Goal: Answer question/provide support

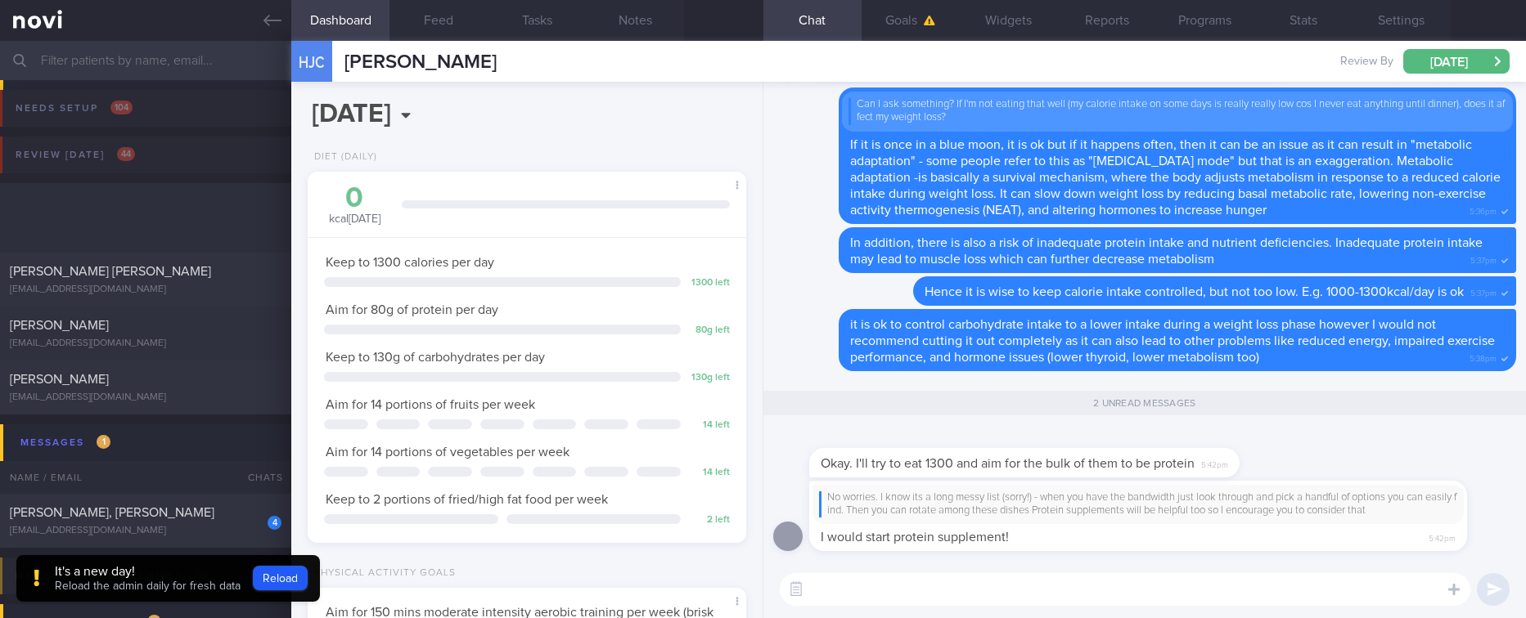
select select "9"
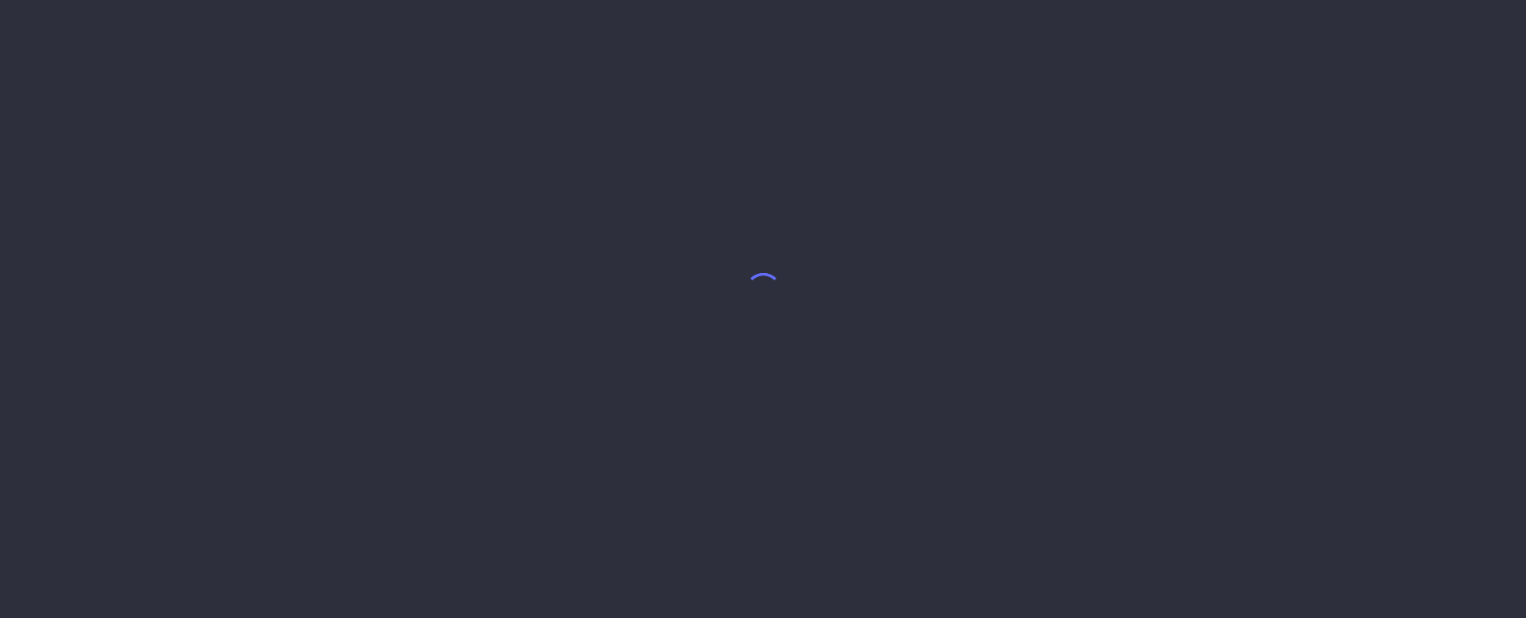
select select "9"
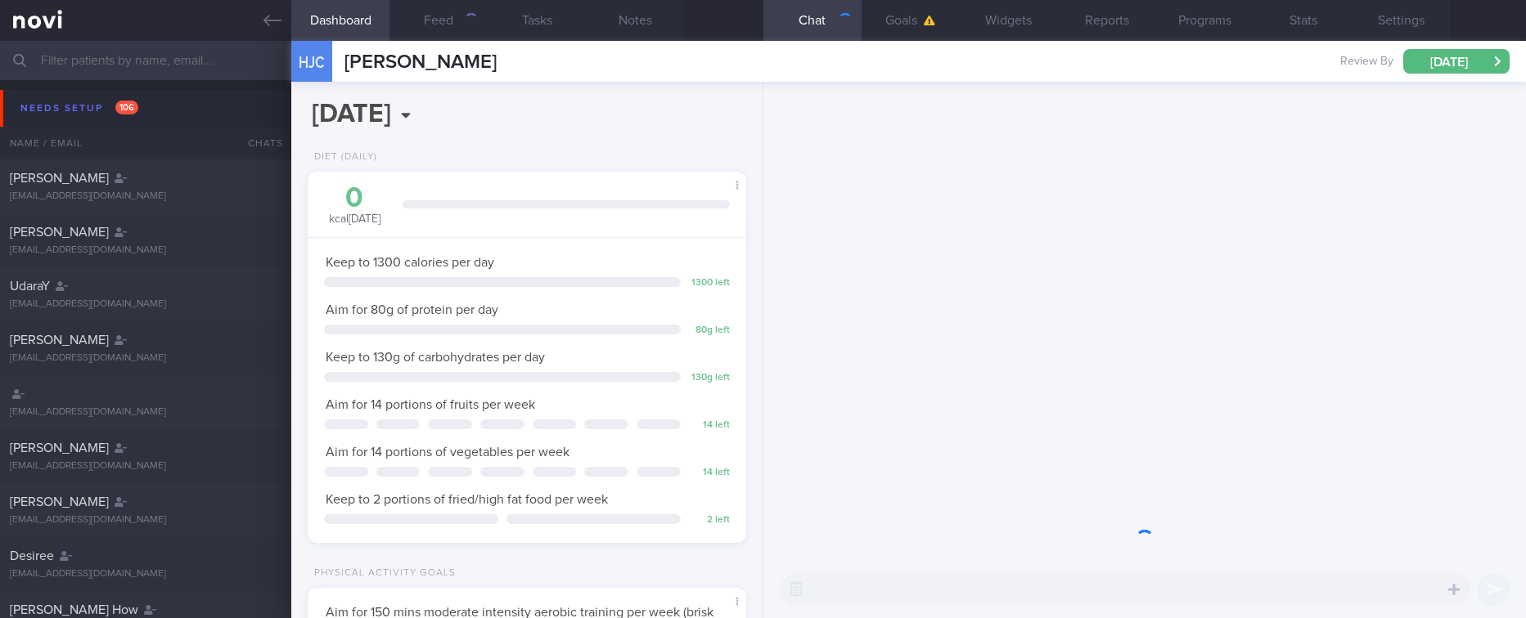
scroll to position [218, 390]
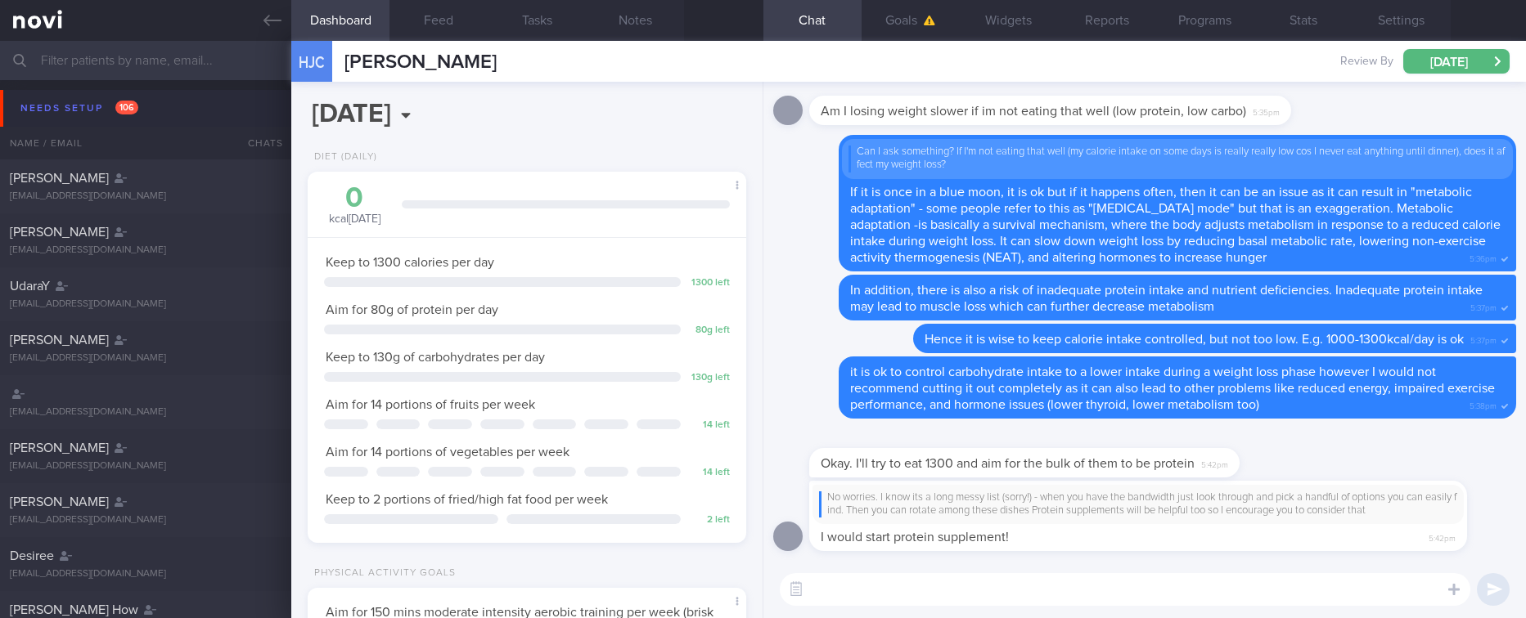
click at [186, 102] on button "Needs setup 106" at bounding box center [765, 108] width 1531 height 37
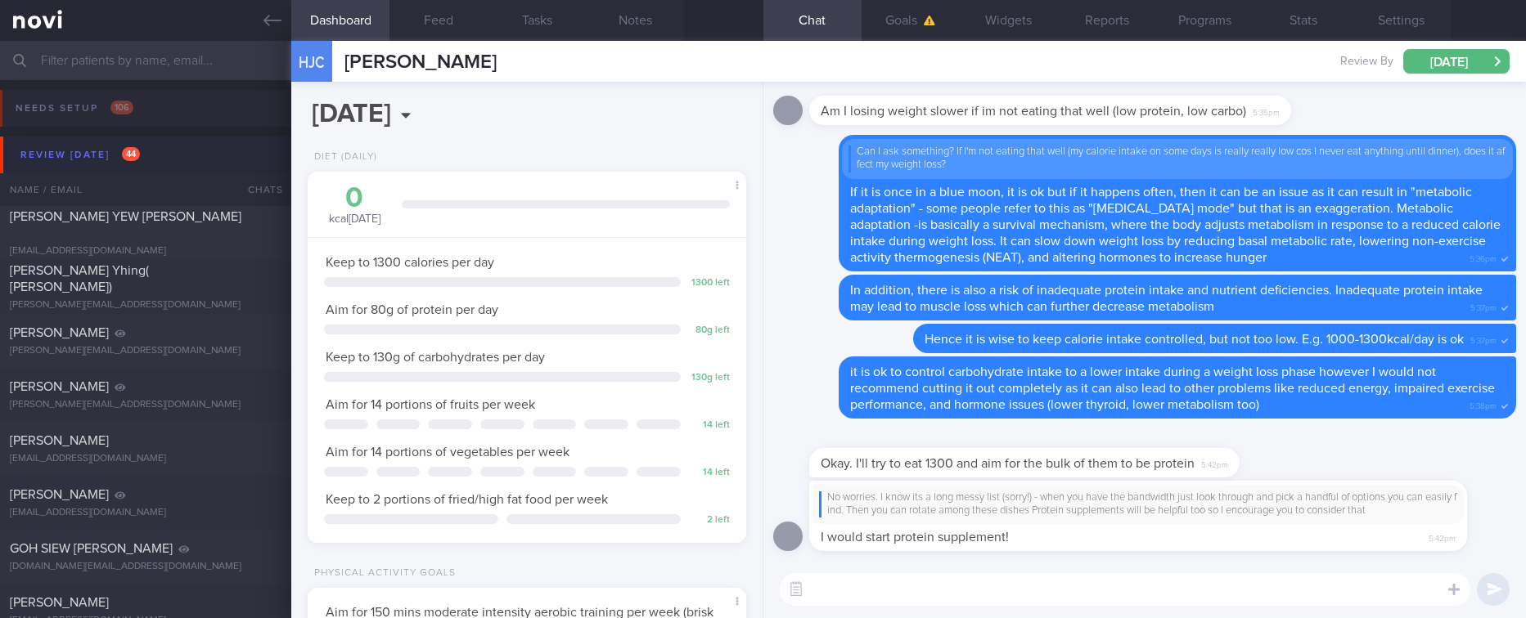
click at [167, 143] on button "Review [DATE] 44" at bounding box center [765, 155] width 1531 height 37
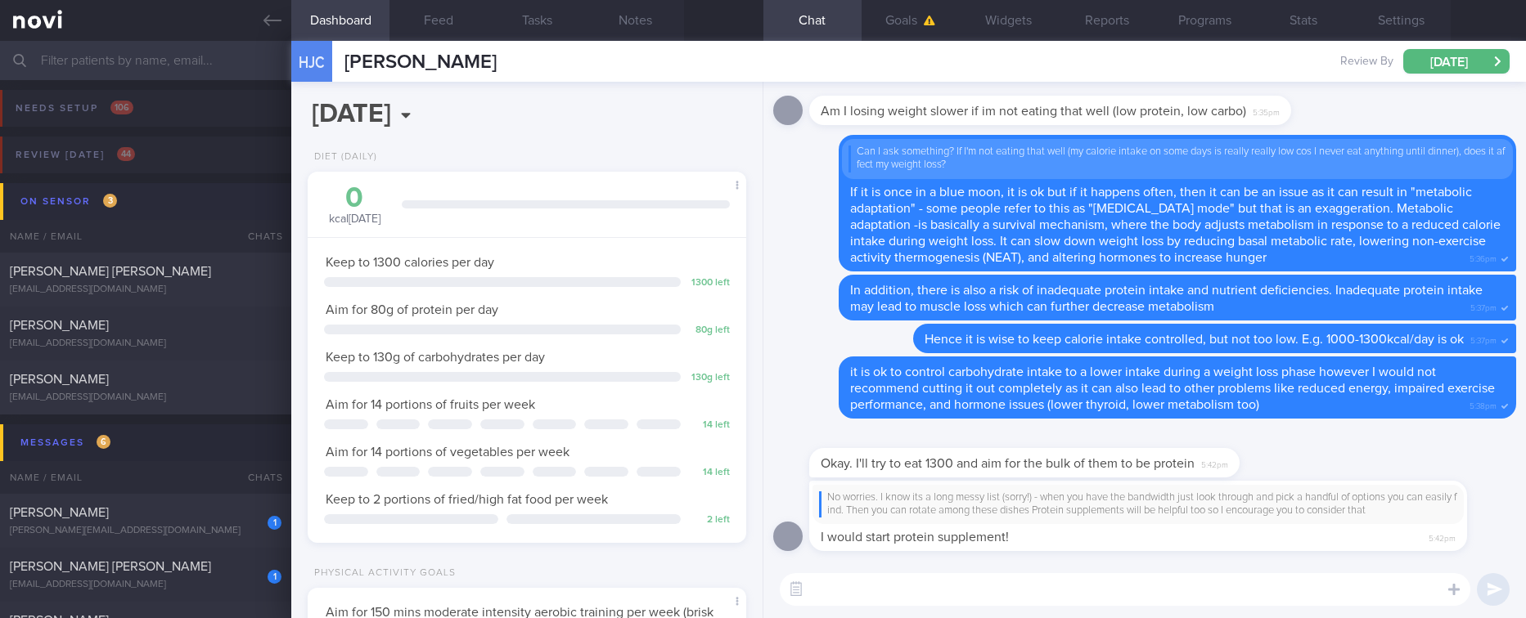
click at [162, 192] on button "On sensor 3" at bounding box center [765, 201] width 1531 height 37
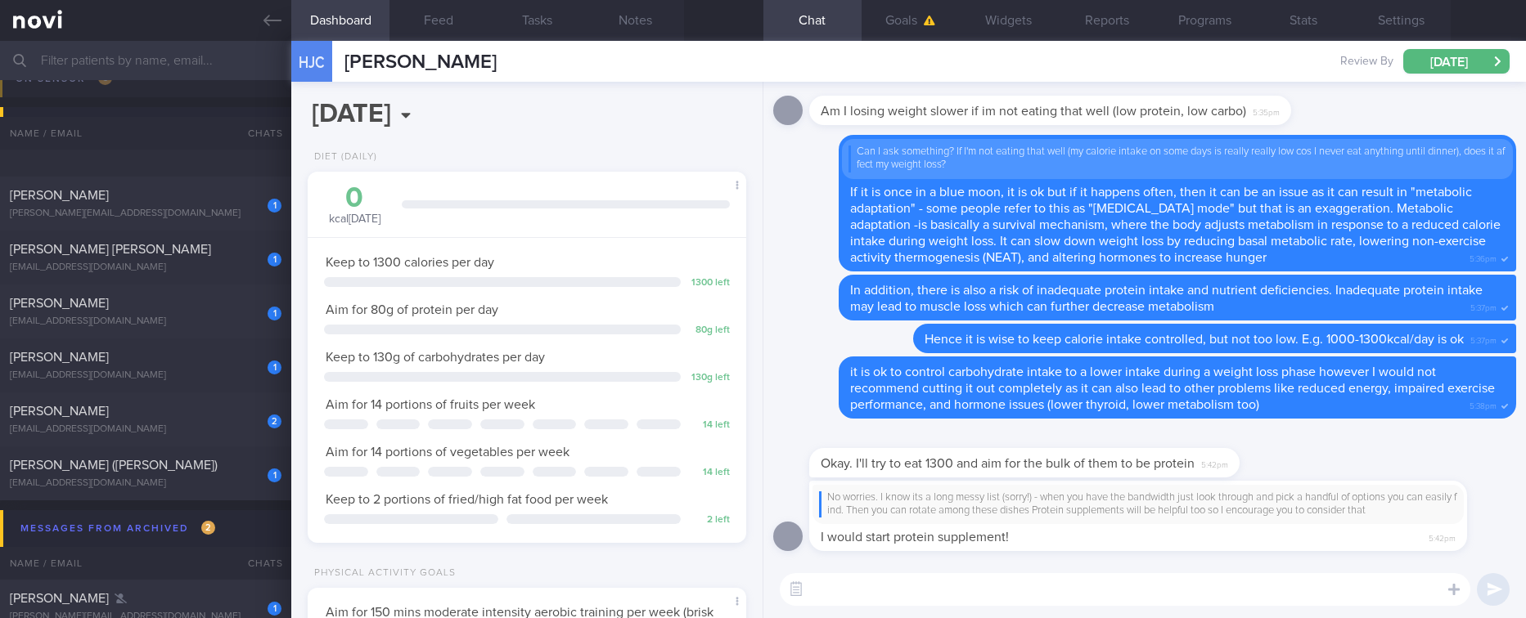
scroll to position [368, 0]
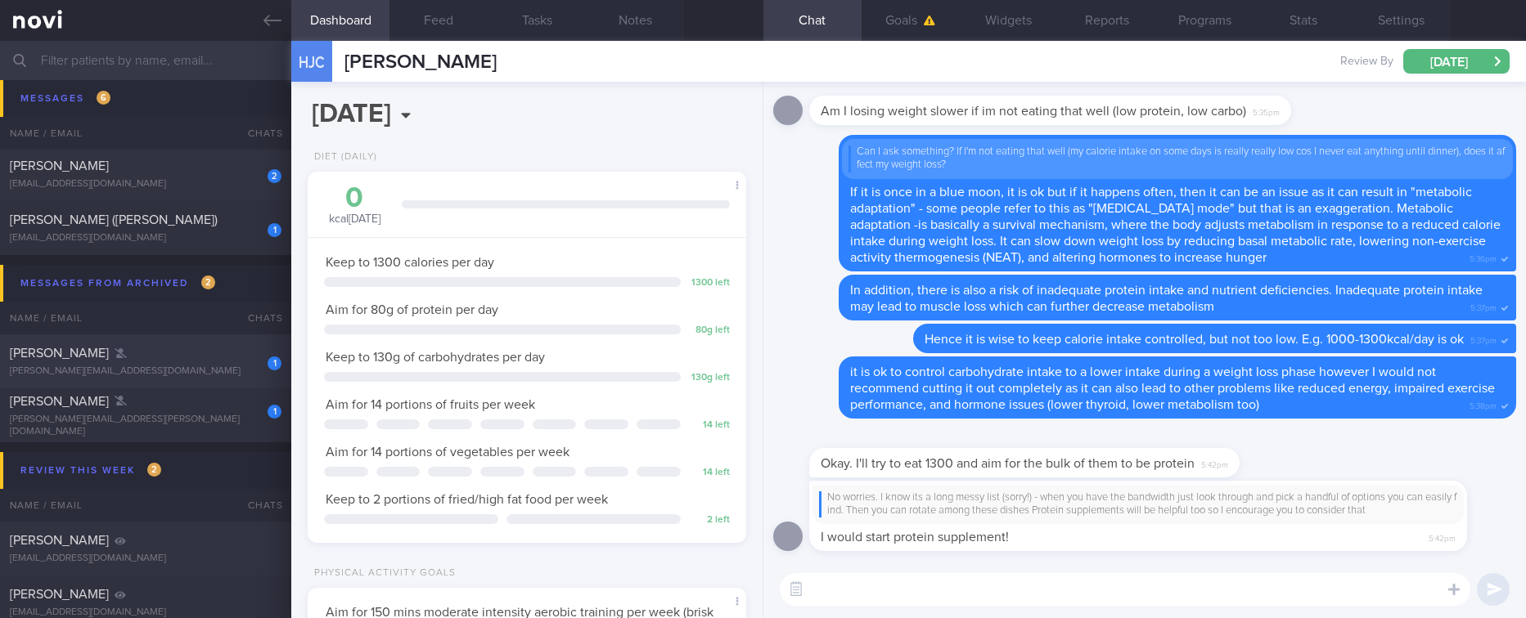
click at [245, 367] on div "1" at bounding box center [263, 357] width 36 height 25
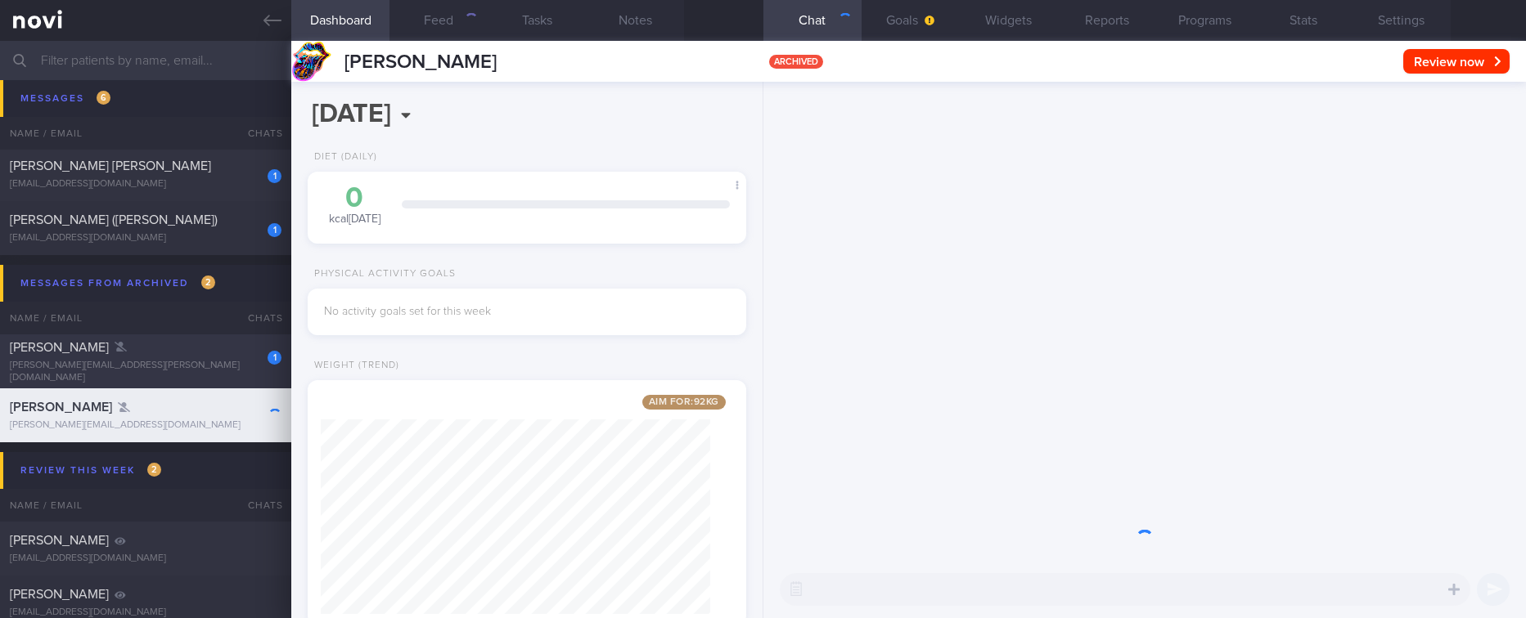
scroll to position [218, 390]
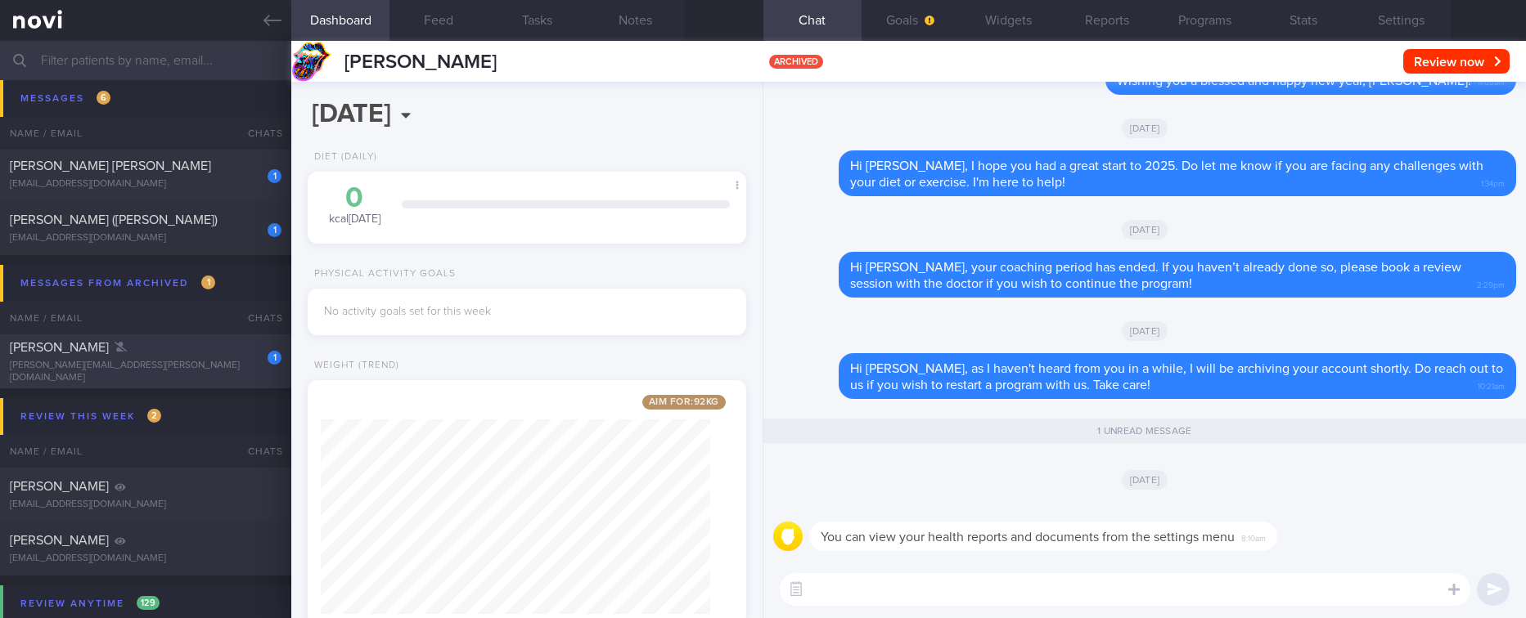
click at [226, 374] on div "[PERSON_NAME][EMAIL_ADDRESS][PERSON_NAME][DOMAIN_NAME]" at bounding box center [146, 372] width 272 height 25
type input "125kg (BMI 43.2kg/m2)"
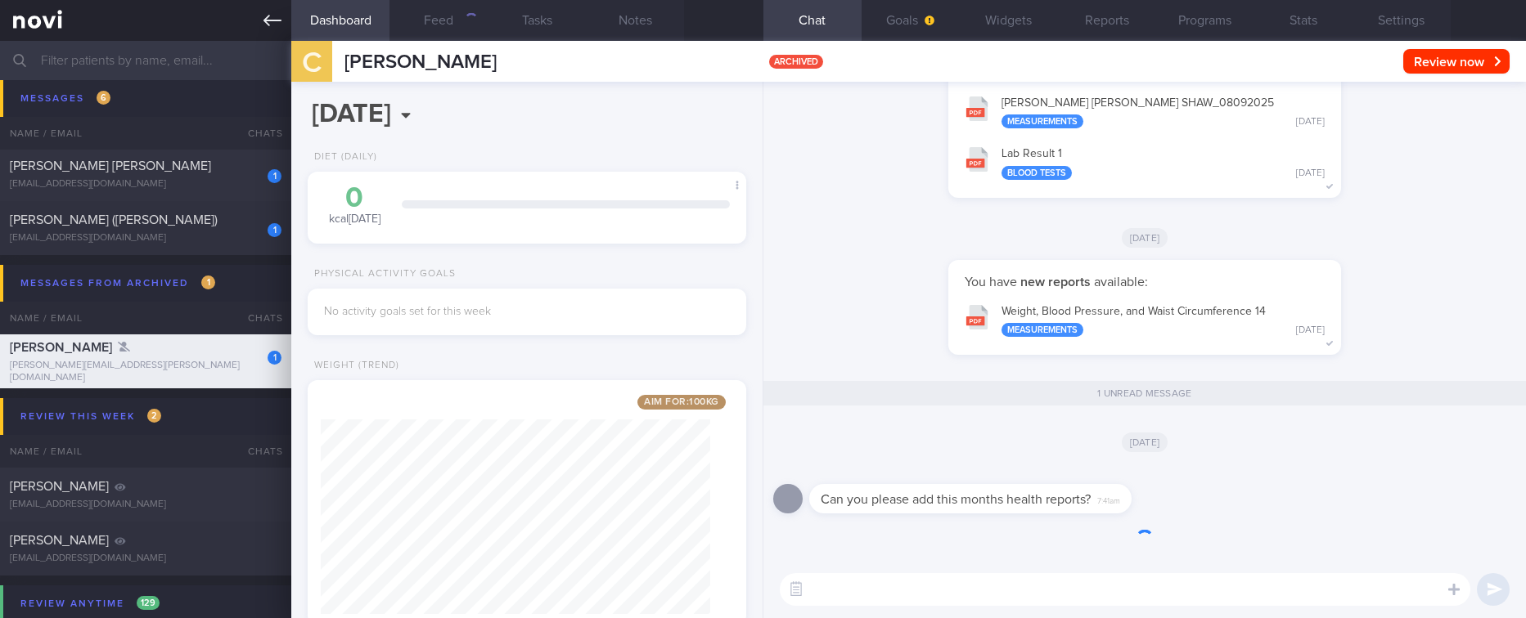
scroll to position [218, 390]
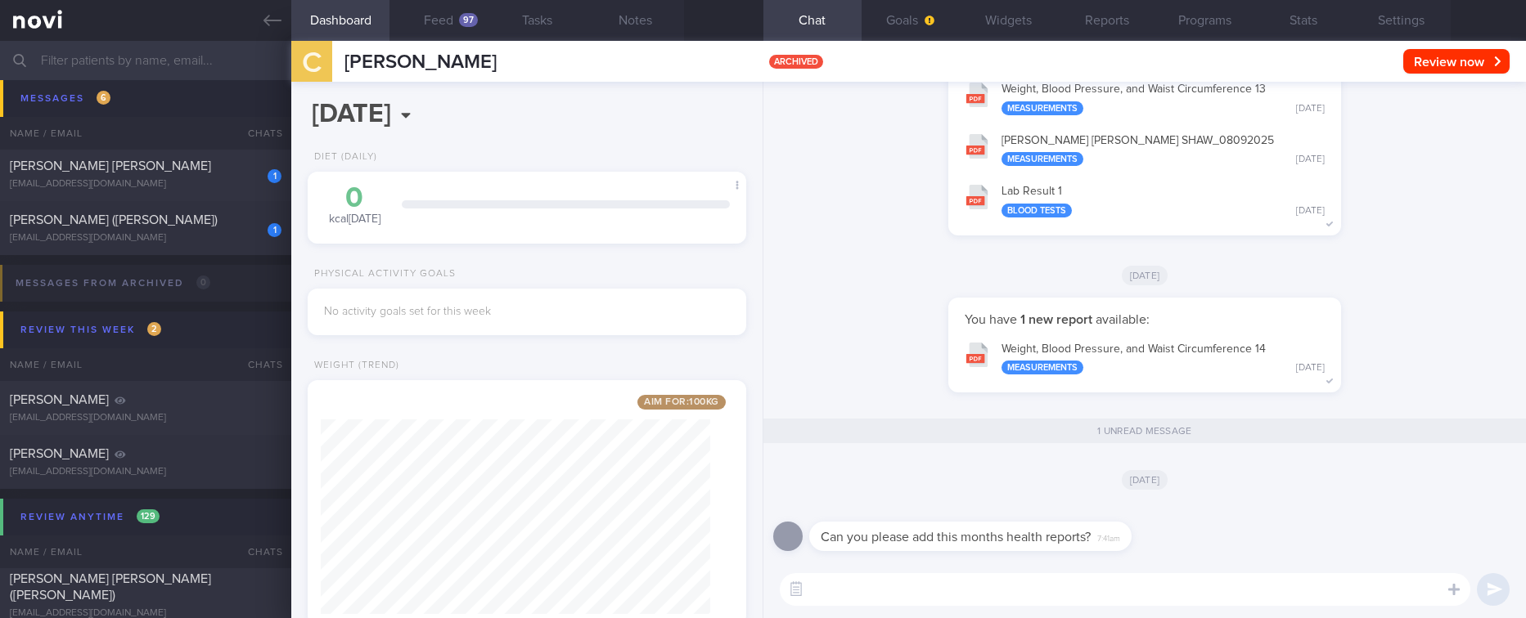
drag, startPoint x: 1416, startPoint y: 15, endPoint x: 1378, endPoint y: 86, distance: 80.5
click at [1416, 15] on button "Settings" at bounding box center [1401, 20] width 98 height 41
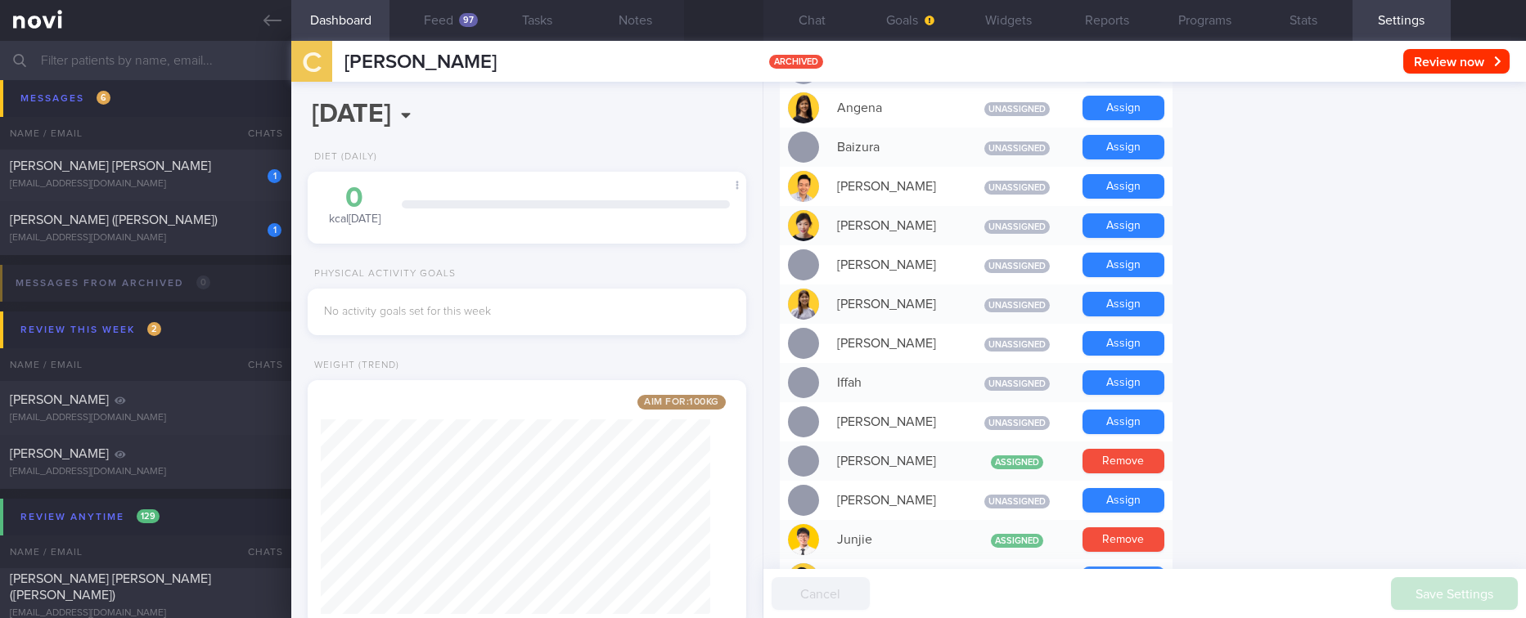
scroll to position [614, 0]
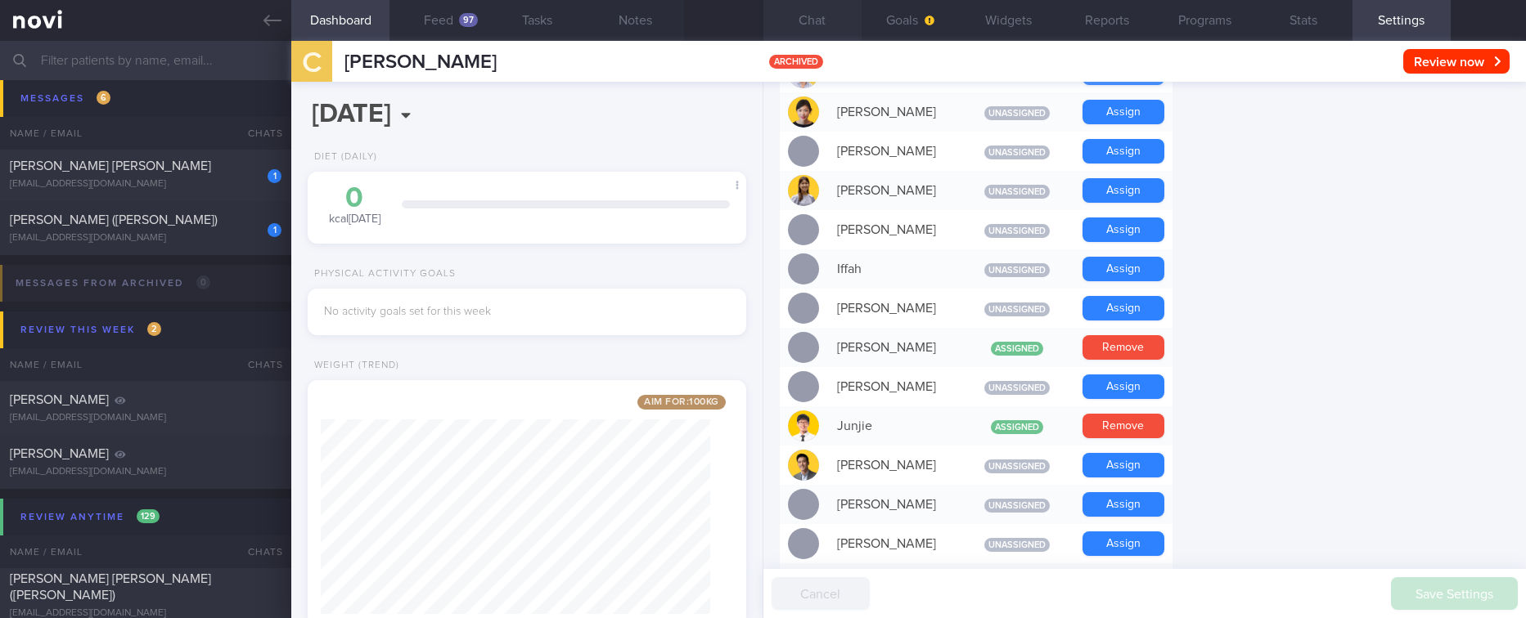
click at [825, 24] on button "Chat" at bounding box center [812, 20] width 98 height 41
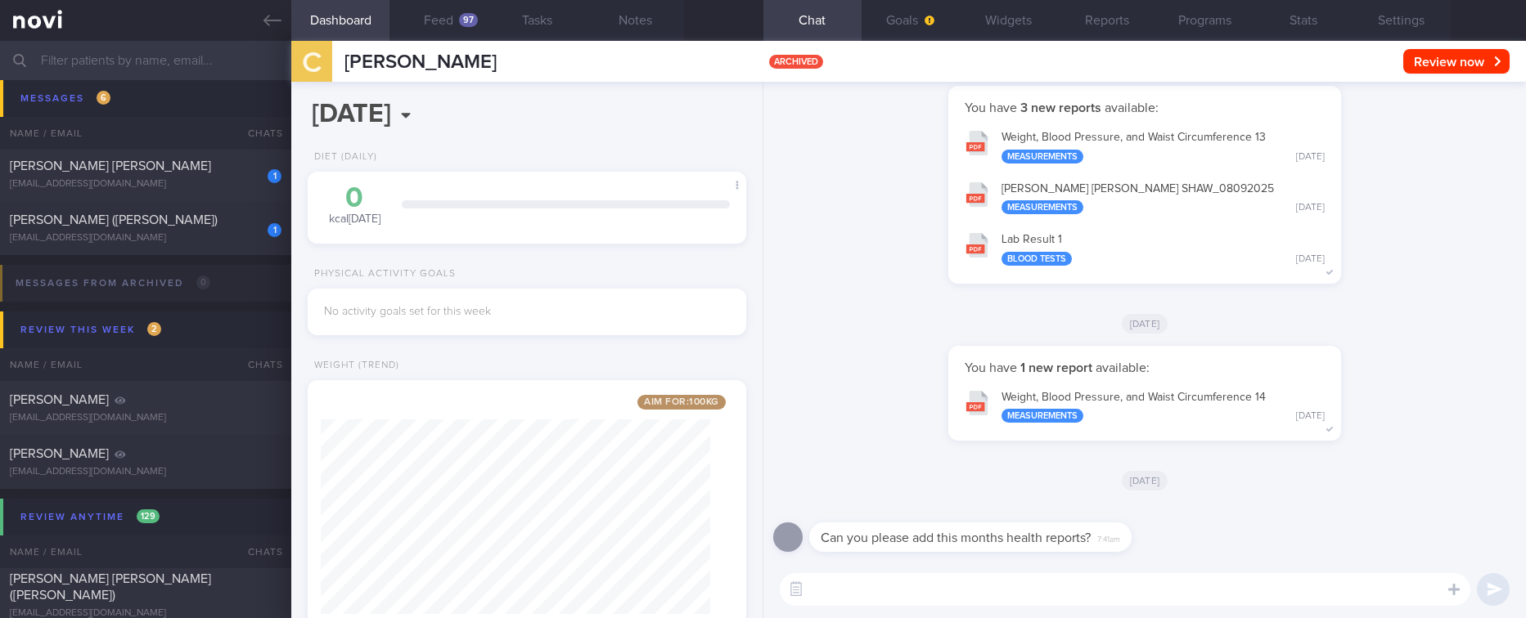
scroll to position [1, 0]
click at [1434, 8] on button "Settings" at bounding box center [1401, 20] width 98 height 41
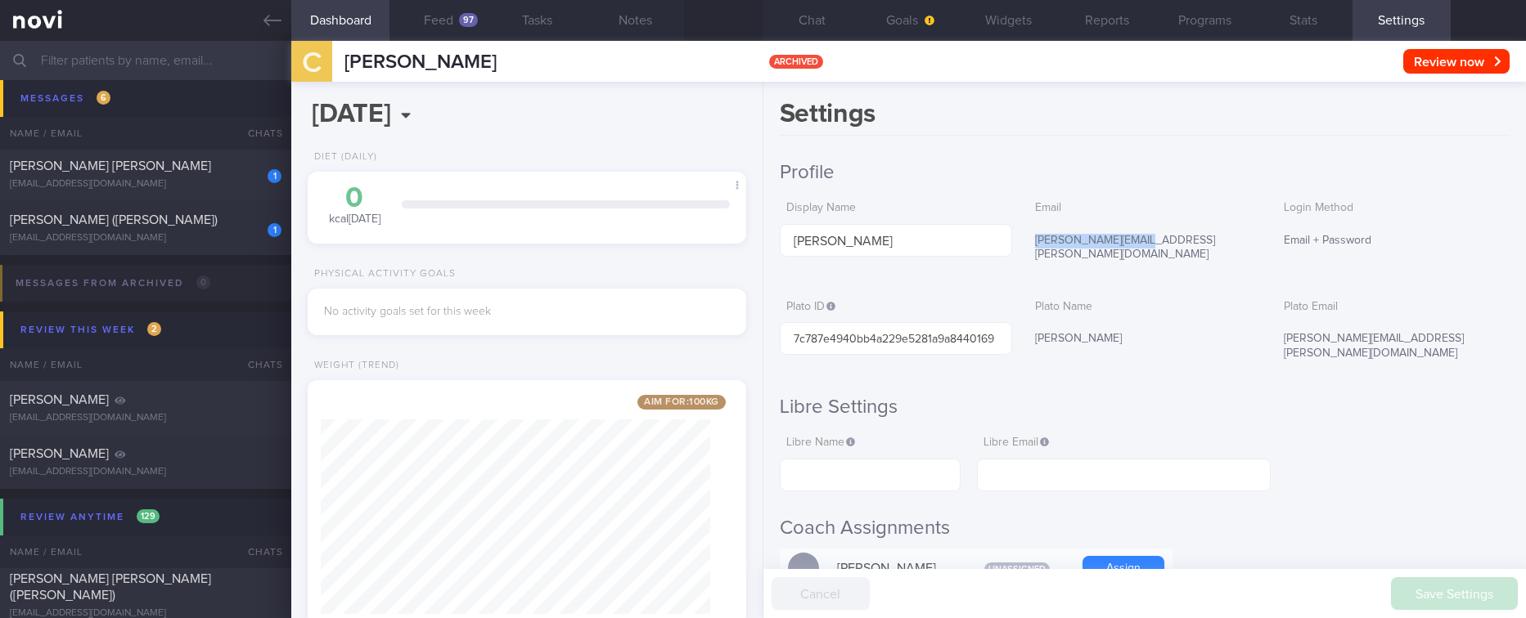
drag, startPoint x: 1139, startPoint y: 240, endPoint x: 1025, endPoint y: 235, distance: 113.8
click at [1028, 235] on div "[PERSON_NAME][EMAIL_ADDRESS][PERSON_NAME][DOMAIN_NAME]" at bounding box center [1144, 248] width 232 height 48
copy div "[PERSON_NAME][EMAIL_ADDRESS][PERSON_NAME][DOMAIN_NAME]"
click at [834, 16] on button "Chat" at bounding box center [812, 20] width 98 height 41
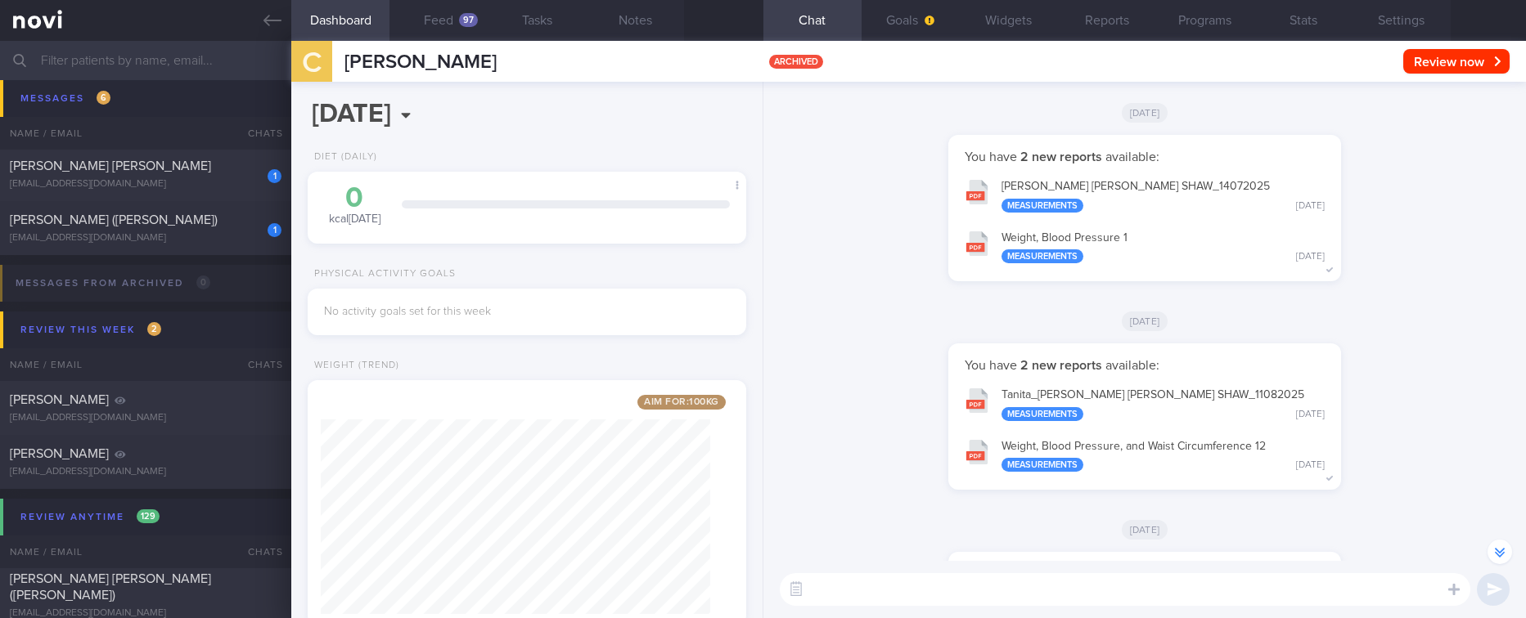
scroll to position [1, 0]
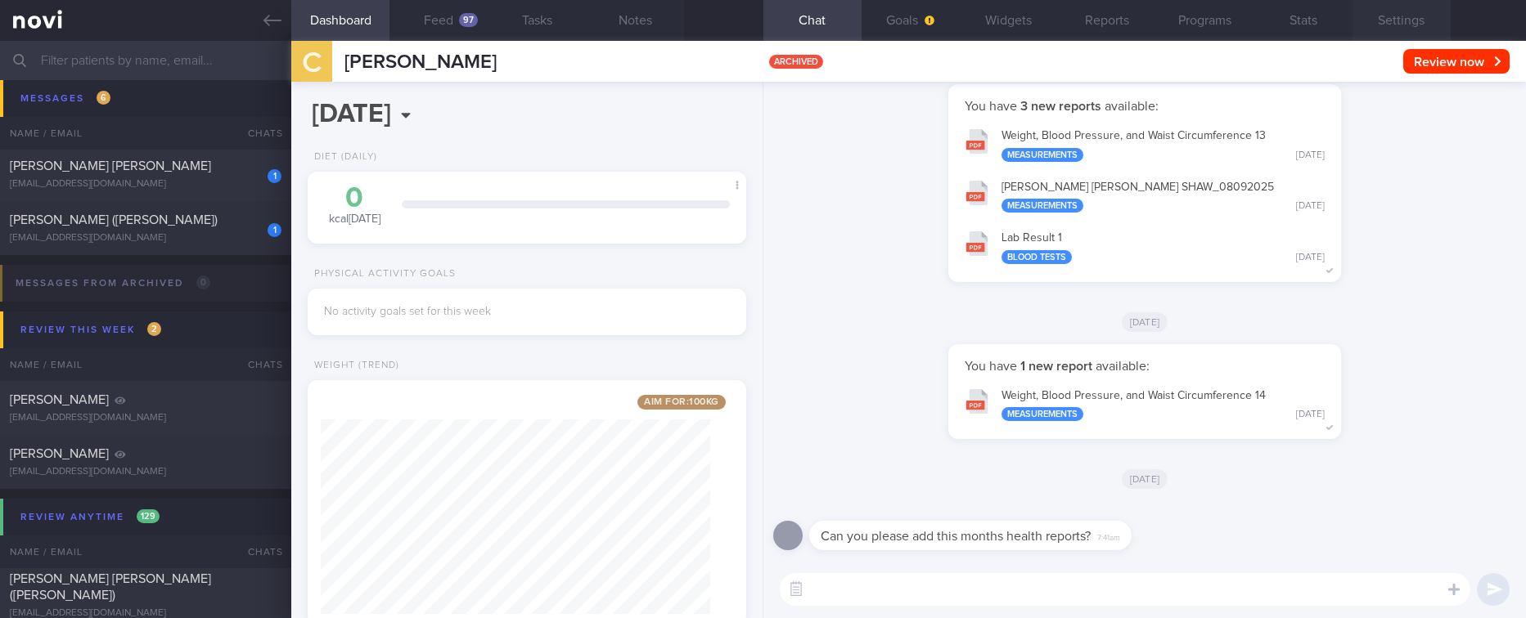
click at [1407, 31] on button "Settings" at bounding box center [1401, 20] width 98 height 41
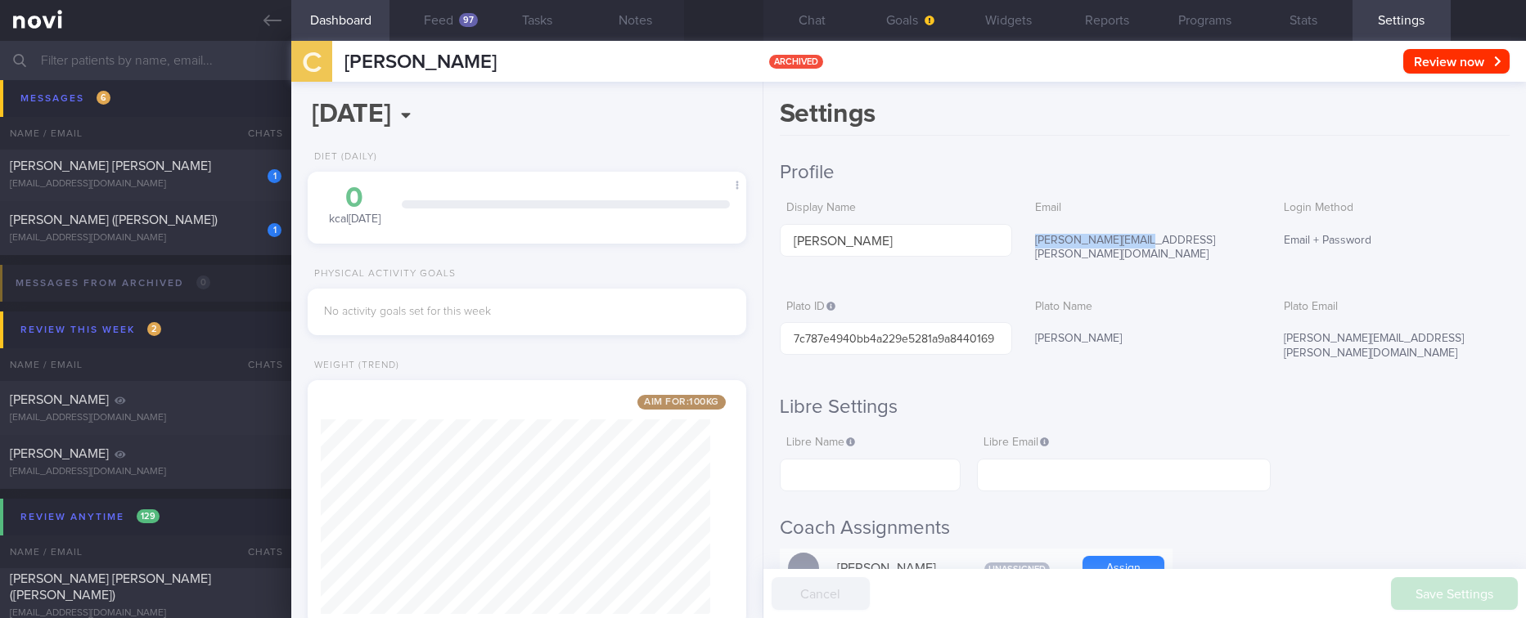
click at [1263, 163] on h2 "Profile" at bounding box center [1145, 172] width 730 height 25
click at [1255, 295] on div "Plato ID 7c787e4940bb4a229e5281a9a8440169 [PERSON_NAME] Name [PERSON_NAME] Plat…" at bounding box center [1145, 331] width 730 height 79
click at [814, 31] on button "Chat" at bounding box center [812, 20] width 98 height 41
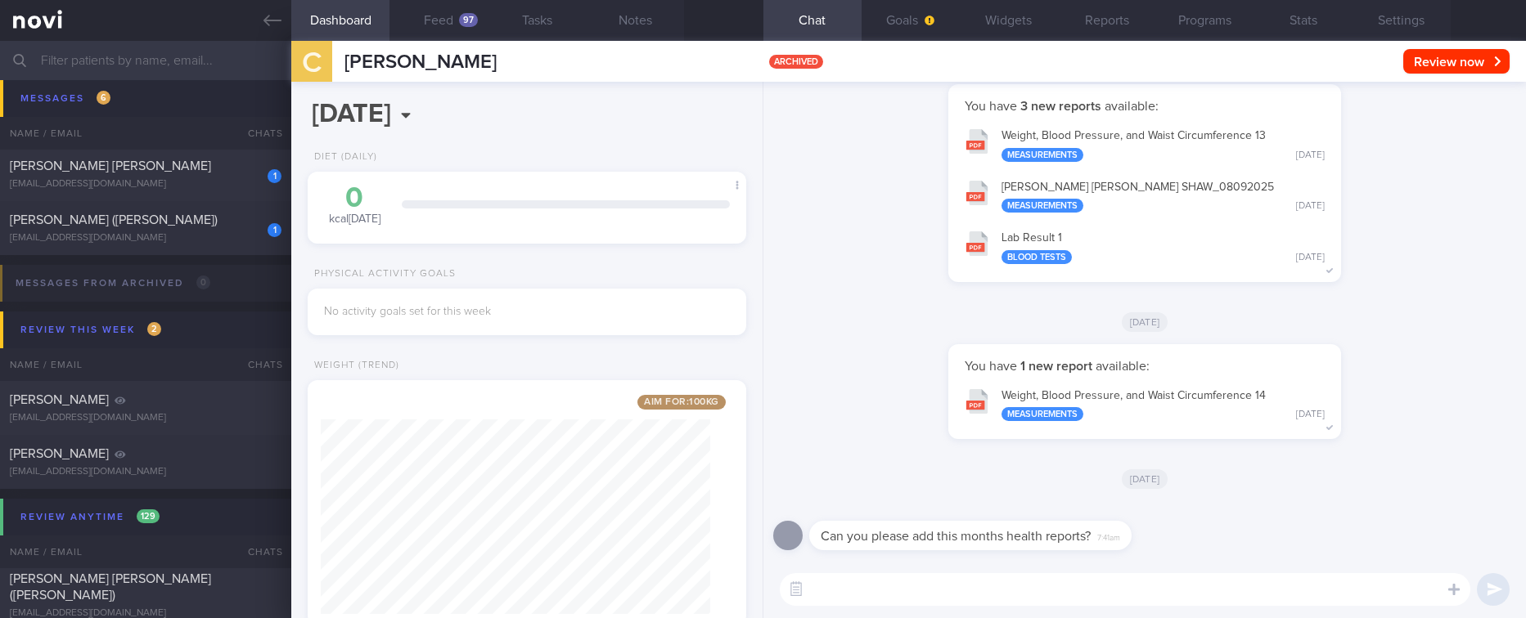
click at [1468, 371] on div "You have 1 new report available: Weight, Blood Pressure, and Waist Circumferenc…" at bounding box center [1144, 400] width 743 height 112
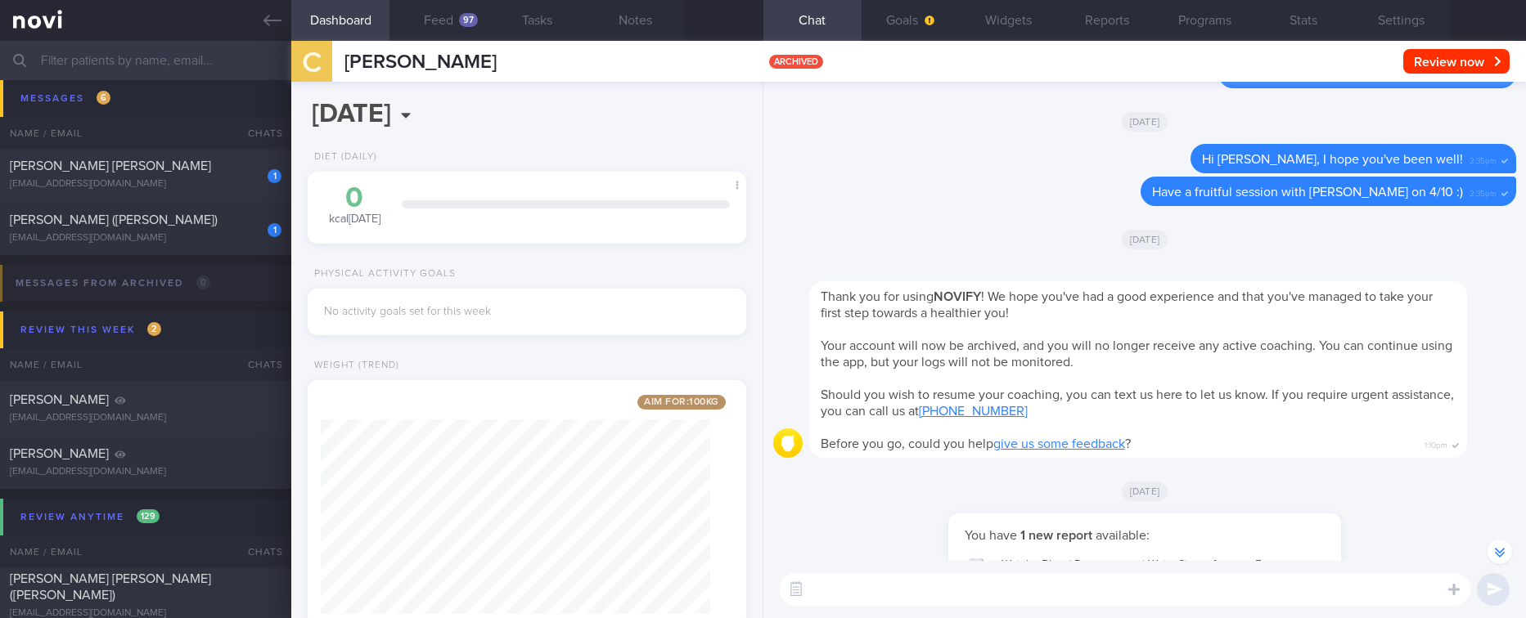
scroll to position [-3315, 0]
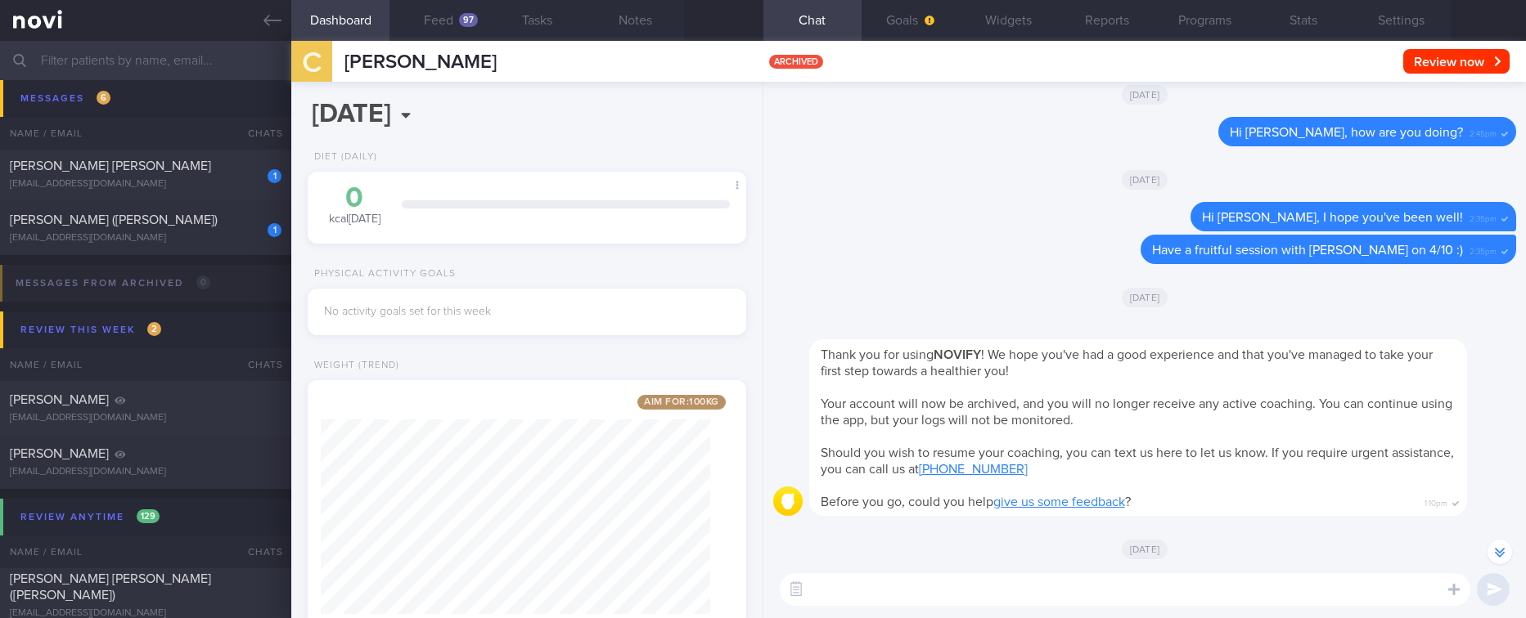
click at [1403, 430] on div "Thank you for using NOVIFY ! We hope you've had a good experience and that you'…" at bounding box center [1138, 428] width 658 height 177
click at [931, 584] on textarea at bounding box center [1125, 589] width 690 height 33
type textarea "Hi [PERSON_NAME], I have highlighted your request to the team. The report will …"
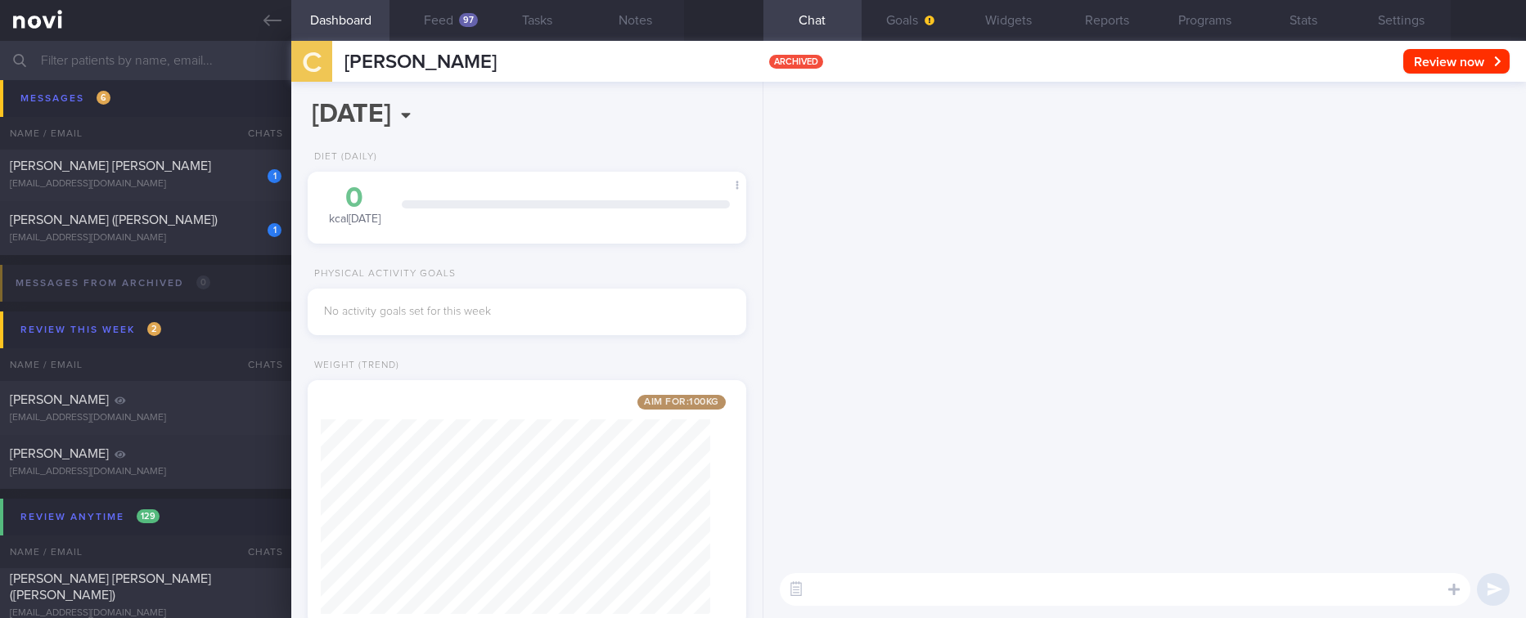
scroll to position [0, 0]
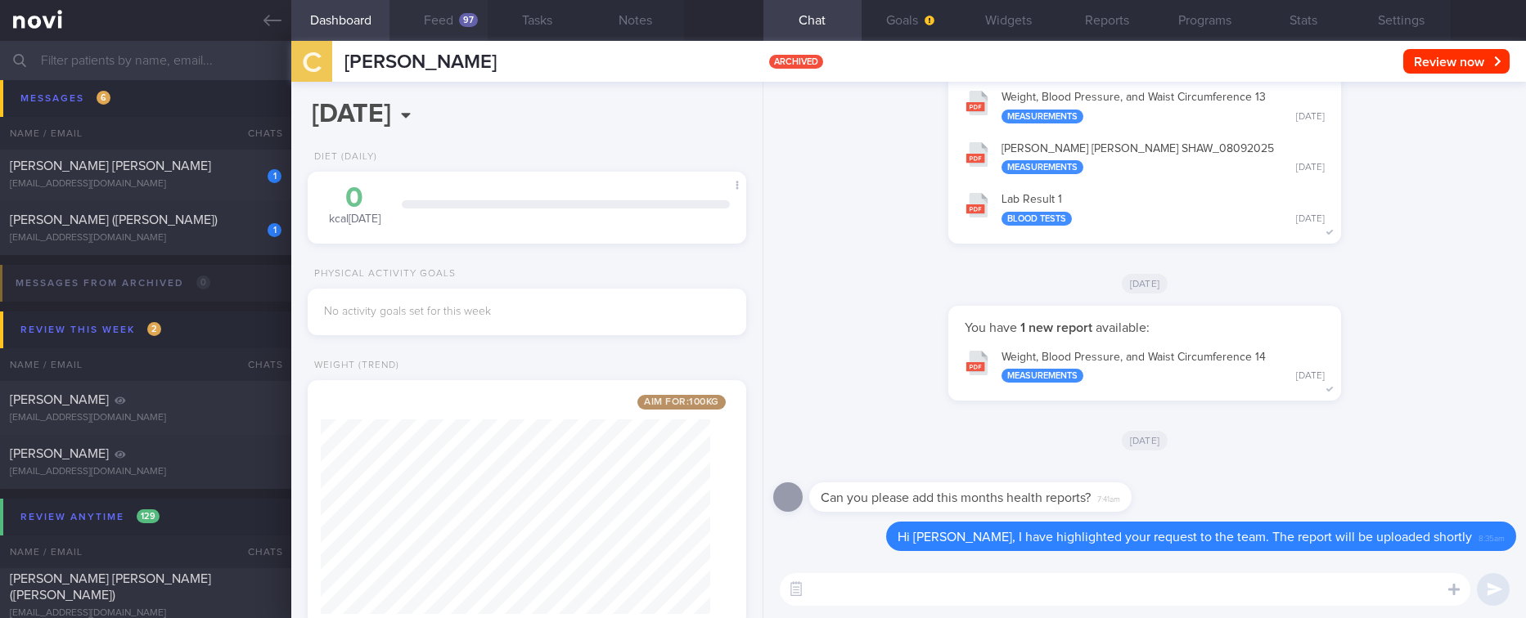
click at [465, 21] on div "97" at bounding box center [468, 20] width 19 height 14
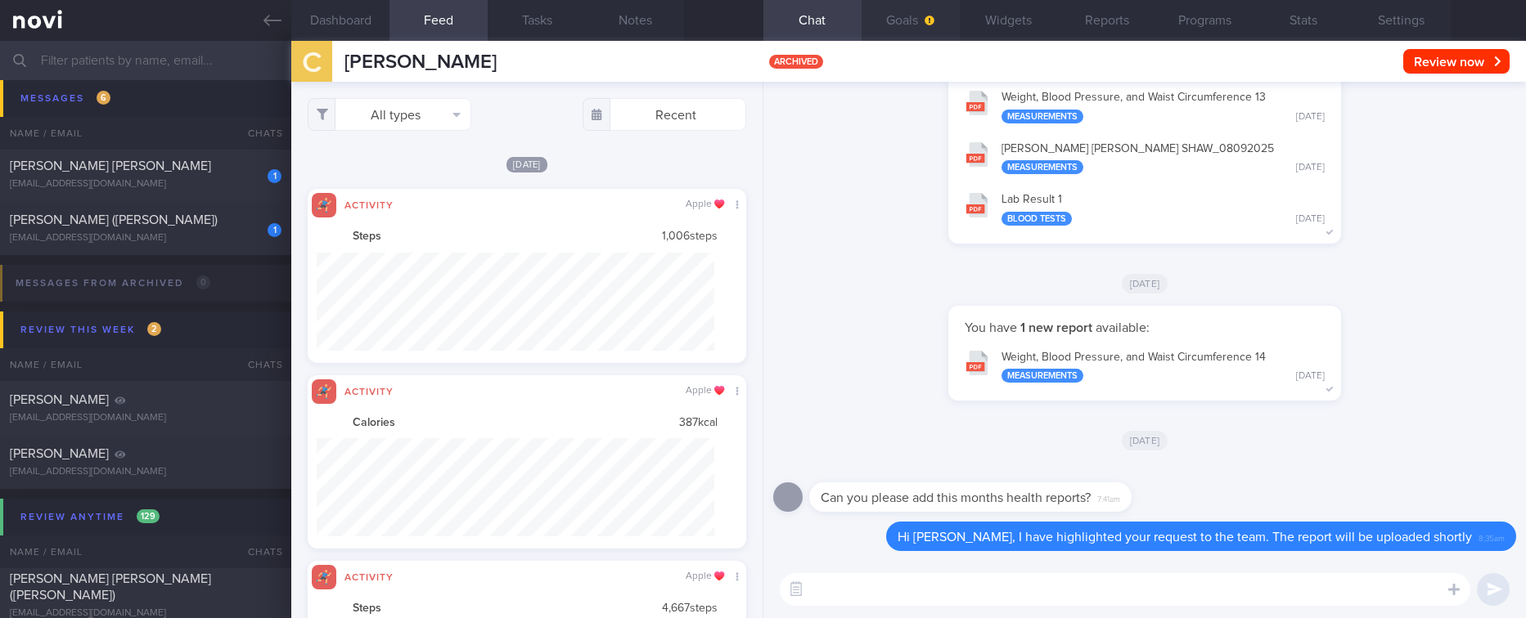
click at [878, 21] on button "Goals" at bounding box center [910, 20] width 98 height 41
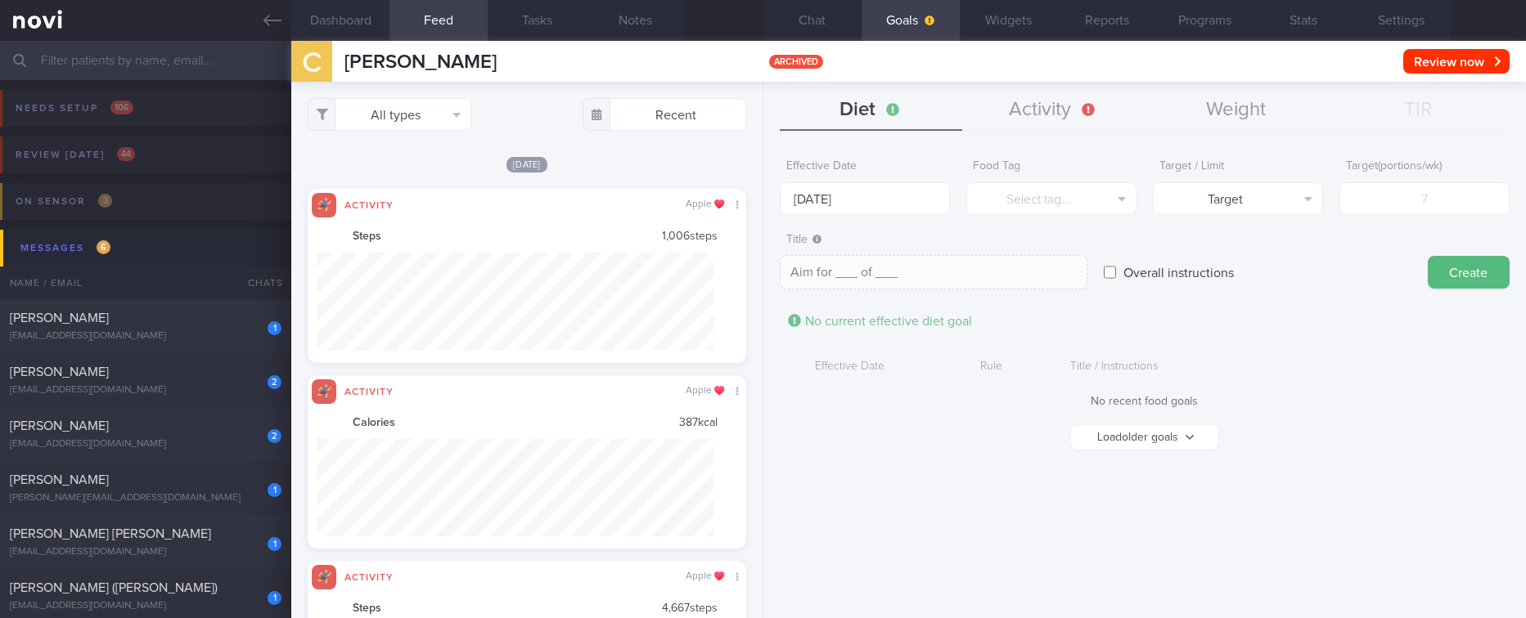
drag, startPoint x: 268, startPoint y: 12, endPoint x: 380, endPoint y: 32, distance: 113.8
click at [268, 12] on icon at bounding box center [272, 20] width 18 height 18
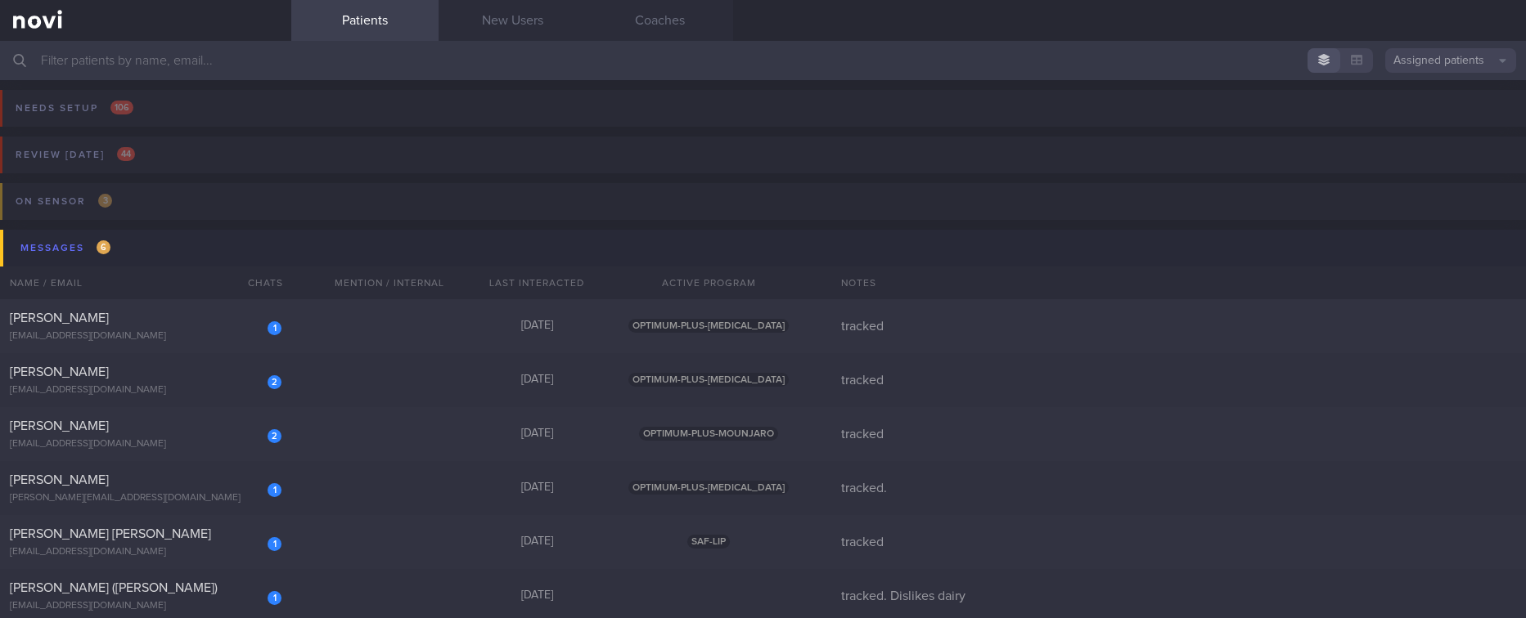
click at [958, 67] on input "text" at bounding box center [763, 60] width 1526 height 39
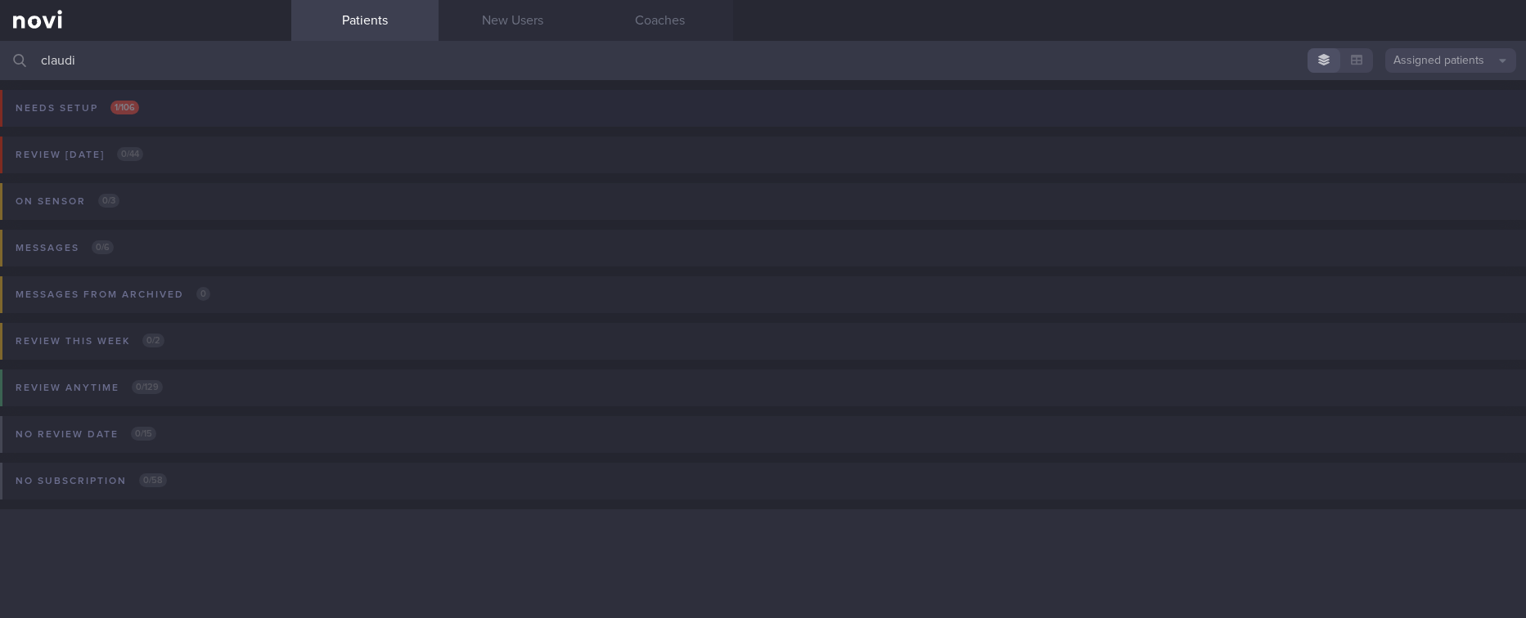
type input "claudi"
click at [654, 116] on button "Needs setup 1 / 106" at bounding box center [760, 113] width 1531 height 47
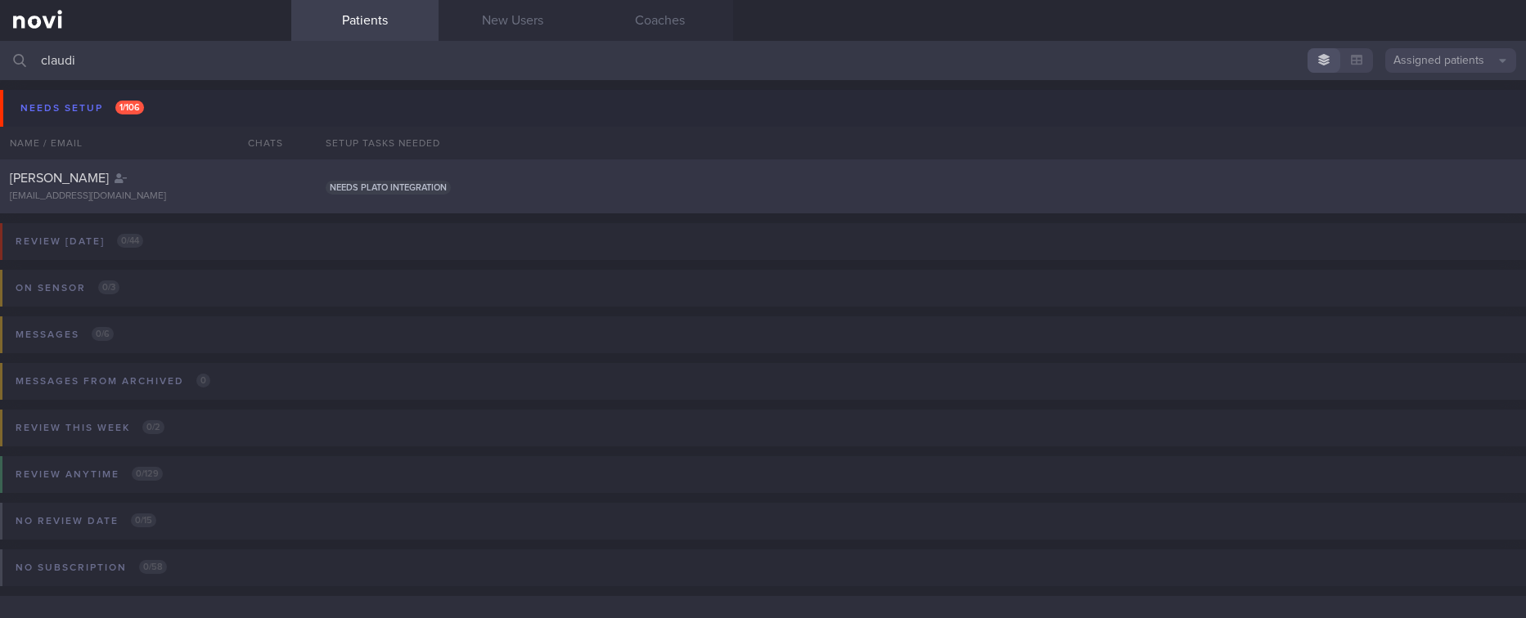
click at [376, 187] on span "Needs plato integration" at bounding box center [388, 188] width 125 height 14
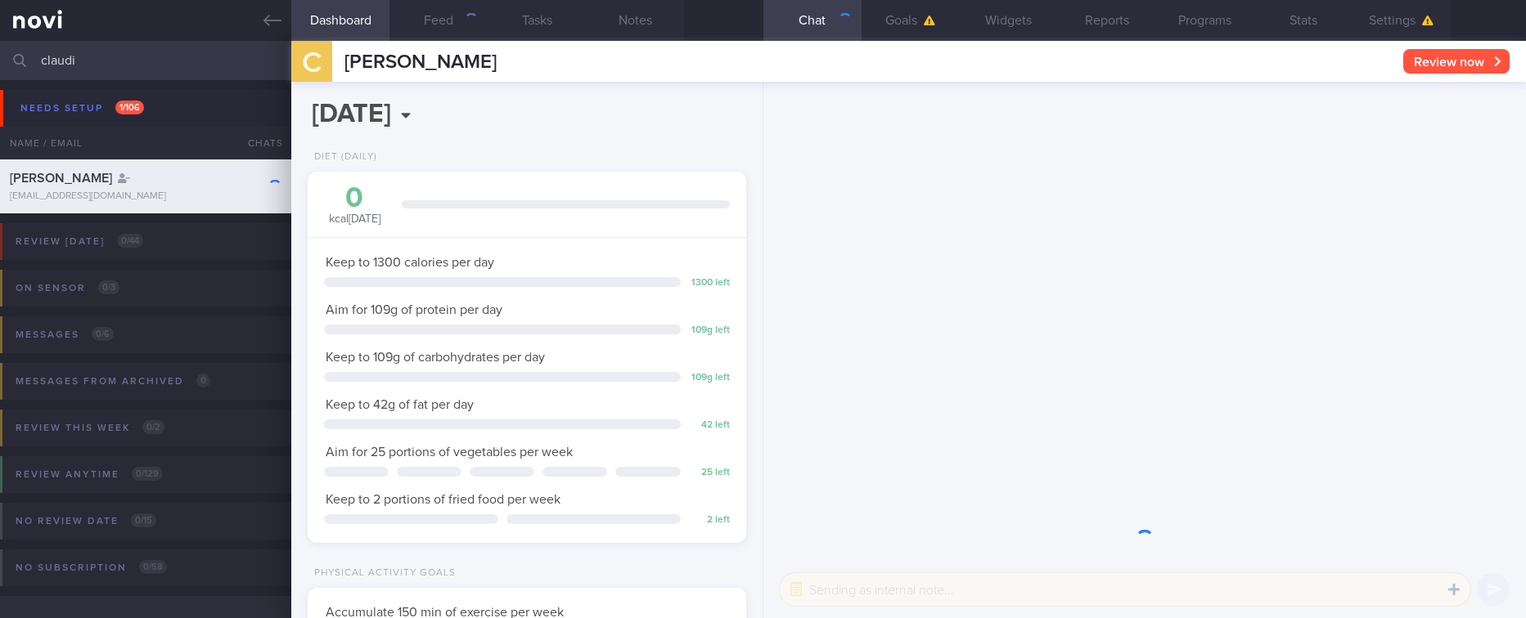
scroll to position [218, 390]
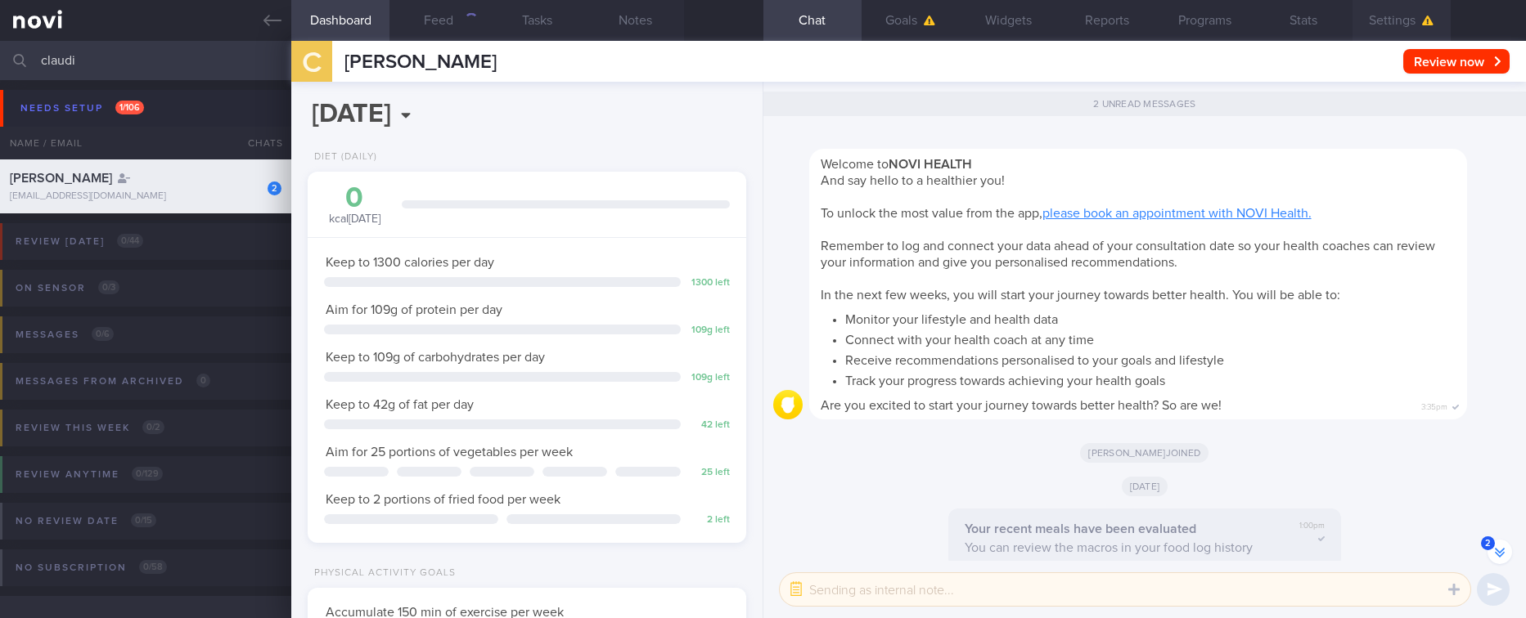
click at [1422, 22] on icon "button" at bounding box center [1427, 21] width 11 height 10
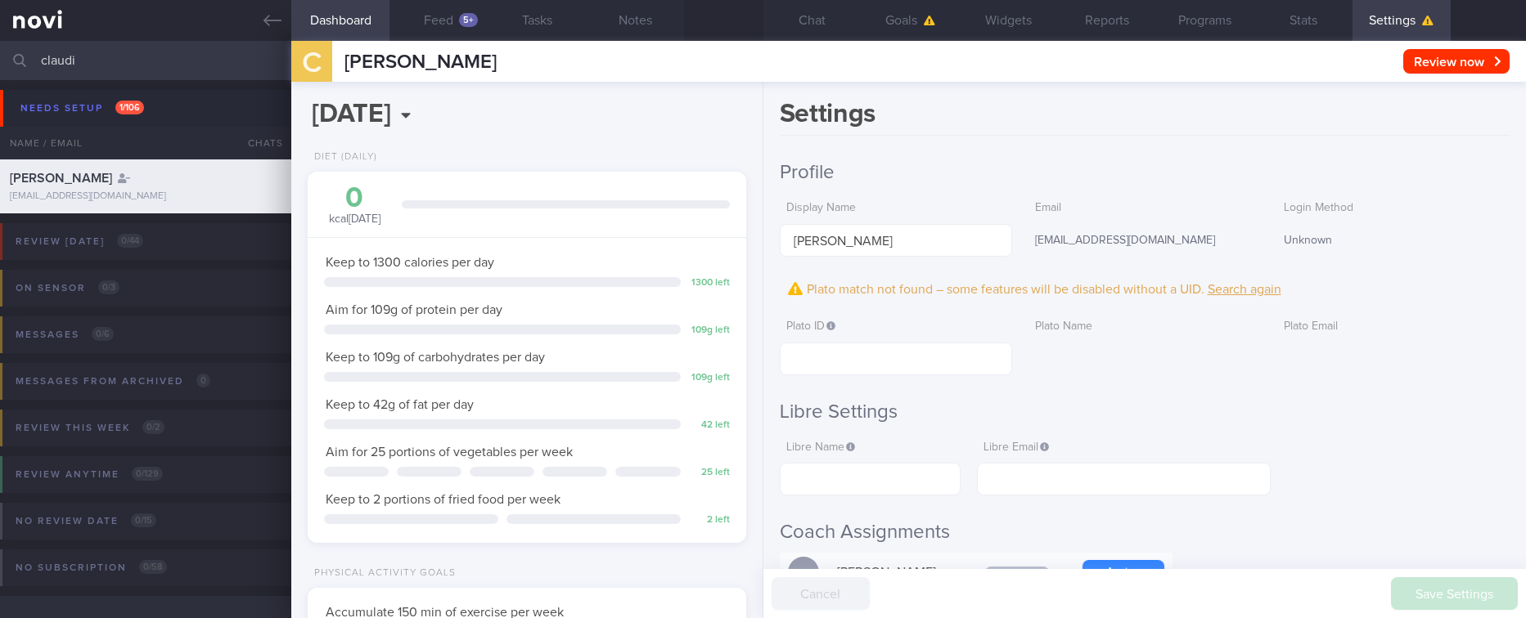
scroll to position [-2108, 0]
click at [965, 355] on input "text" at bounding box center [896, 359] width 232 height 33
paste input "7c787e4940bb4a229e5281a9a8440169"
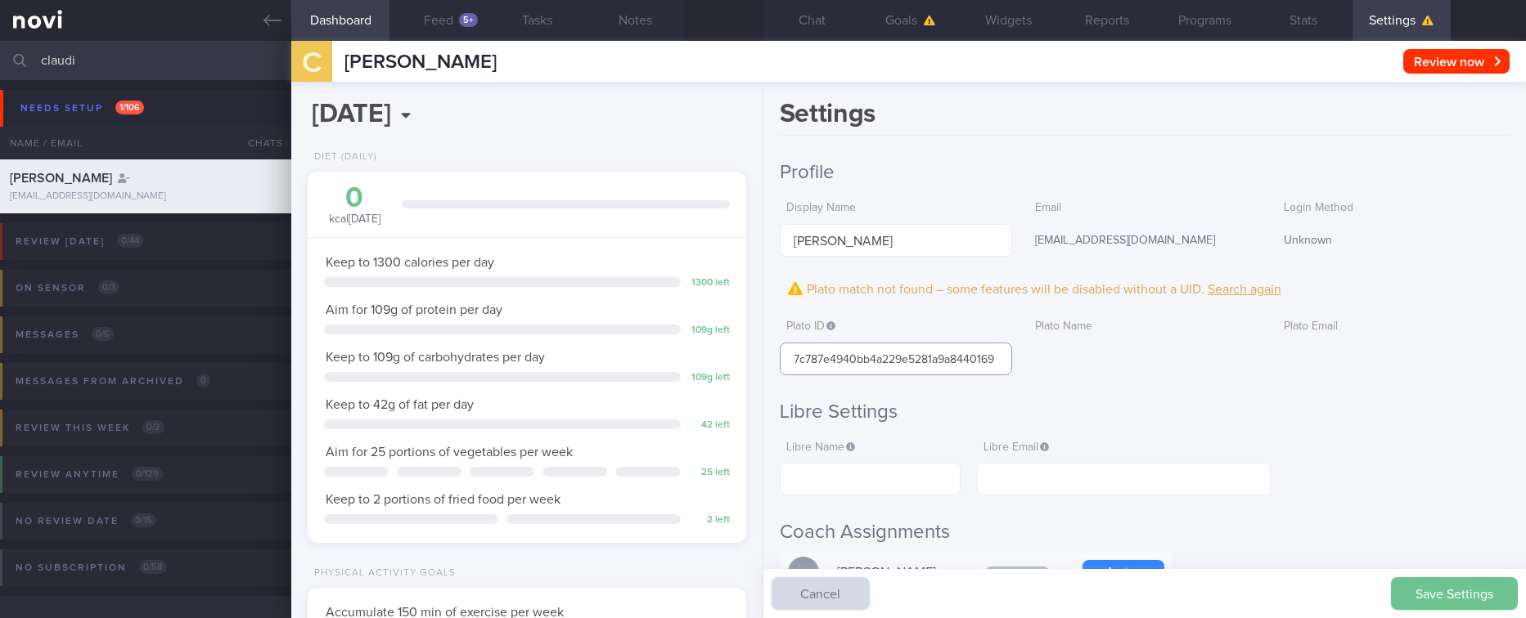
type input "7c787e4940bb4a229e5281a9a8440169"
click at [1445, 579] on button "Save Settings" at bounding box center [1454, 594] width 127 height 33
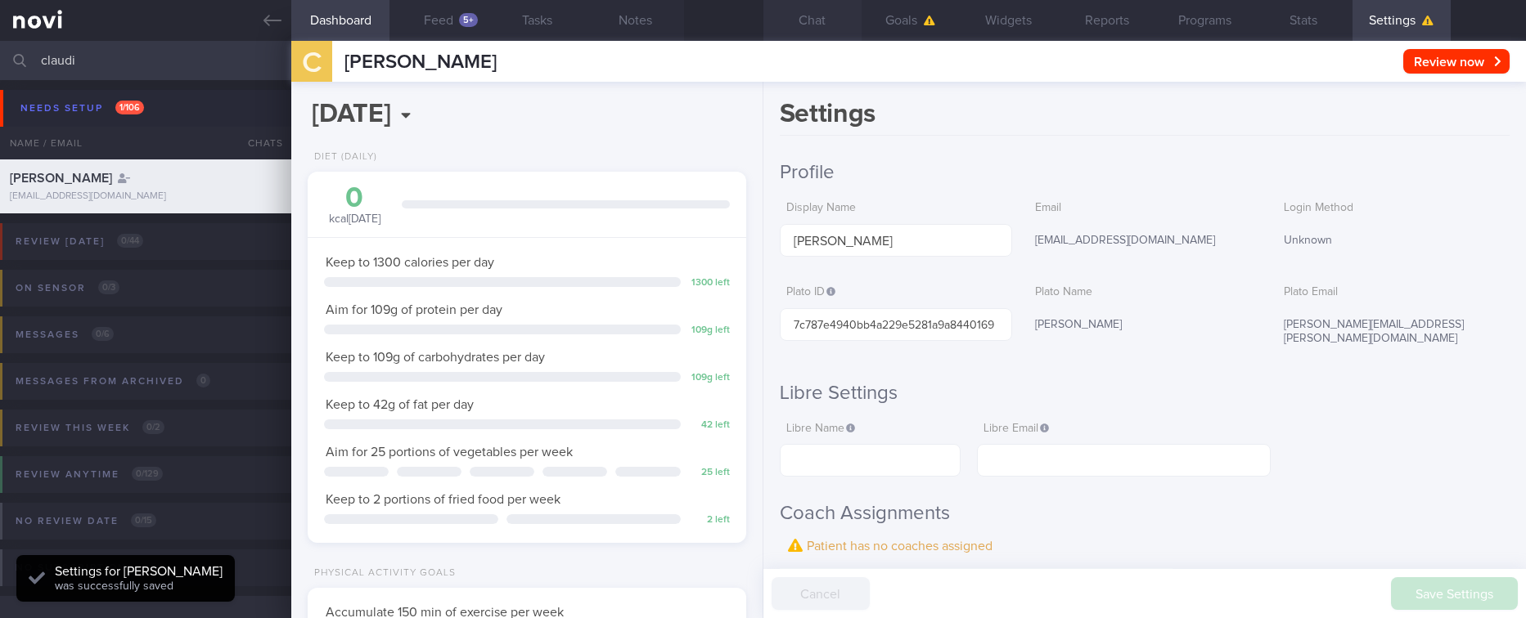
scroll to position [198, 397]
click at [1199, 161] on h2 "Profile" at bounding box center [1145, 172] width 730 height 25
click at [846, 29] on button "Chat 1" at bounding box center [812, 20] width 98 height 41
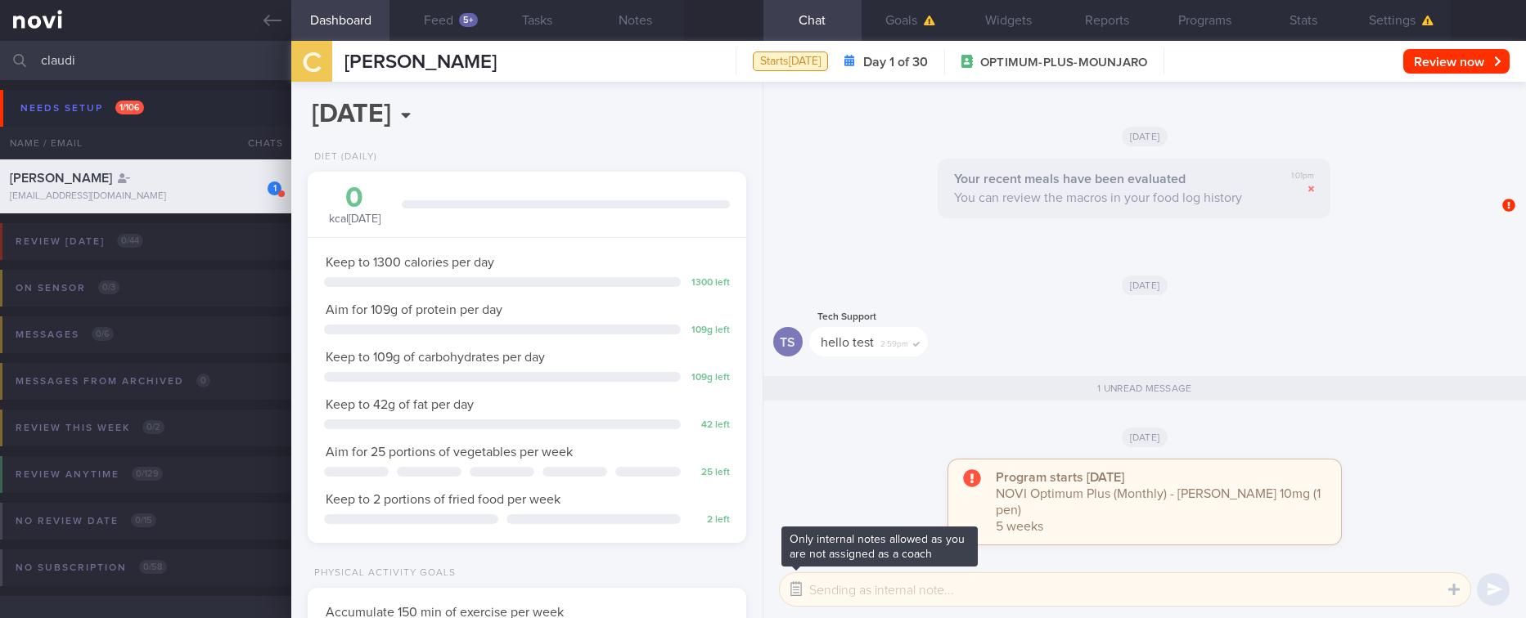
click at [796, 584] on button "button" at bounding box center [795, 589] width 29 height 29
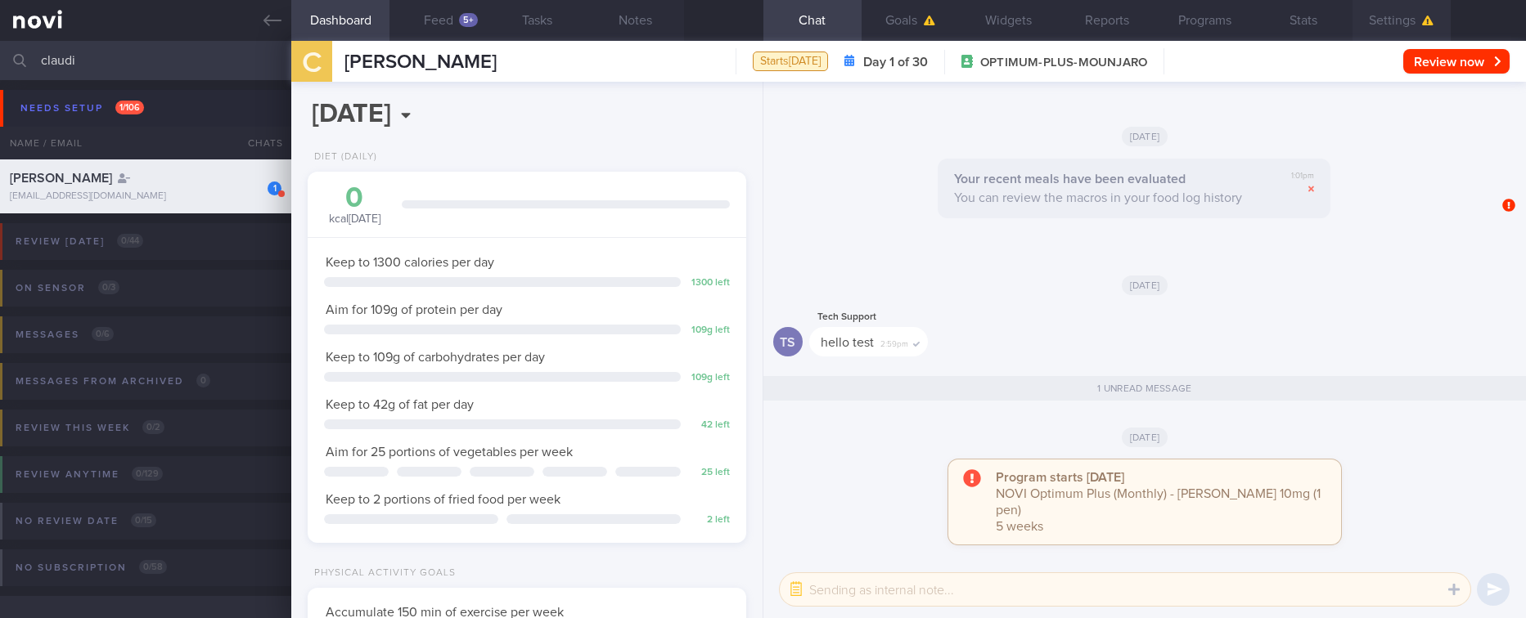
click at [1409, 22] on button "Settings" at bounding box center [1401, 20] width 98 height 41
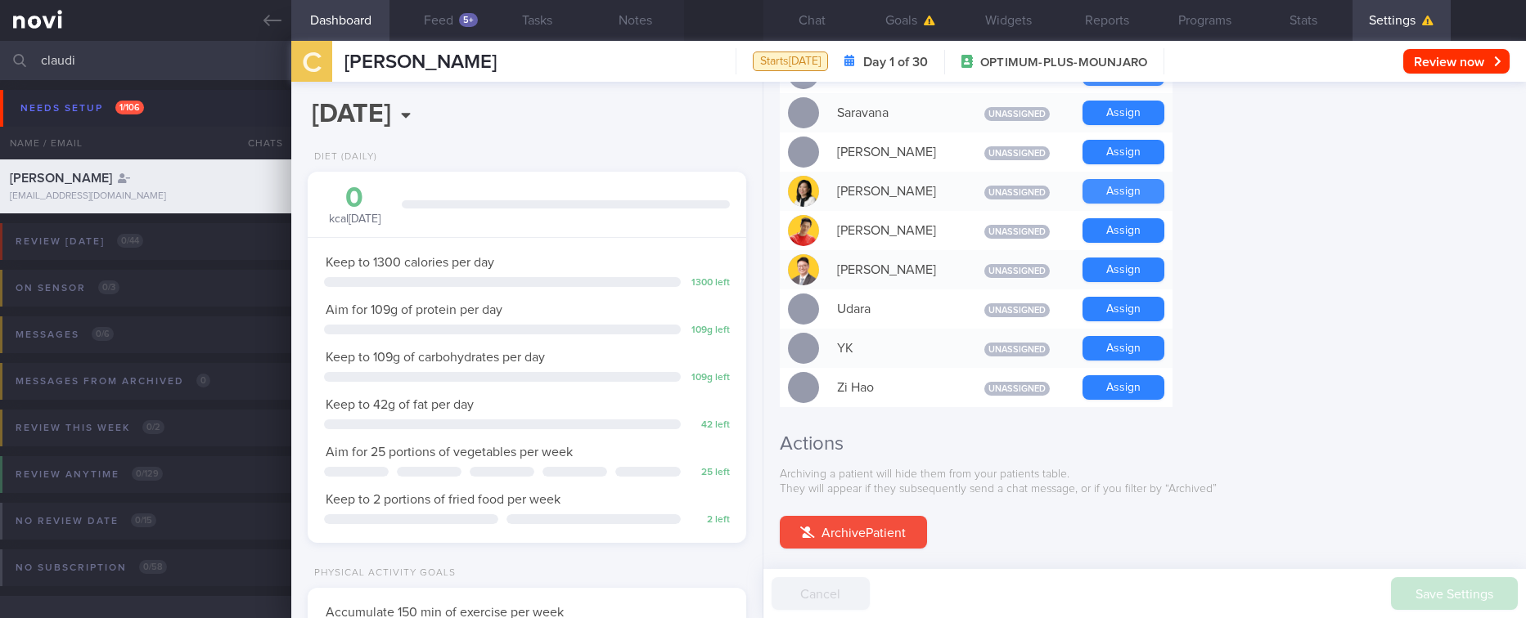
scroll to position [1568, 0]
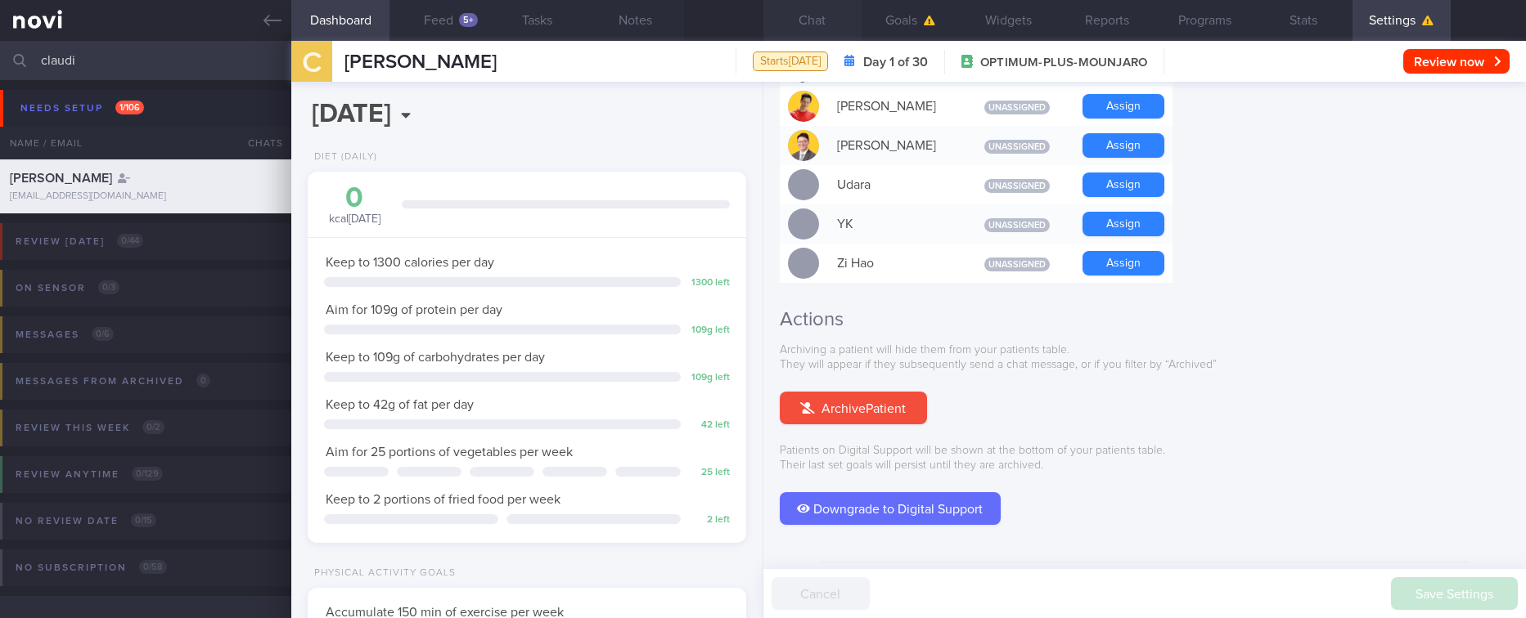
click at [831, 24] on button "Chat" at bounding box center [812, 20] width 98 height 41
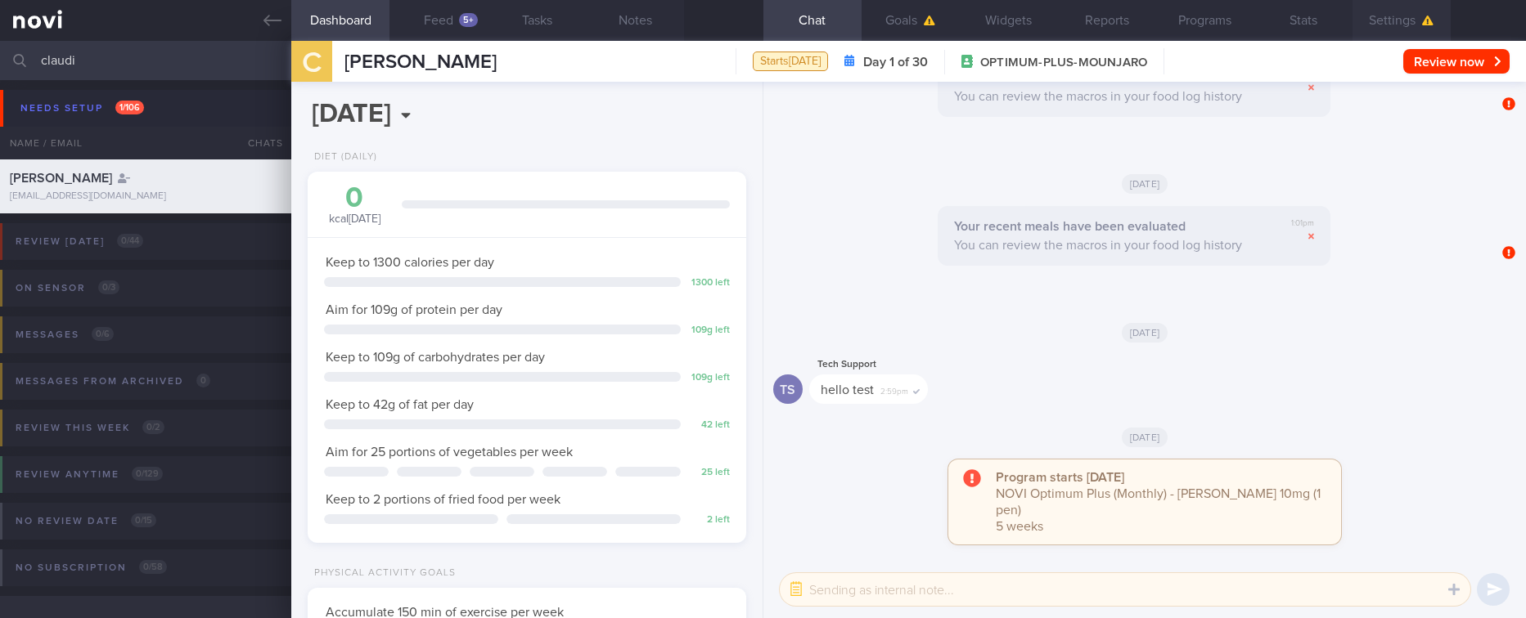
click at [1433, 20] on button "Settings" at bounding box center [1401, 20] width 98 height 41
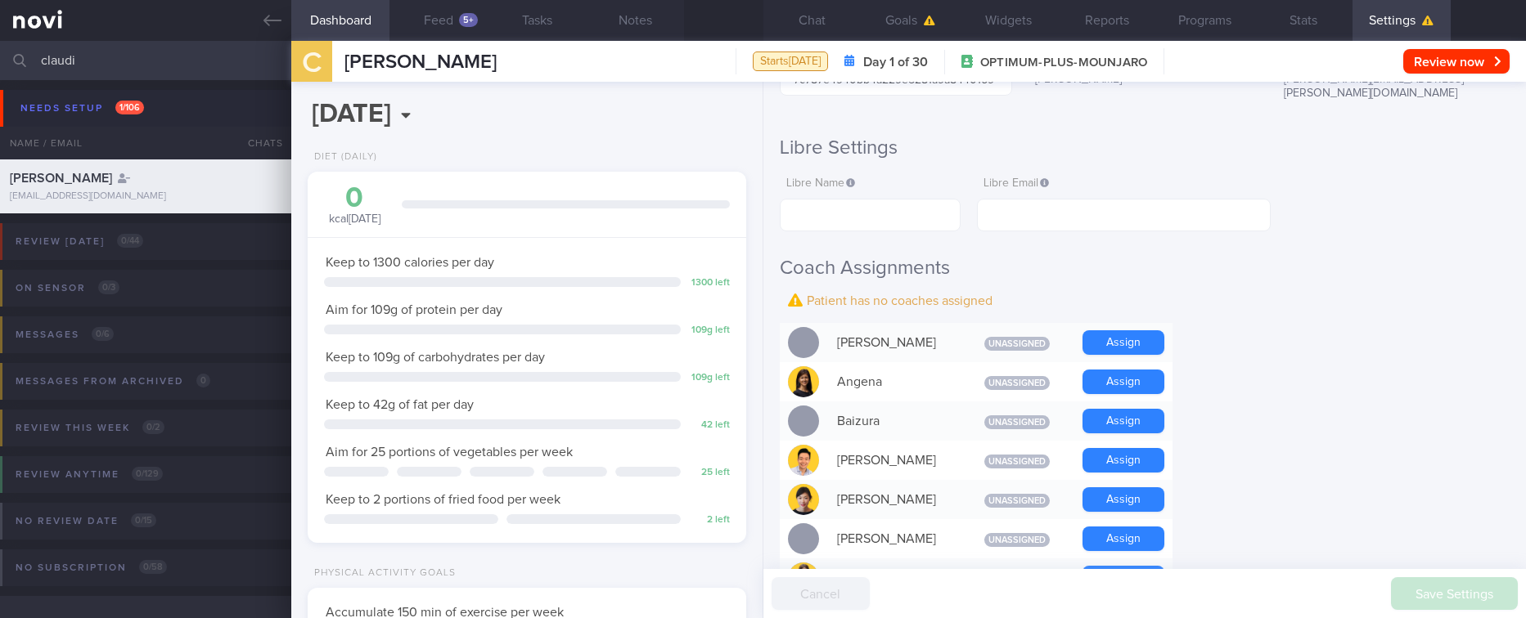
scroll to position [614, 0]
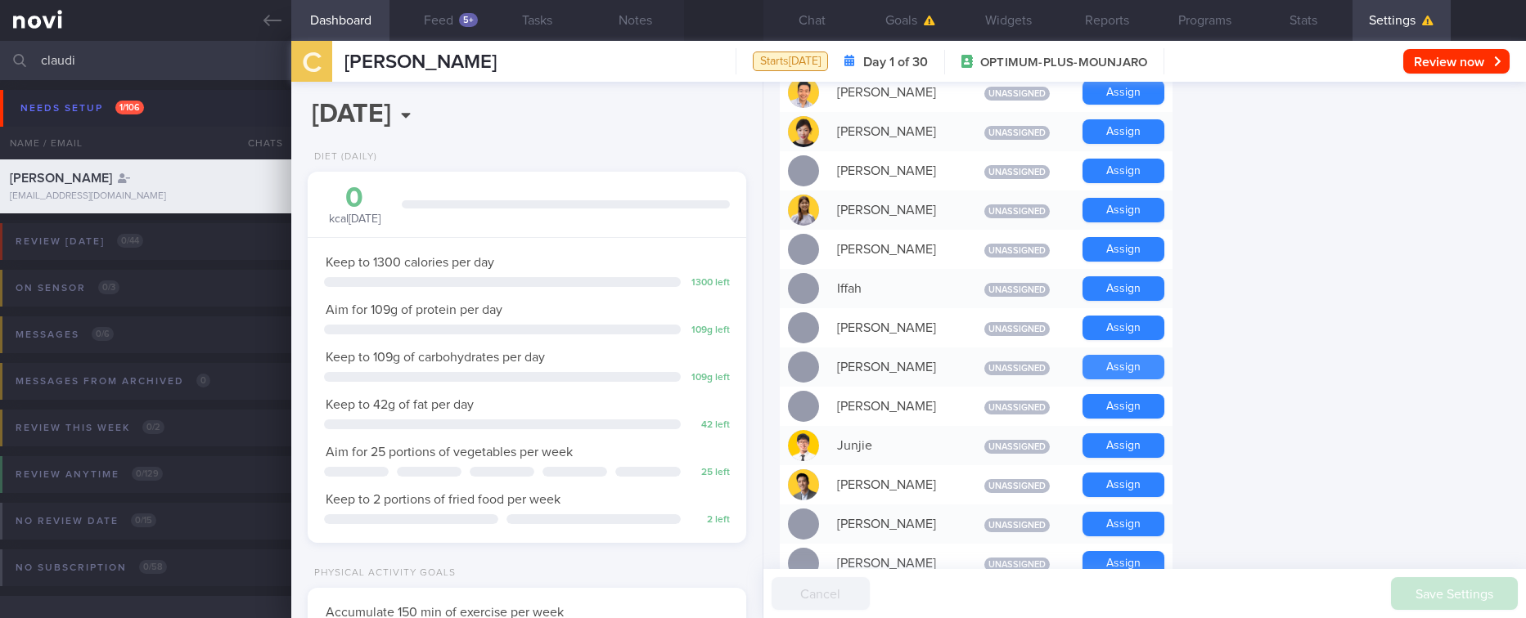
click at [1136, 355] on button "Assign" at bounding box center [1123, 367] width 82 height 25
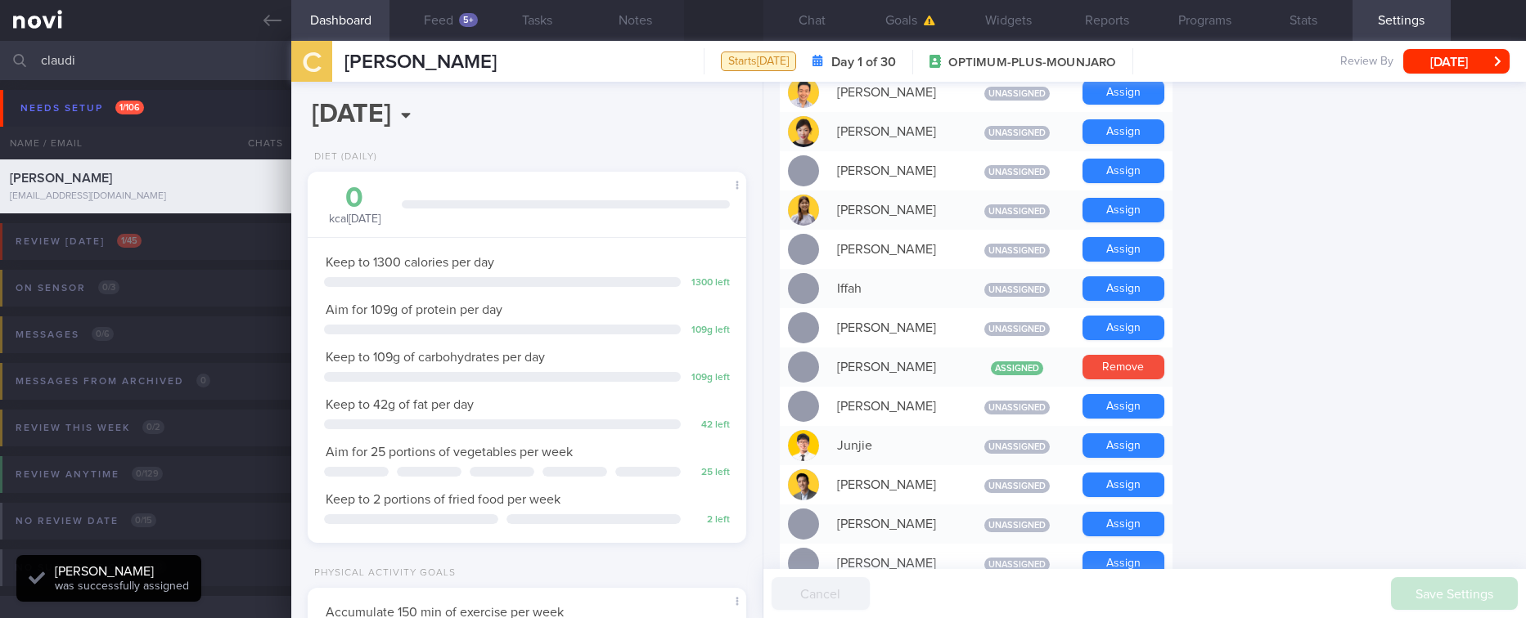
scroll to position [198, 397]
click at [1145, 434] on button "Assign" at bounding box center [1123, 446] width 82 height 25
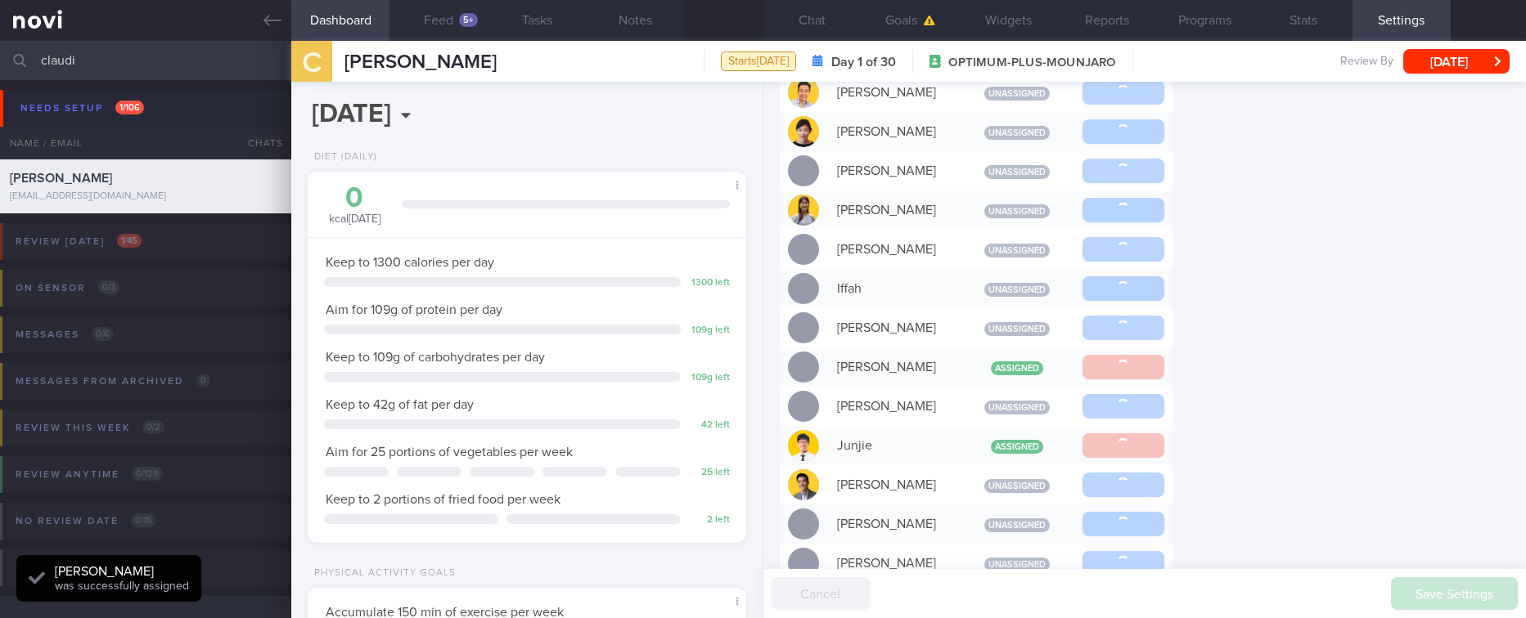
click at [1327, 321] on div "Settings Profile Display Name [PERSON_NAME] Email [EMAIL_ADDRESS][DOMAIN_NAME] …" at bounding box center [1144, 350] width 762 height 537
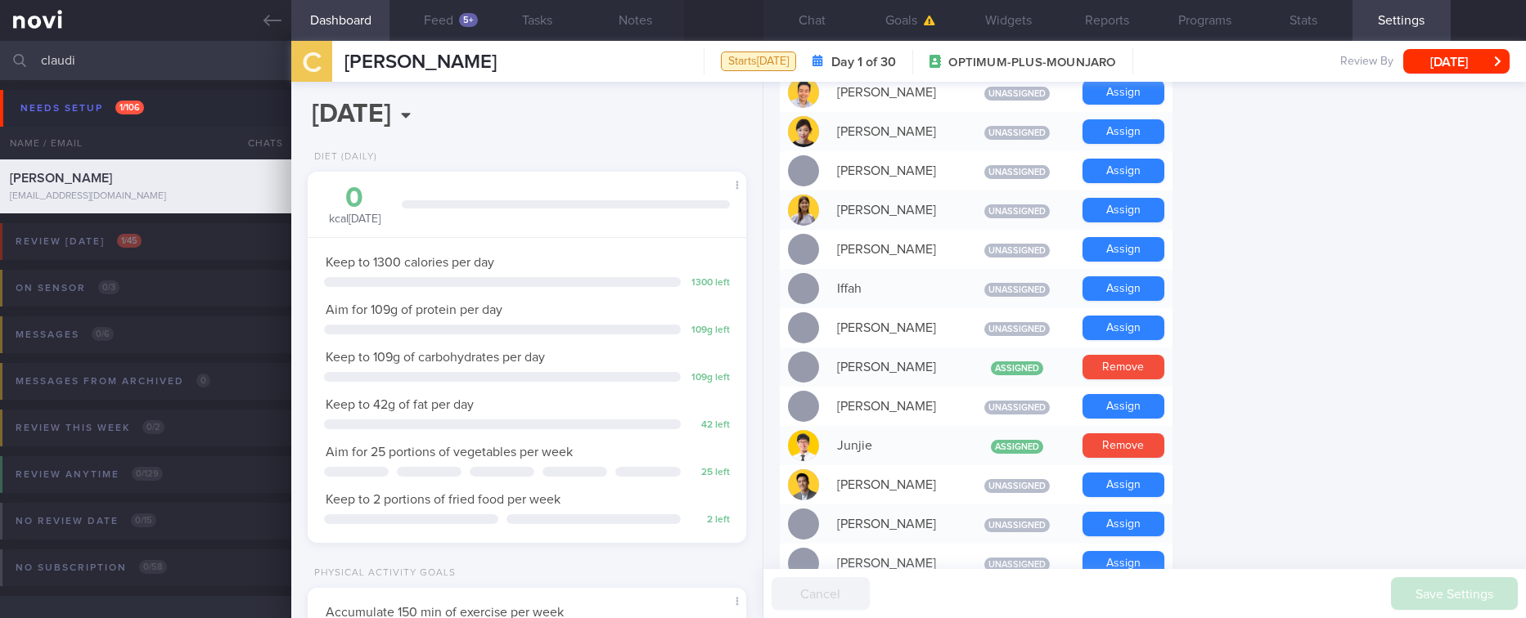
click at [1348, 282] on form "Profile Display Name [PERSON_NAME] Email [EMAIL_ADDRESS][DOMAIN_NAME] Login Met…" at bounding box center [1145, 565] width 730 height 1968
click at [799, 25] on button "Chat" at bounding box center [812, 20] width 98 height 41
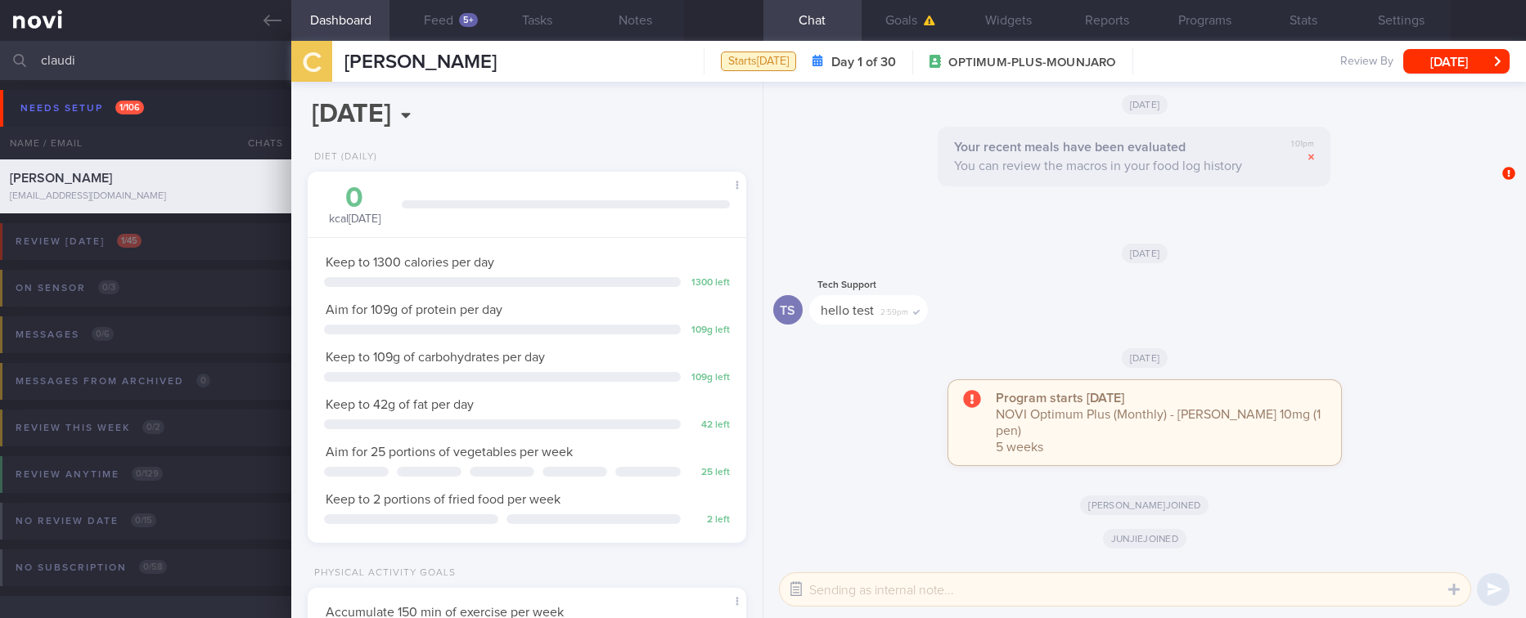
click at [800, 593] on button "button" at bounding box center [795, 589] width 29 height 29
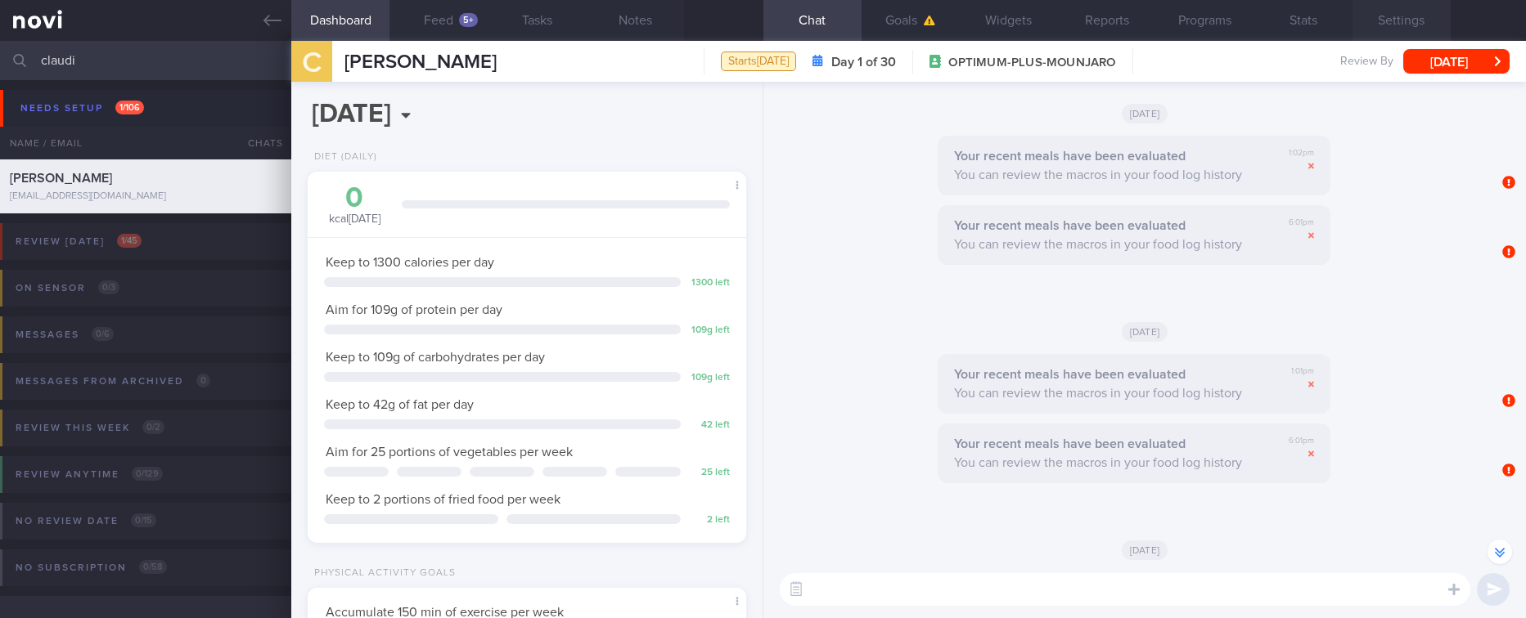
scroll to position [-825, 0]
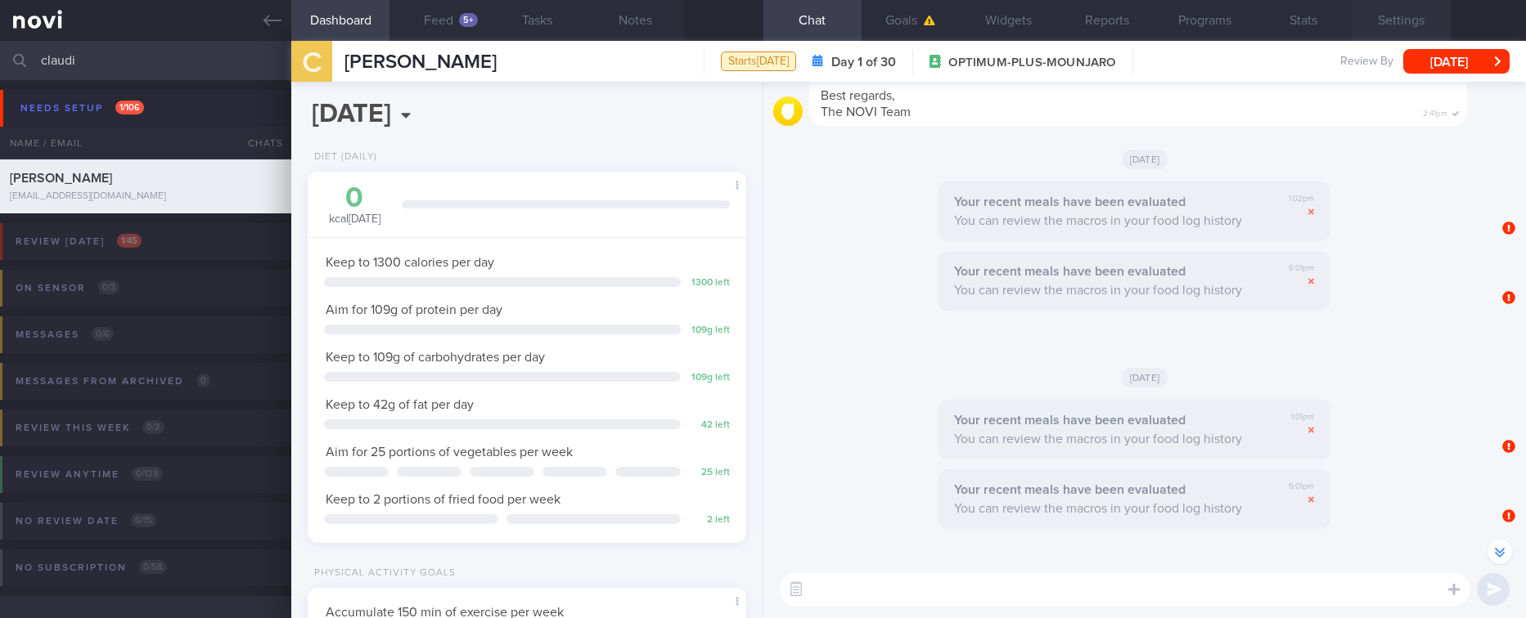
click at [1421, 26] on button "Settings" at bounding box center [1401, 20] width 98 height 41
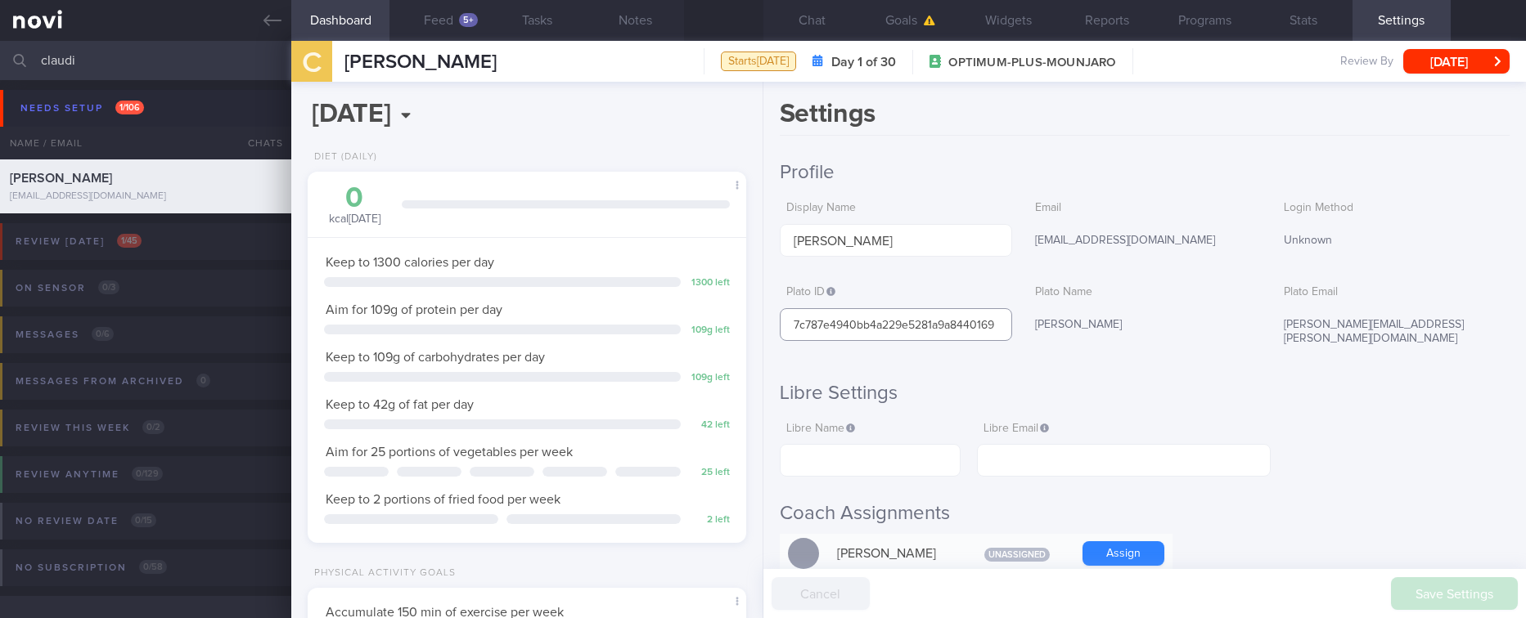
click at [964, 320] on input "7c787e4940bb4a229e5281a9a8440169" at bounding box center [896, 324] width 232 height 33
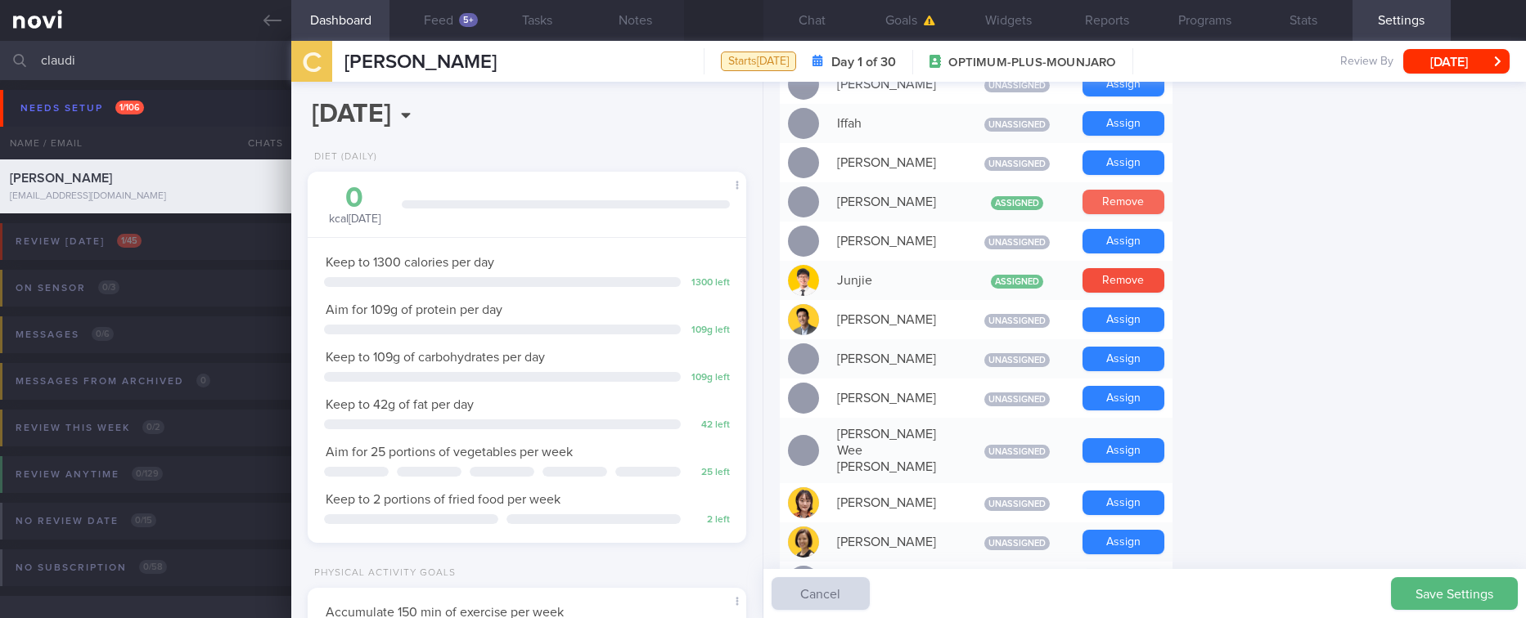
scroll to position [614, 0]
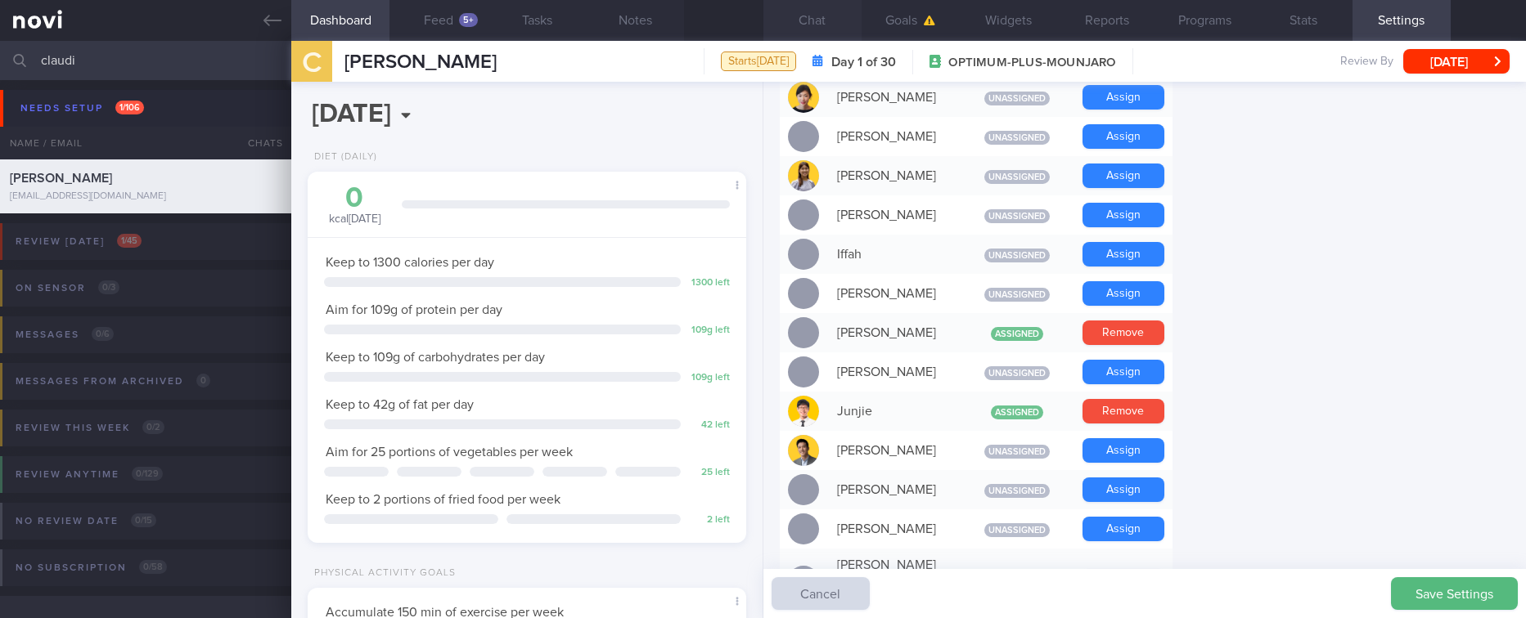
click at [830, 30] on button "Chat" at bounding box center [812, 20] width 98 height 41
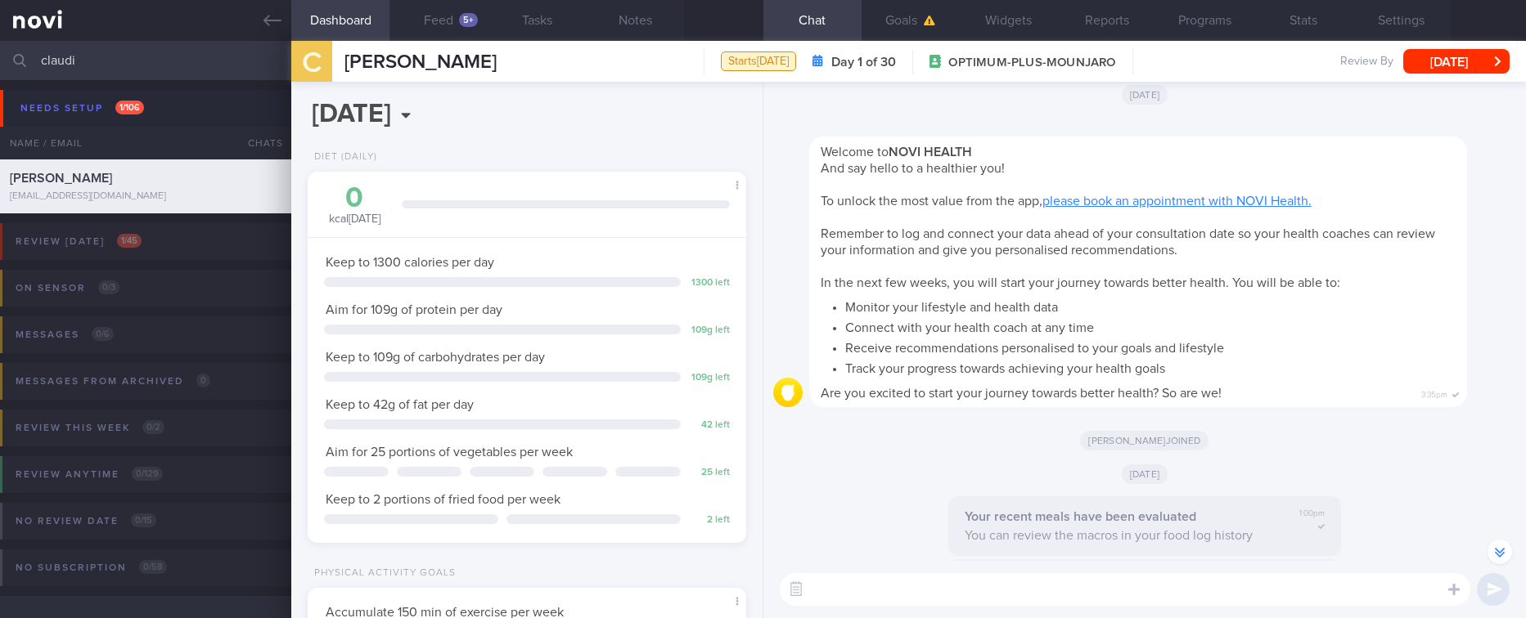
scroll to position [-2233, 0]
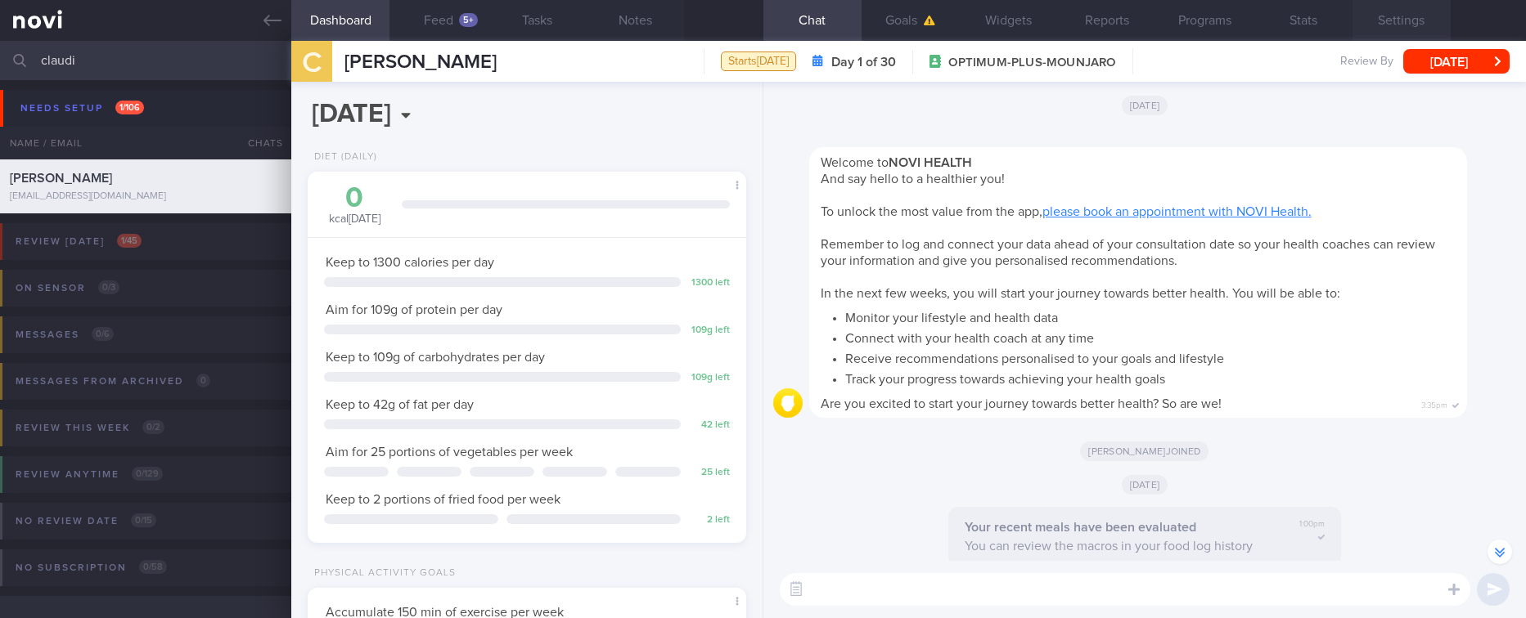
click at [1428, 15] on button "Settings" at bounding box center [1401, 20] width 98 height 41
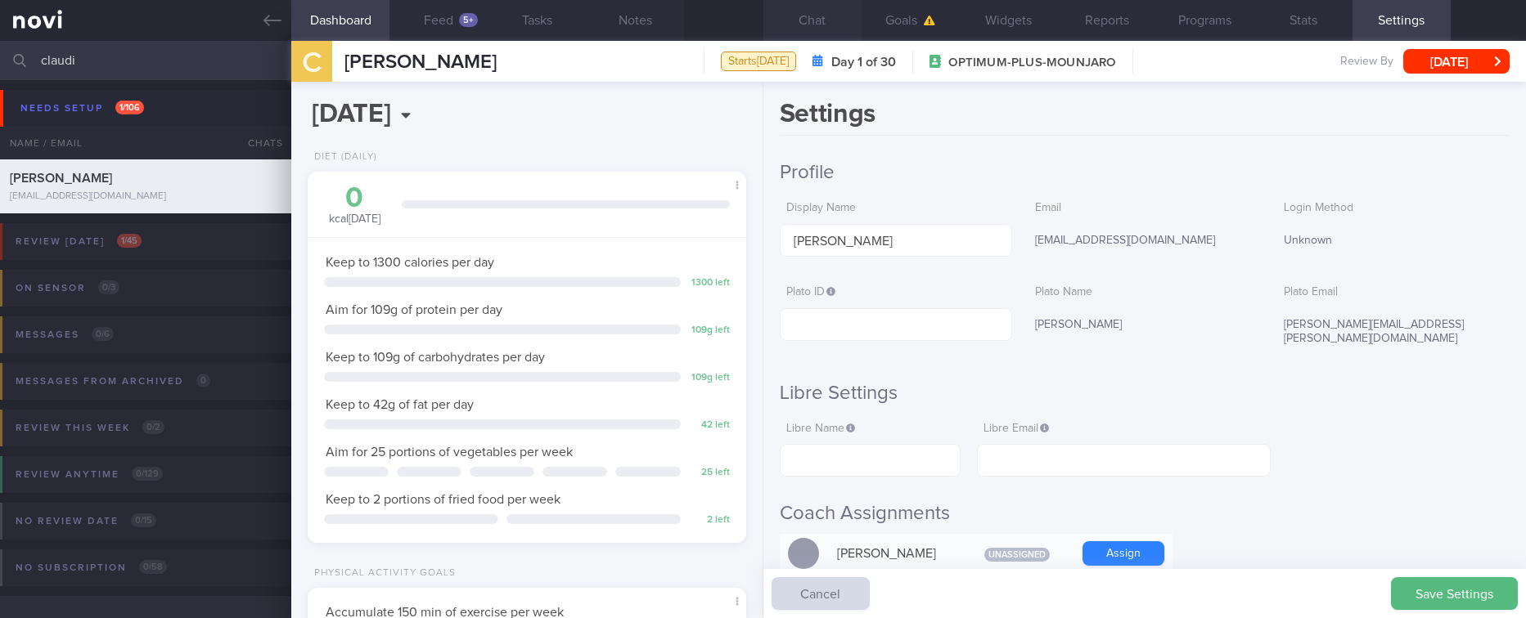
click at [834, 31] on button "Chat" at bounding box center [812, 20] width 98 height 41
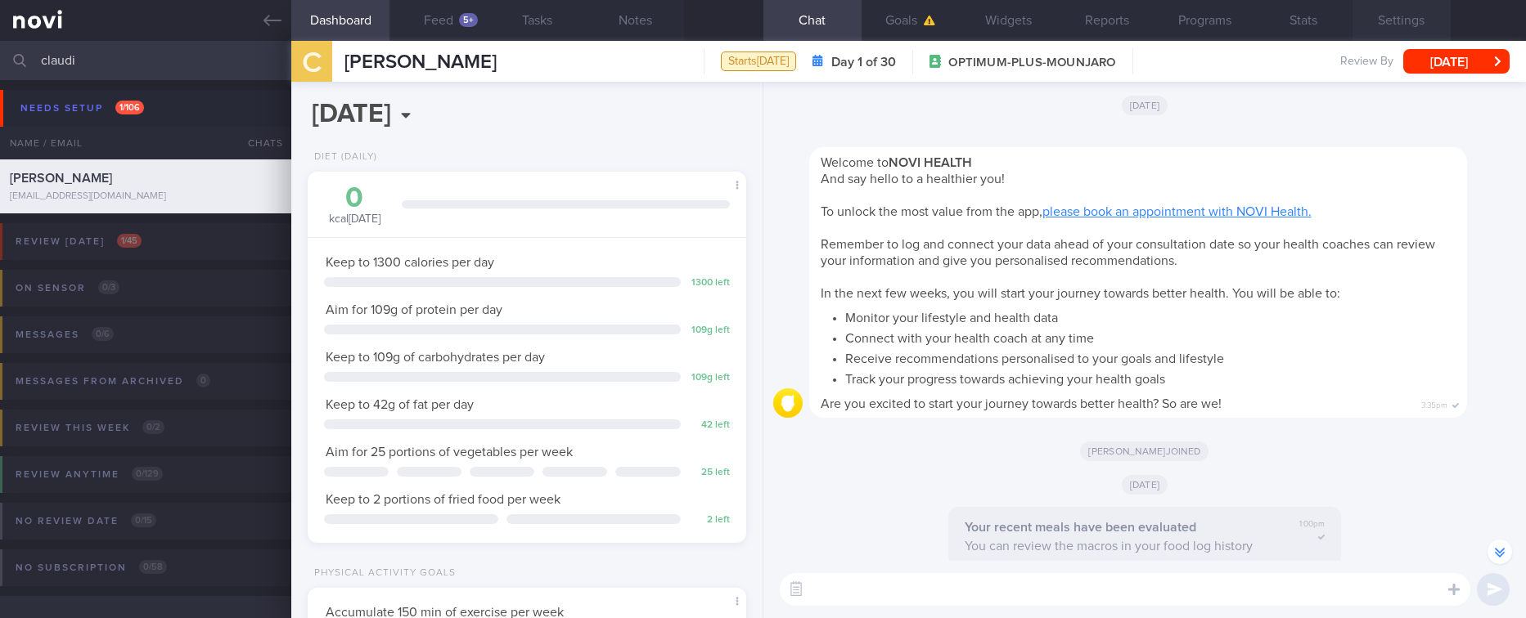
click at [1403, 30] on button "Settings" at bounding box center [1401, 20] width 98 height 41
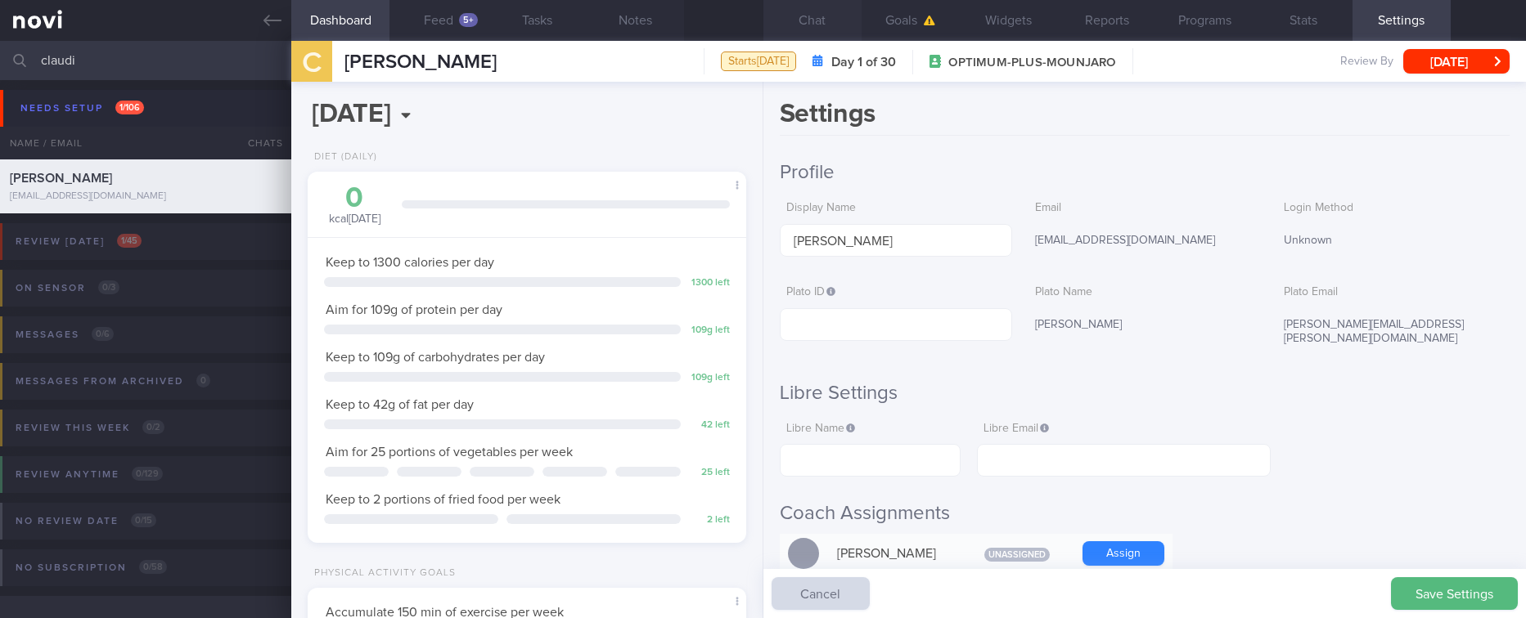
click at [805, 11] on button "Chat" at bounding box center [812, 20] width 98 height 41
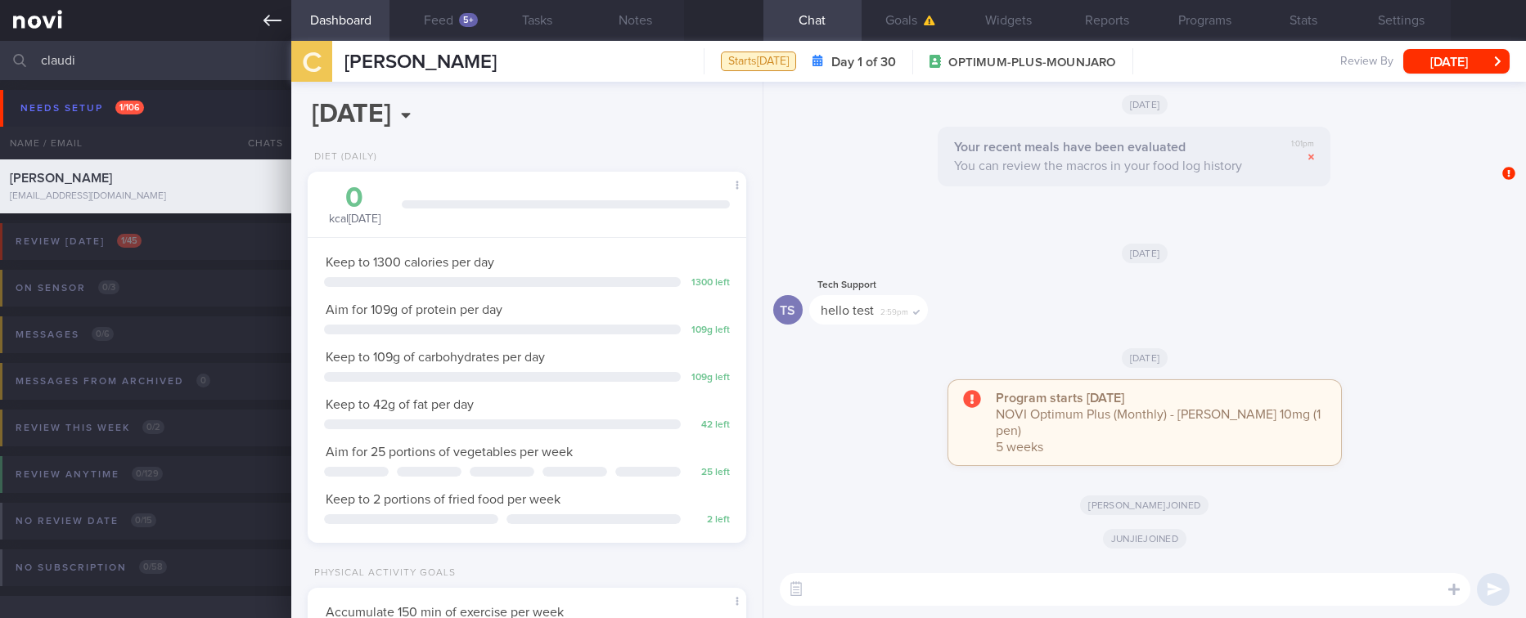
click at [272, 17] on icon at bounding box center [272, 20] width 18 height 18
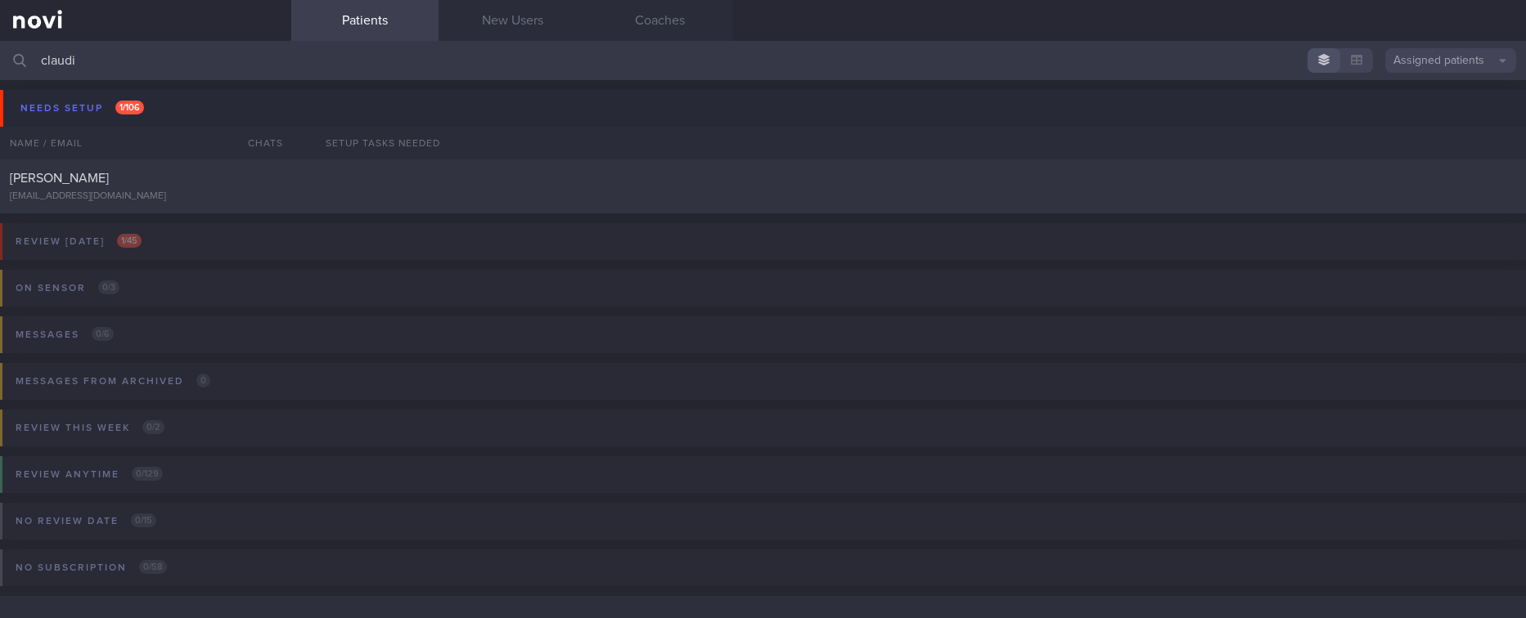
click at [1445, 71] on button "Assigned patients" at bounding box center [1450, 60] width 131 height 25
click at [1455, 142] on button "Archived patients" at bounding box center [1450, 137] width 131 height 25
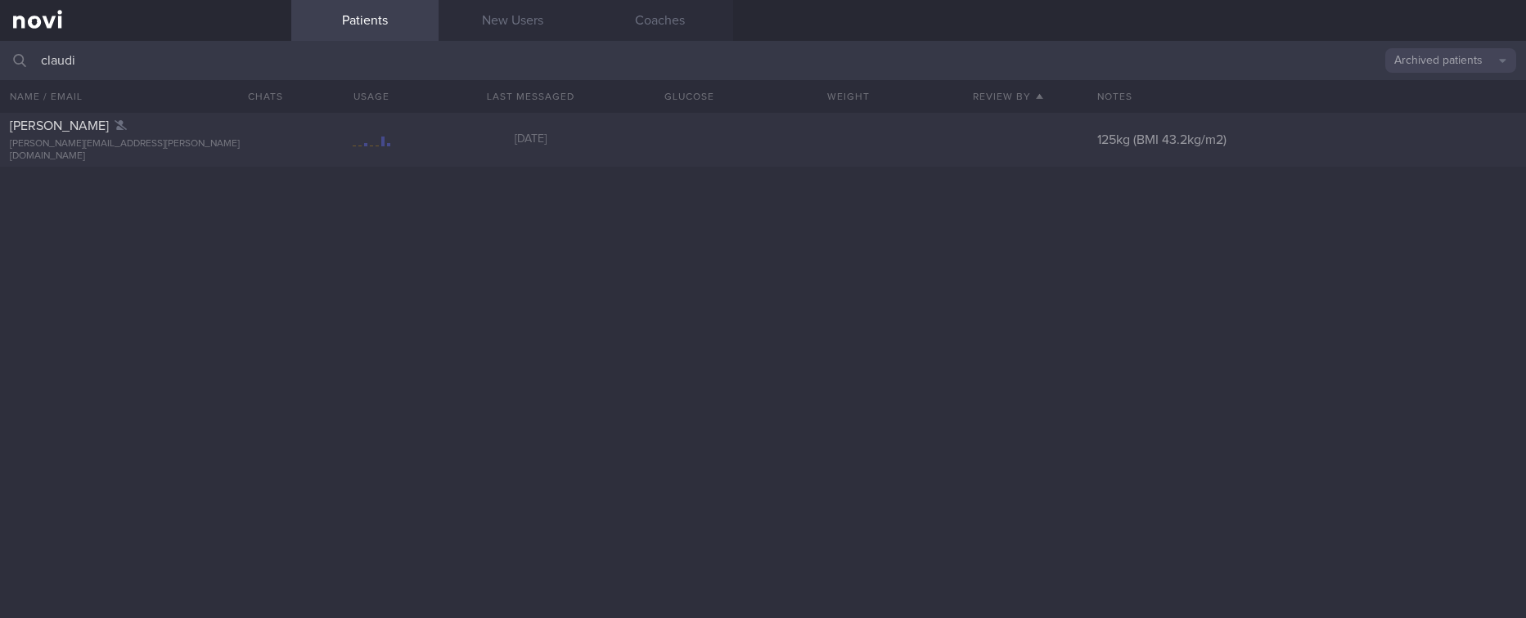
drag, startPoint x: 268, startPoint y: 52, endPoint x: -3, endPoint y: 52, distance: 271.6
click at [0, 52] on html "You are offline! Some functionality will be unavailable Patients New Users Coac…" at bounding box center [763, 309] width 1526 height 618
type input "[PERSON_NAME][EMAIL_ADDRESS][PERSON_NAME][DOMAIN_NAME]"
click at [259, 142] on div "[PERSON_NAME] [PERSON_NAME][EMAIL_ADDRESS][PERSON_NAME][DOMAIN_NAME]" at bounding box center [145, 140] width 291 height 45
select select "9"
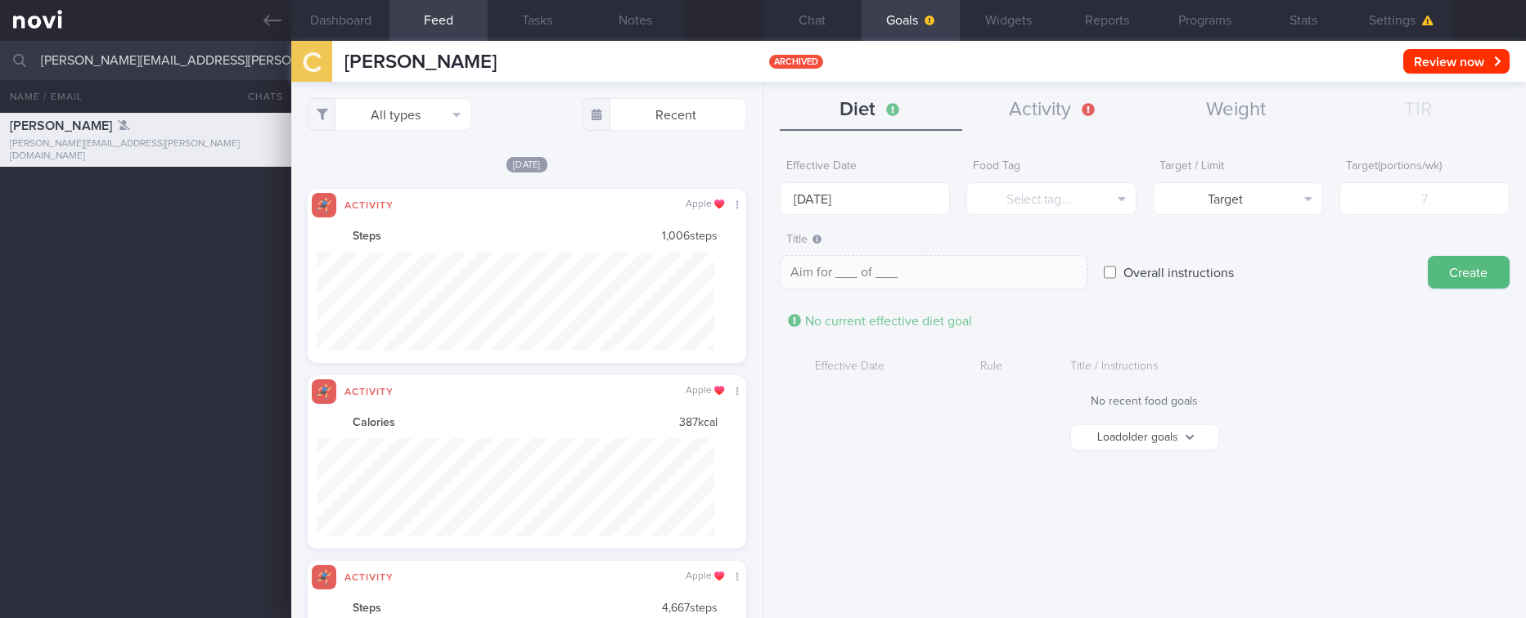
scroll to position [98, 398]
click at [1425, 28] on button "Settings" at bounding box center [1401, 20] width 98 height 41
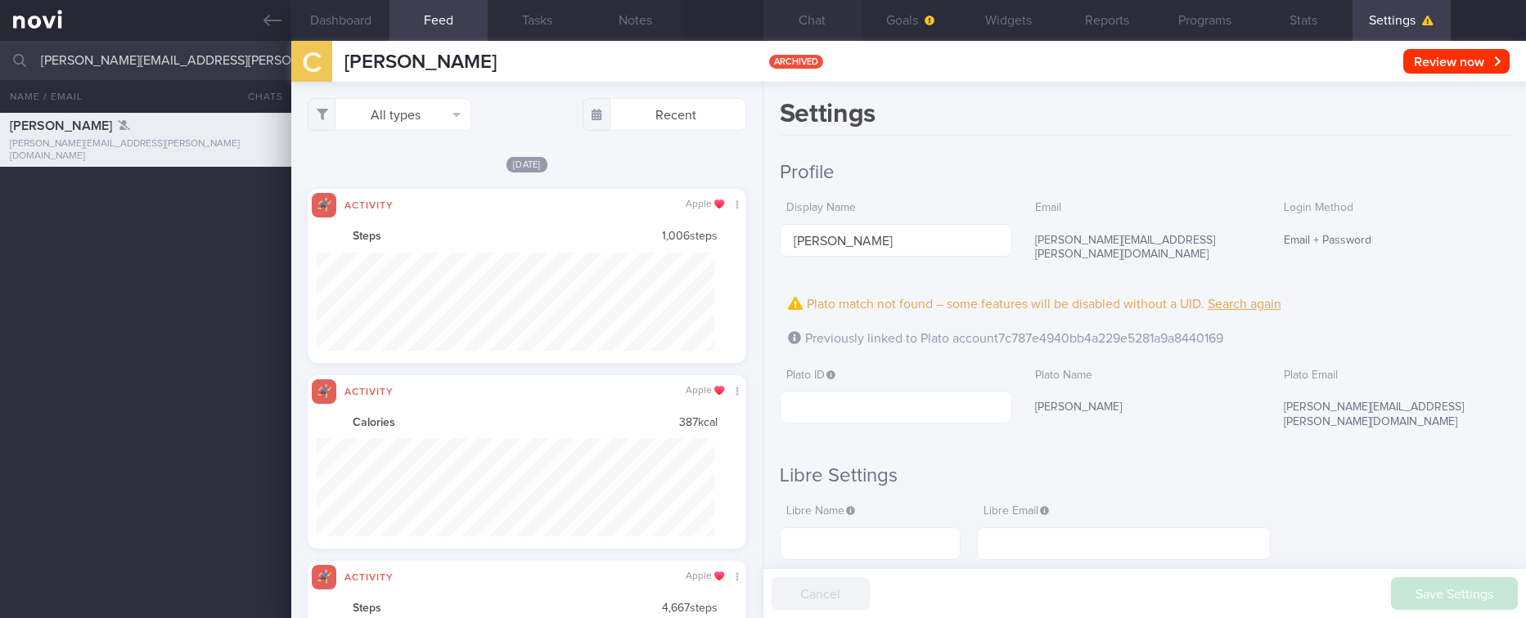
click at [843, 16] on button "Chat" at bounding box center [812, 20] width 98 height 41
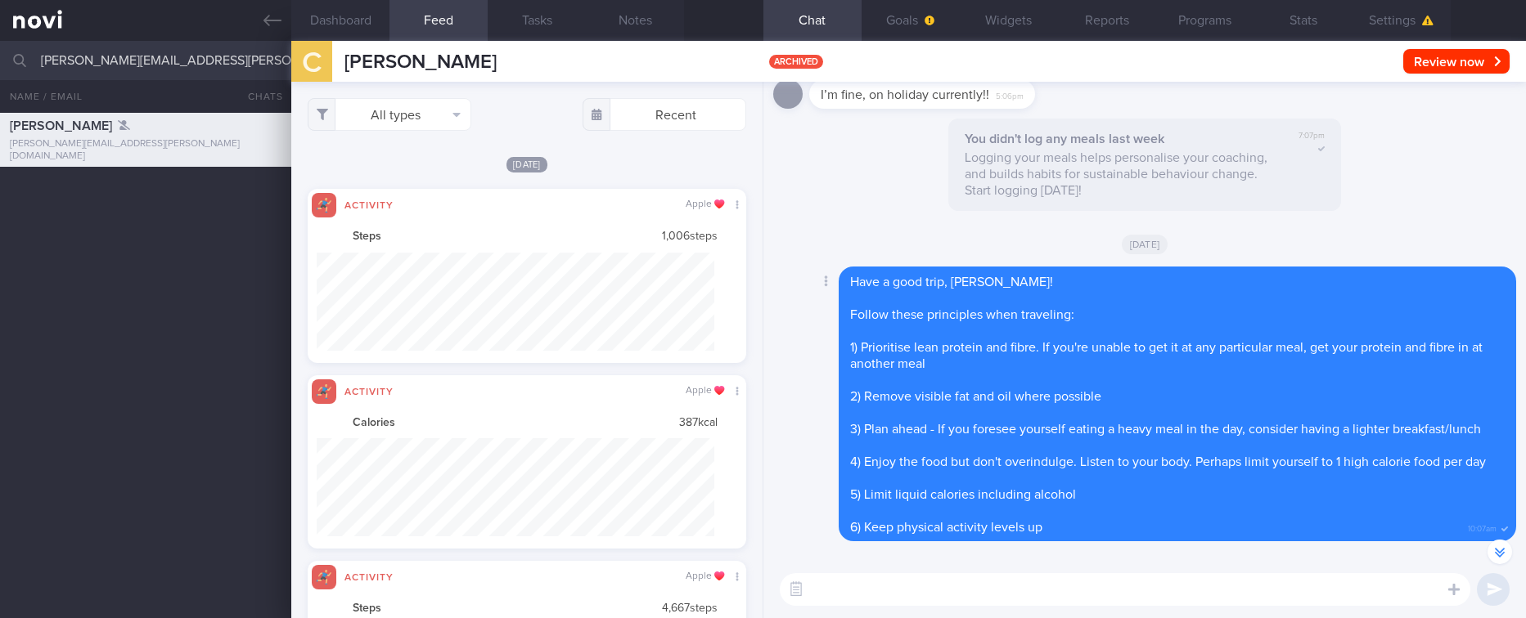
scroll to position [-6861, 0]
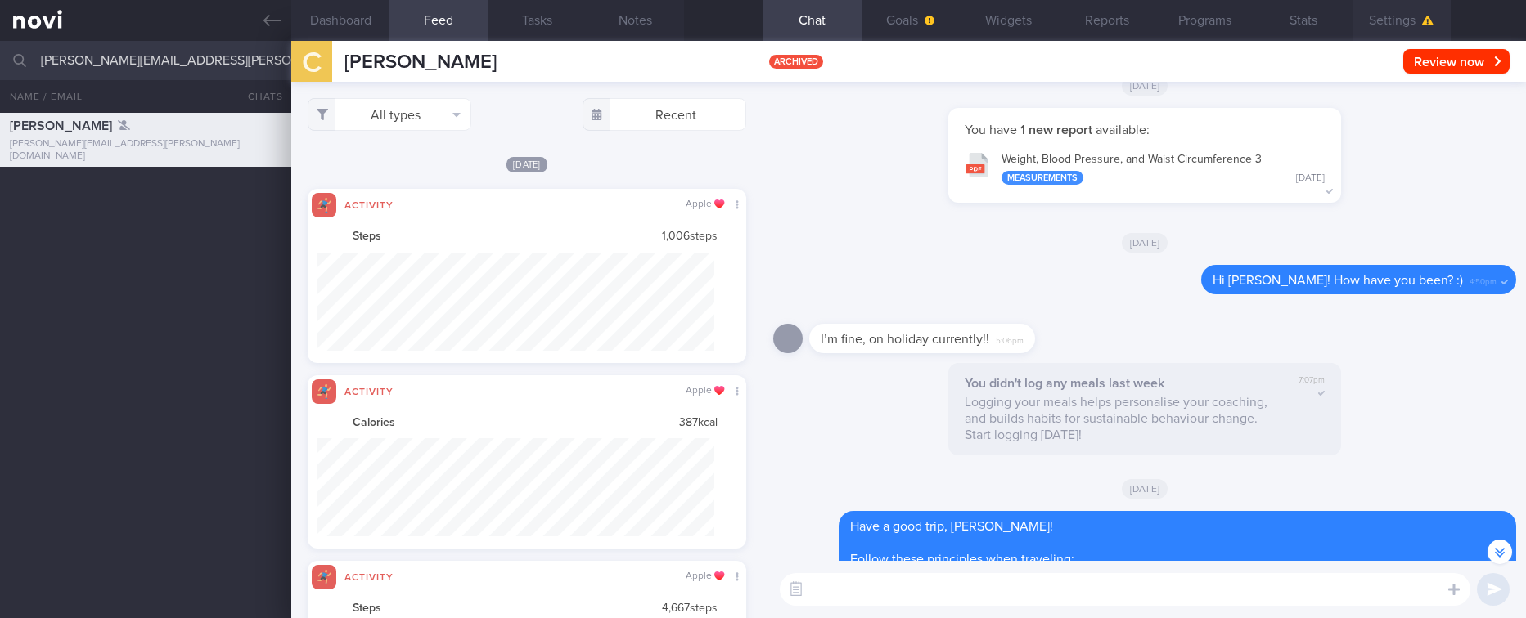
click at [1411, 21] on button "Settings" at bounding box center [1401, 20] width 98 height 41
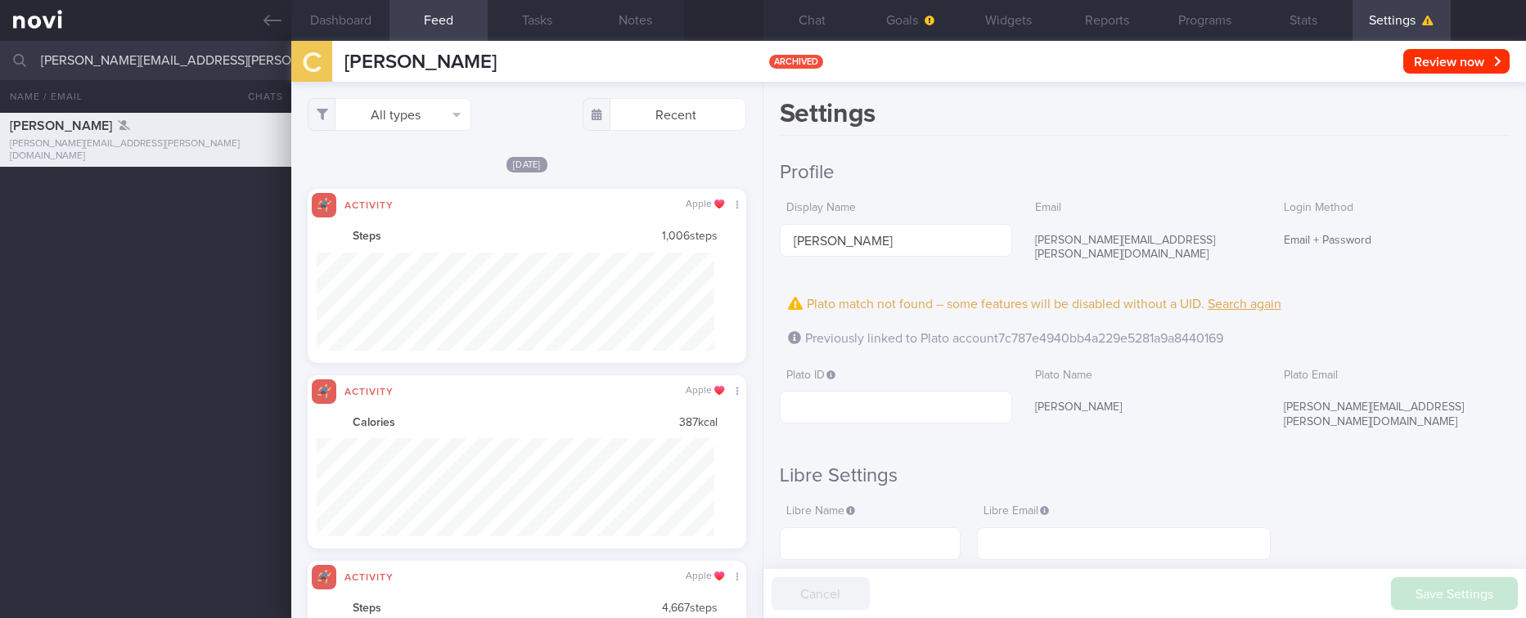
click at [1300, 170] on h2 "Profile" at bounding box center [1145, 172] width 730 height 25
click at [982, 391] on input "text" at bounding box center [896, 407] width 232 height 33
paste input "7c787e4940bb4a229e5281a9a8440169"
type input "7c787e4940bb4a229e5281a9a8440169"
click at [1235, 150] on div "Settings Profile Display Name [PERSON_NAME] Email [PERSON_NAME][EMAIL_ADDRESS][…" at bounding box center [1144, 350] width 762 height 537
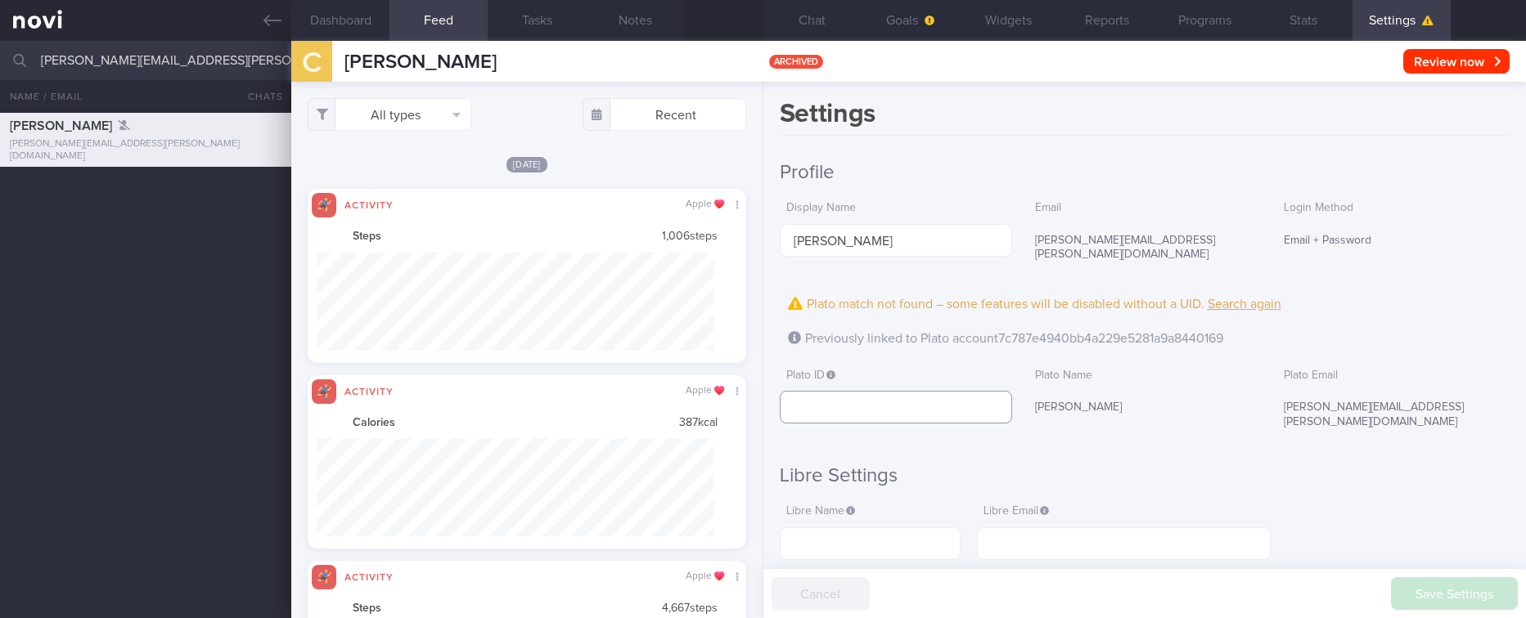
click at [915, 398] on input "text" at bounding box center [896, 407] width 232 height 33
paste input "7c787e4940bb4a229e5281a9a8440169"
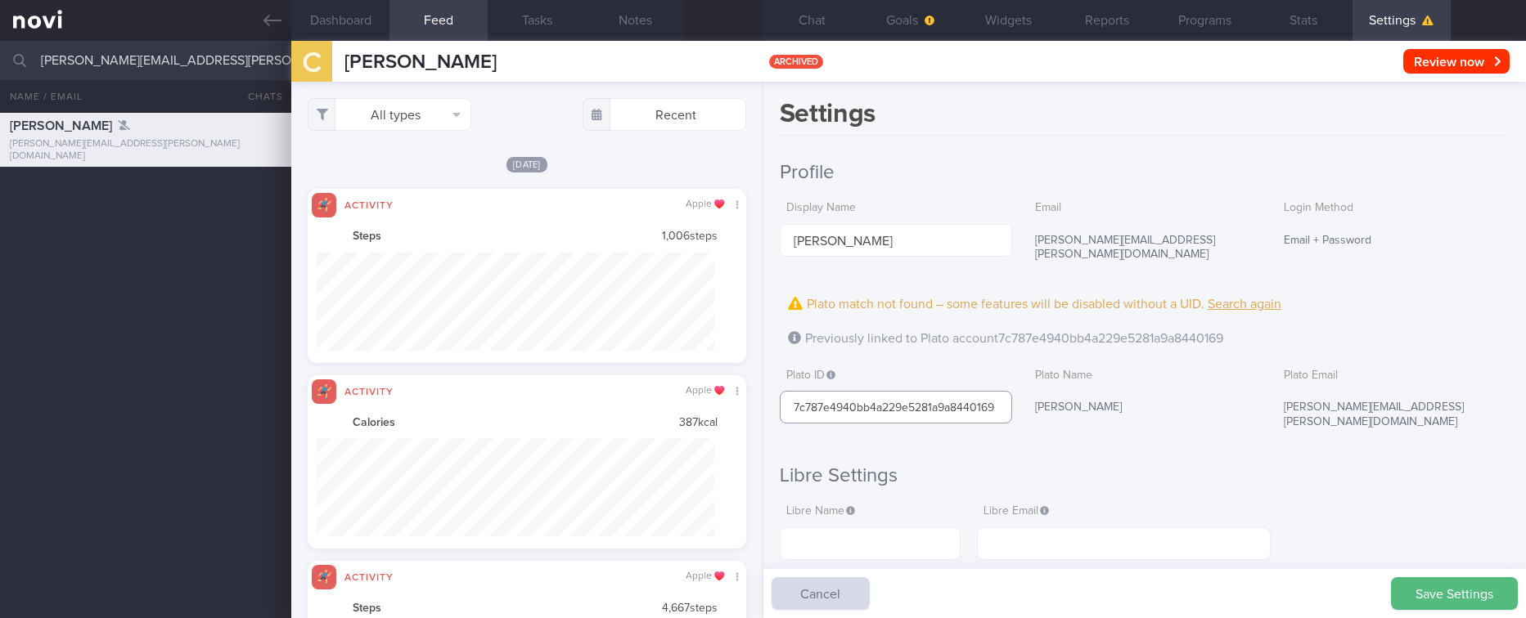
type input "7c787e4940bb4a229e5281a9a8440169"
click at [1320, 464] on h2 "Libre Settings" at bounding box center [1145, 476] width 730 height 25
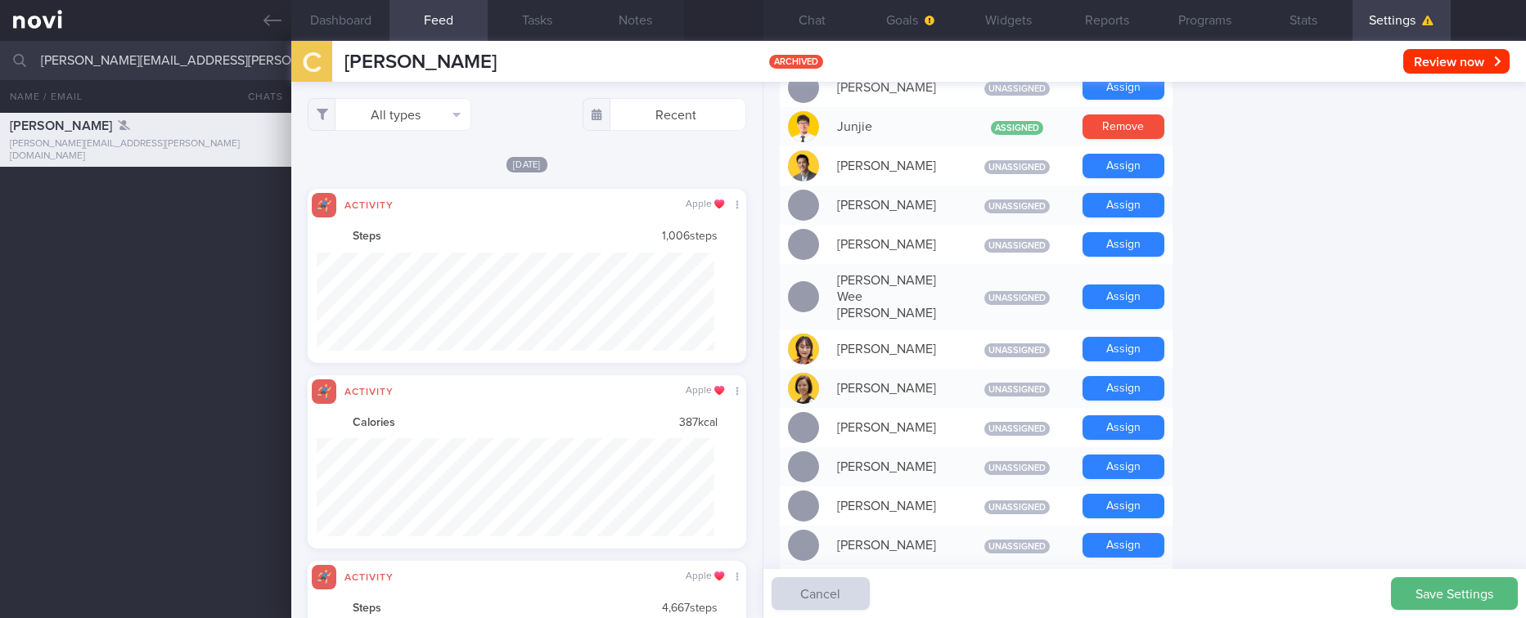
scroll to position [736, 0]
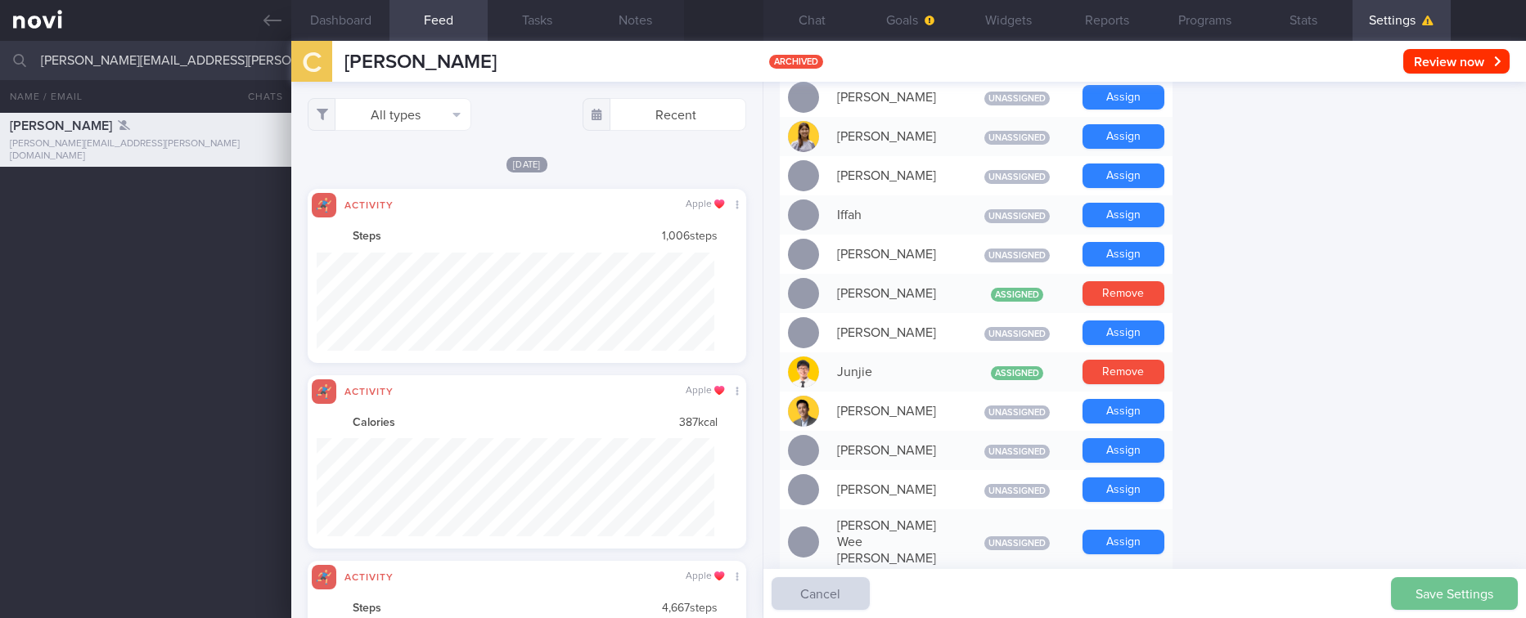
click at [1416, 582] on button "Save Settings" at bounding box center [1454, 594] width 127 height 33
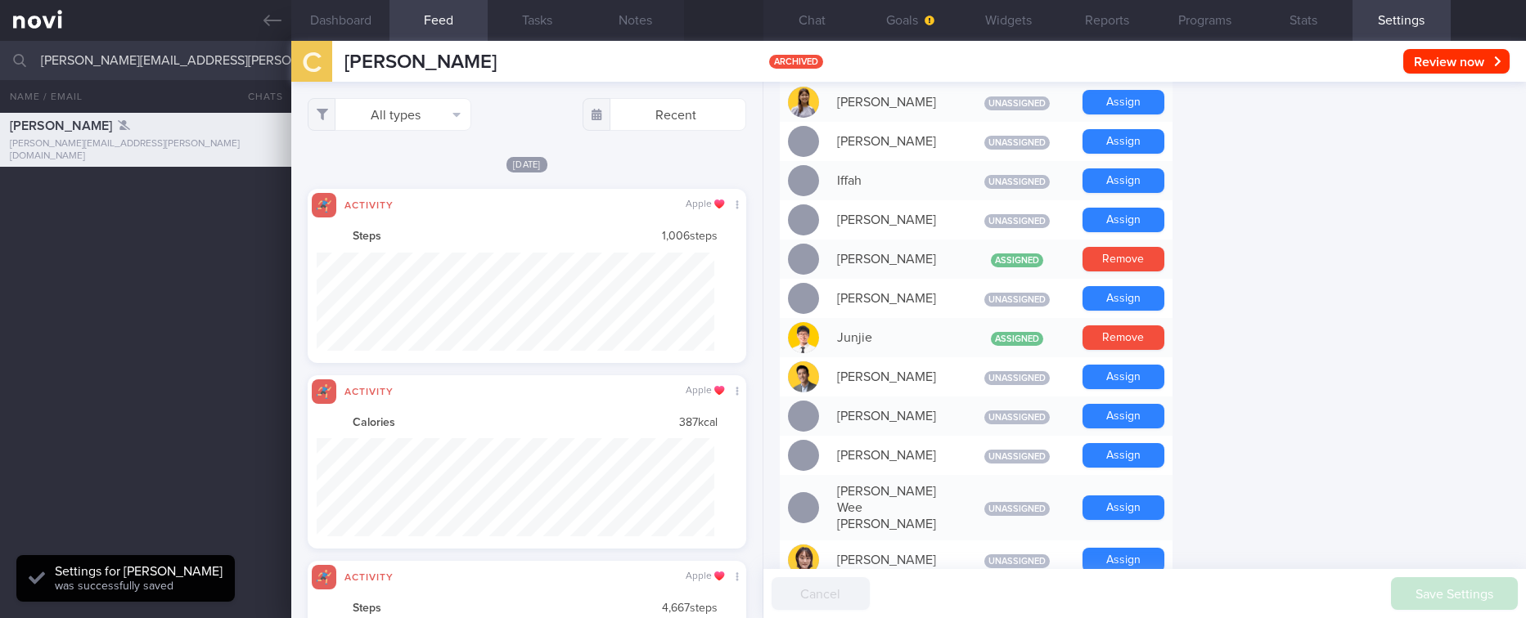
scroll to position [668, 0]
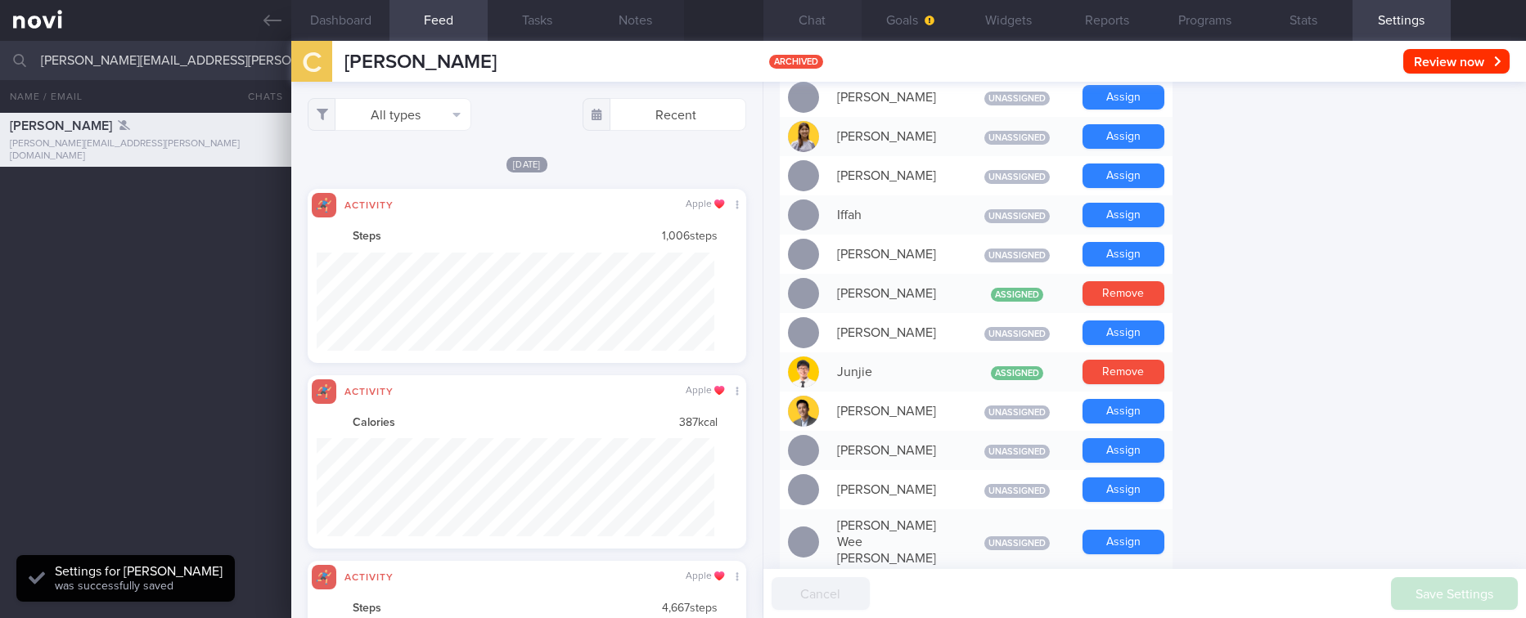
click at [829, 21] on button "Chat" at bounding box center [812, 20] width 98 height 41
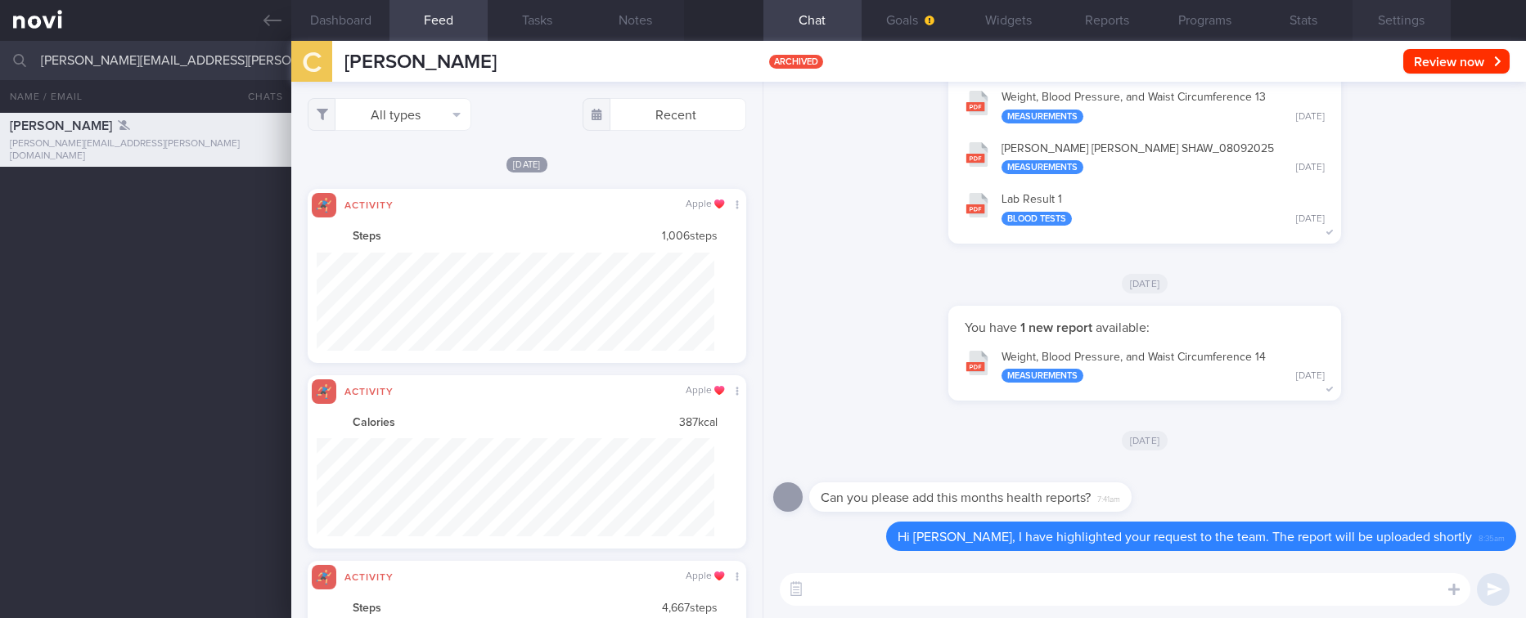
click at [1417, 14] on button "Settings" at bounding box center [1401, 20] width 98 height 41
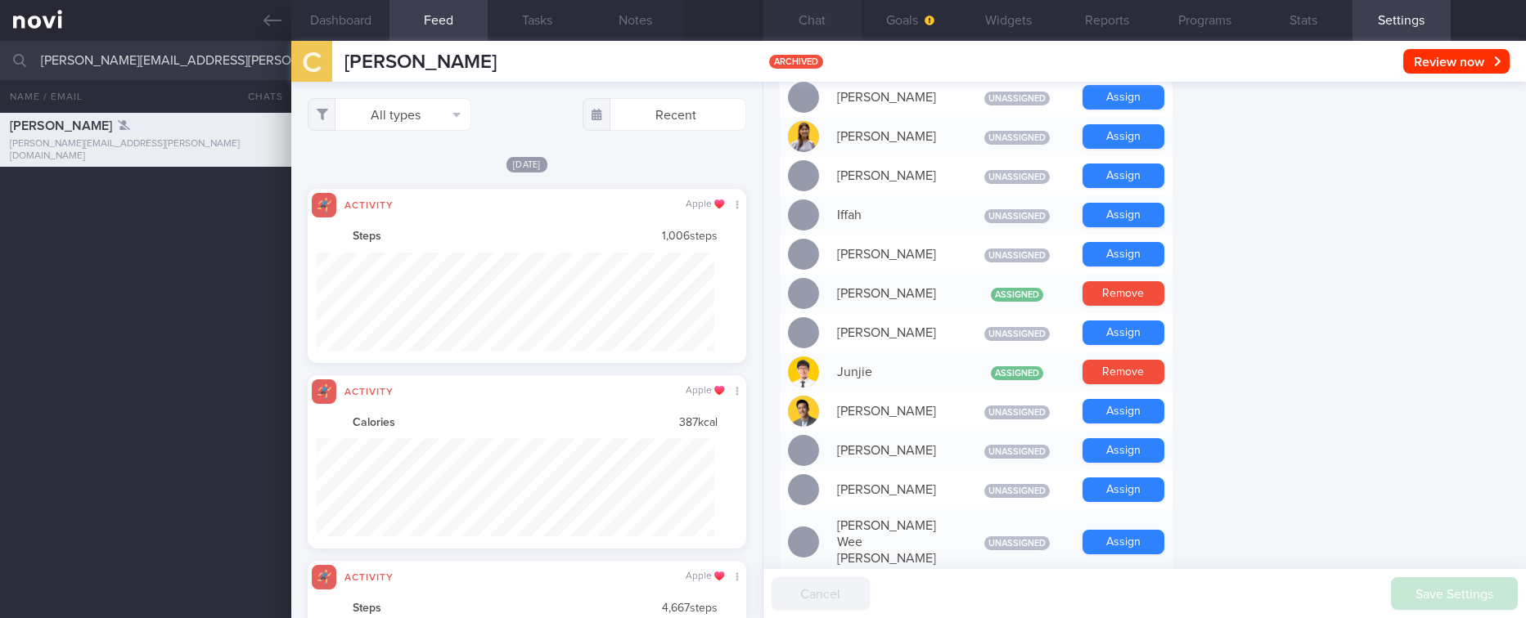
click at [824, 14] on button "Chat" at bounding box center [812, 20] width 98 height 41
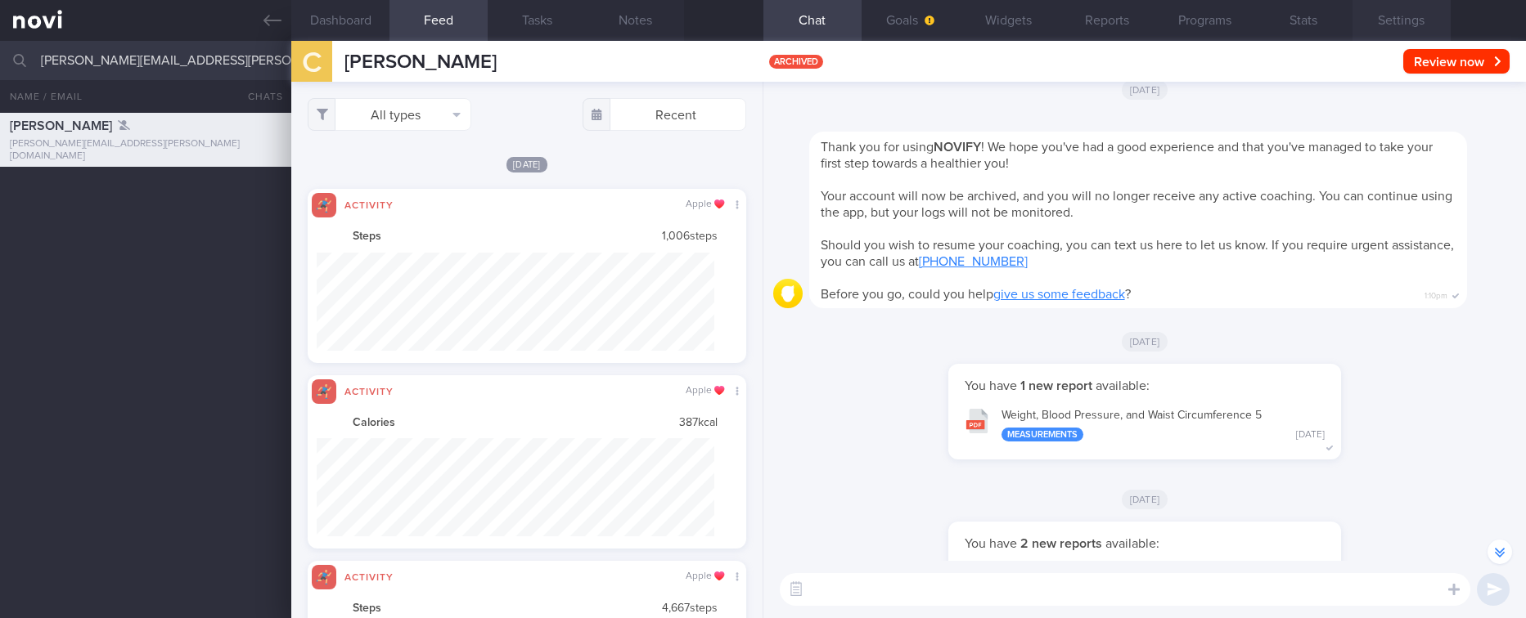
scroll to position [-3371, 0]
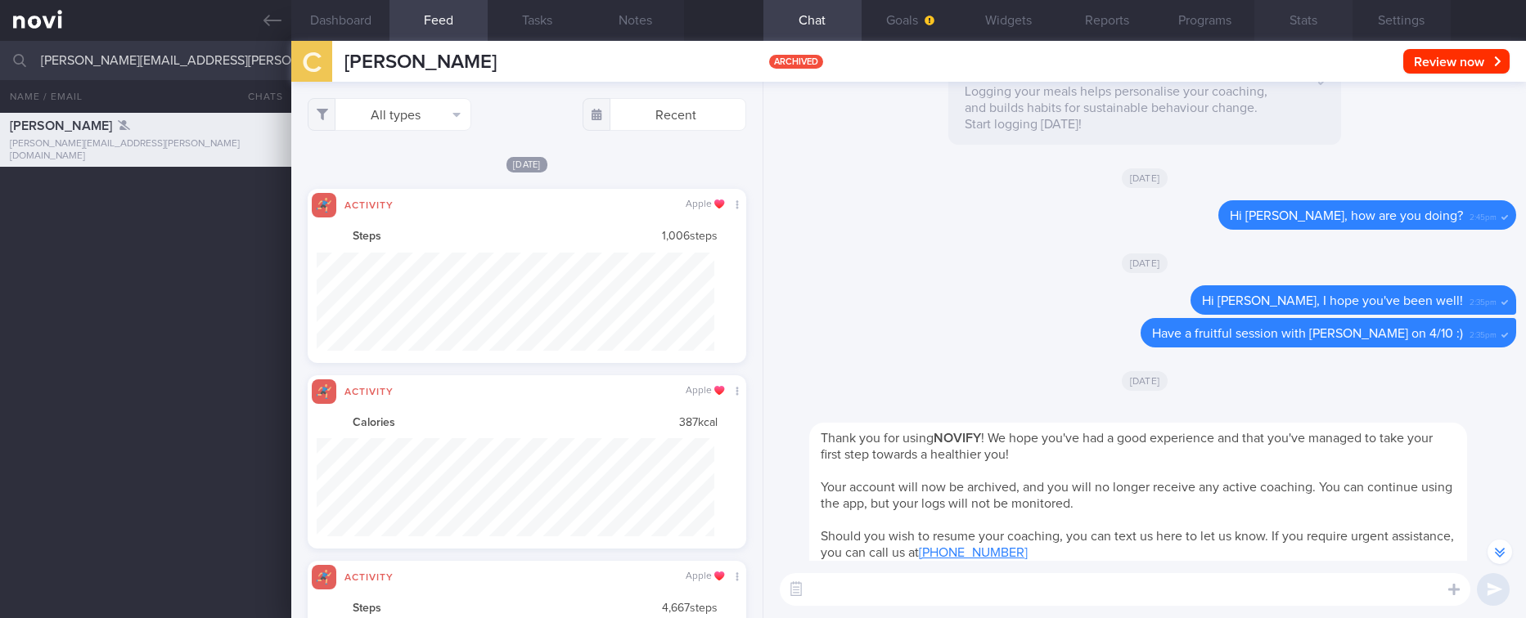
click at [1318, 20] on button "Stats" at bounding box center [1303, 20] width 98 height 41
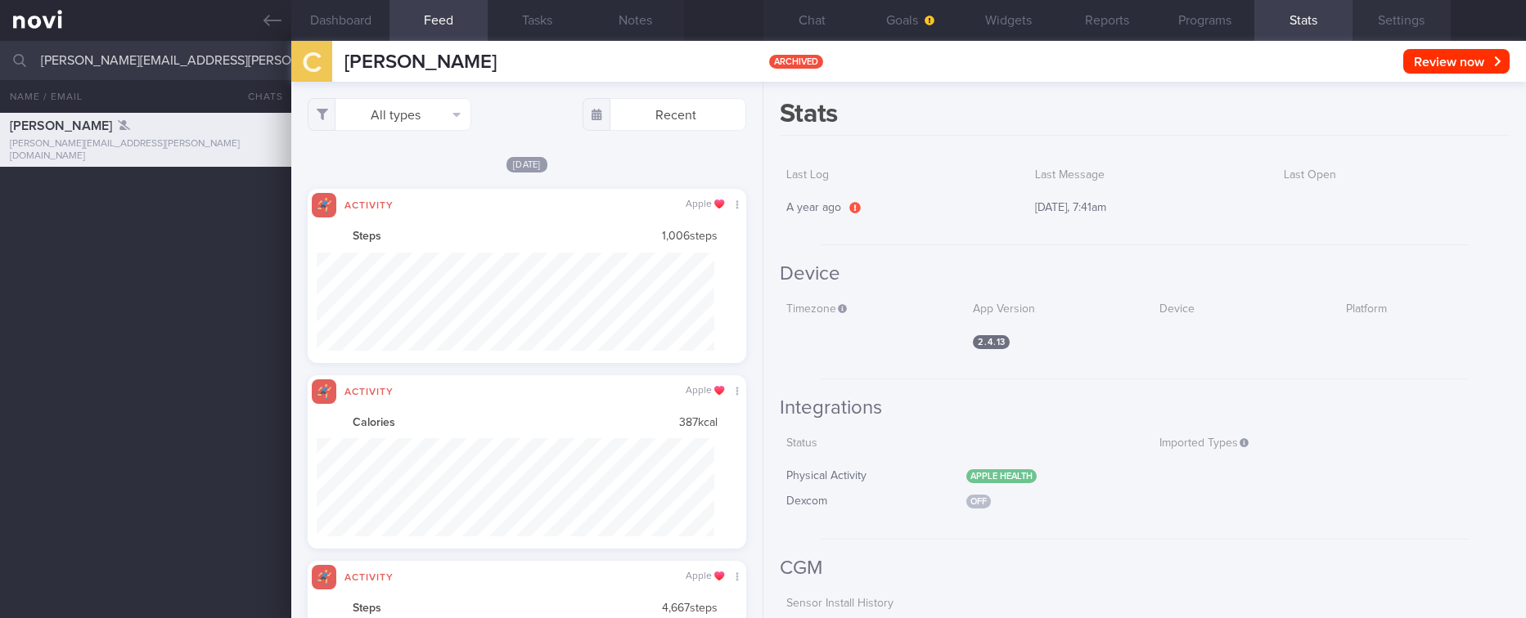
click at [1403, 22] on button "Settings" at bounding box center [1401, 20] width 98 height 41
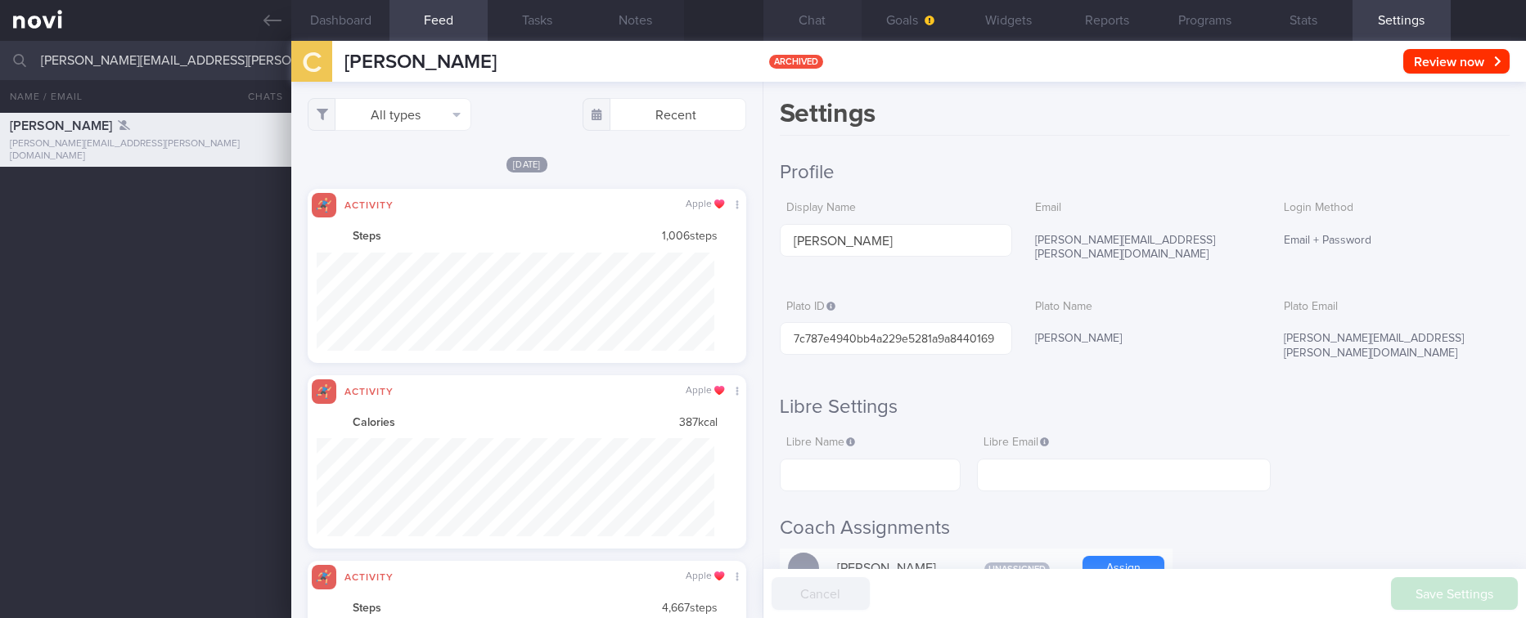
click at [822, 24] on button "Chat" at bounding box center [812, 20] width 98 height 41
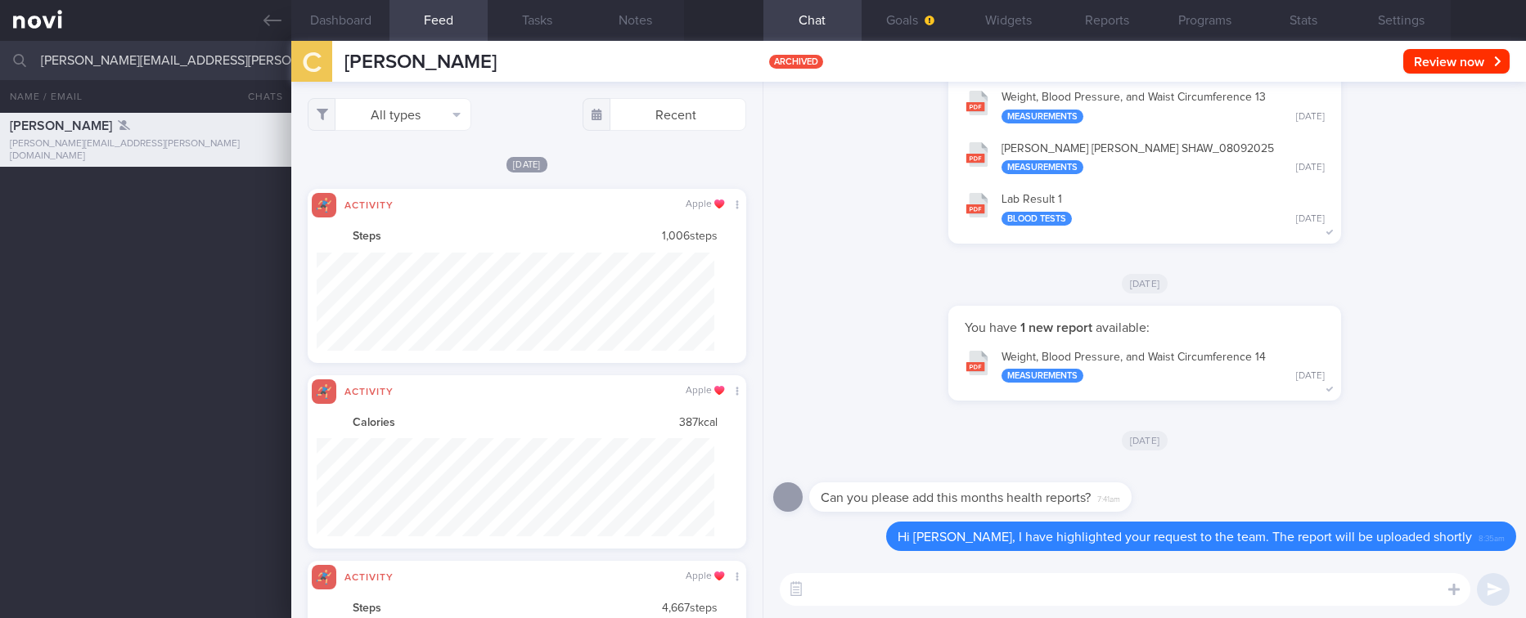
drag, startPoint x: 1412, startPoint y: 6, endPoint x: 1368, endPoint y: 72, distance: 79.6
click at [1412, 6] on button "Settings" at bounding box center [1401, 20] width 98 height 41
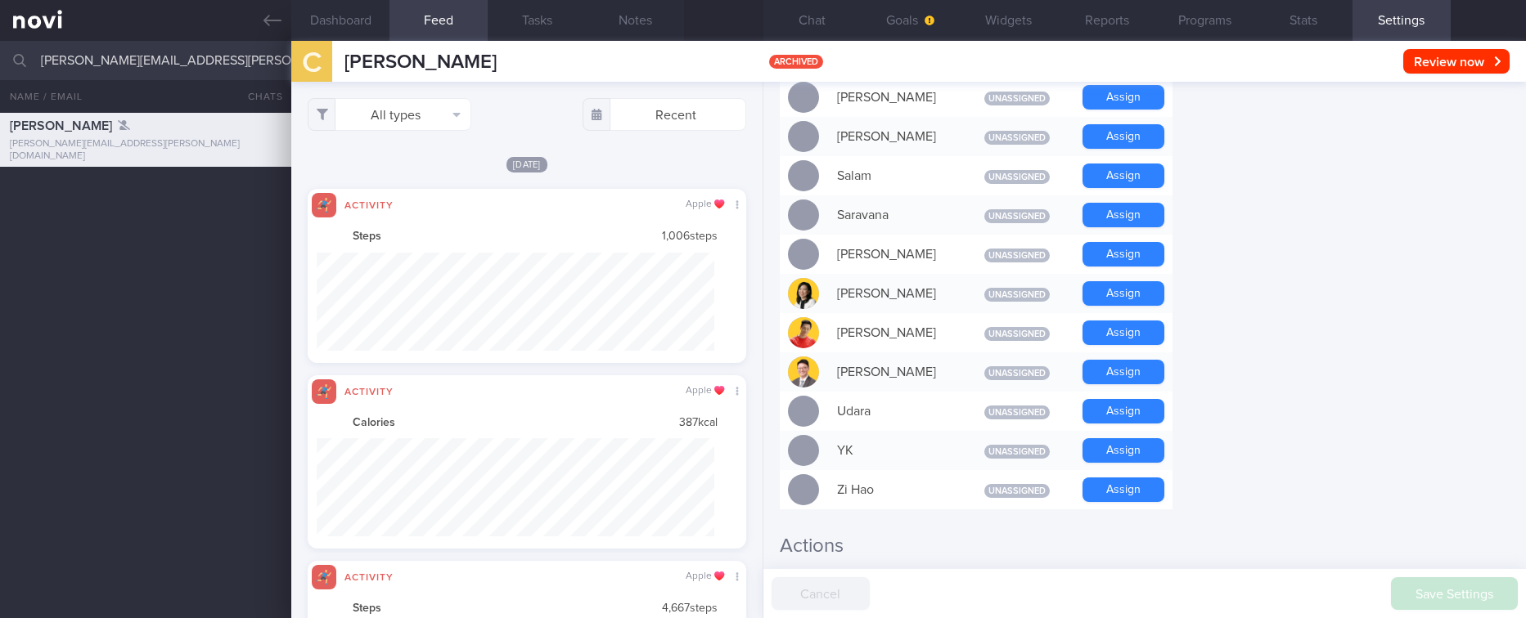
scroll to position [1433, 0]
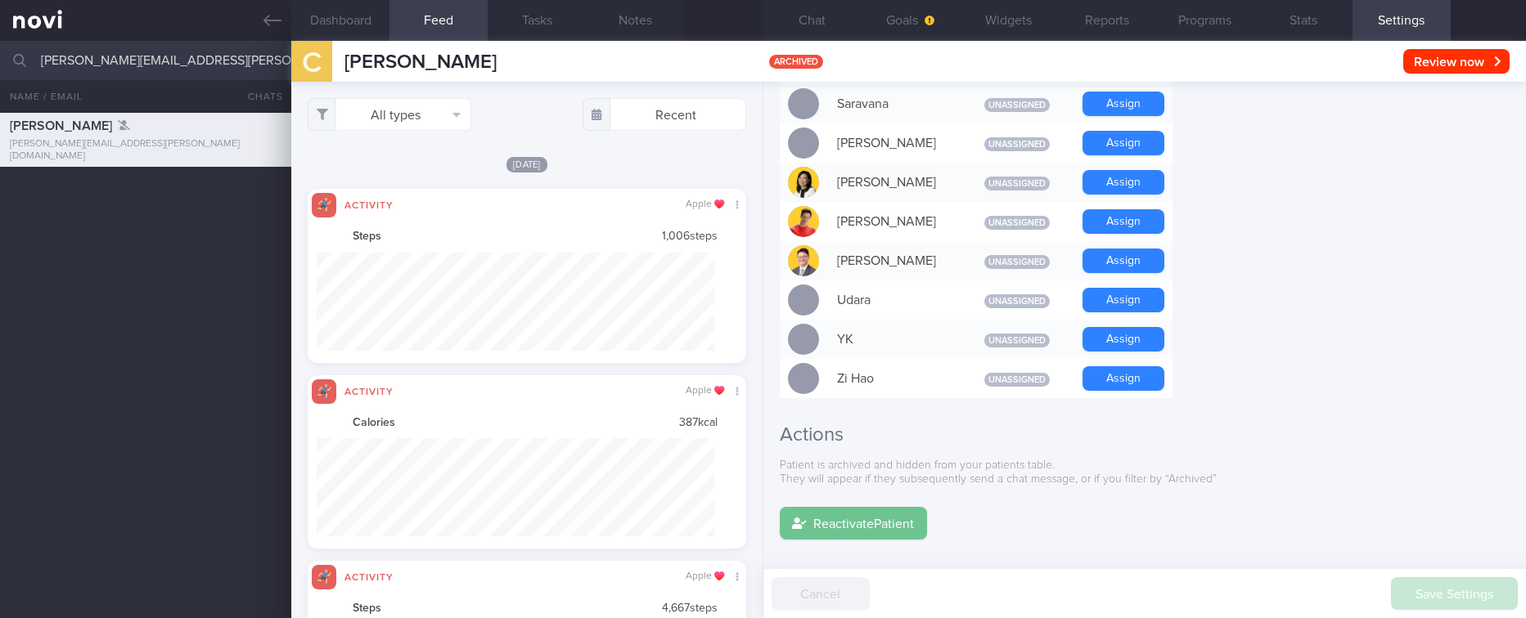
click at [860, 507] on button "Reactivate Patient" at bounding box center [853, 523] width 147 height 33
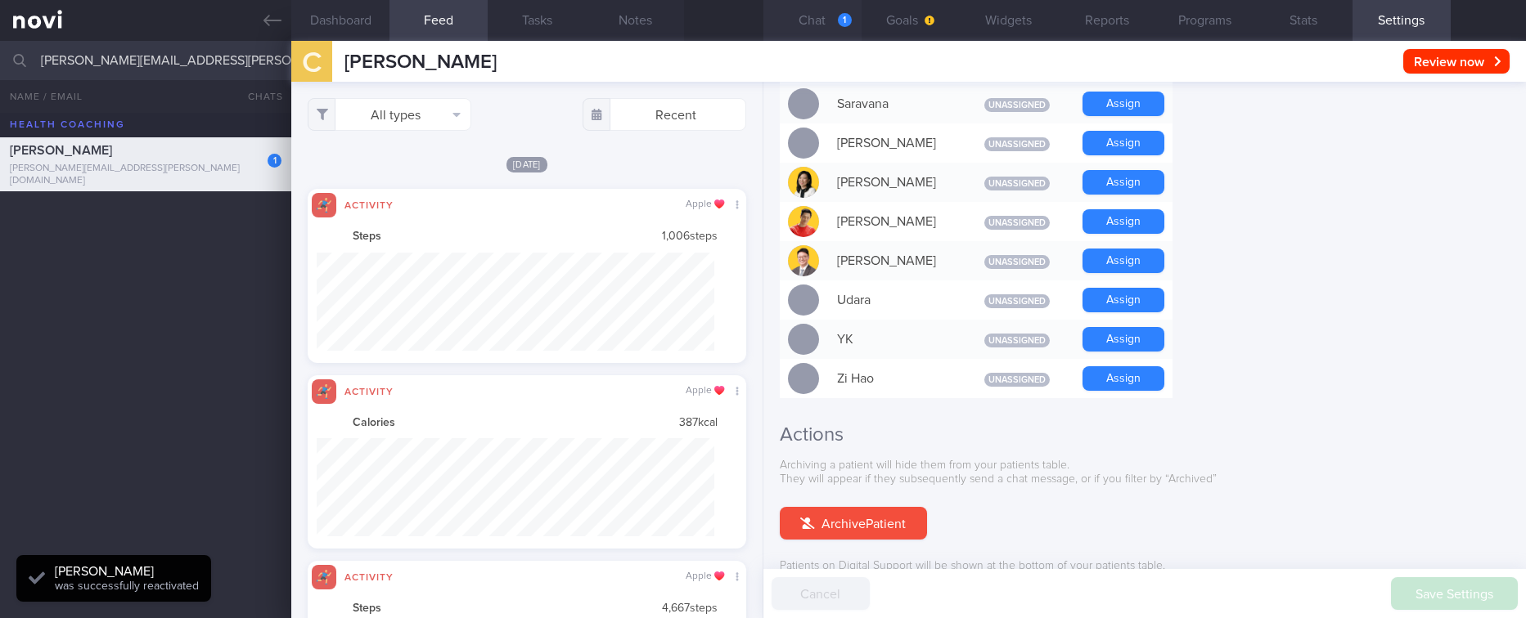
click at [834, 20] on button "Chat 1" at bounding box center [812, 20] width 98 height 41
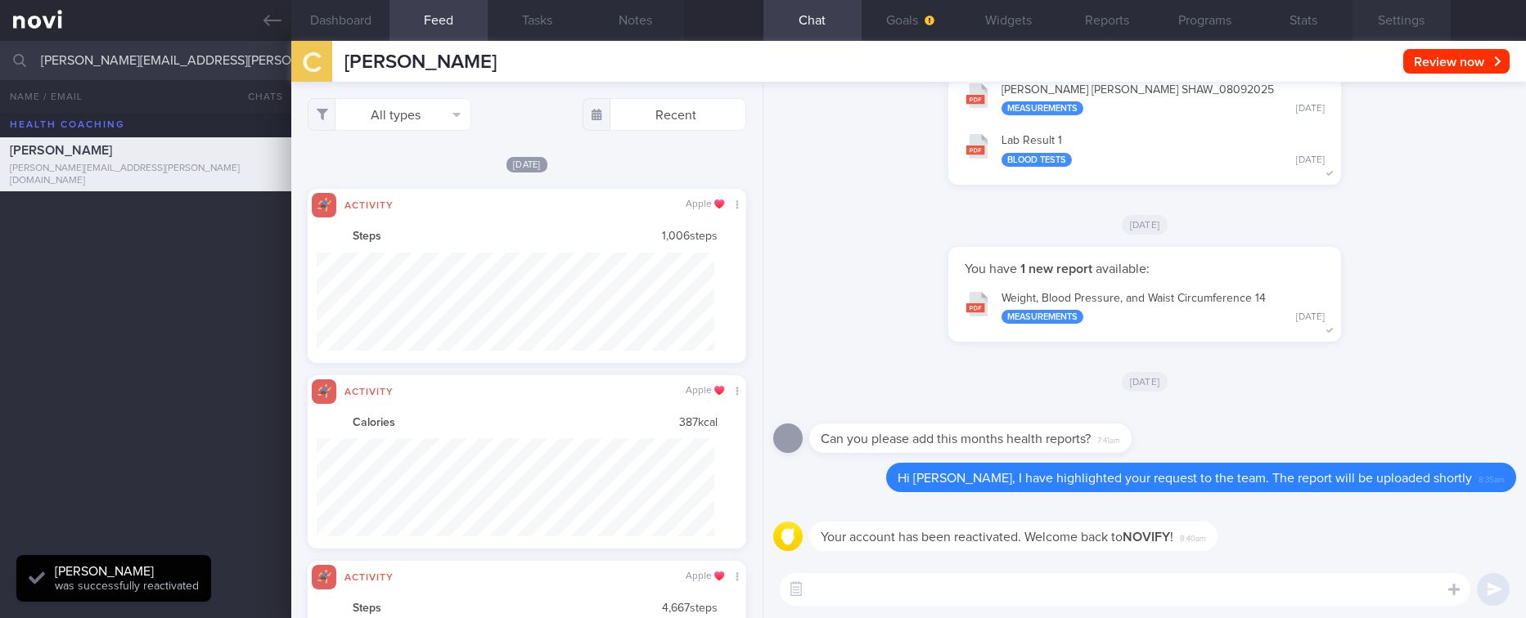
click at [1407, 22] on button "Settings" at bounding box center [1401, 20] width 98 height 41
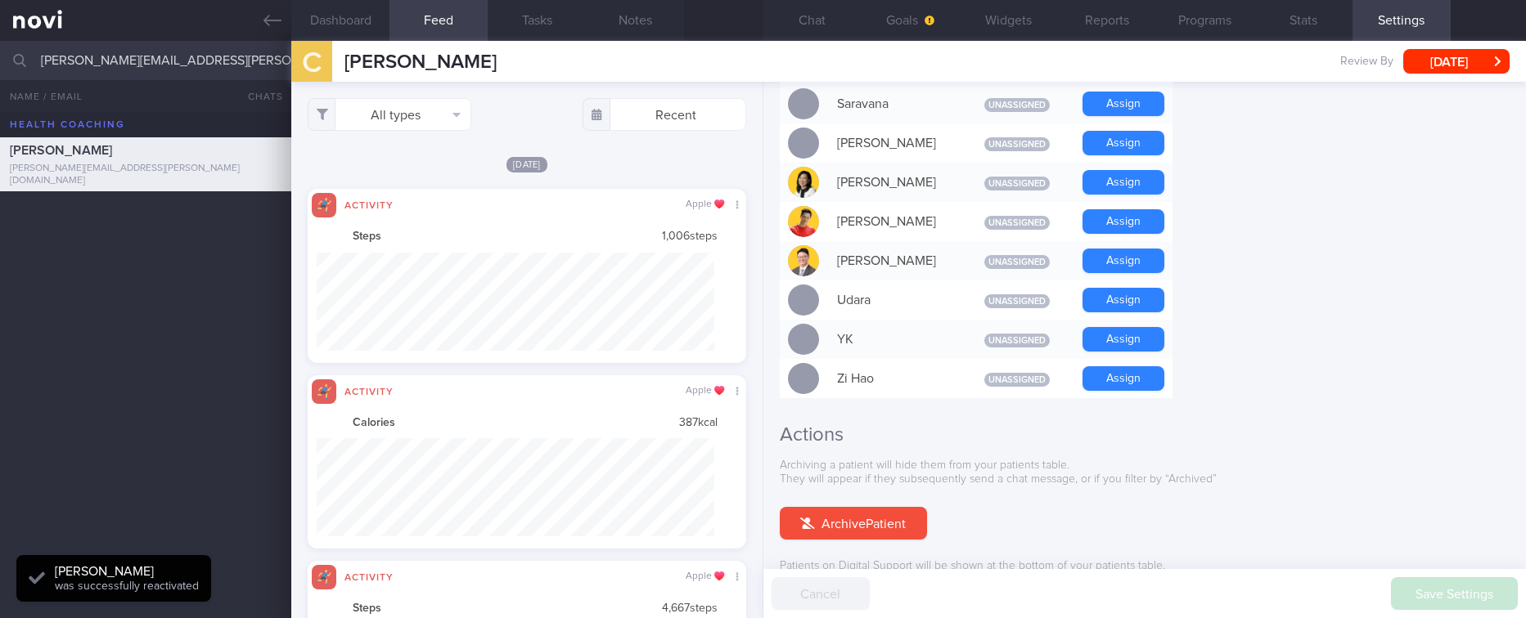
scroll to position [1534, 0]
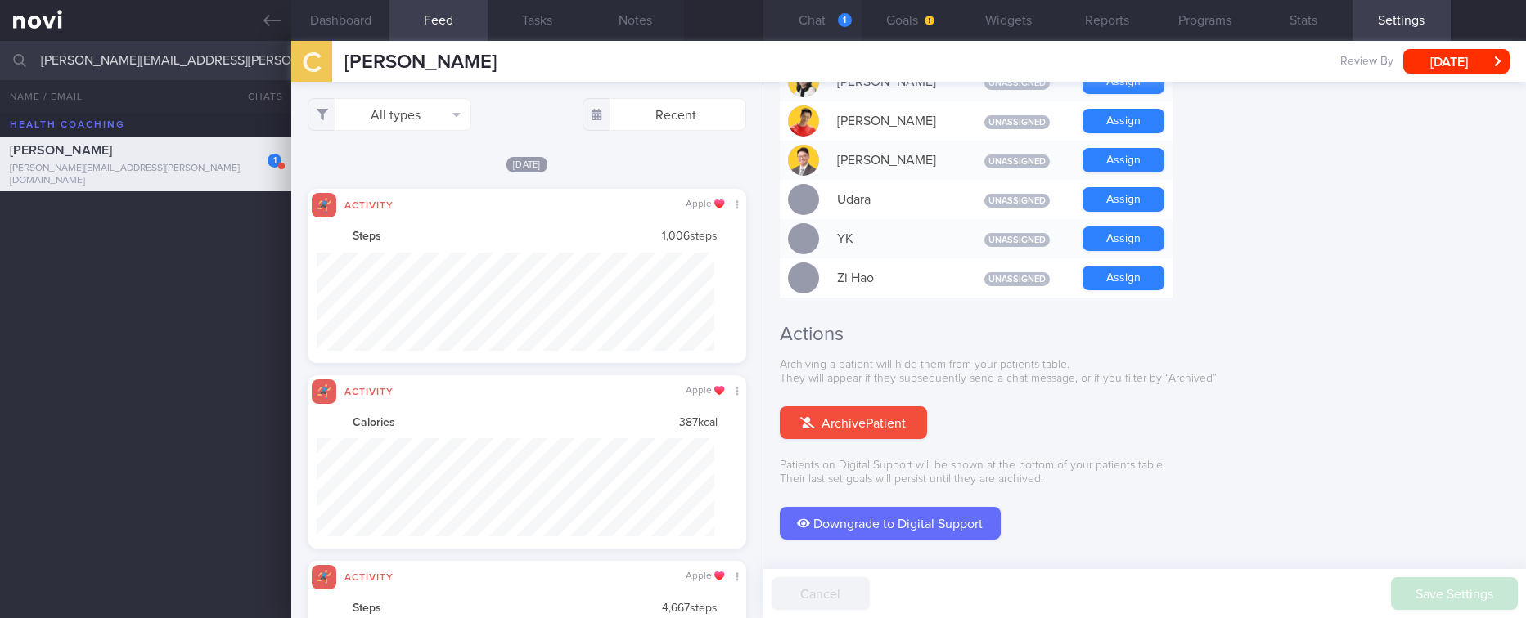
click at [833, 29] on button "Chat 1" at bounding box center [812, 20] width 98 height 41
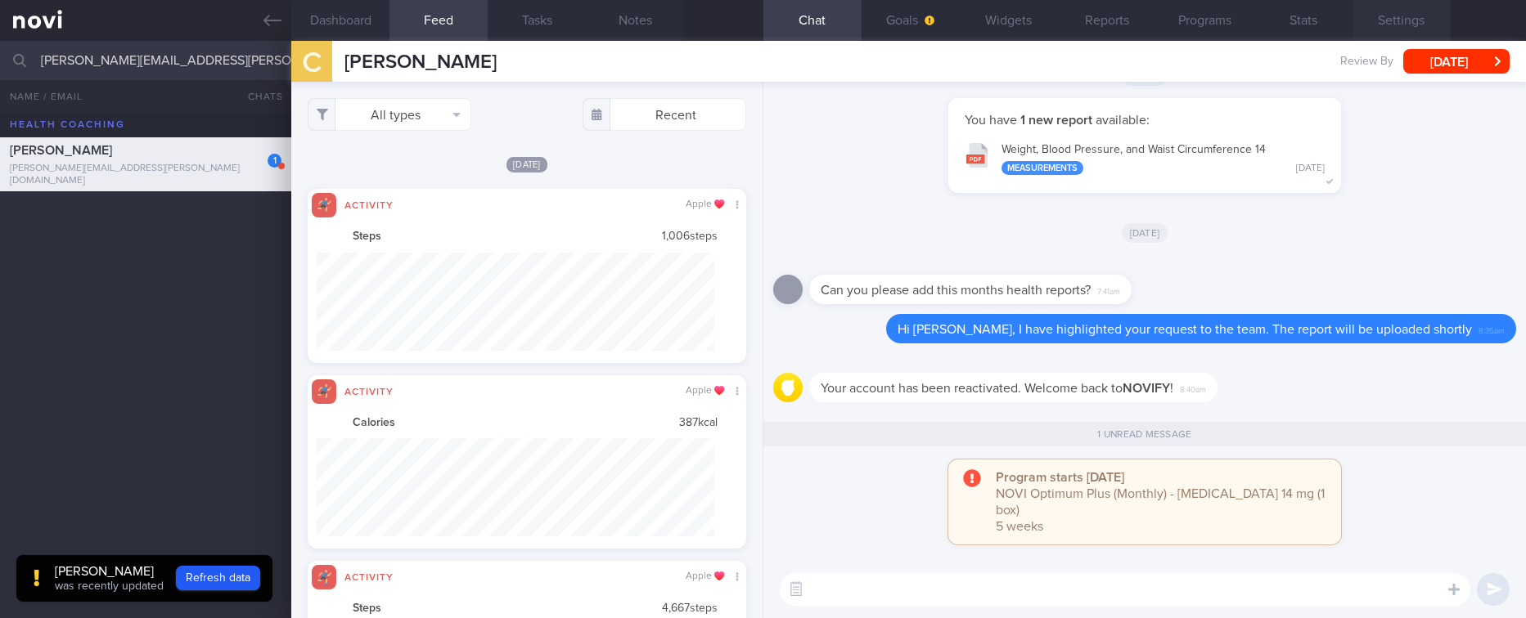
click at [1423, 20] on button "Settings" at bounding box center [1401, 20] width 98 height 41
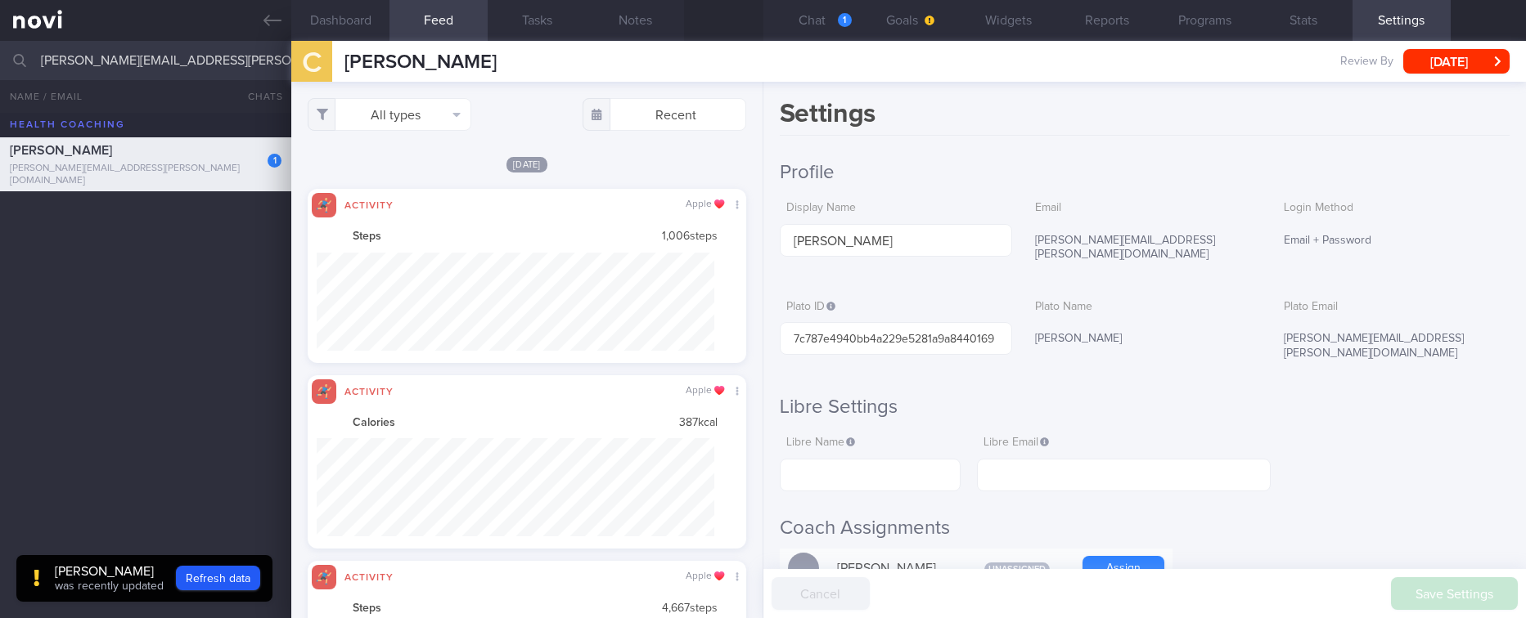
click at [1268, 150] on div "Settings Profile Display Name [PERSON_NAME] Email [PERSON_NAME][EMAIL_ADDRESS][…" at bounding box center [1144, 350] width 762 height 537
click at [853, 20] on button "Chat 1" at bounding box center [812, 20] width 98 height 41
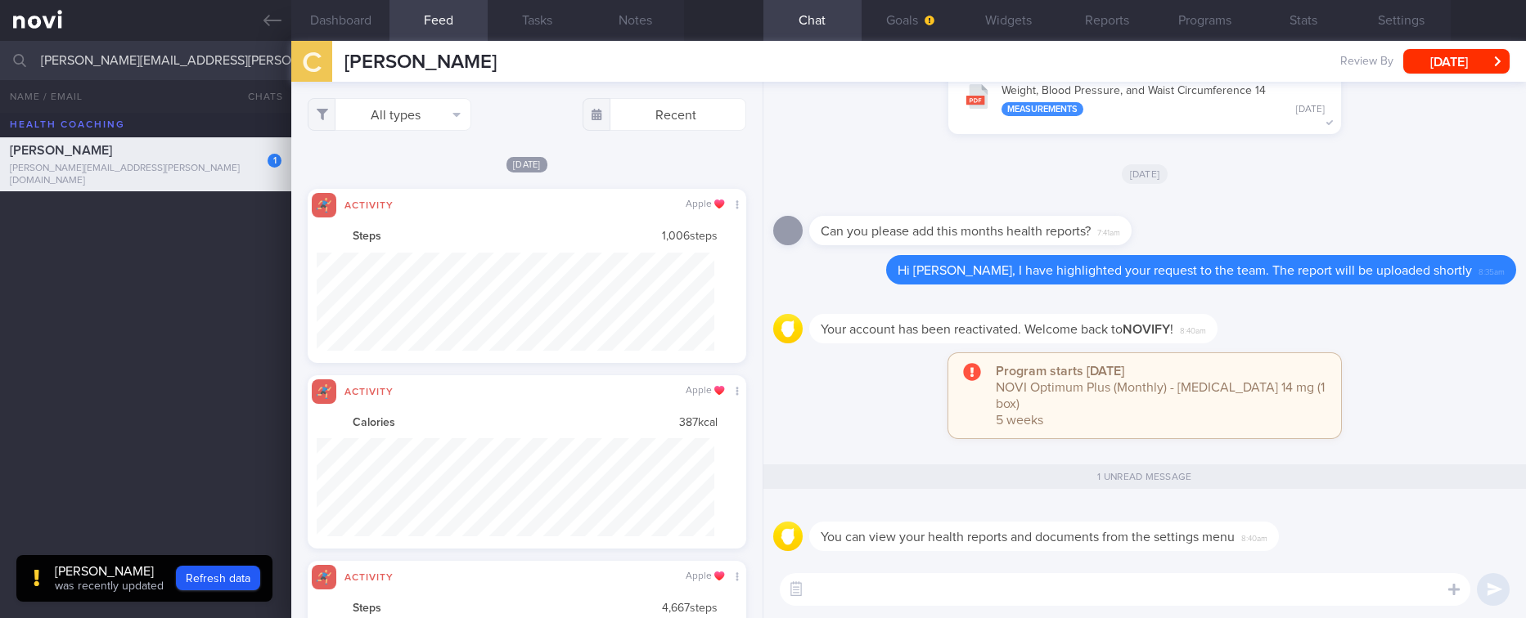
click at [120, 573] on div "[PERSON_NAME]" at bounding box center [109, 572] width 109 height 16
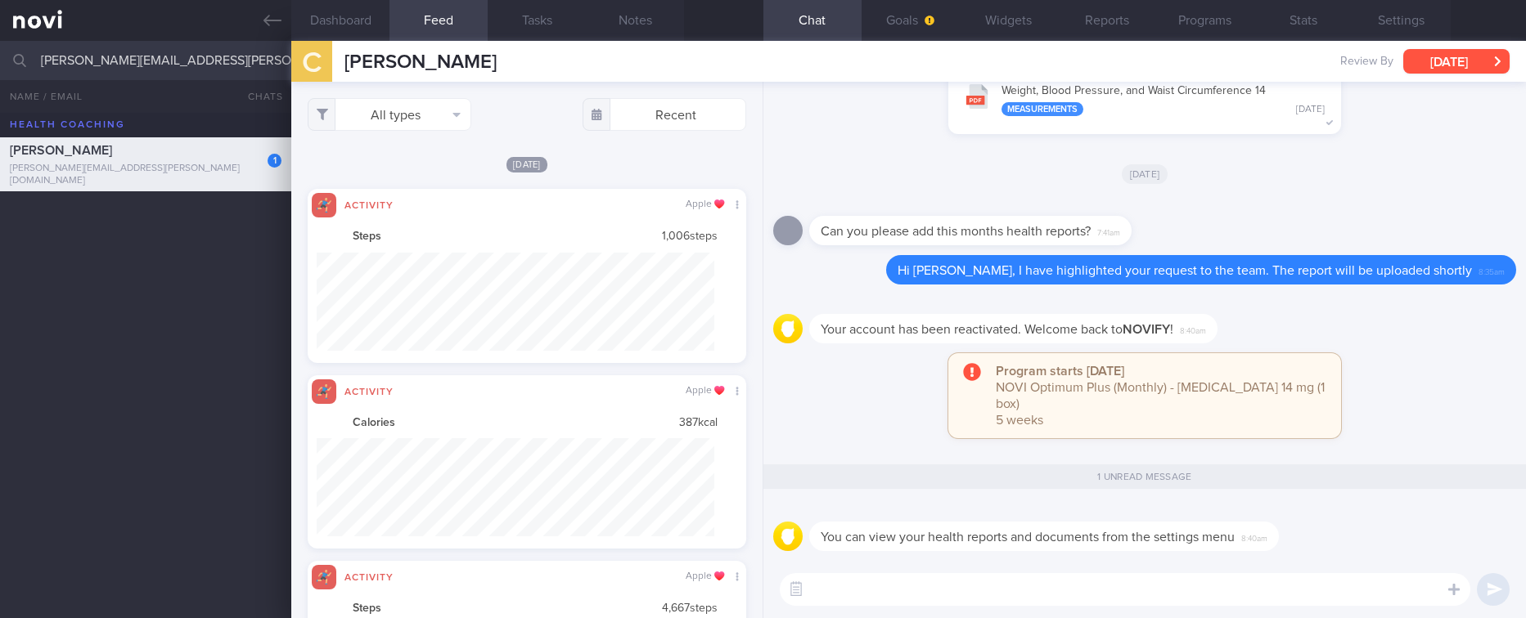
click at [1459, 69] on button "[DATE]" at bounding box center [1456, 61] width 106 height 25
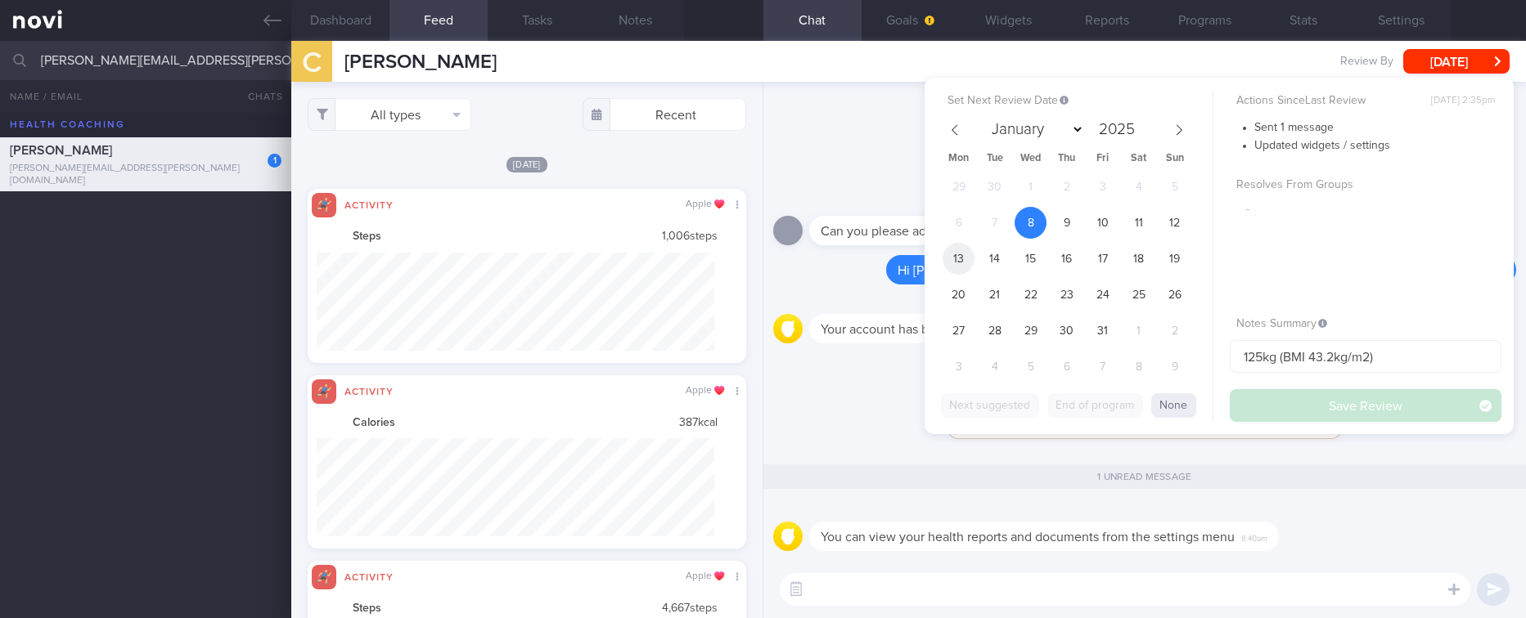
click at [962, 259] on span "13" at bounding box center [958, 259] width 32 height 32
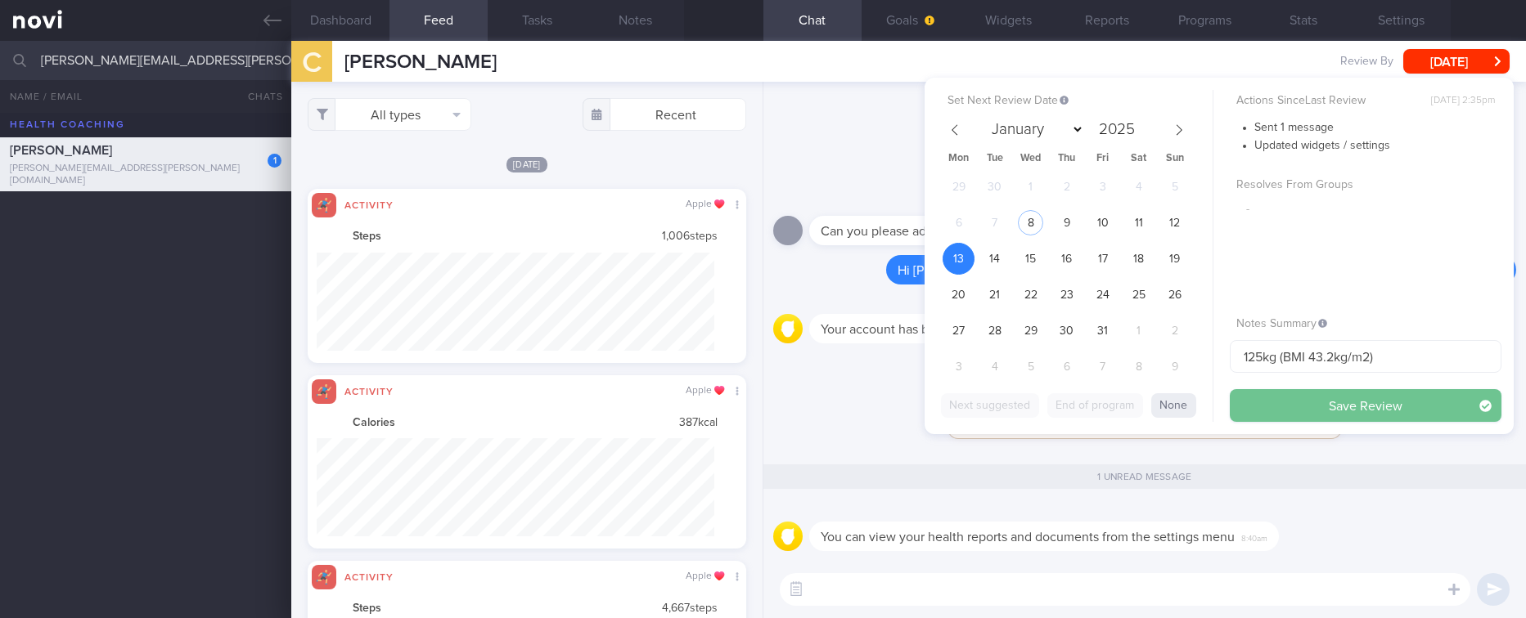
click at [1309, 409] on button "Save Review" at bounding box center [1366, 405] width 272 height 33
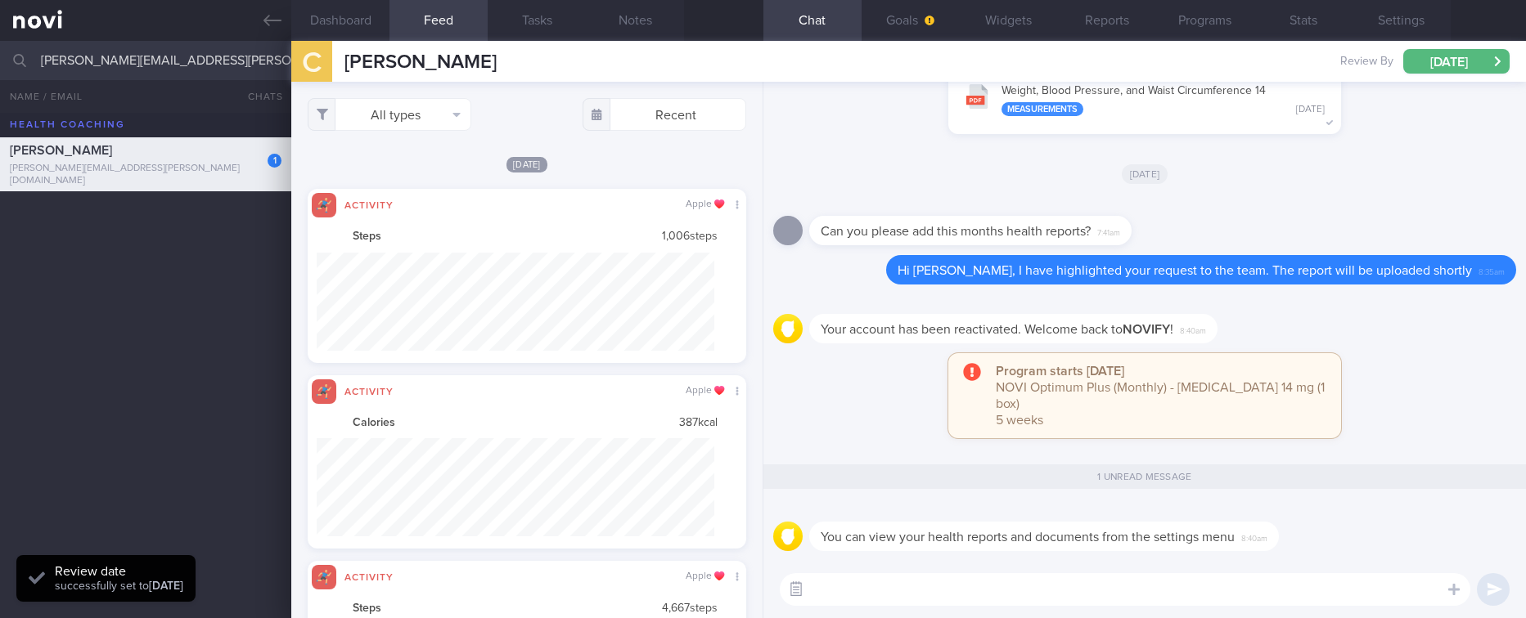
click at [795, 604] on button "button" at bounding box center [795, 589] width 29 height 29
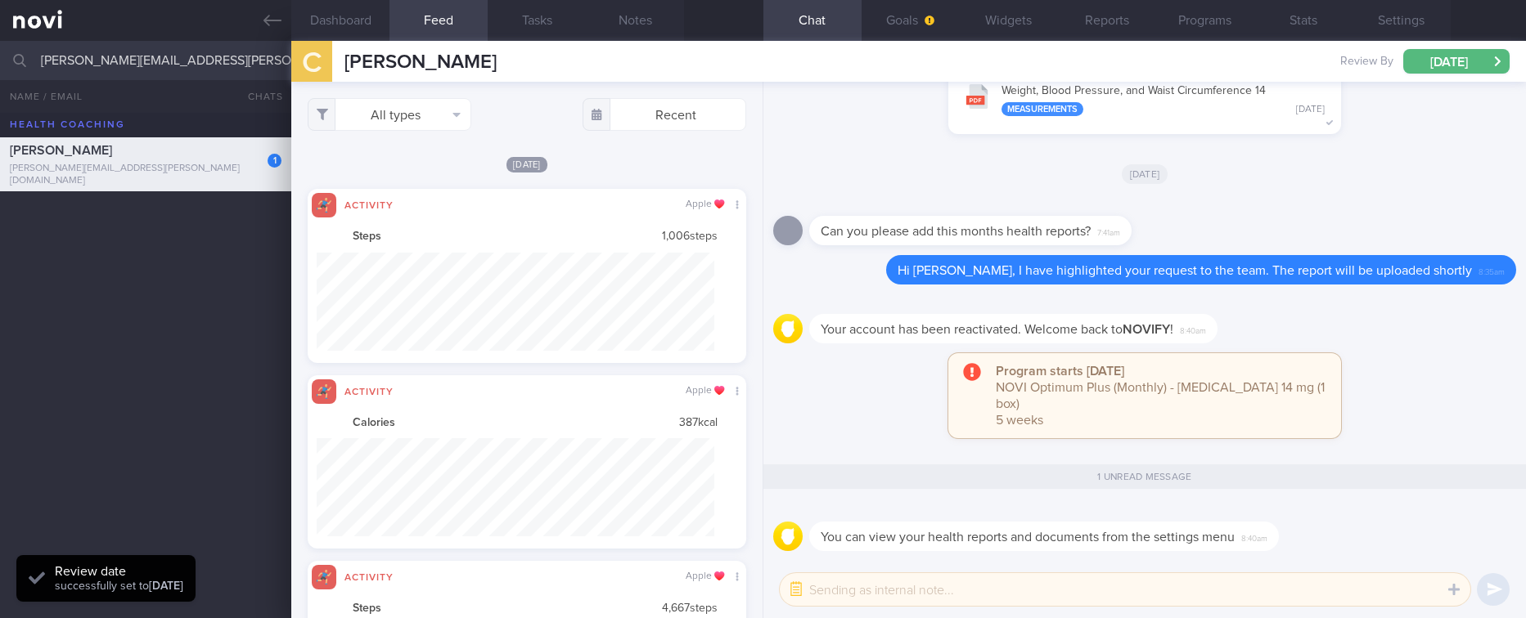
click at [906, 575] on textarea at bounding box center [1125, 589] width 690 height 33
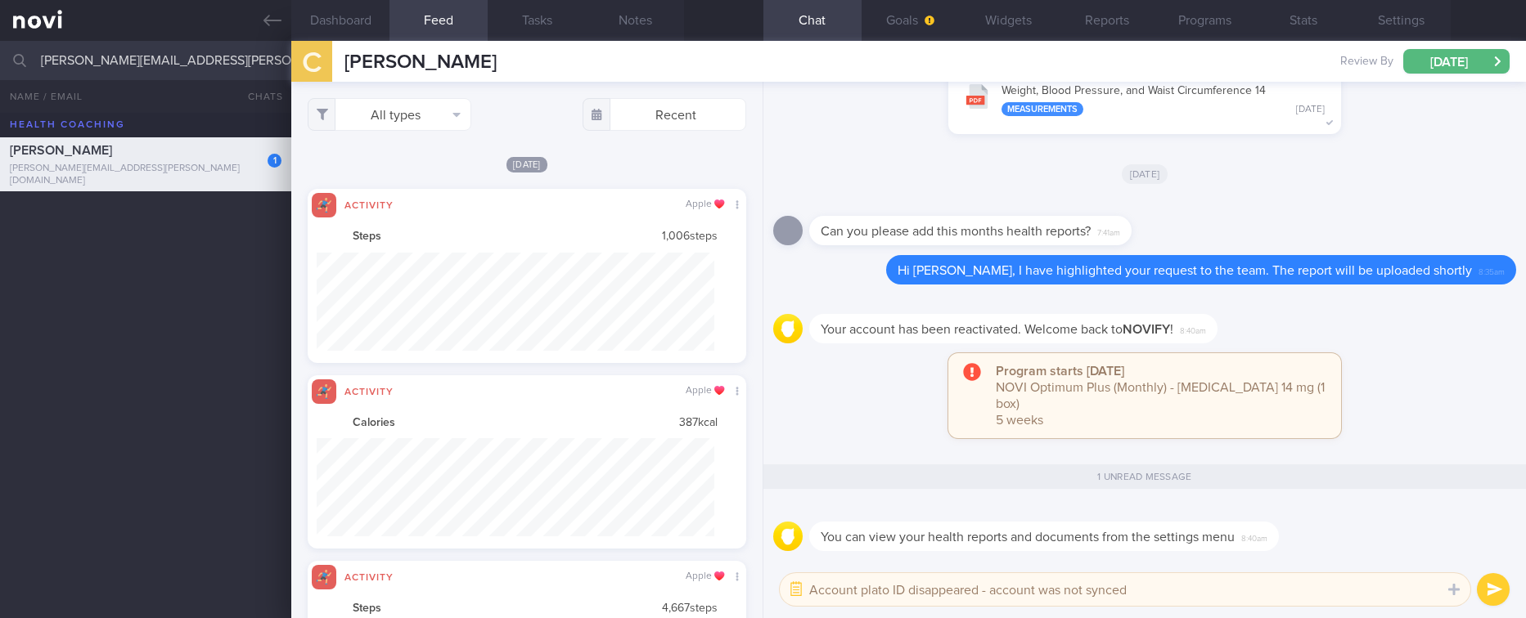
type textarea "Account plato ID disappeared - account was not synced"
click at [1499, 588] on button "submit" at bounding box center [1493, 589] width 33 height 33
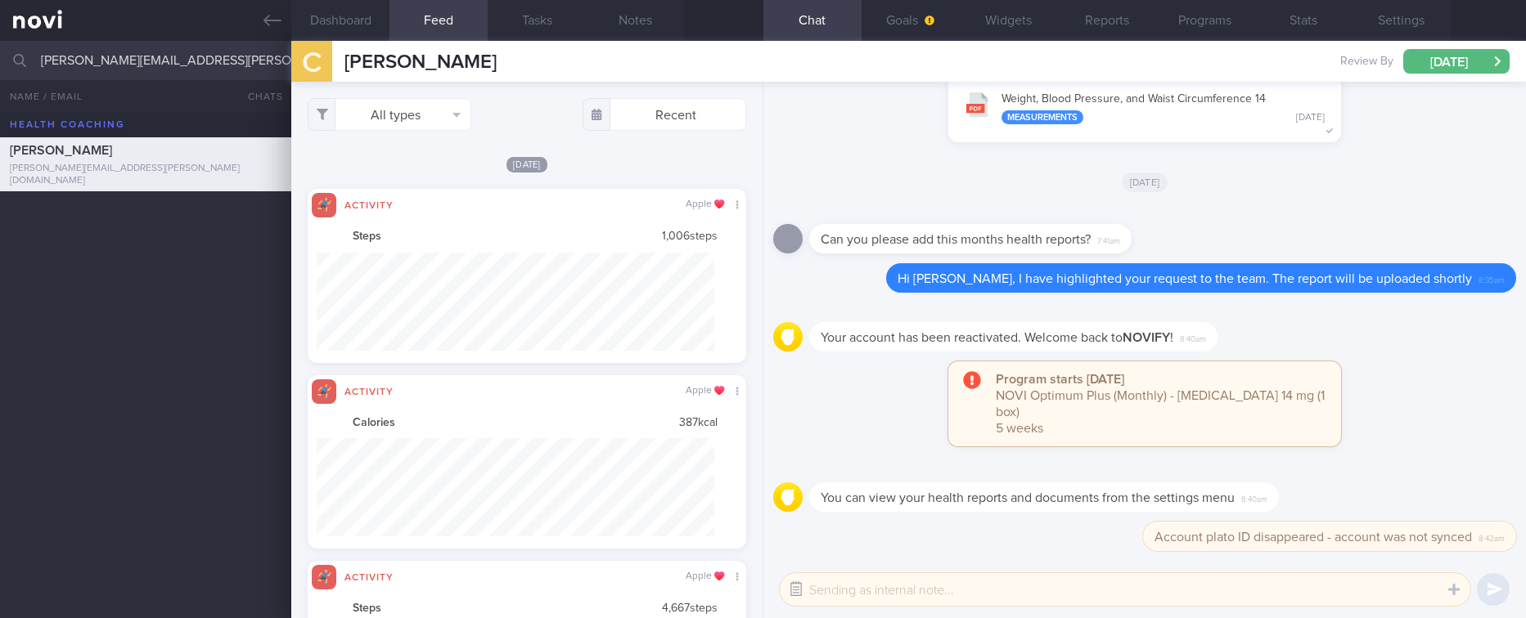
click at [798, 584] on button "button" at bounding box center [795, 589] width 29 height 29
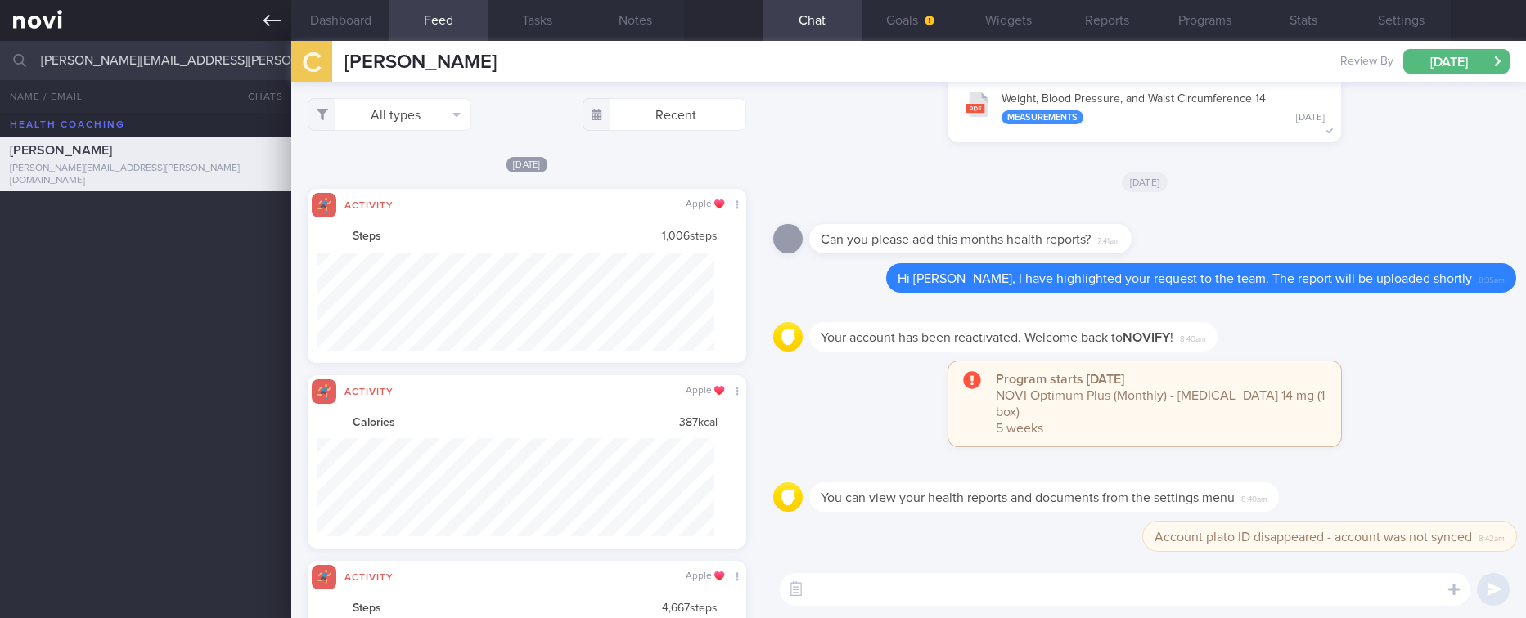
click at [268, 13] on icon at bounding box center [272, 20] width 18 height 18
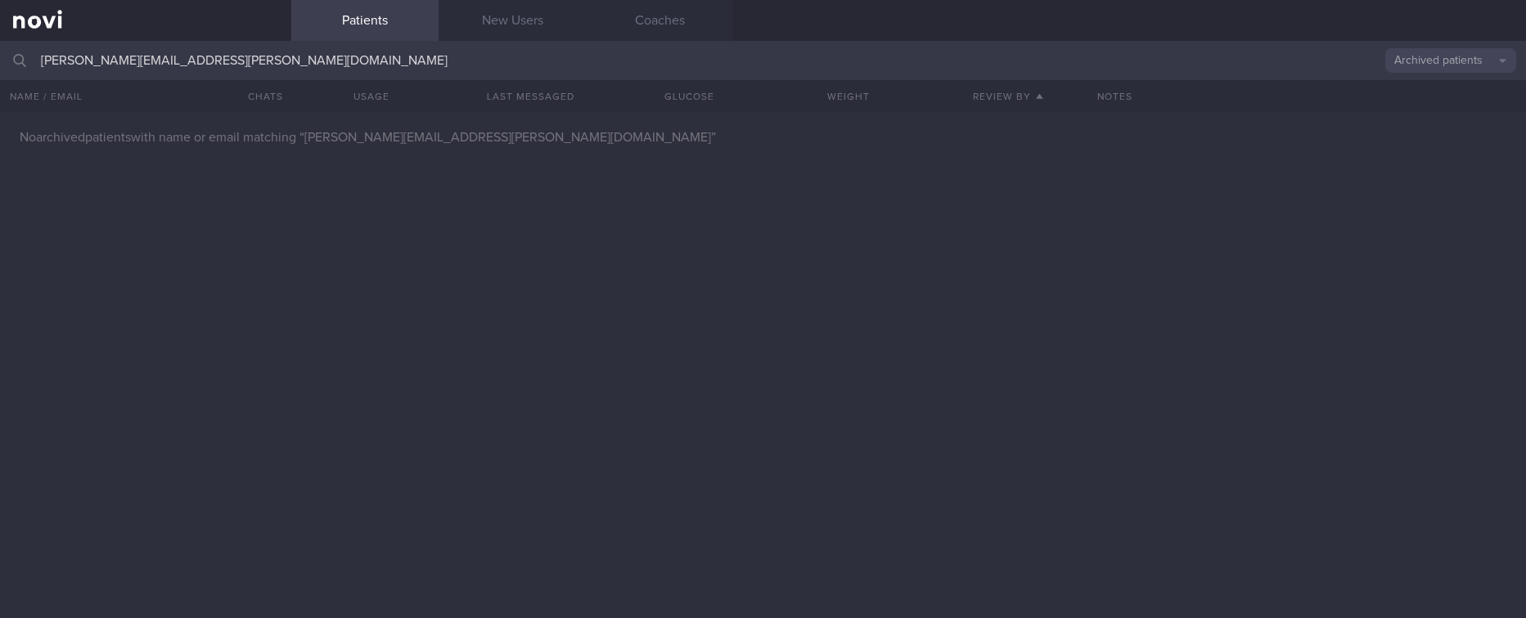
drag, startPoint x: 569, startPoint y: 71, endPoint x: -26, endPoint y: 9, distance: 598.8
click at [0, 9] on html "You are offline! Some functionality will be unavailable Patients New Users Coac…" at bounding box center [763, 309] width 1526 height 618
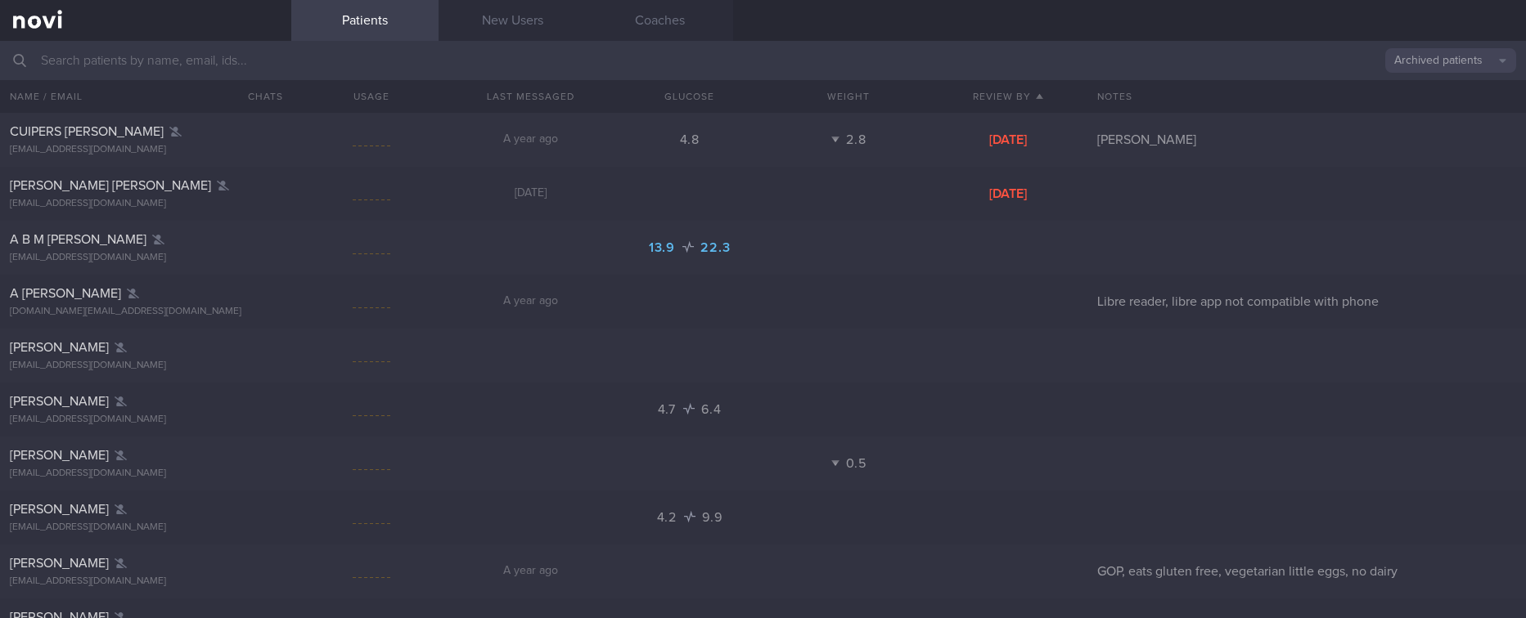
click at [1464, 61] on button "Archived patients" at bounding box center [1450, 60] width 131 height 25
click at [1455, 92] on button "Assigned patients" at bounding box center [1450, 88] width 131 height 25
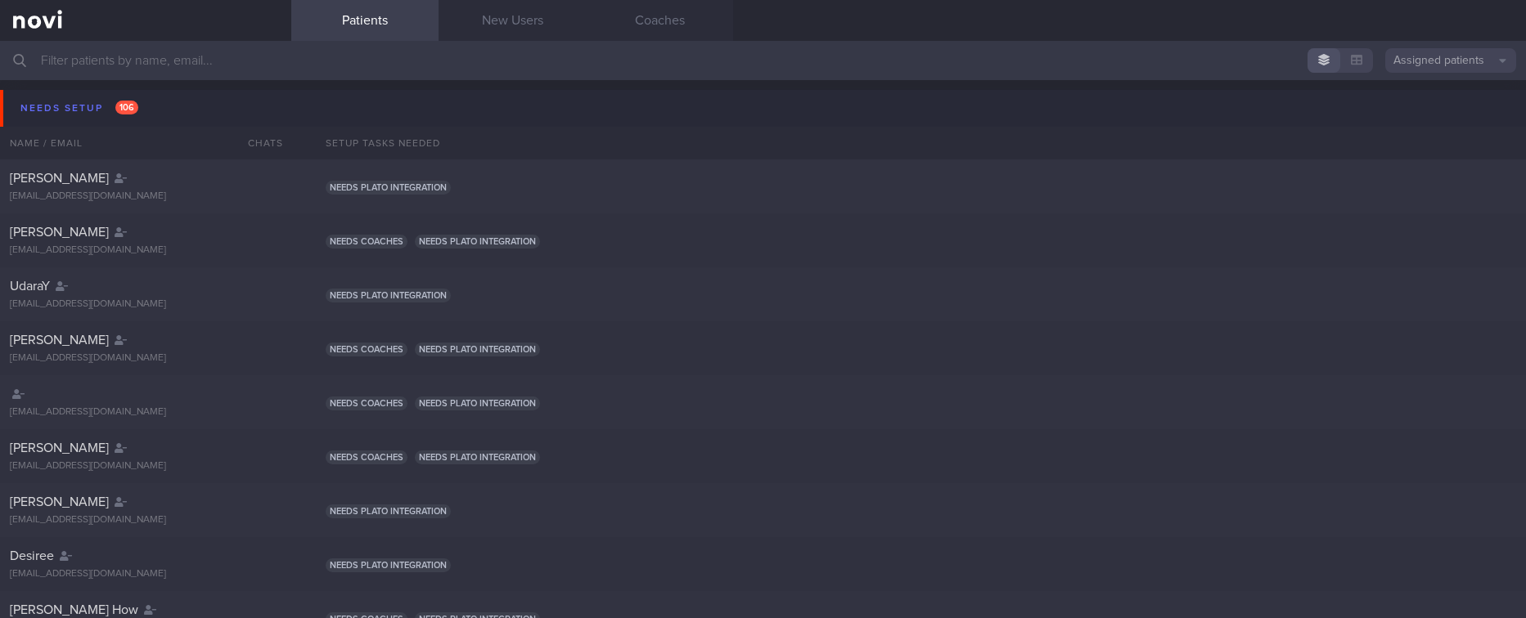
click at [362, 56] on input "text" at bounding box center [763, 60] width 1526 height 39
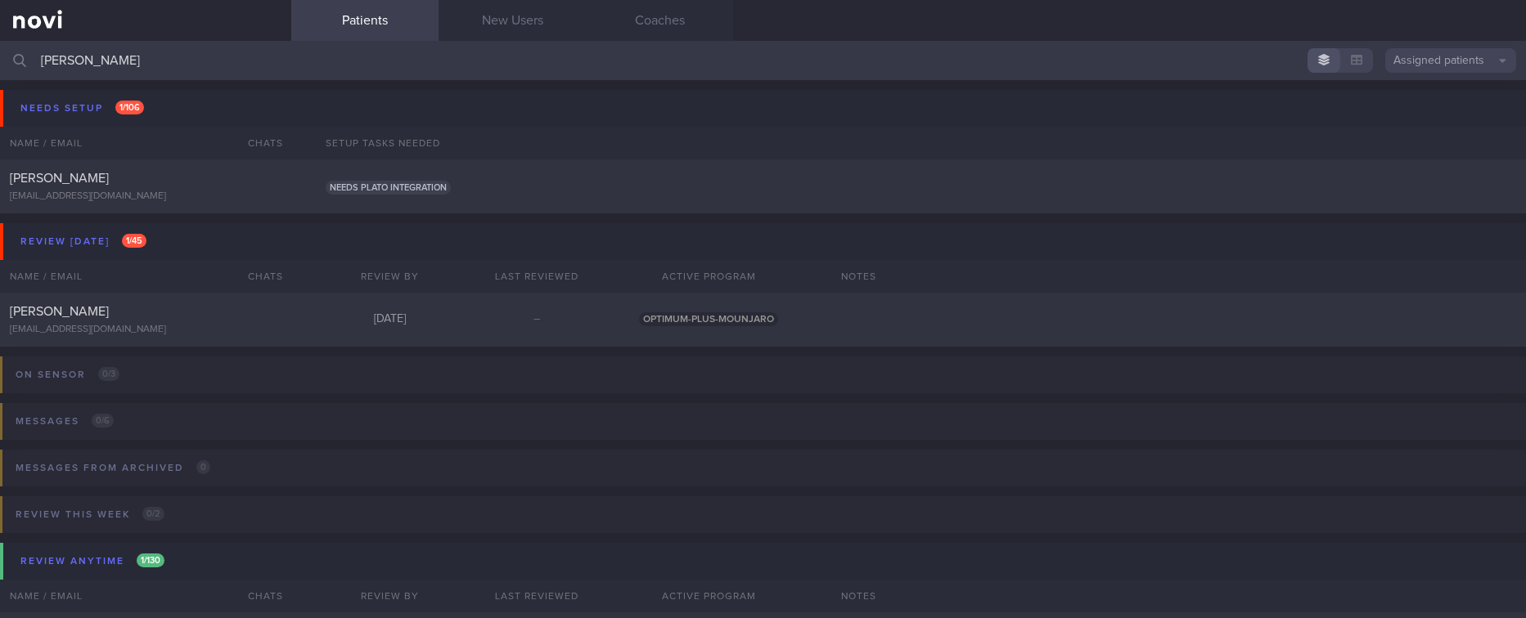
type input "[PERSON_NAME]"
click at [1261, 110] on button "Needs setup 1 / 106" at bounding box center [765, 108] width 1531 height 37
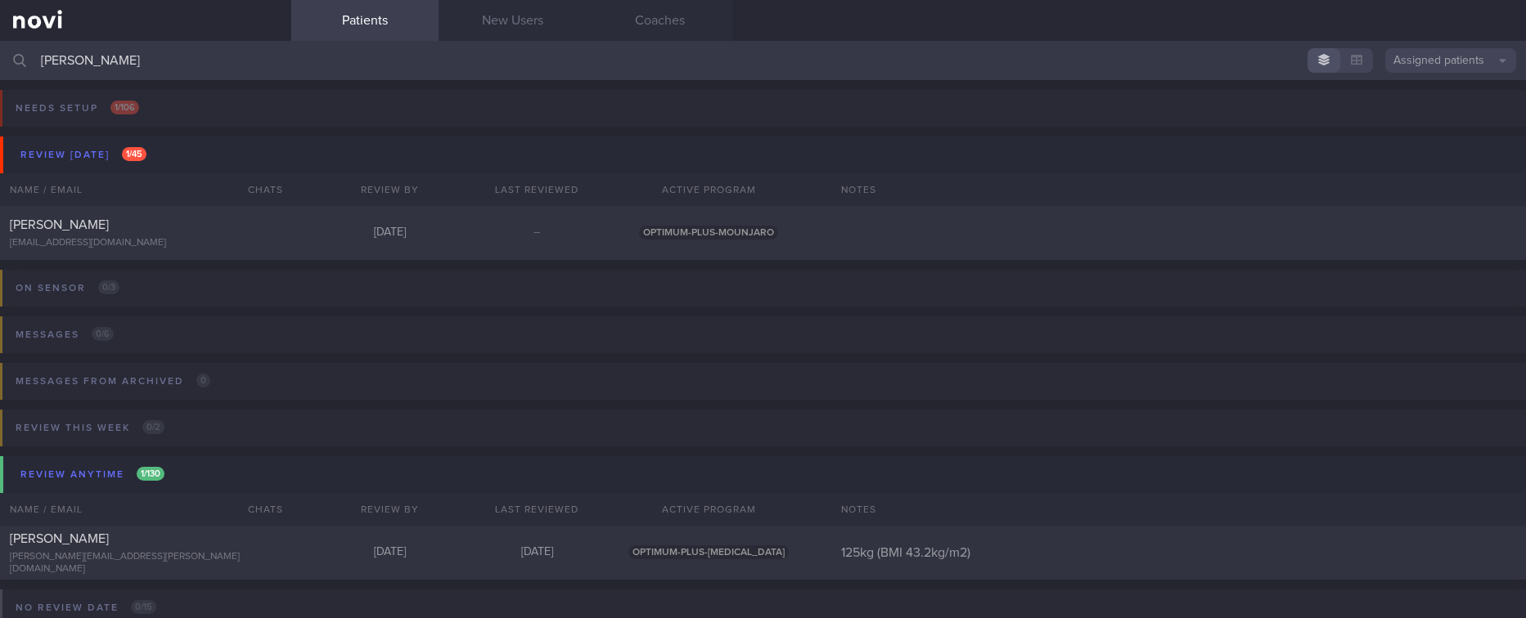
click at [294, 49] on input "[PERSON_NAME]" at bounding box center [763, 60] width 1526 height 39
click at [1141, 241] on div "[PERSON_NAME] [EMAIL_ADDRESS][DOMAIN_NAME] [DATE] – OPTIMUM-PLUS-MOUNJARO" at bounding box center [763, 233] width 1526 height 54
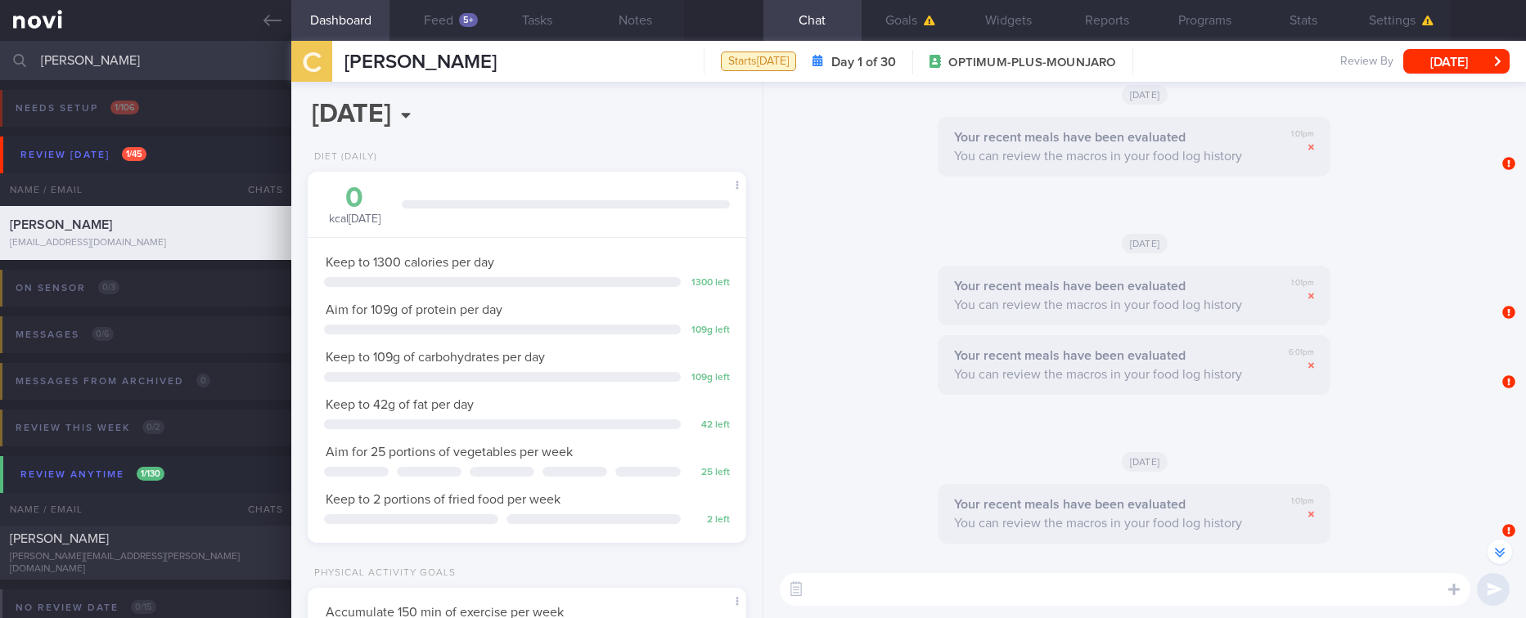
scroll to position [-38, 0]
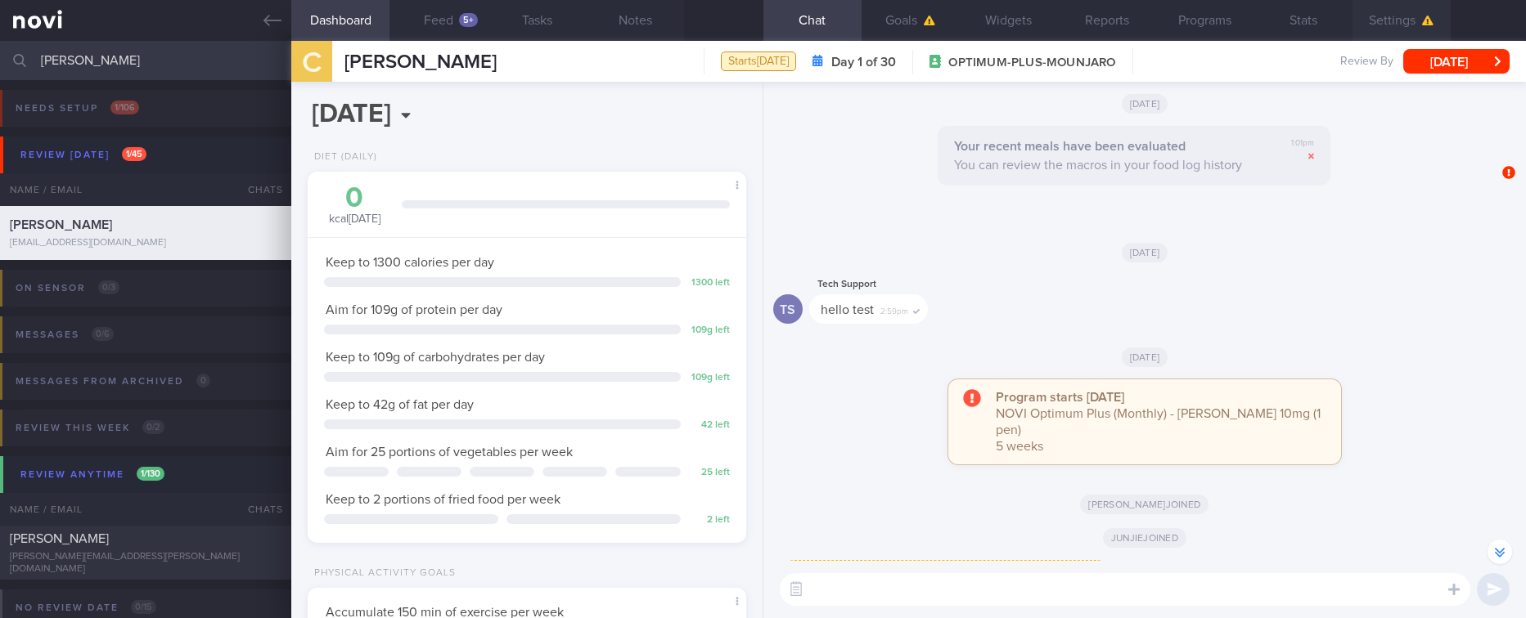
click at [1409, 24] on button "Settings" at bounding box center [1401, 20] width 98 height 41
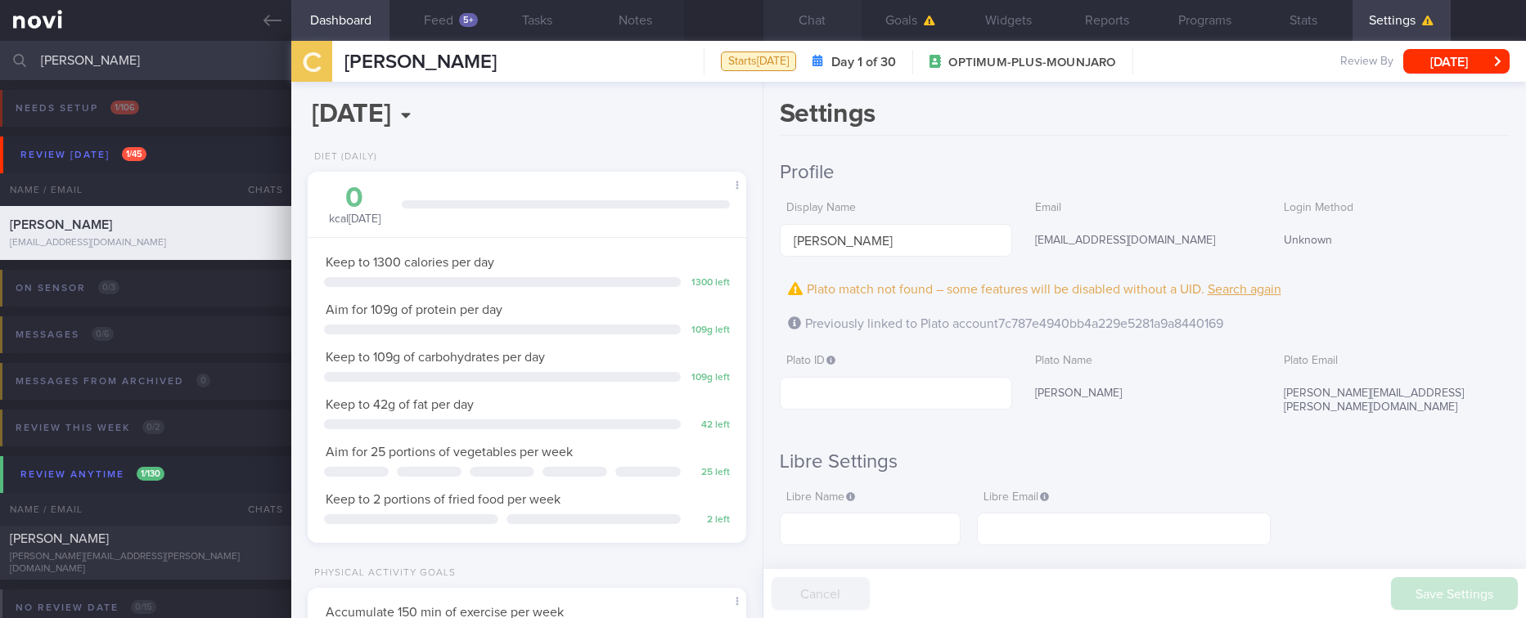
click at [804, 19] on button "Chat" at bounding box center [812, 20] width 98 height 41
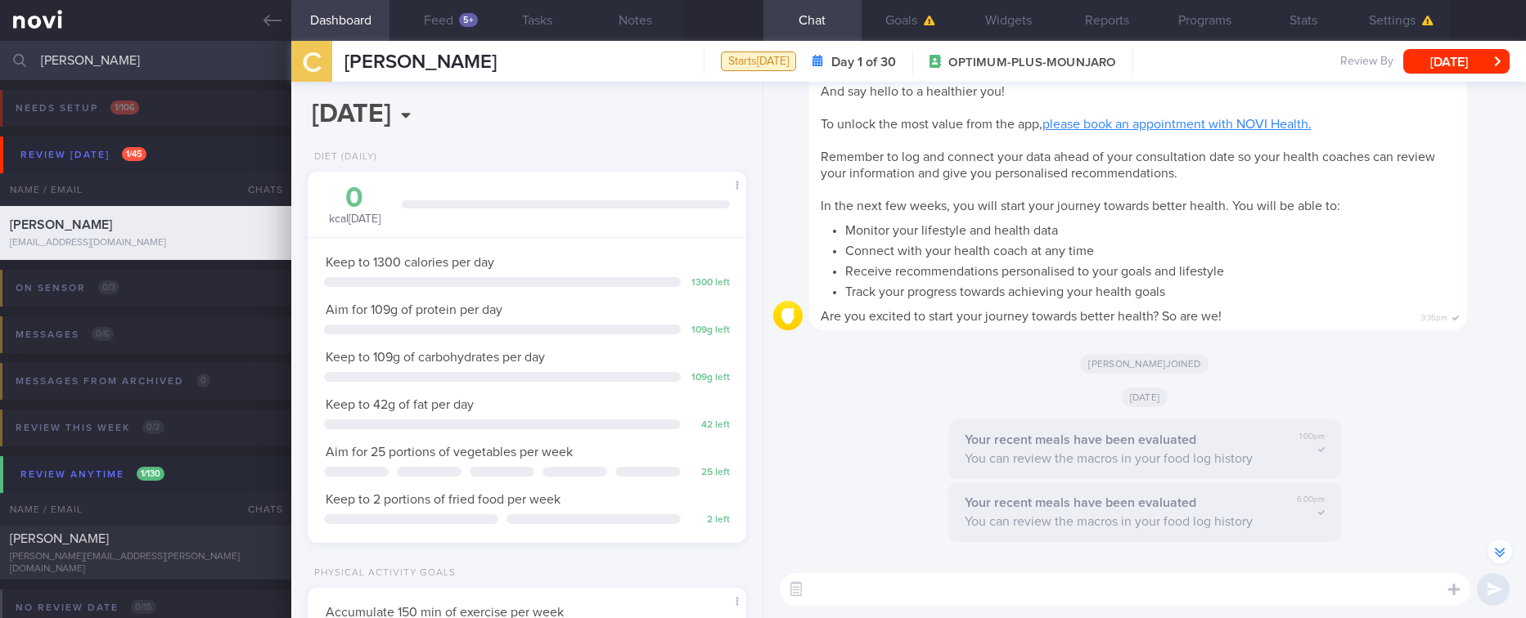
scroll to position [-2238, 0]
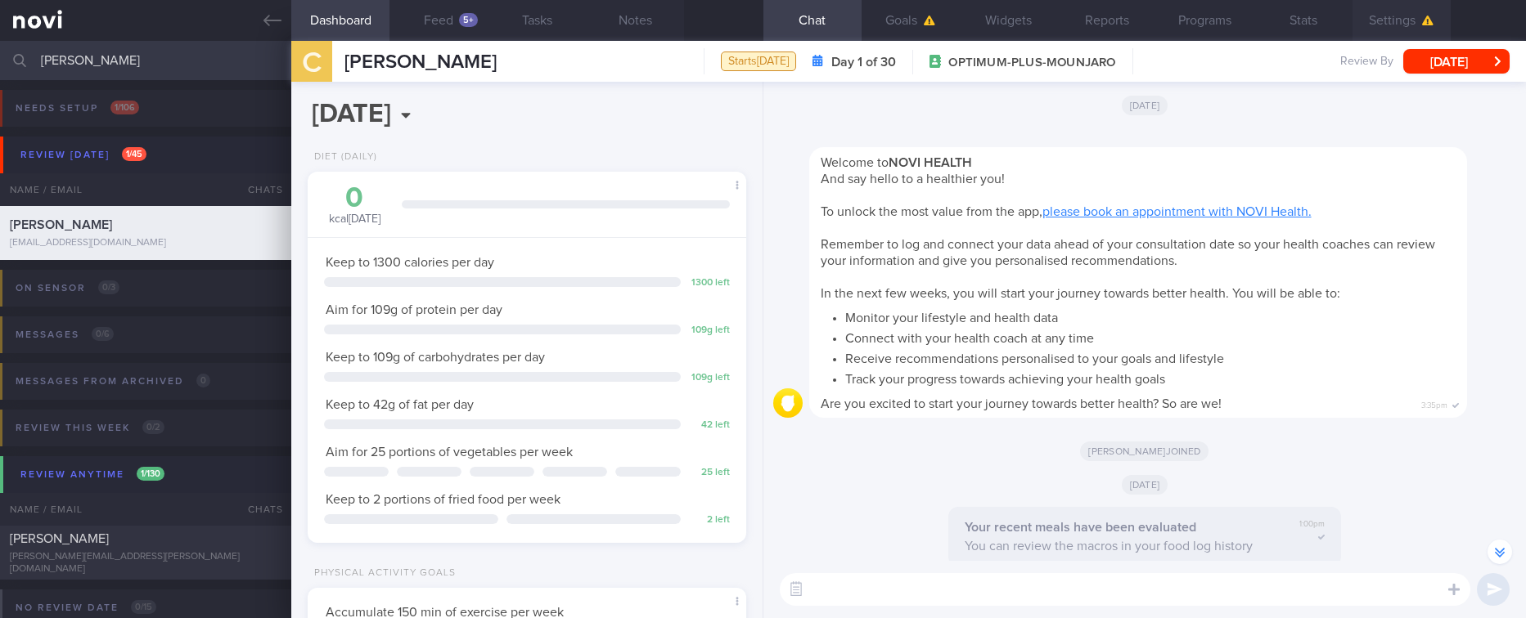
click at [1417, 16] on button "Settings" at bounding box center [1401, 20] width 98 height 41
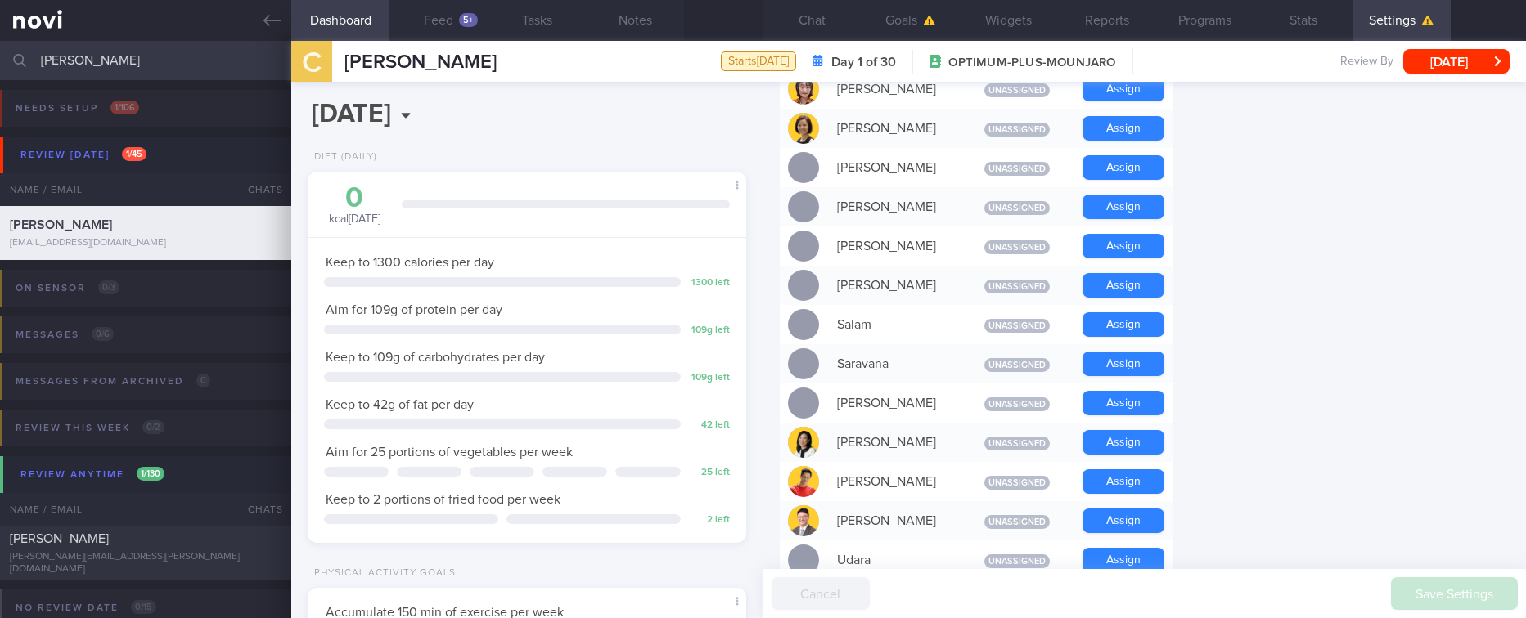
scroll to position [736, 0]
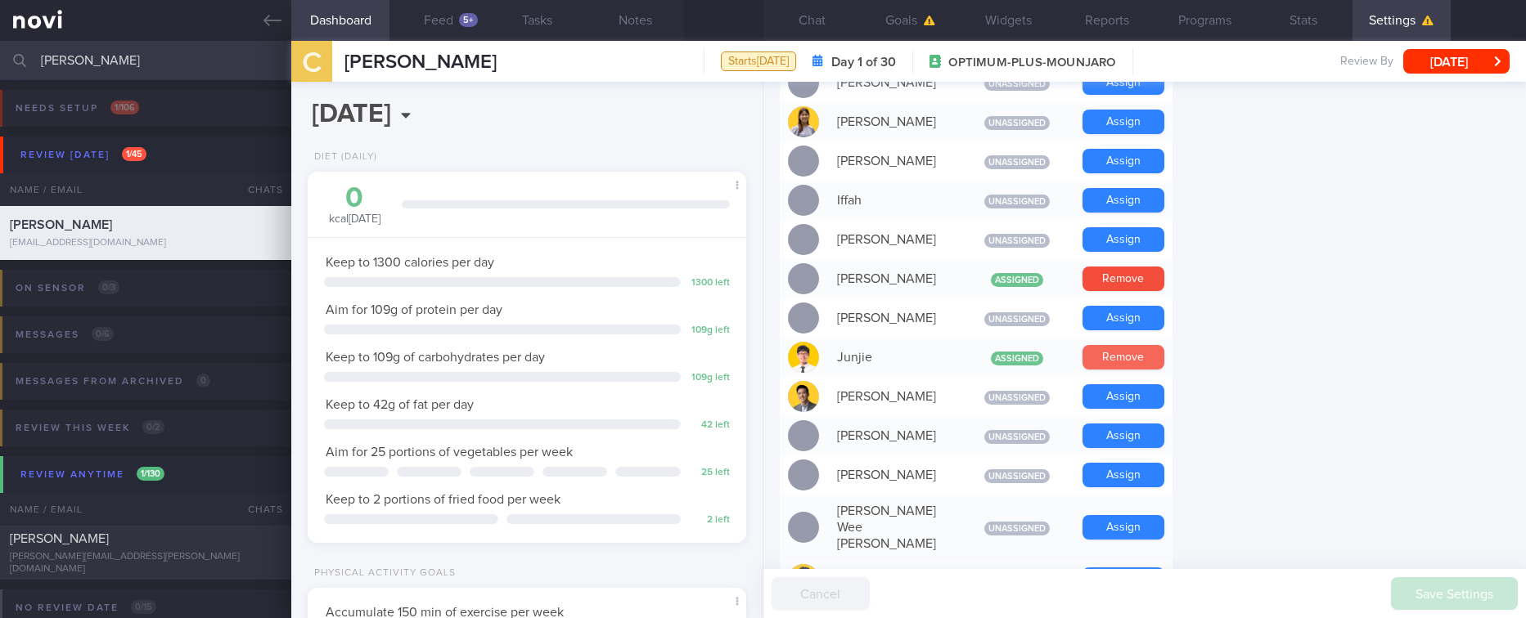
click at [1140, 349] on button "Remove" at bounding box center [1123, 357] width 82 height 25
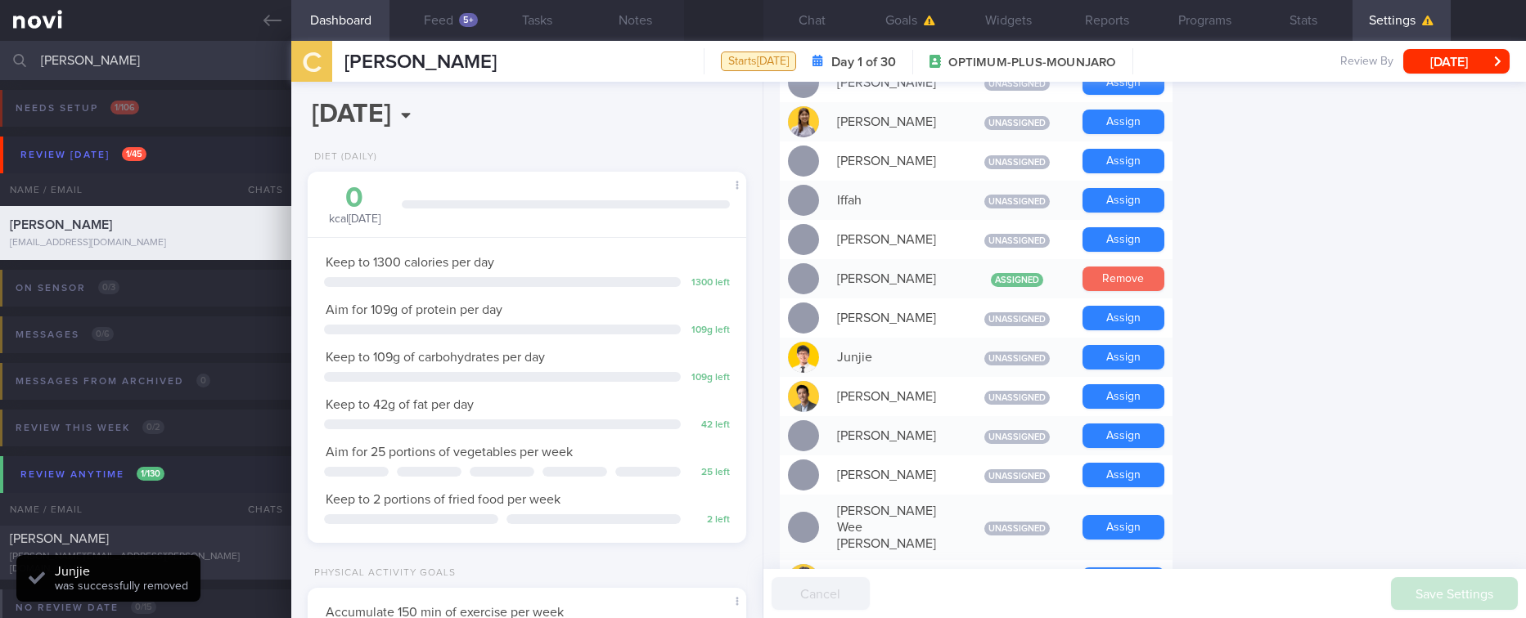
scroll to position [198, 397]
click at [1136, 276] on button "Remove" at bounding box center [1123, 279] width 82 height 25
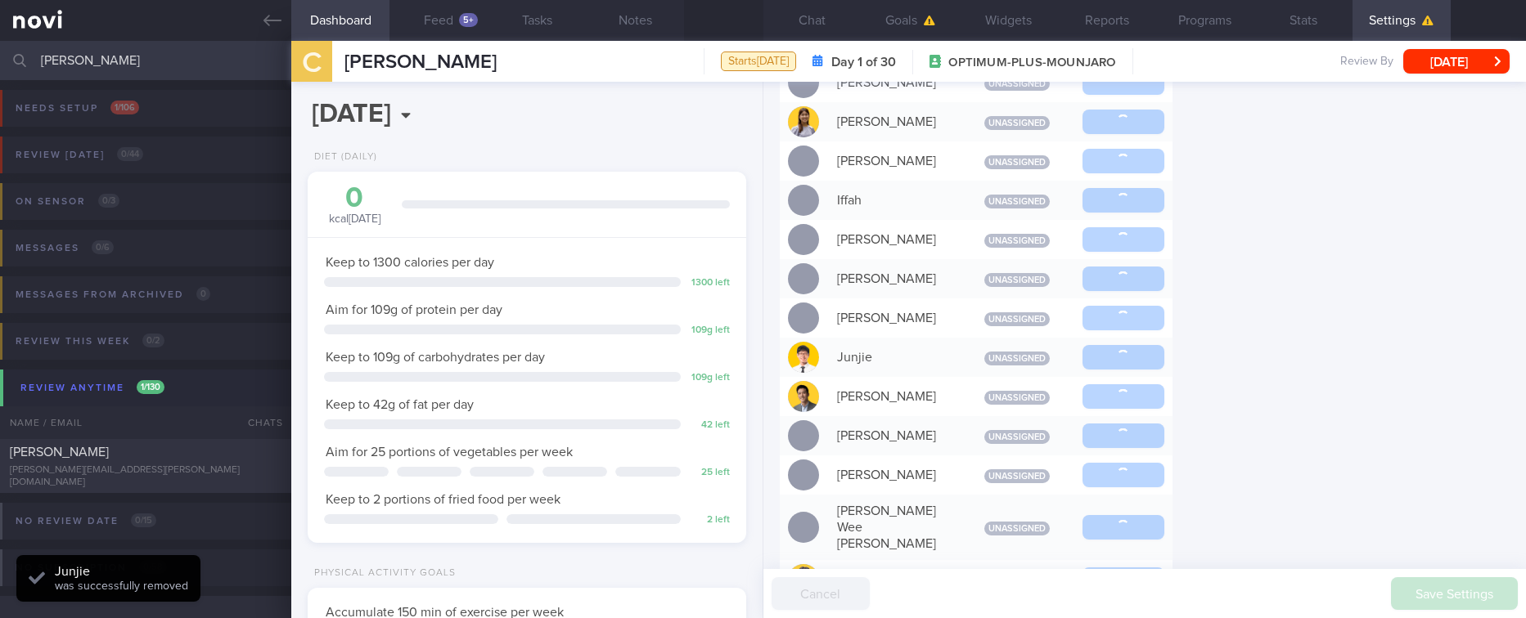
click at [1340, 331] on div "Settings Profile Display Name [PERSON_NAME] Email [EMAIL_ADDRESS][DOMAIN_NAME] …" at bounding box center [1144, 350] width 762 height 537
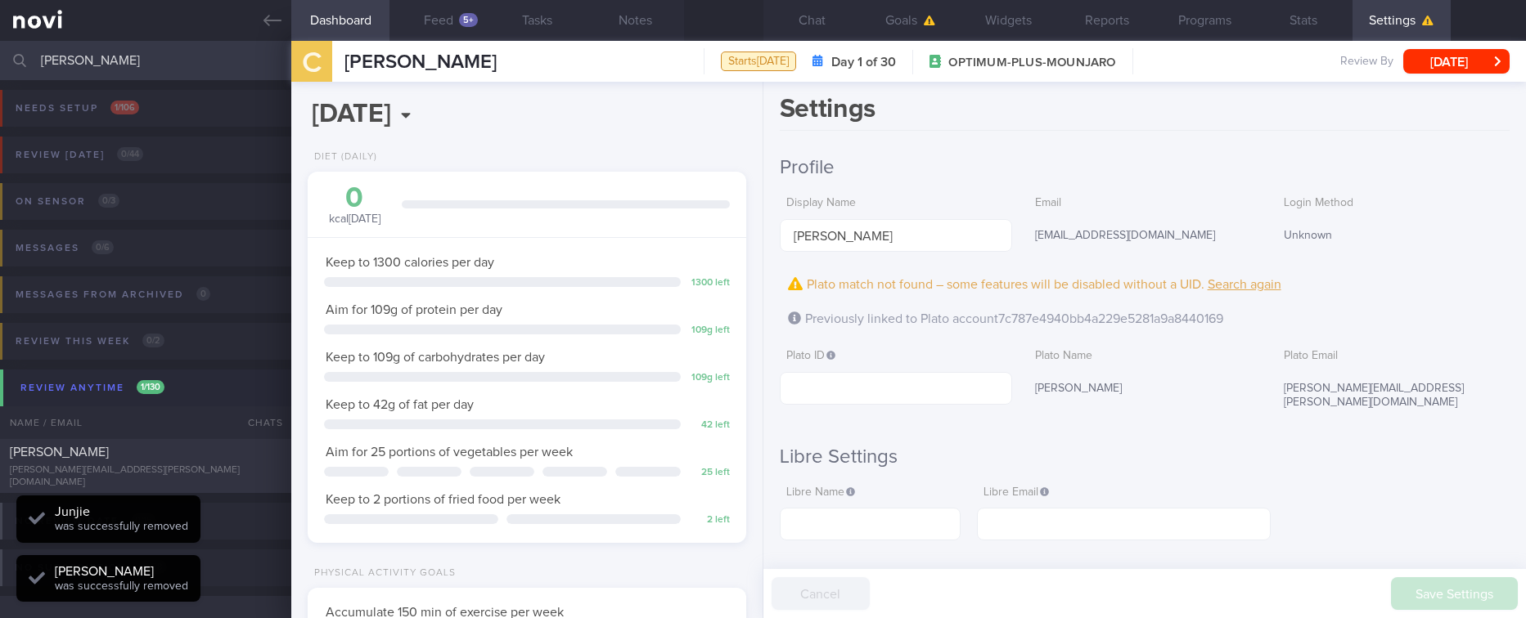
scroll to position [0, 0]
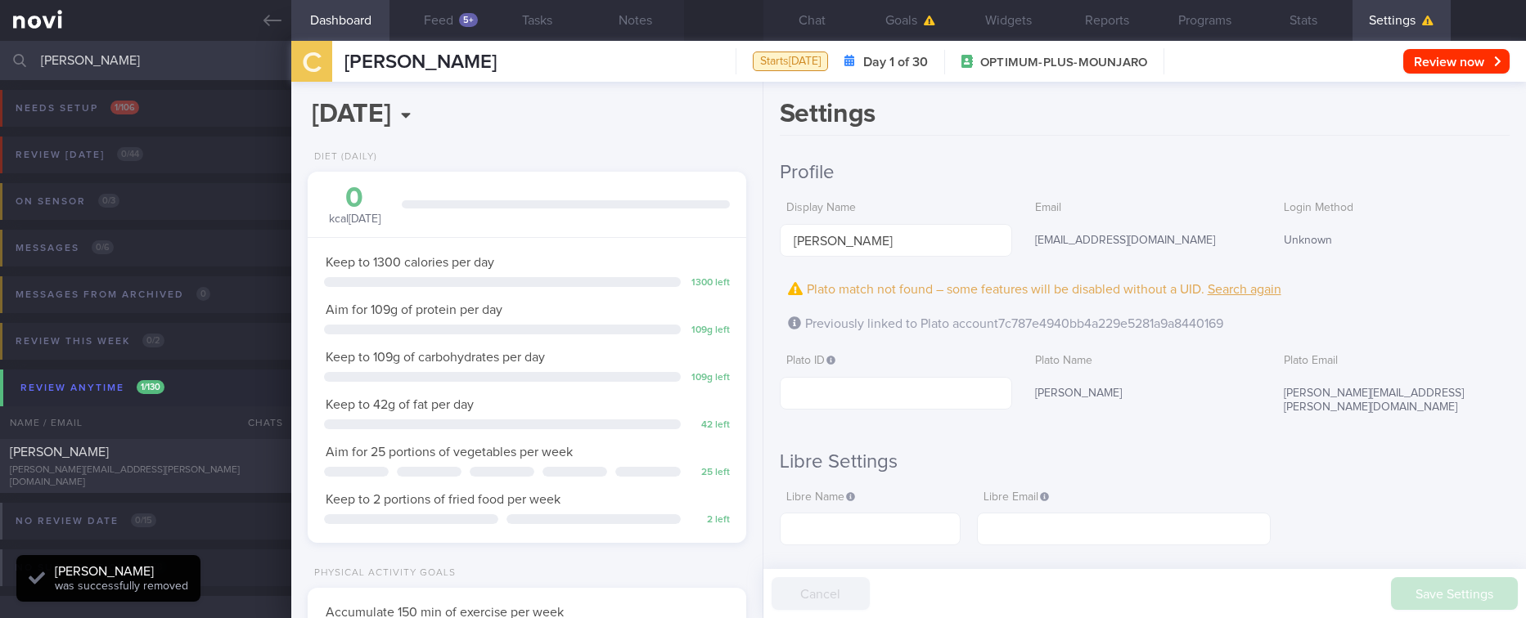
click at [1399, 282] on div "Plato match not found – some features will be disabled without a UID. Search ag…" at bounding box center [1145, 289] width 730 height 25
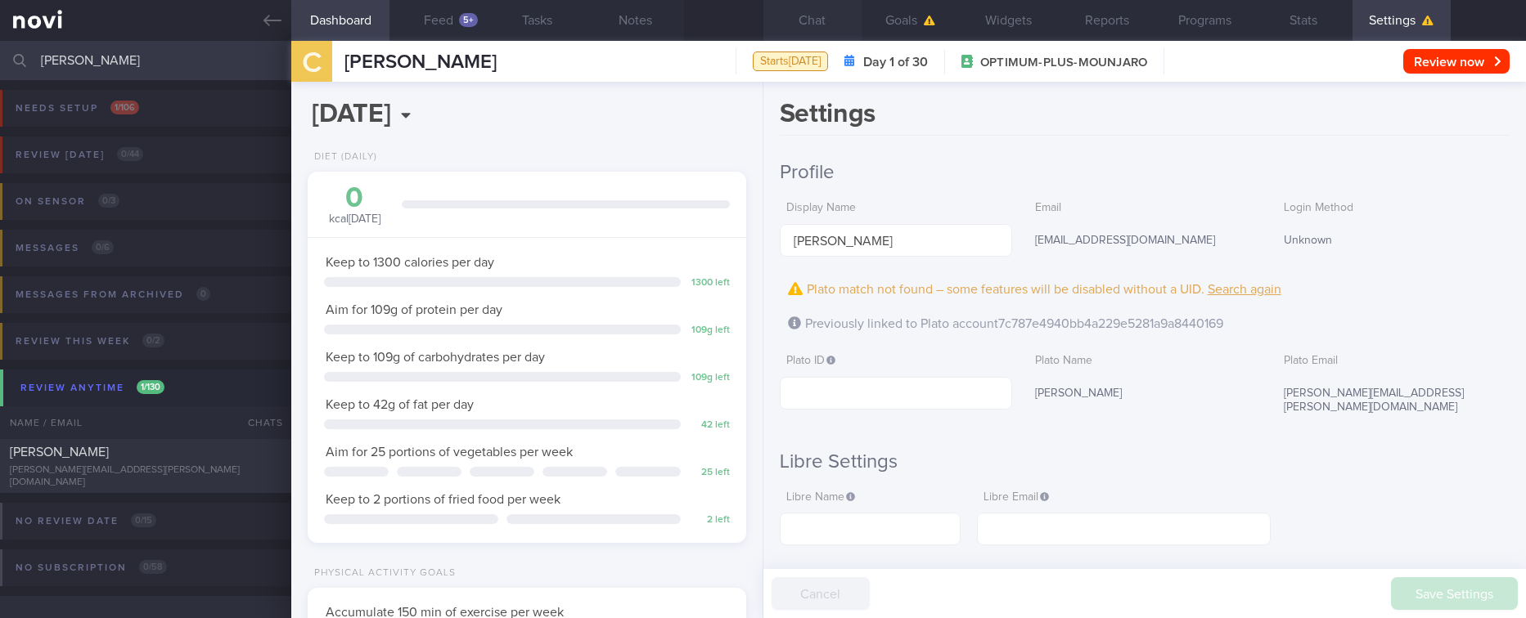
click at [816, 21] on button "Chat" at bounding box center [812, 20] width 98 height 41
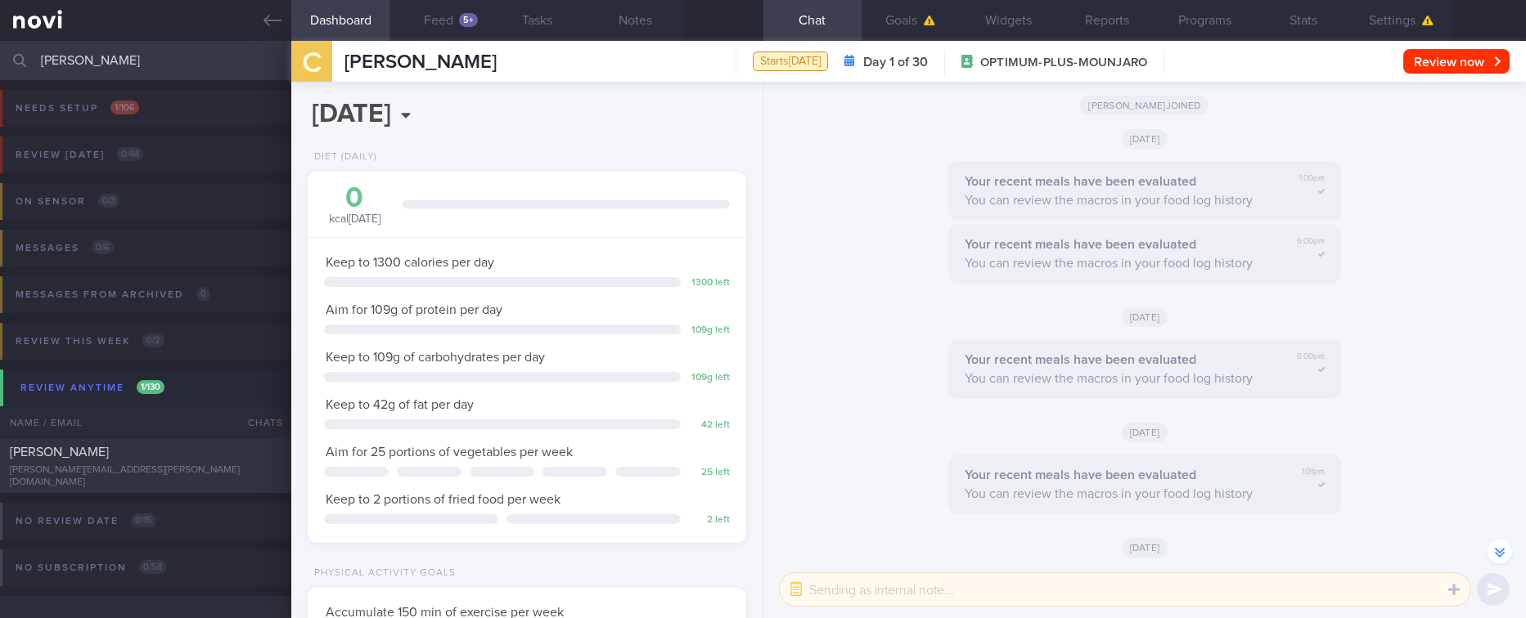
scroll to position [-2066, 0]
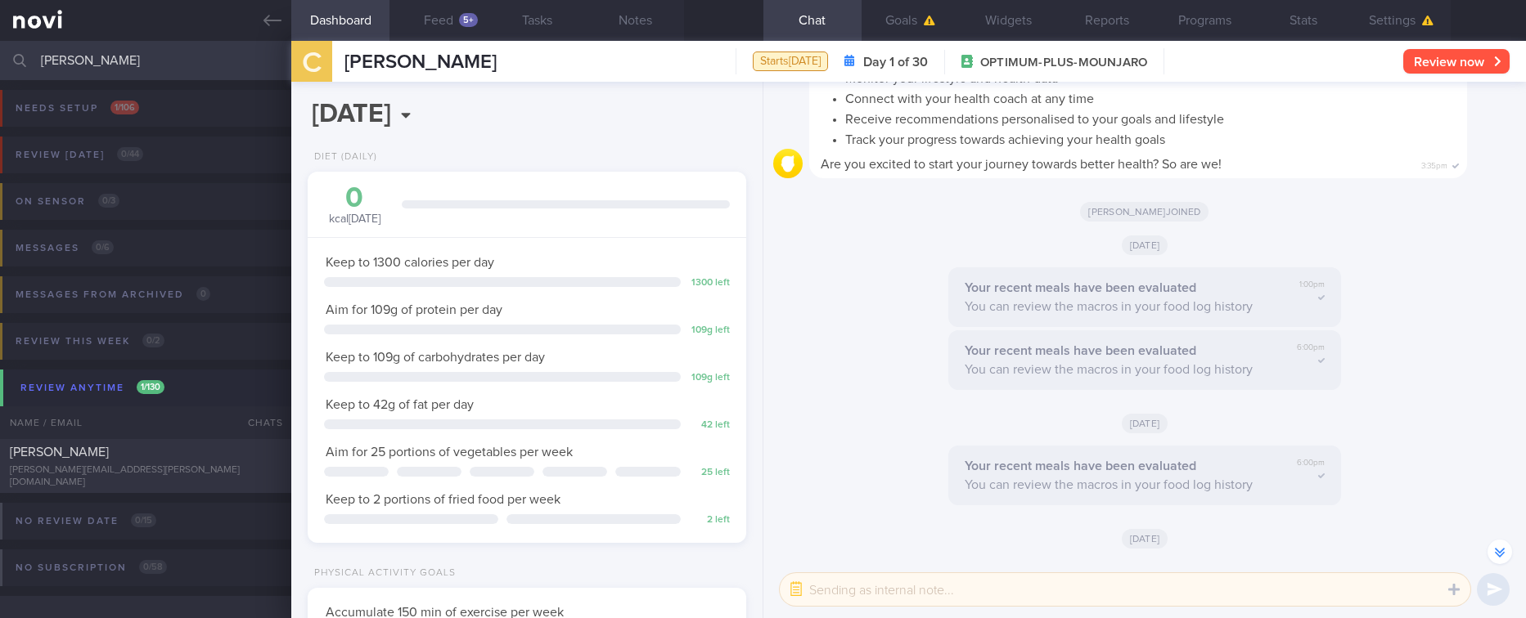
click at [1408, 11] on button "Settings" at bounding box center [1401, 20] width 98 height 41
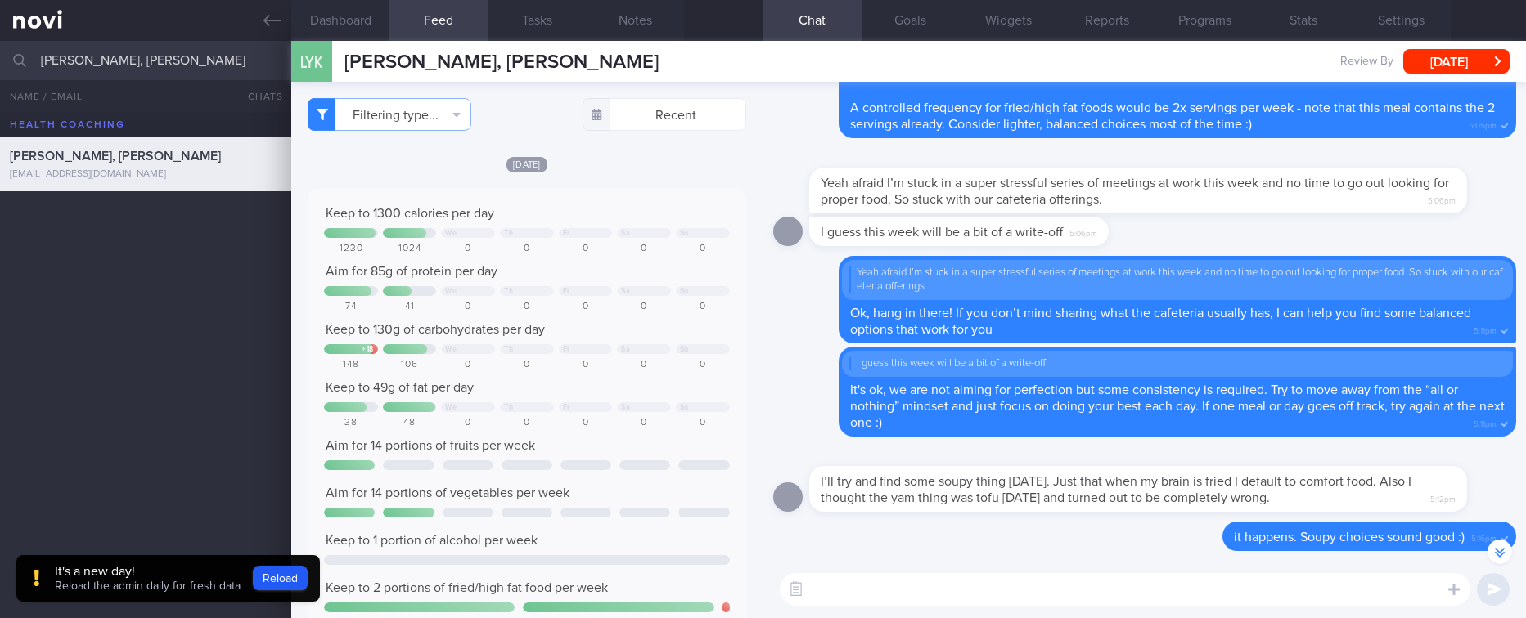
select select "7"
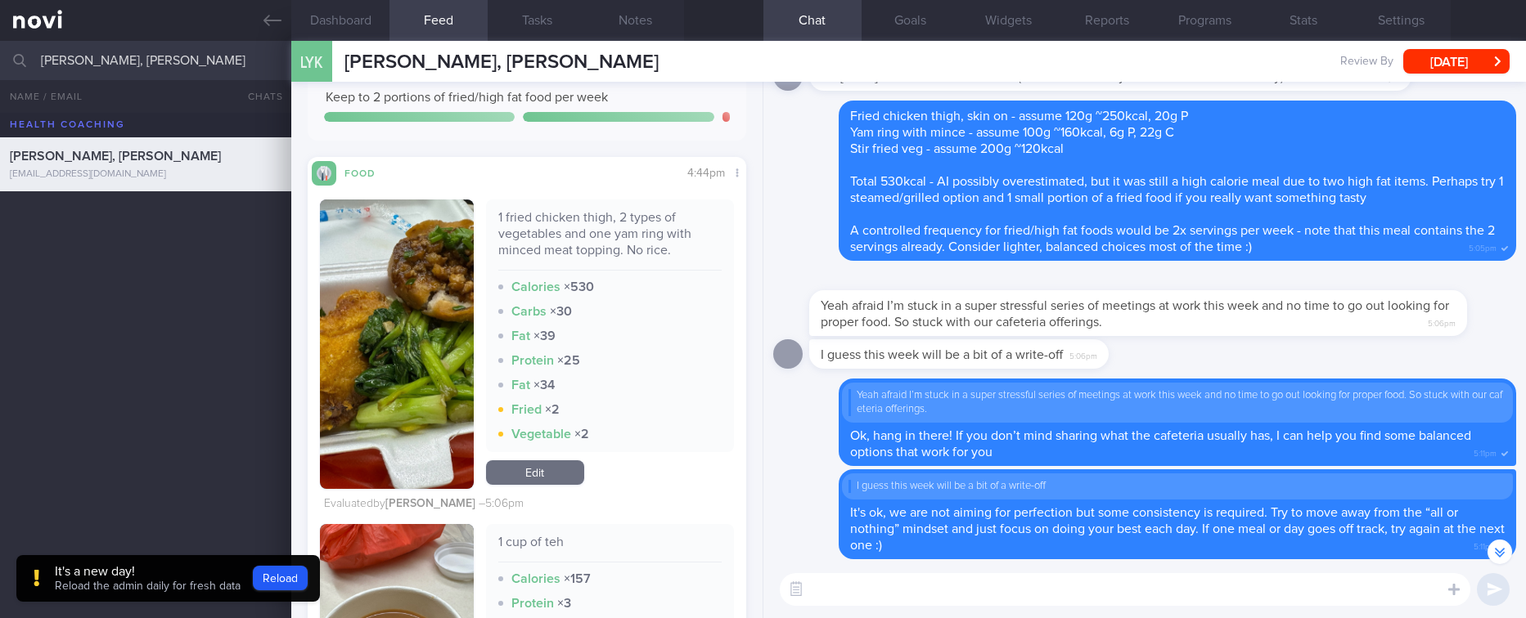
drag, startPoint x: 0, startPoint y: 0, endPoint x: 540, endPoint y: 68, distance: 544.2
click at [540, 68] on div "LYK LAI YILING, KARIN Review By Mon, 25 Aug Set Next Review Date 25 Aug 2025 Ma…" at bounding box center [908, 61] width 1235 height 41
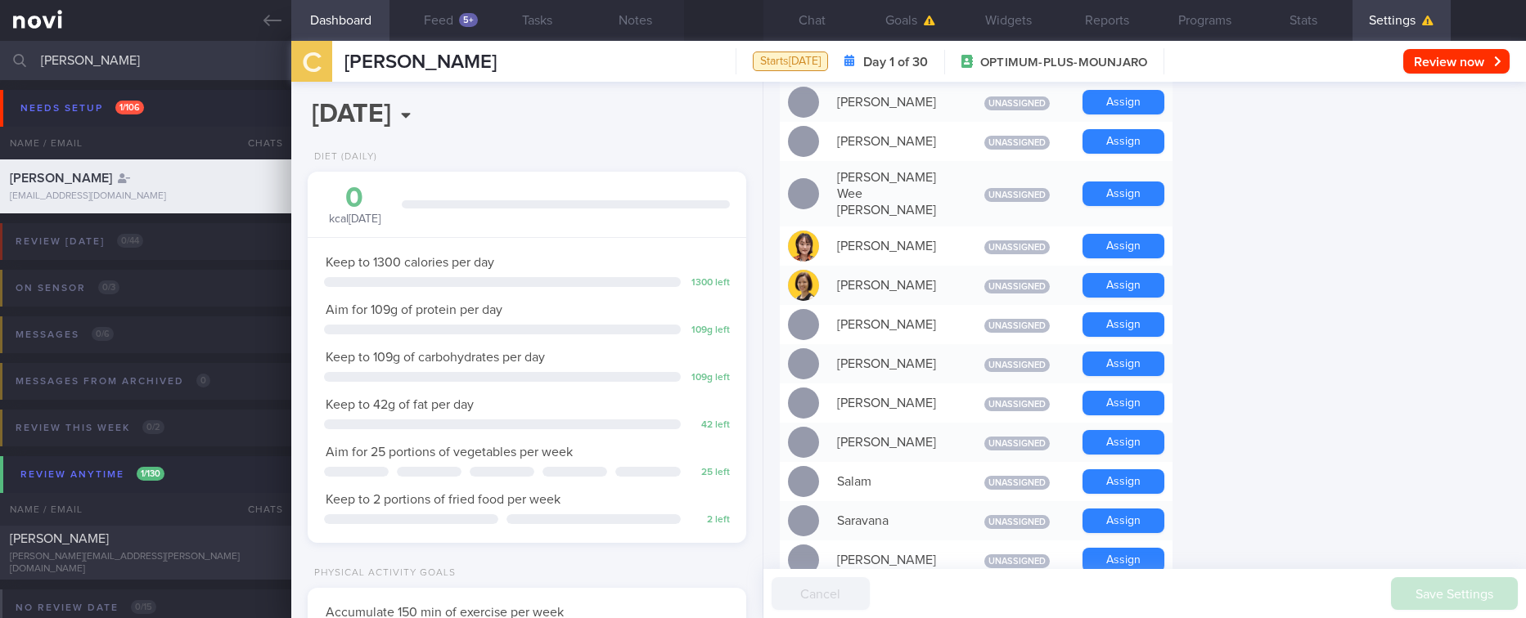
scroll to position [1595, 0]
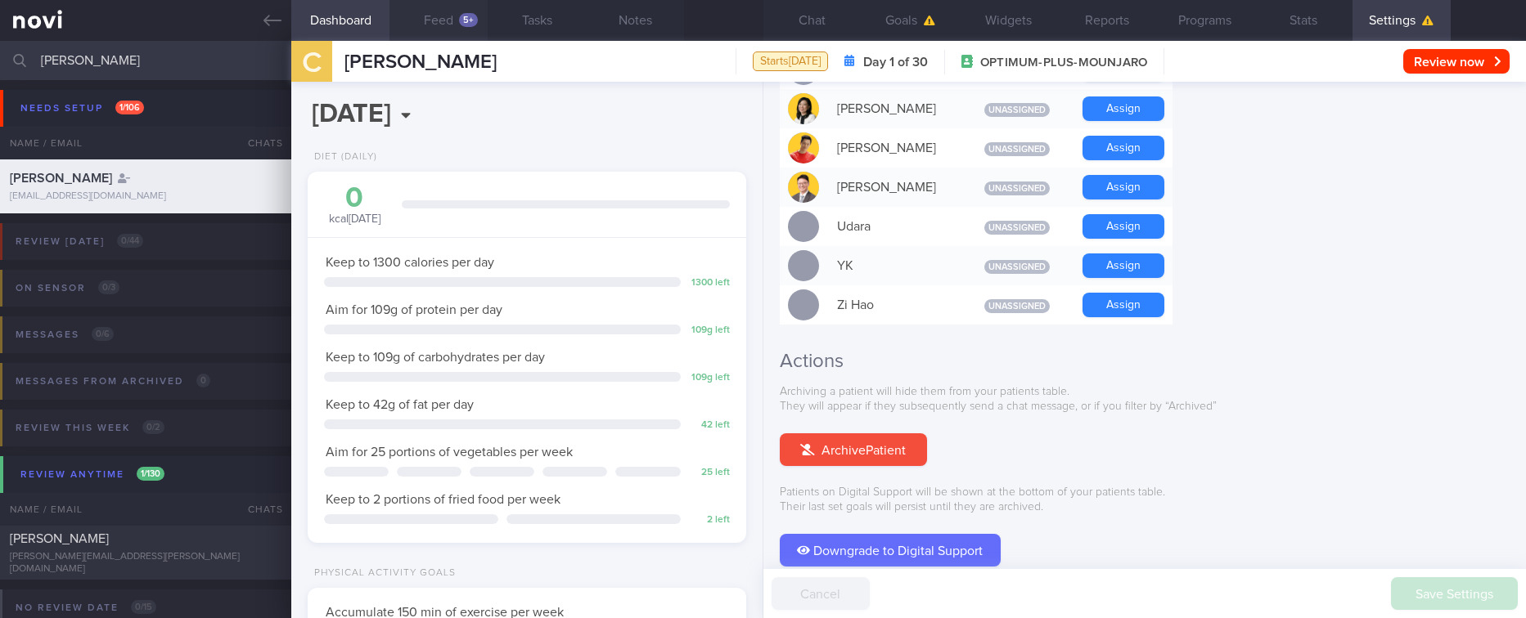
click at [436, 28] on button "Feed 5+" at bounding box center [438, 20] width 98 height 41
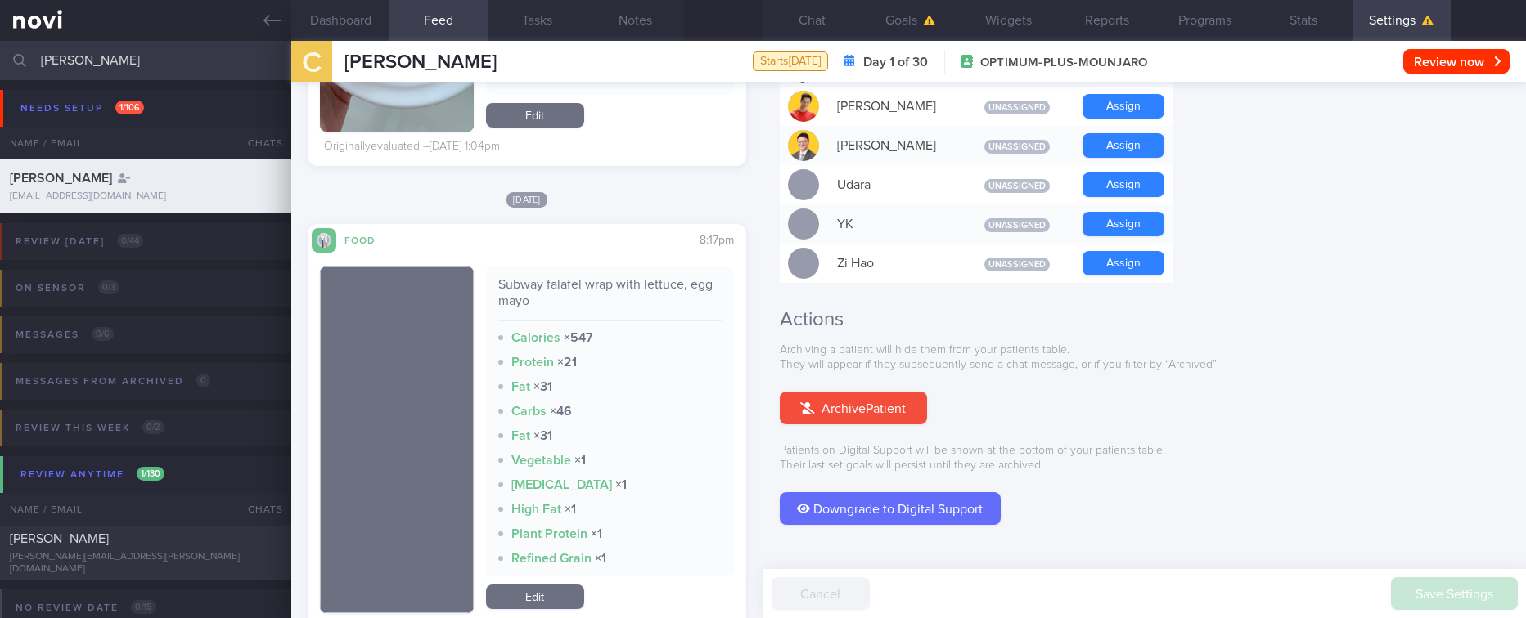
scroll to position [1023, 0]
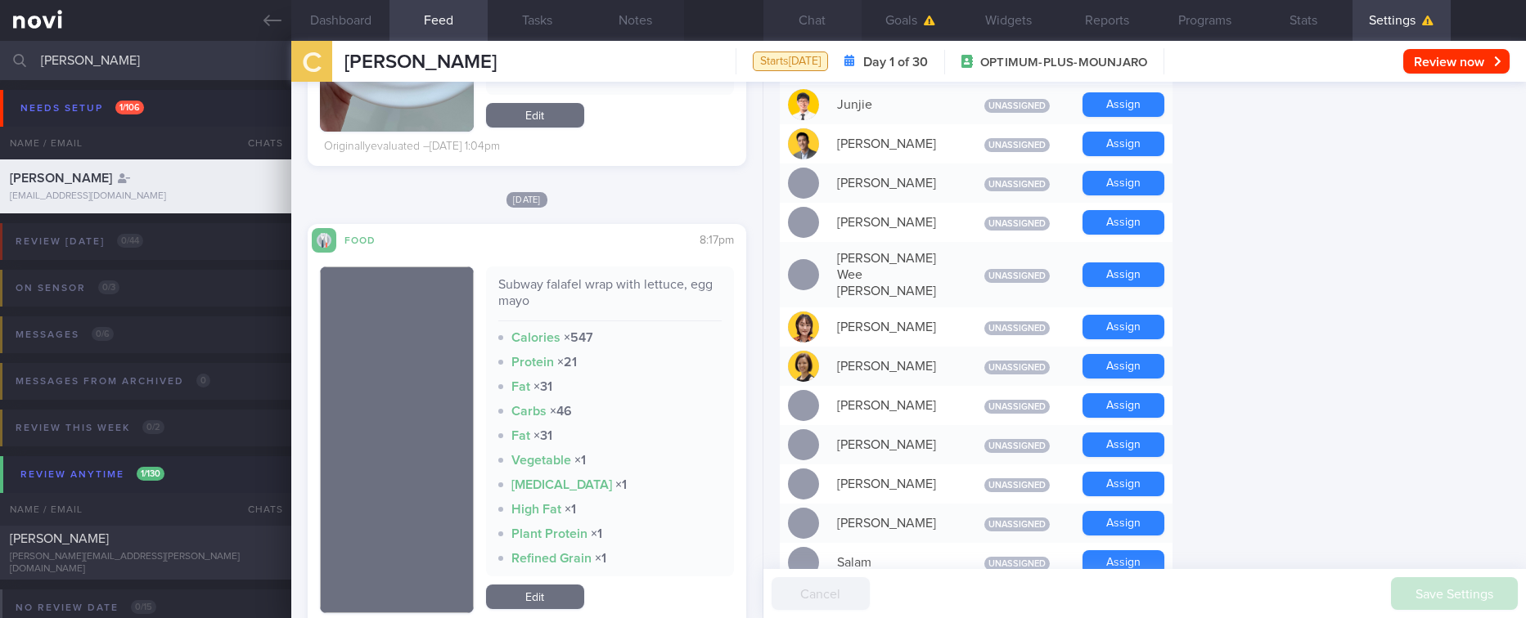
click at [837, 20] on button "Chat" at bounding box center [812, 20] width 98 height 41
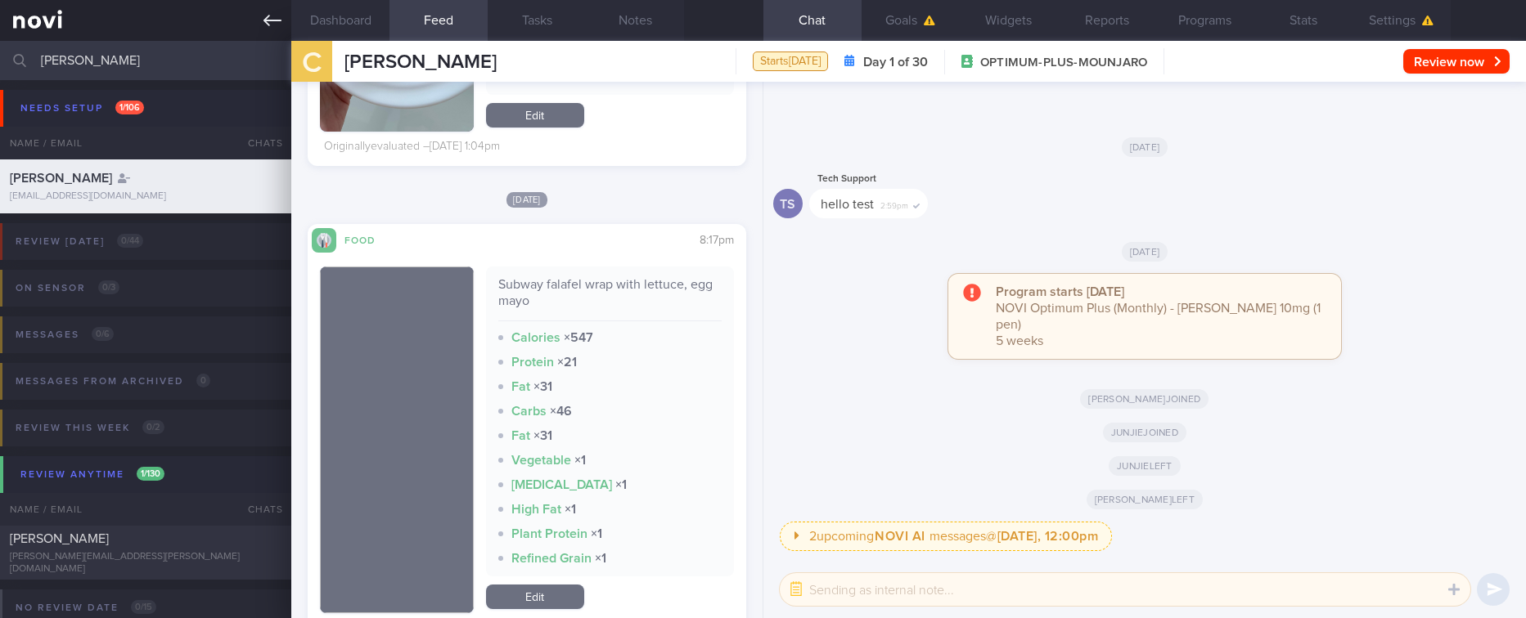
click at [263, 22] on icon at bounding box center [272, 20] width 18 height 18
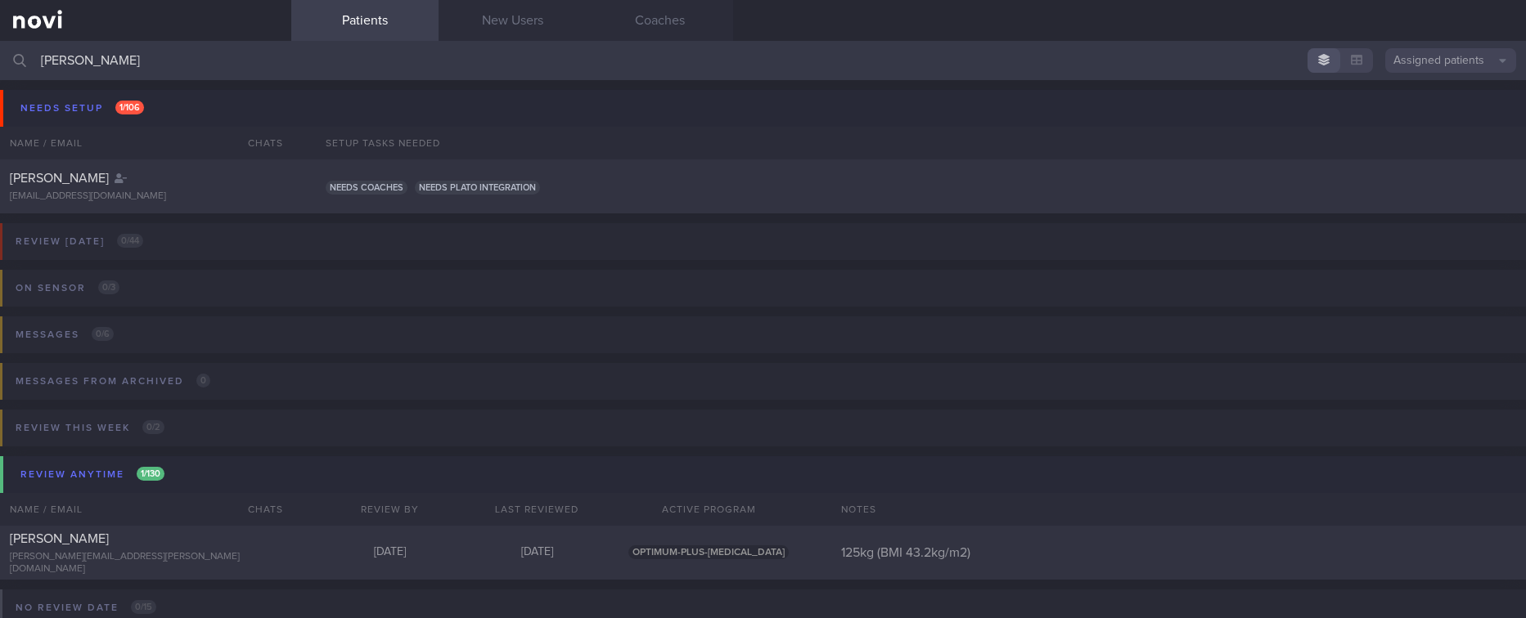
drag, startPoint x: 524, startPoint y: 75, endPoint x: -26, endPoint y: 75, distance: 549.8
click at [0, 75] on html "You are offline! Some functionality will be unavailable Patients New Users Coac…" at bounding box center [763, 309] width 1526 height 618
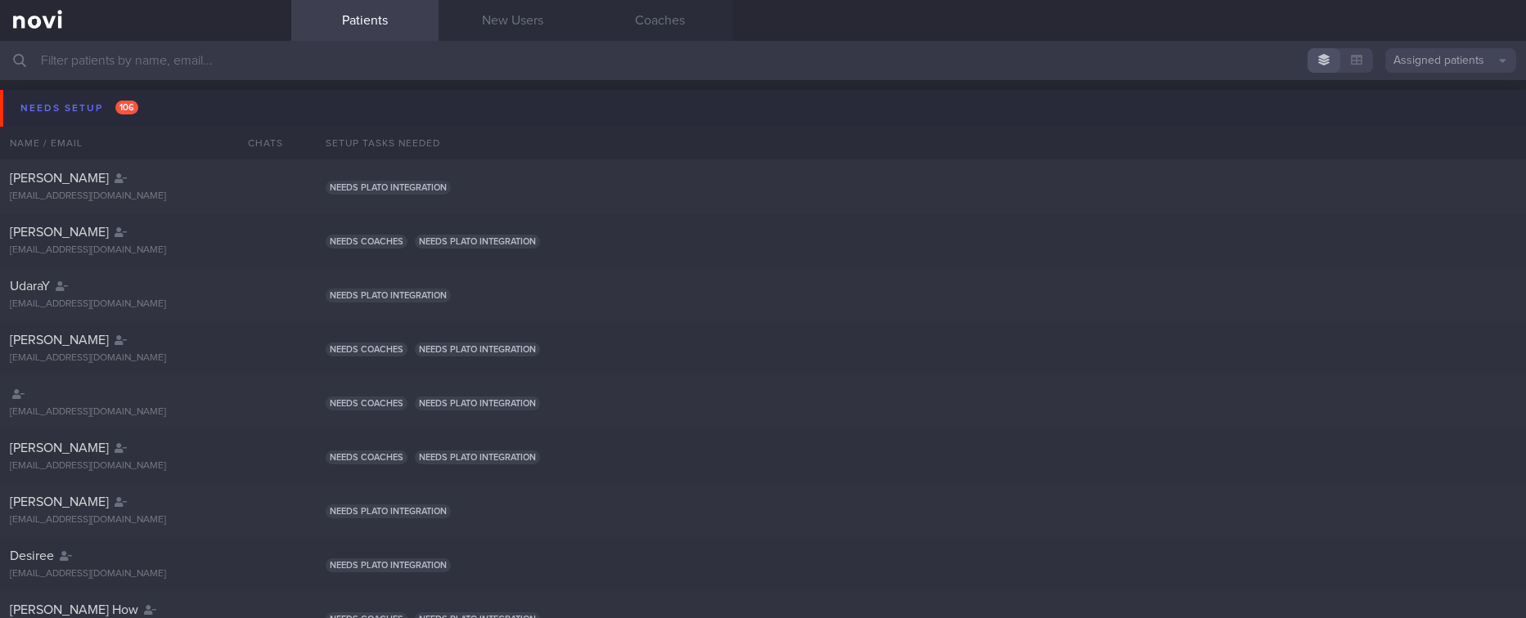
click at [163, 110] on button "Needs setup 106" at bounding box center [765, 108] width 1531 height 37
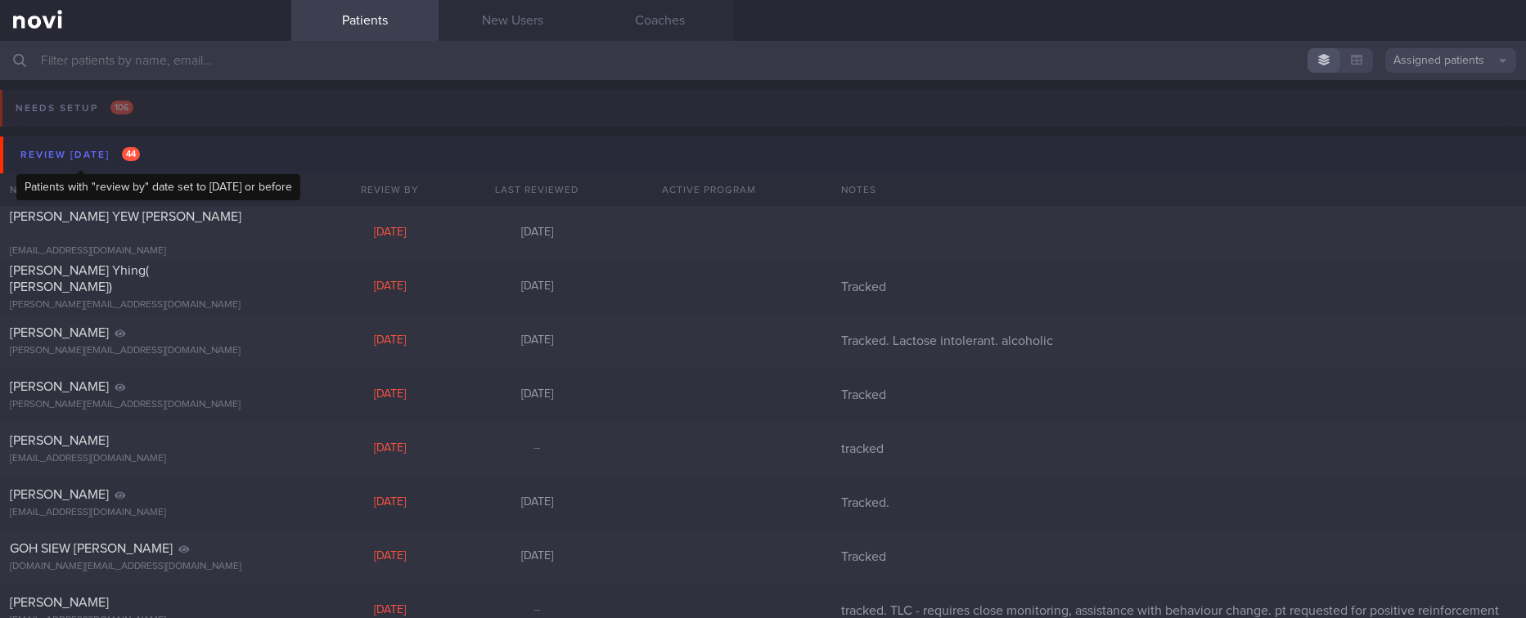
click at [123, 144] on div "Review [DATE] 44" at bounding box center [80, 155] width 128 height 22
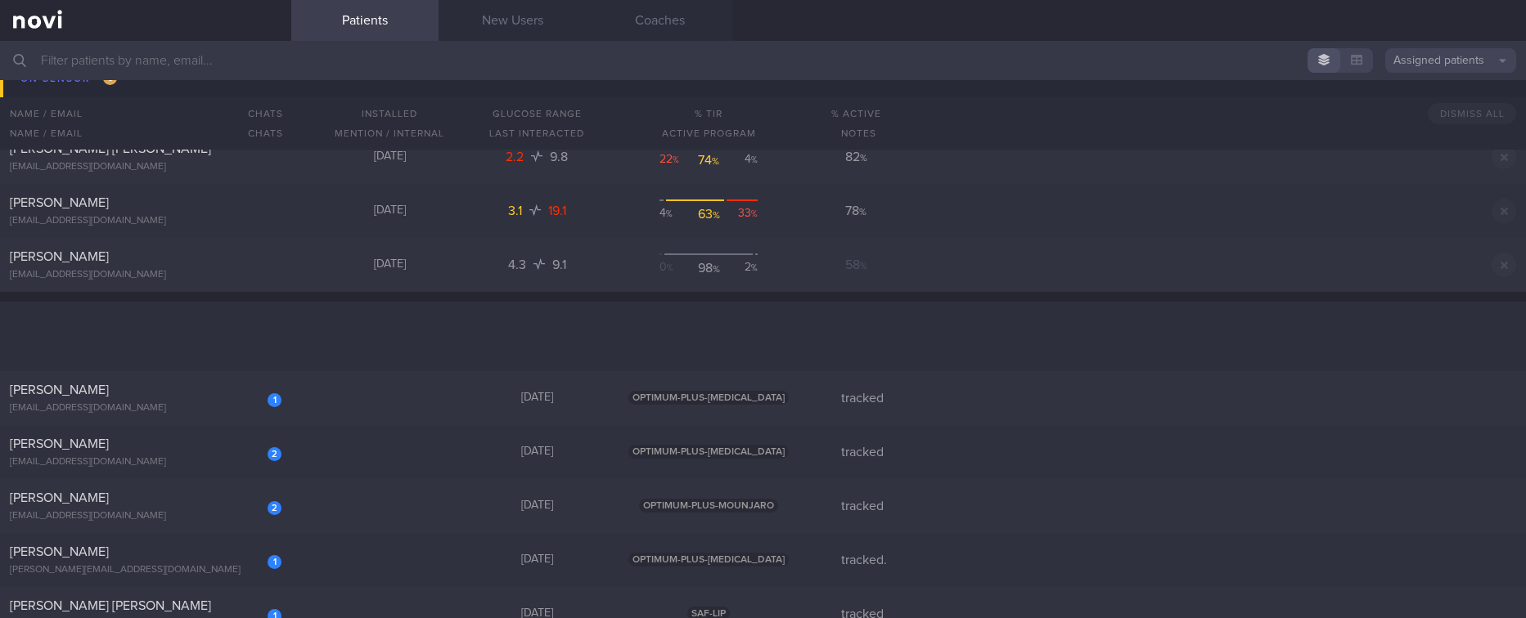
scroll to position [368, 0]
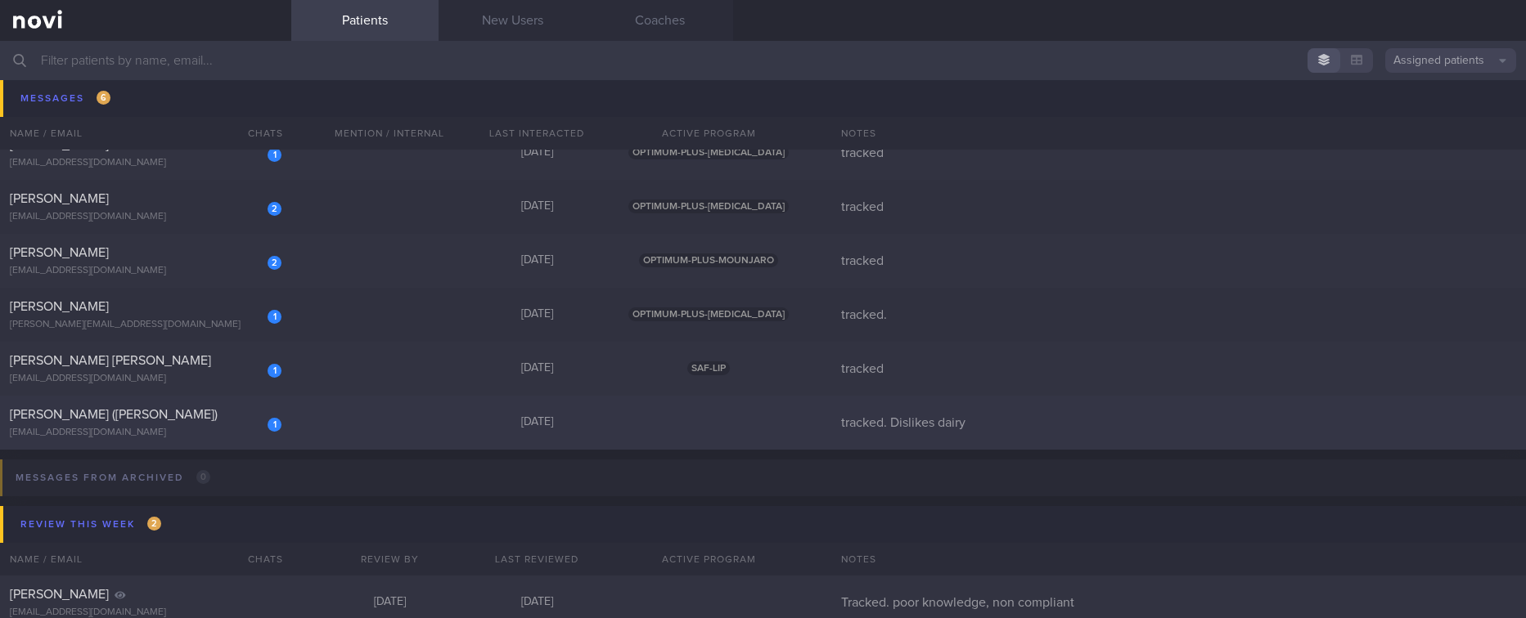
click at [409, 411] on div "1 TEO PEIRU (ZHAO PEIRU) teopeiru@gmail.com 2 days ago tracked. Dislikes dairy" at bounding box center [763, 423] width 1526 height 54
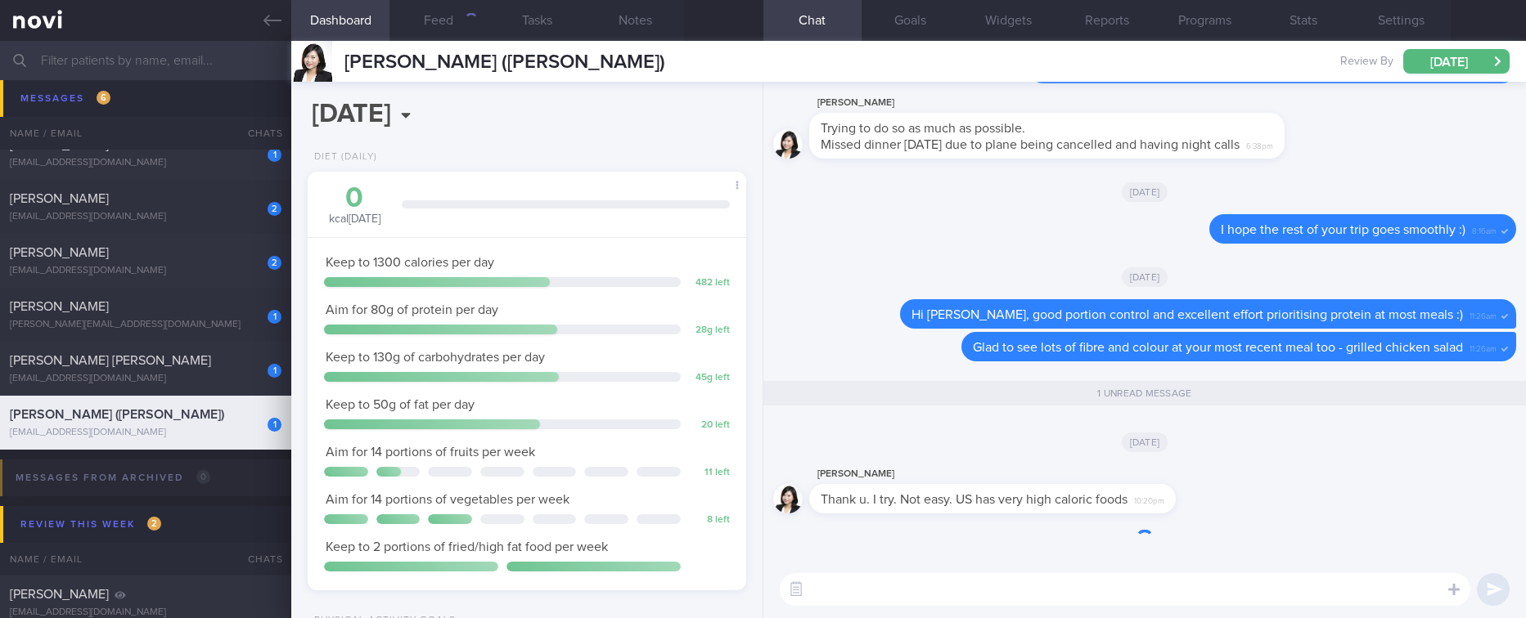
scroll to position [1, 0]
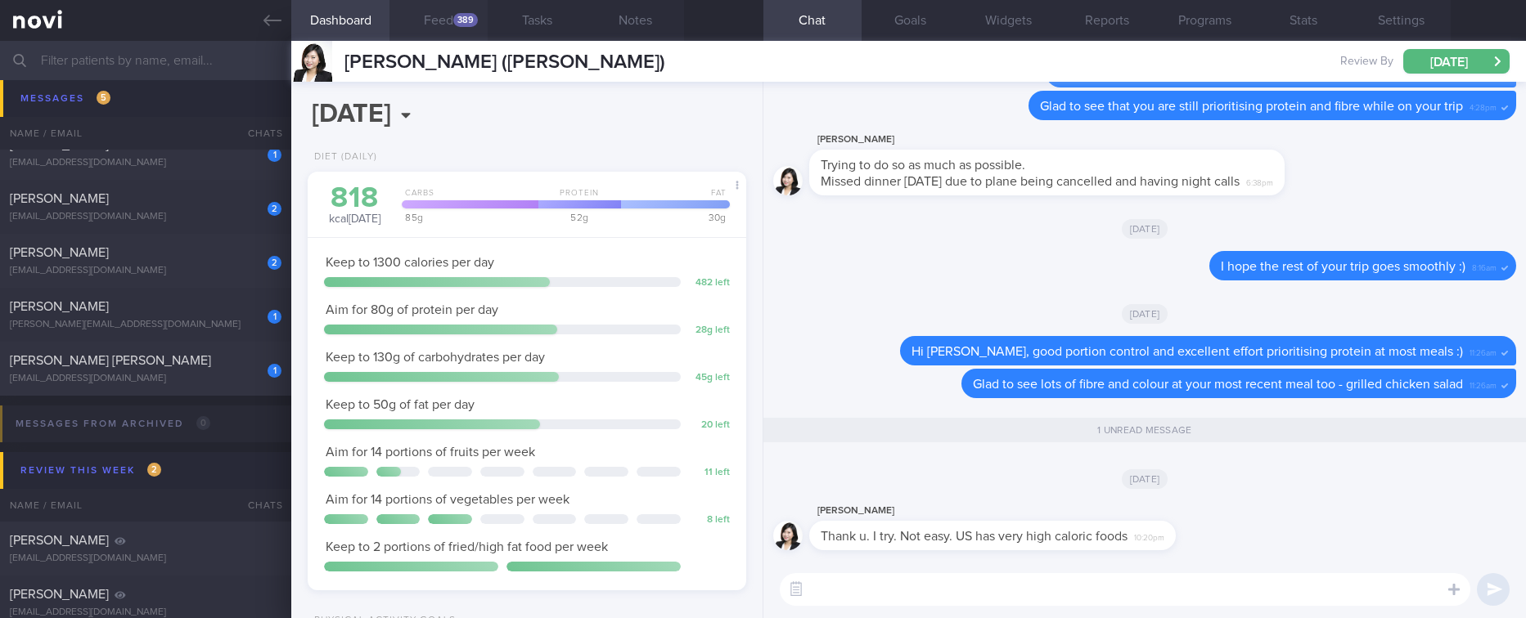
click at [452, 34] on button "Feed 389" at bounding box center [438, 20] width 98 height 41
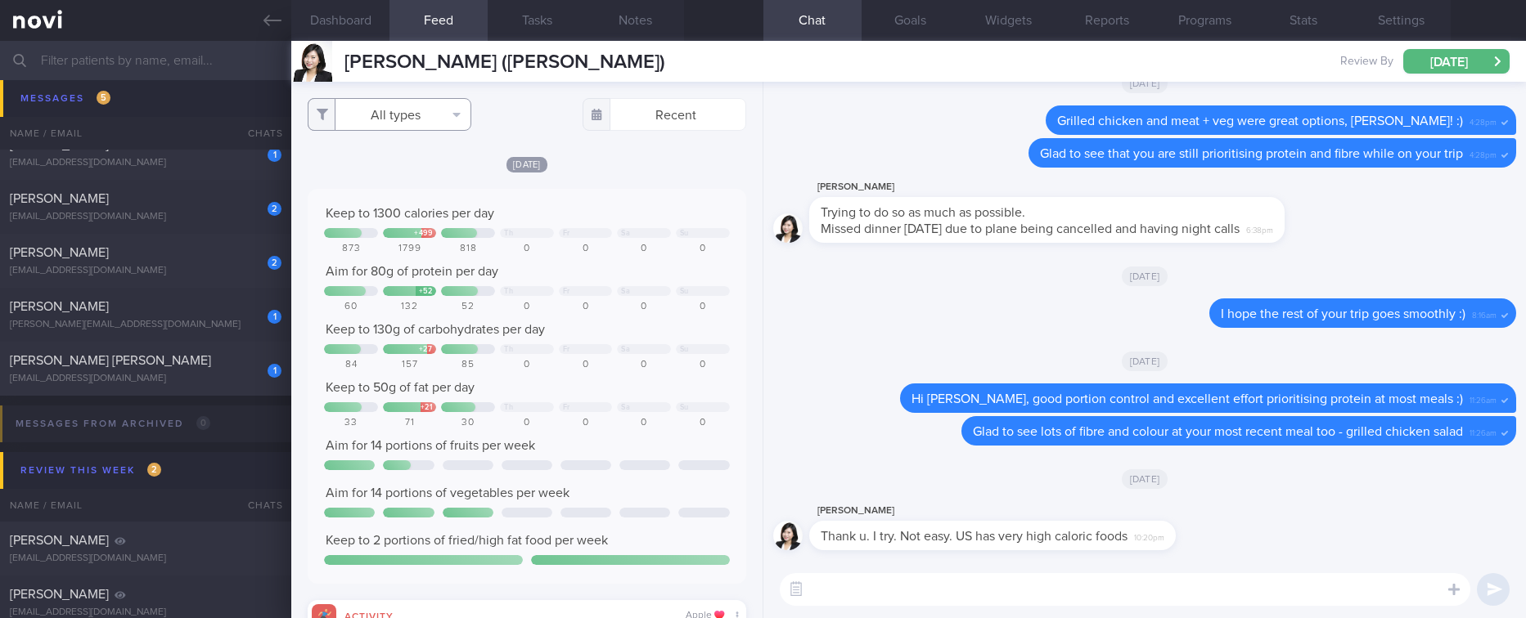
click at [444, 120] on button "All types" at bounding box center [390, 114] width 164 height 33
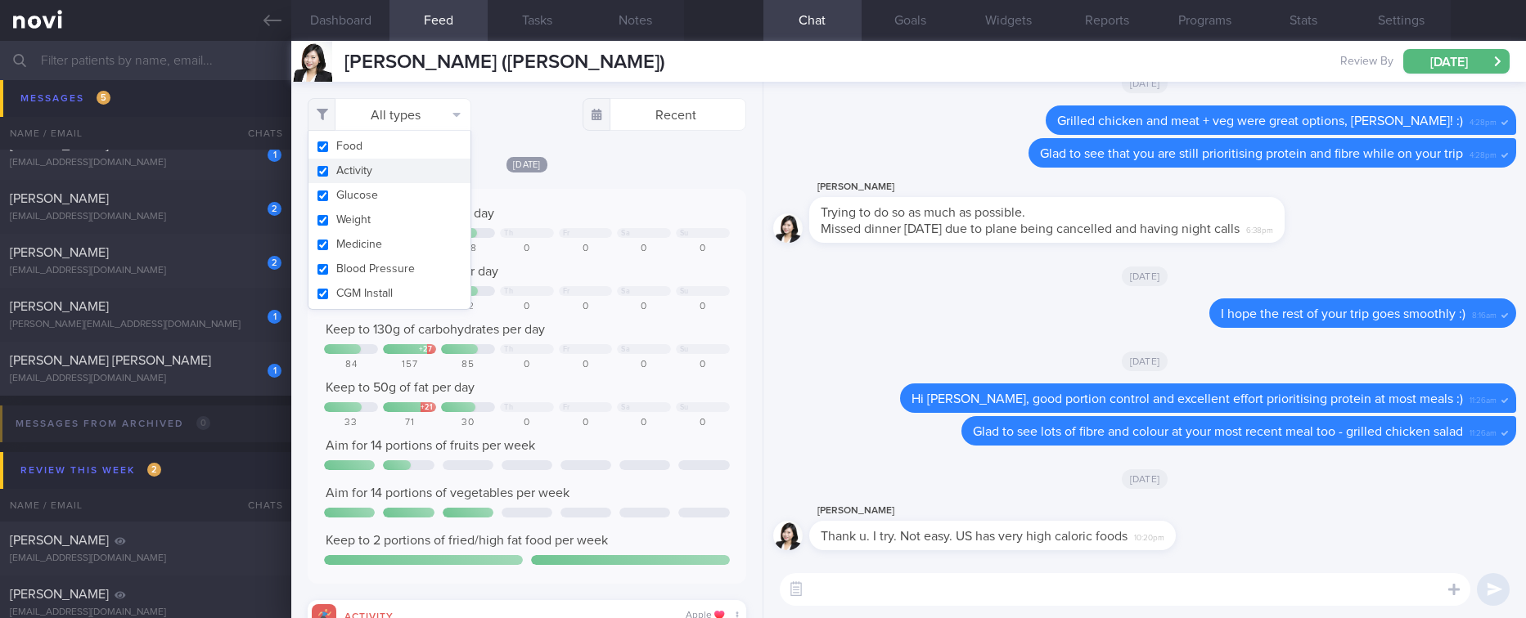
click at [417, 171] on button "Activity" at bounding box center [389, 171] width 162 height 25
checkbox input "false"
click at [630, 216] on div "Keep to 1300 calories per day" at bounding box center [526, 213] width 405 height 16
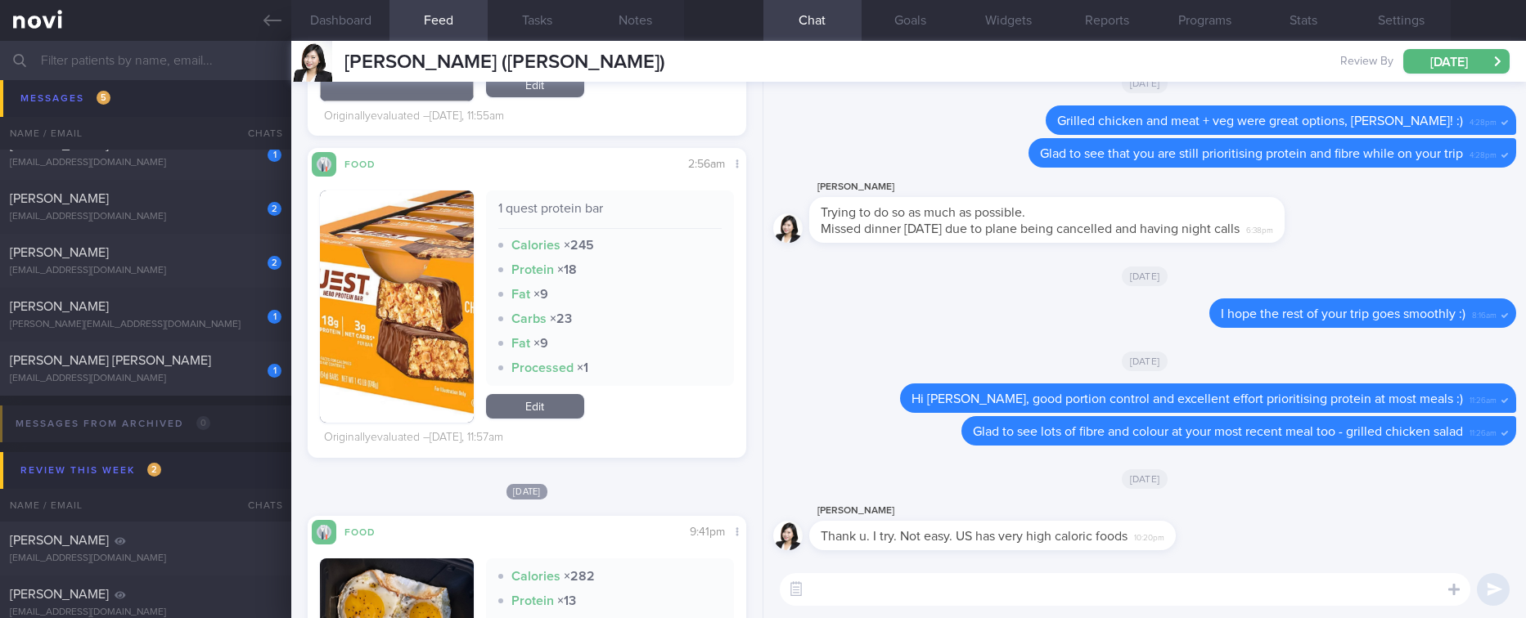
scroll to position [3313, 0]
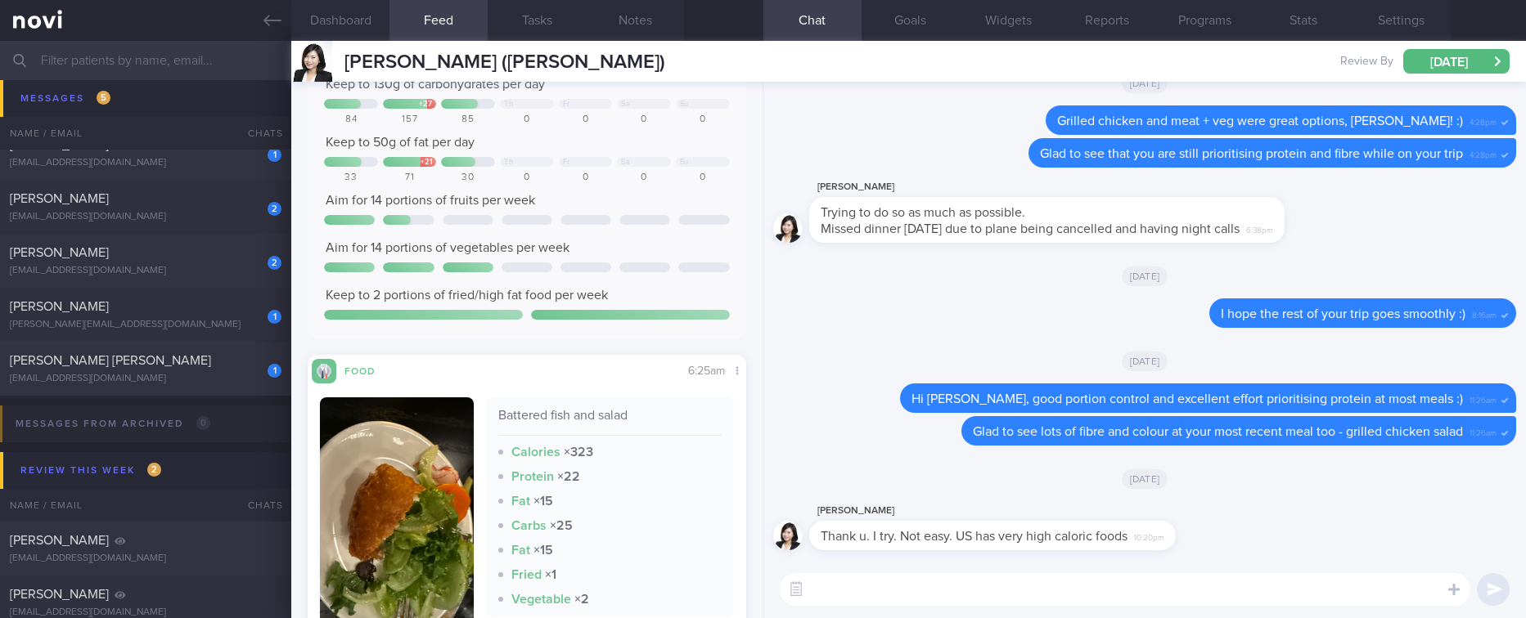
click at [938, 588] on textarea at bounding box center [1125, 589] width 690 height 33
click at [1131, 591] on textarea "I understand. Use the 3R method when you can" at bounding box center [1125, 589] width 690 height 33
type textarea "I understand. Use the 3R method when you can :)"
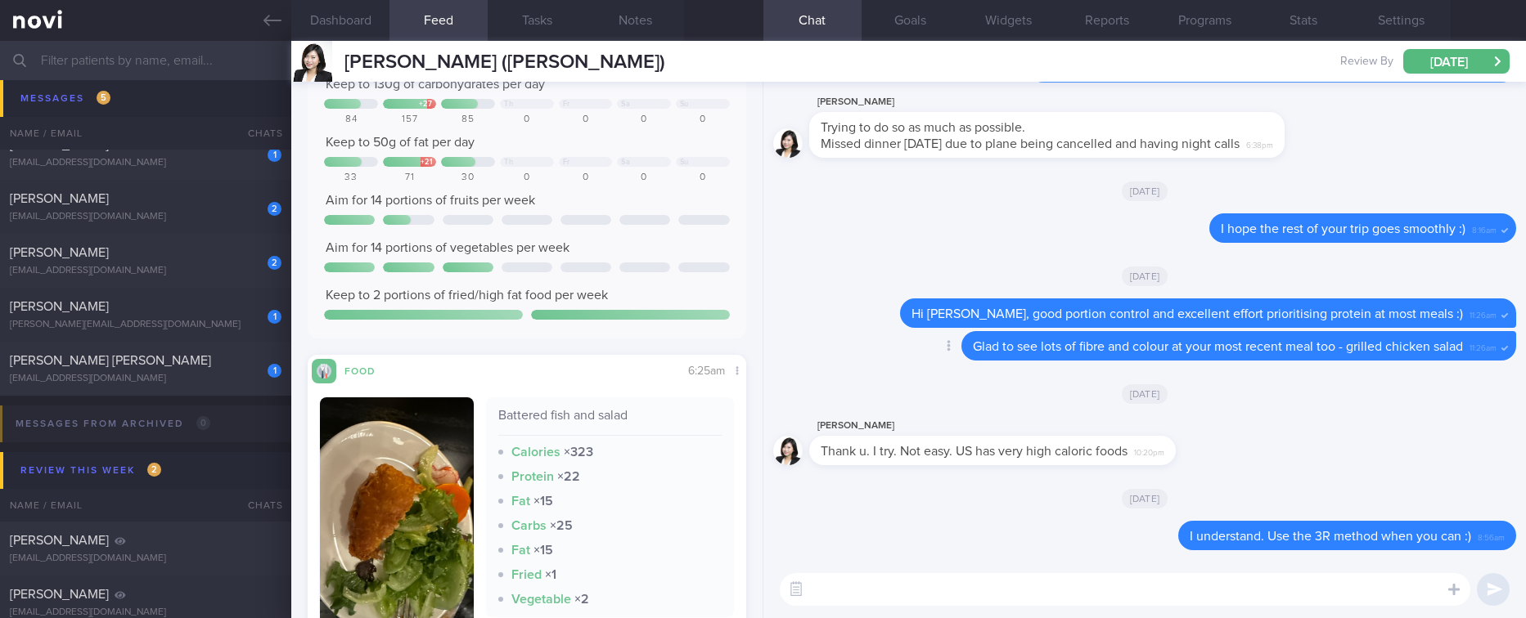
scroll to position [0, 0]
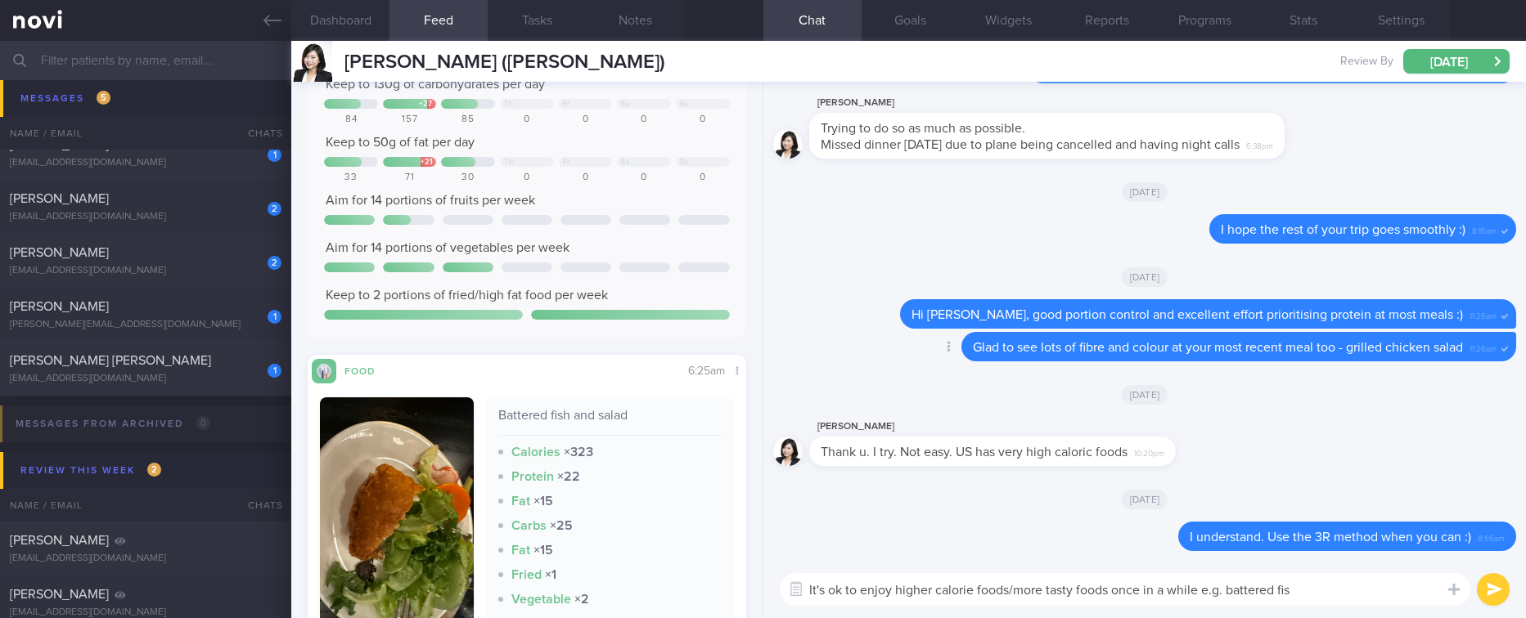
type textarea "It's ok to enjoy higher calorie foods/more tasty foods once in a while e.g. bat…"
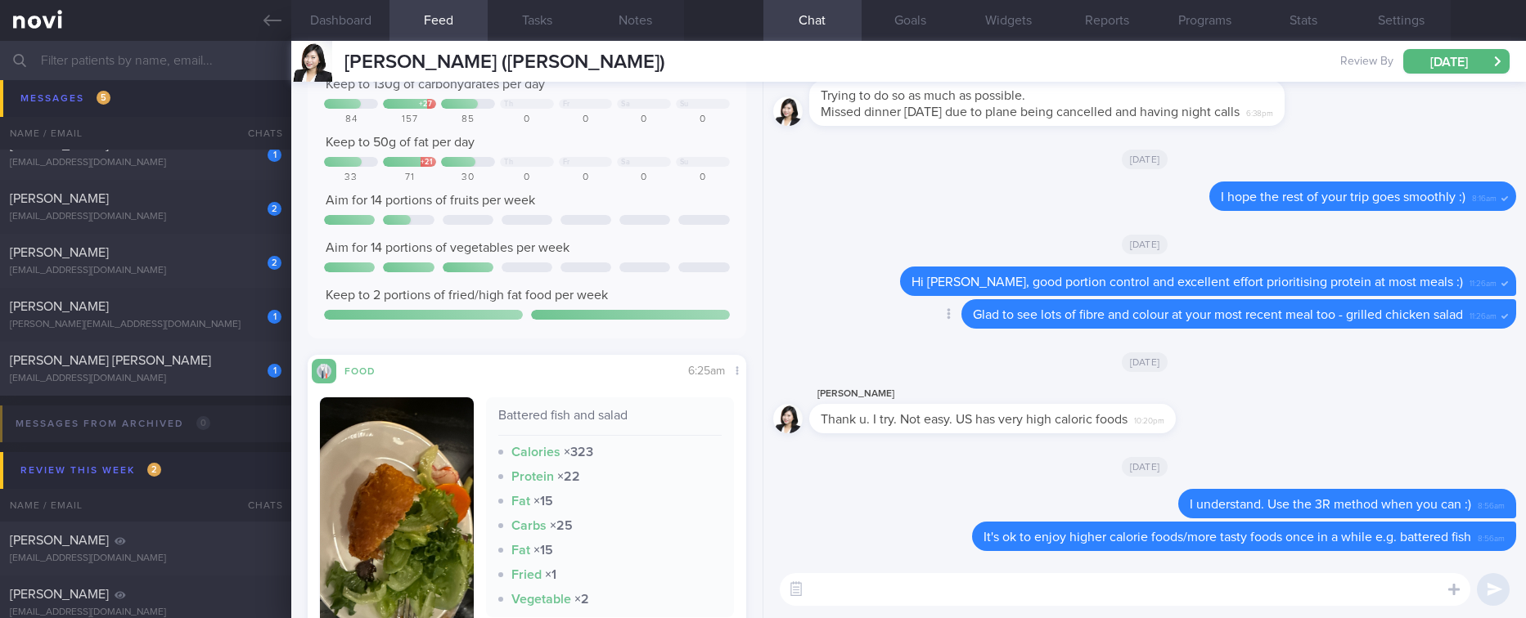
paste textarea "Use the 3R method when eating out: 1. Reduce - reduce carbohydrate if portion i…"
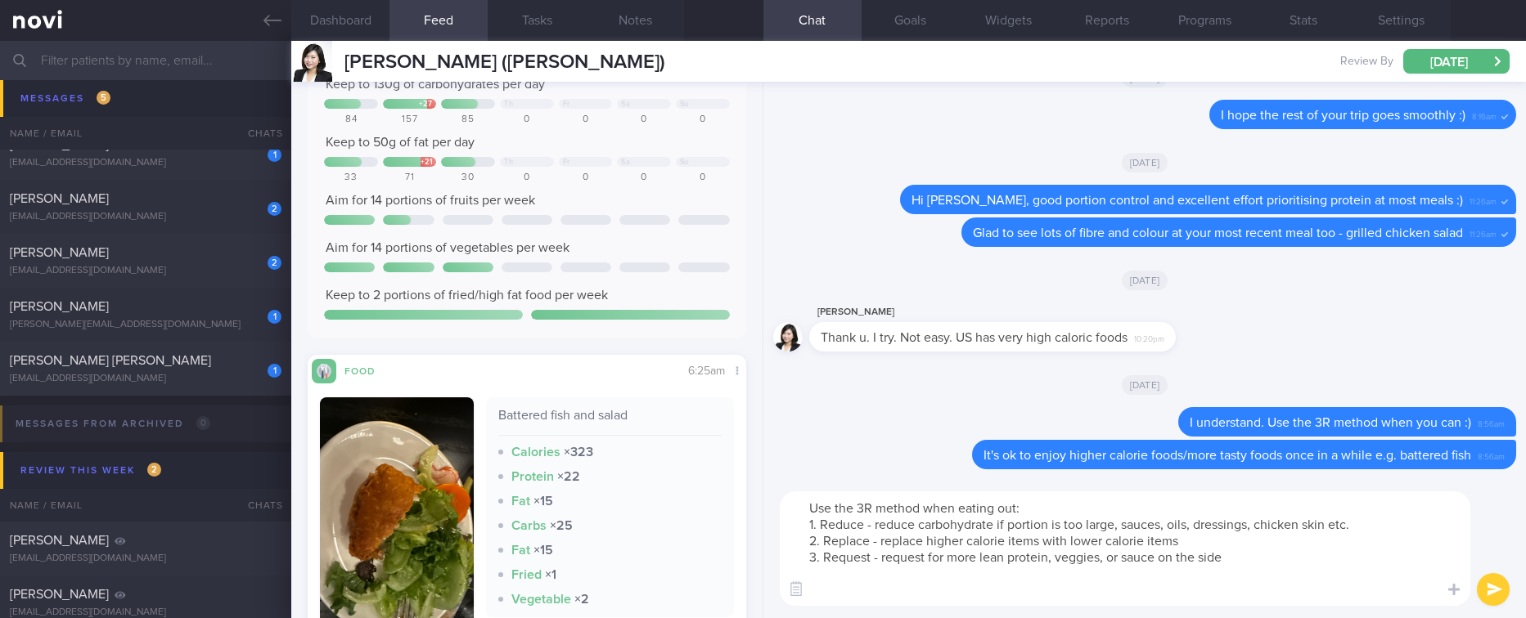
drag, startPoint x: 1055, startPoint y: 501, endPoint x: 742, endPoint y: 499, distance: 312.5
click at [742, 499] on div "Dashboard Feed 389 Tasks Notes Chat Goals Widgets Reports Programs Stats Settin…" at bounding box center [908, 330] width 1235 height 578
type textarea "3R method 1. Reduce - reduce carbohydrate if portion is too large, sauces, oils…"
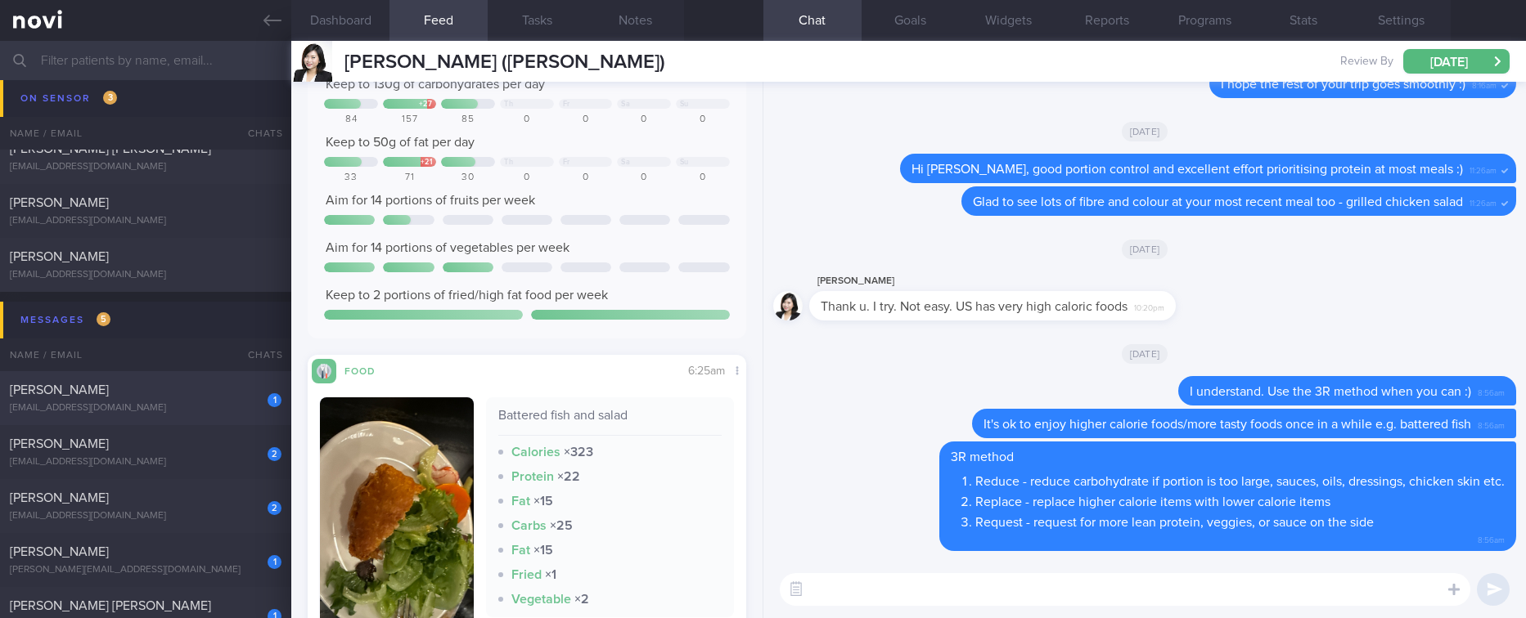
scroll to position [245, 0]
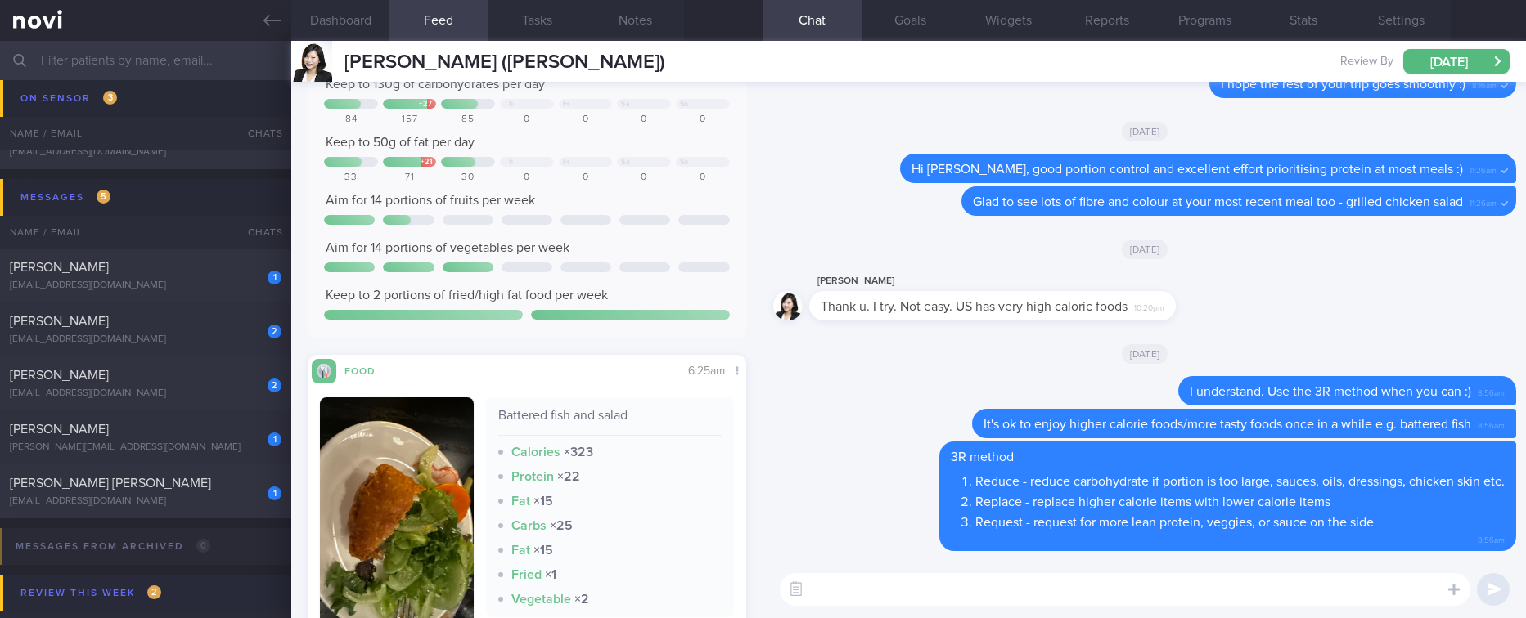
drag, startPoint x: 220, startPoint y: 277, endPoint x: 241, endPoint y: 581, distance: 305.1
click at [220, 277] on div "1 KOH WEE LING kohweeling@gmail.com" at bounding box center [145, 275] width 291 height 33
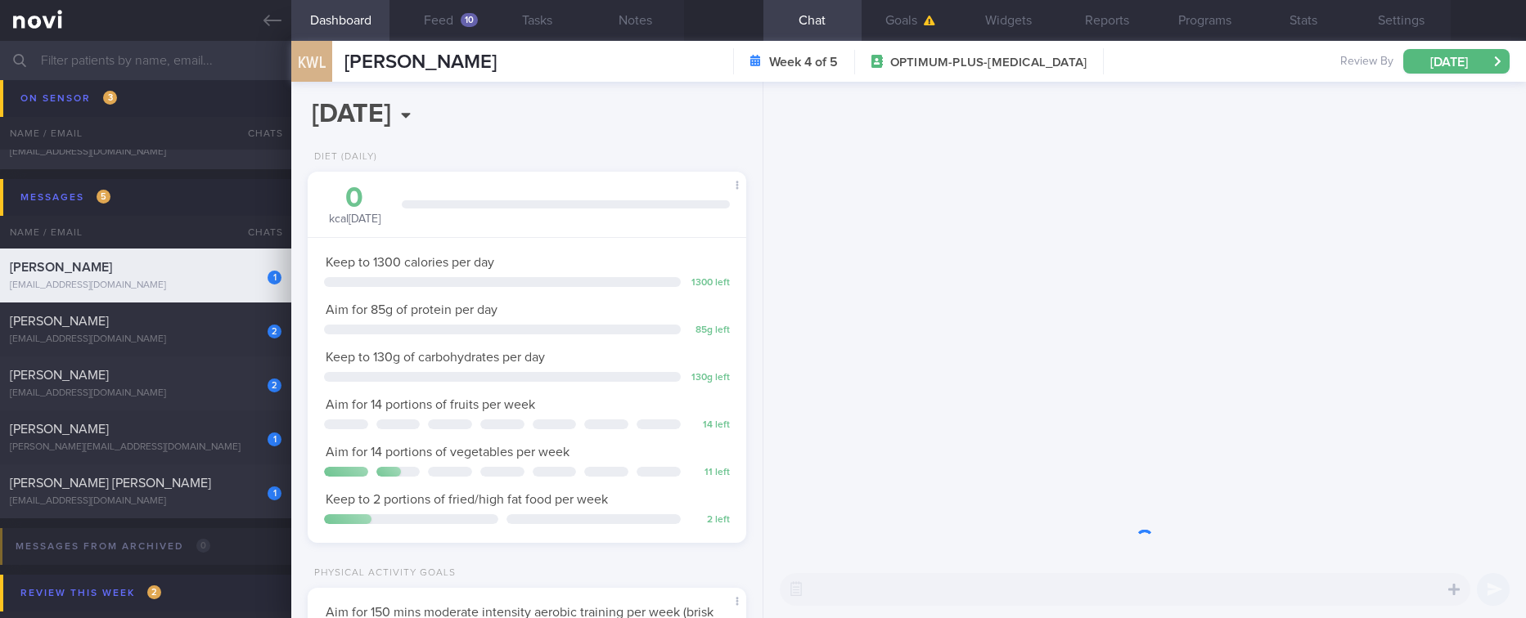
scroll to position [195, 390]
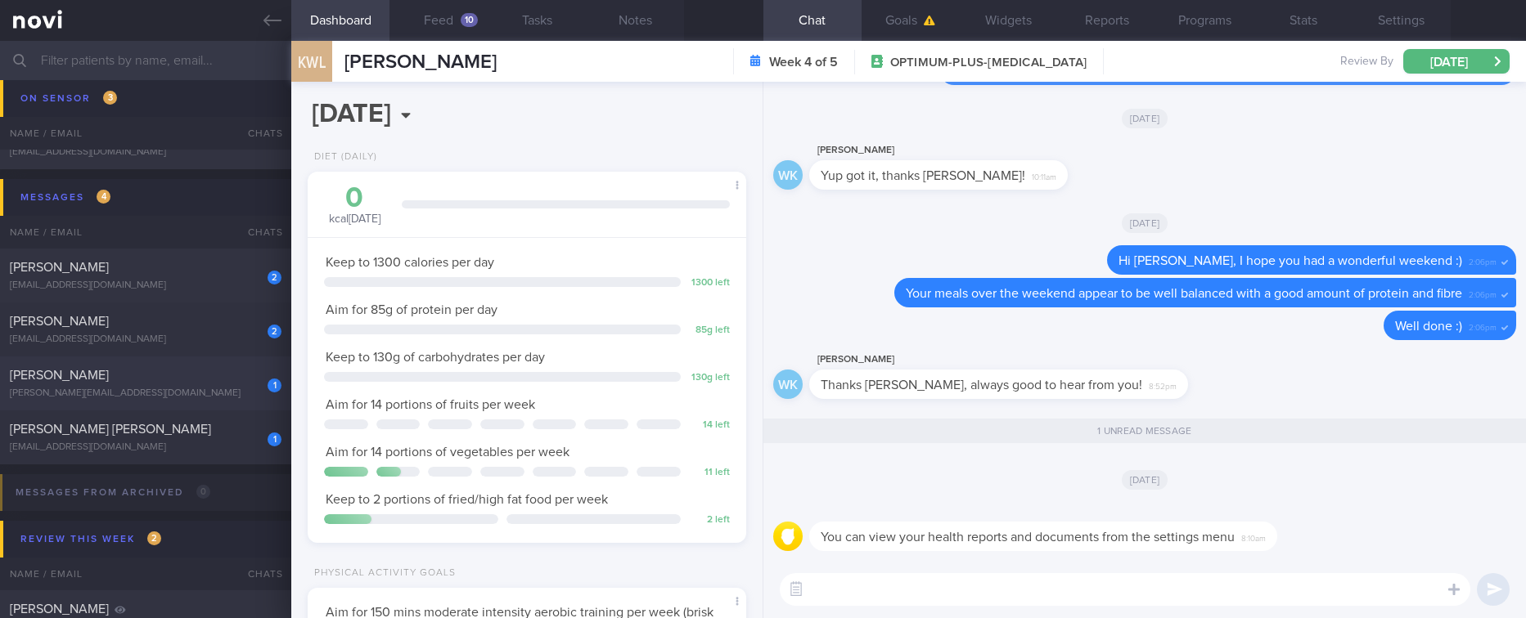
click at [182, 384] on div "1 Amelia Rashid amelia.rashid04@gmail.com" at bounding box center [145, 383] width 291 height 33
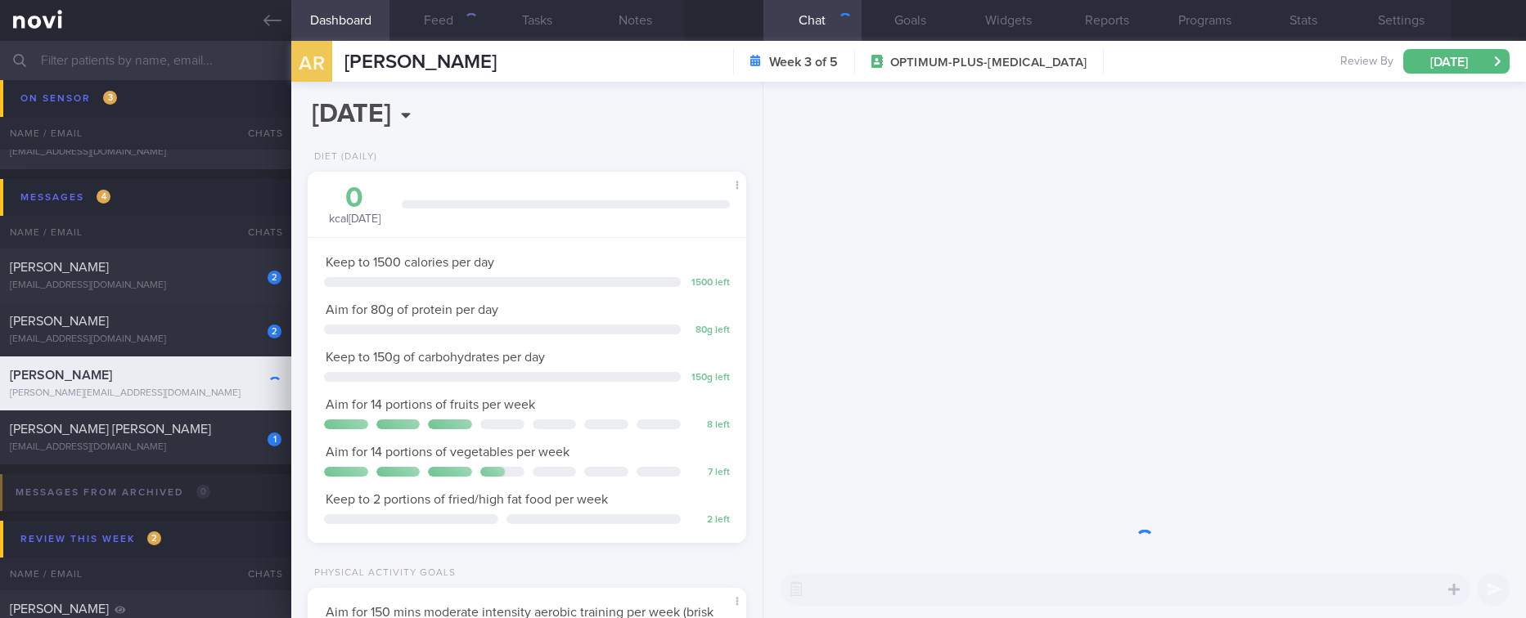
scroll to position [218, 390]
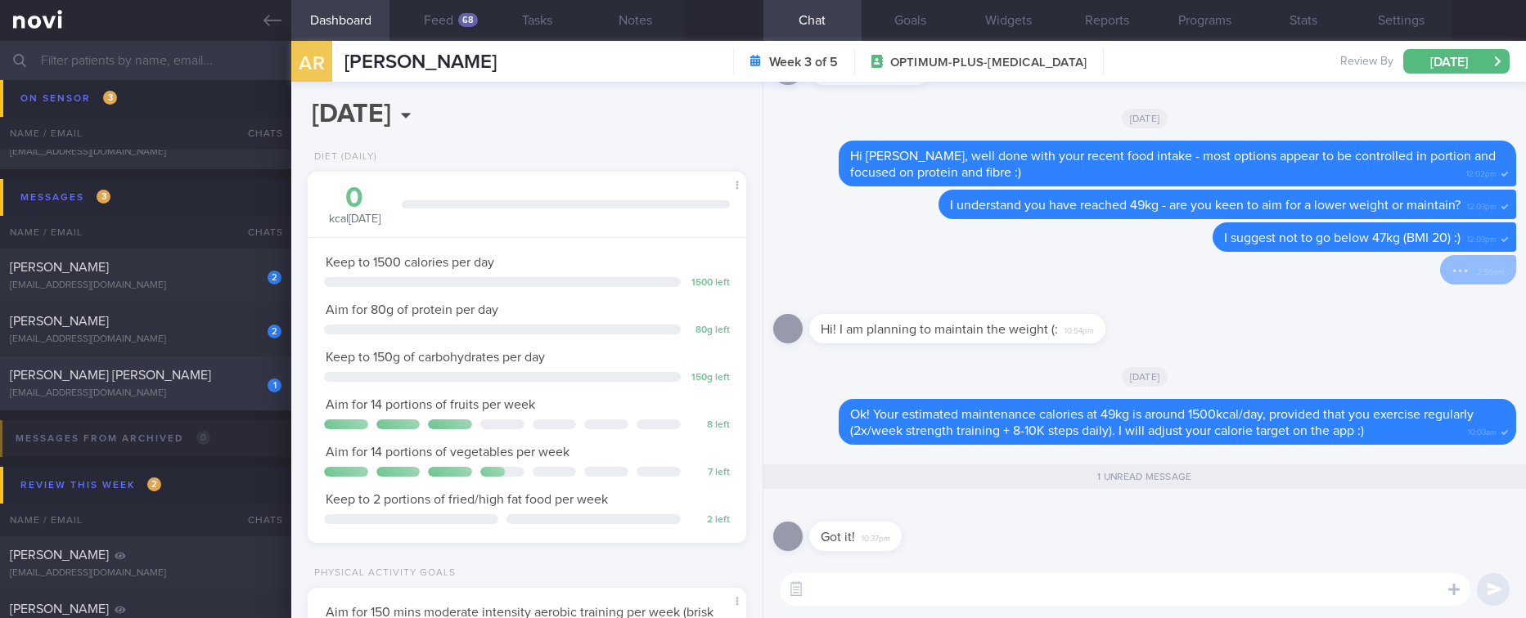
click at [192, 407] on div "1 CHUA JIN HAO, GAVIN resolutechua@gmail.com Yesterday SAF-LIP tracked" at bounding box center [763, 384] width 1526 height 54
type input "tracked"
select select "8"
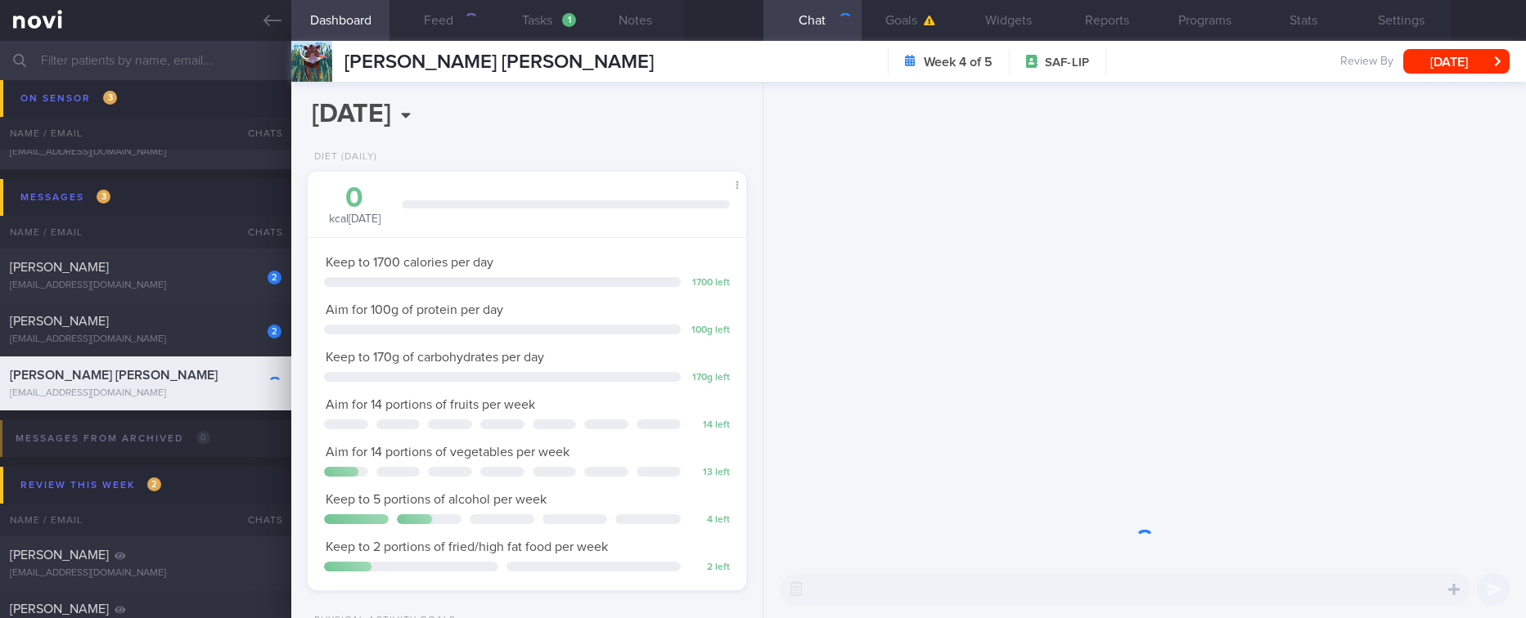
scroll to position [198, 397]
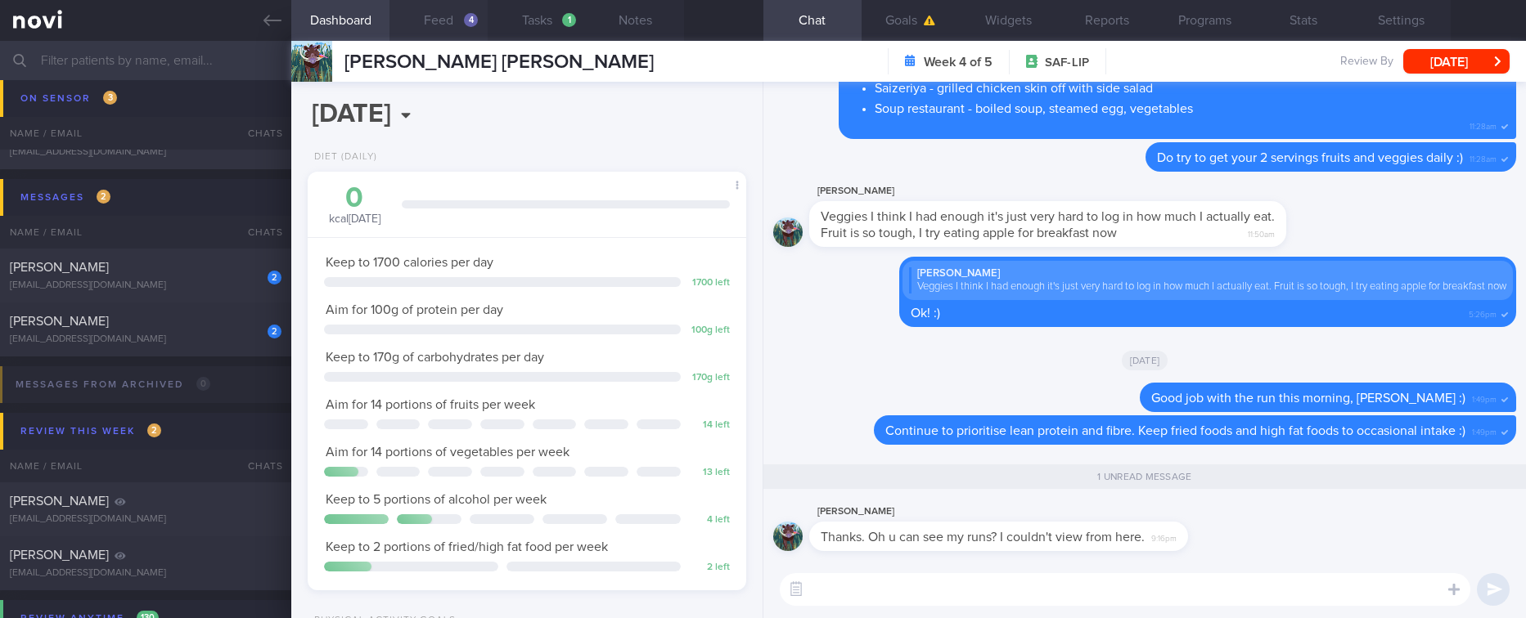
click at [455, 22] on button "Feed 4" at bounding box center [438, 20] width 98 height 41
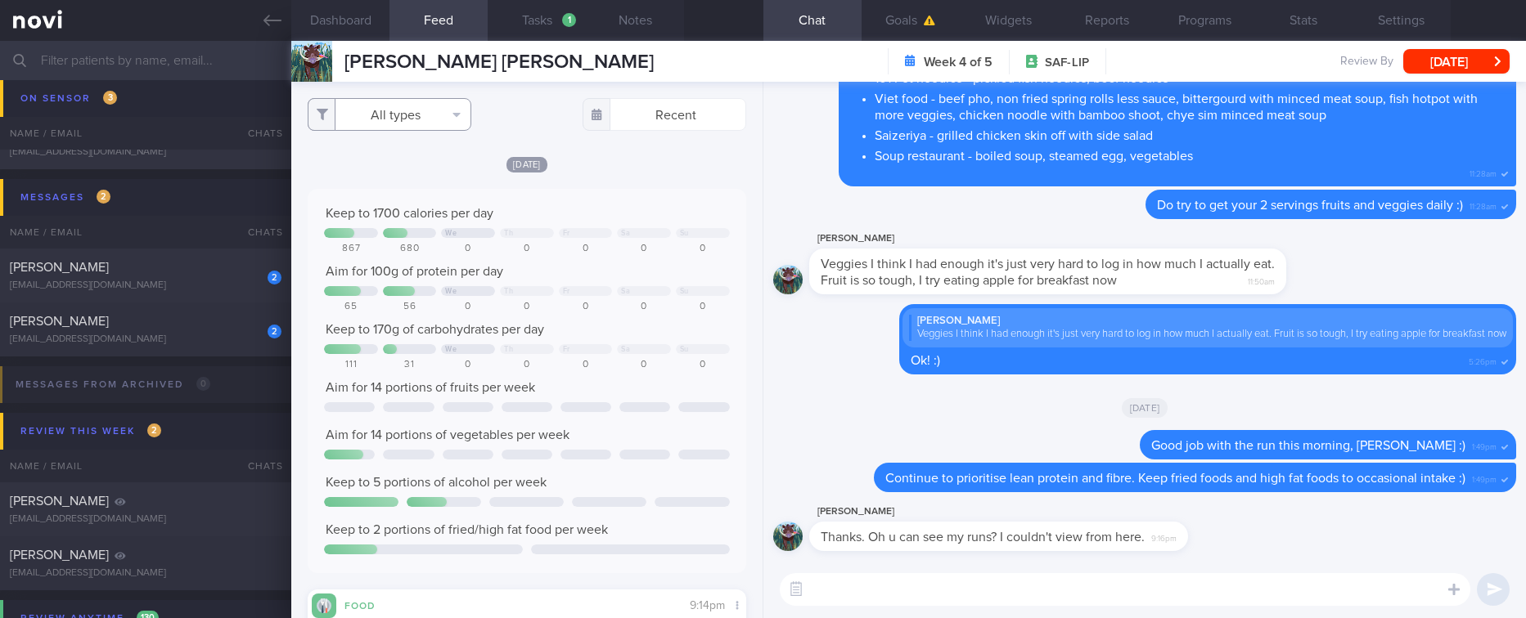
click at [459, 118] on icon "button" at bounding box center [456, 114] width 8 height 13
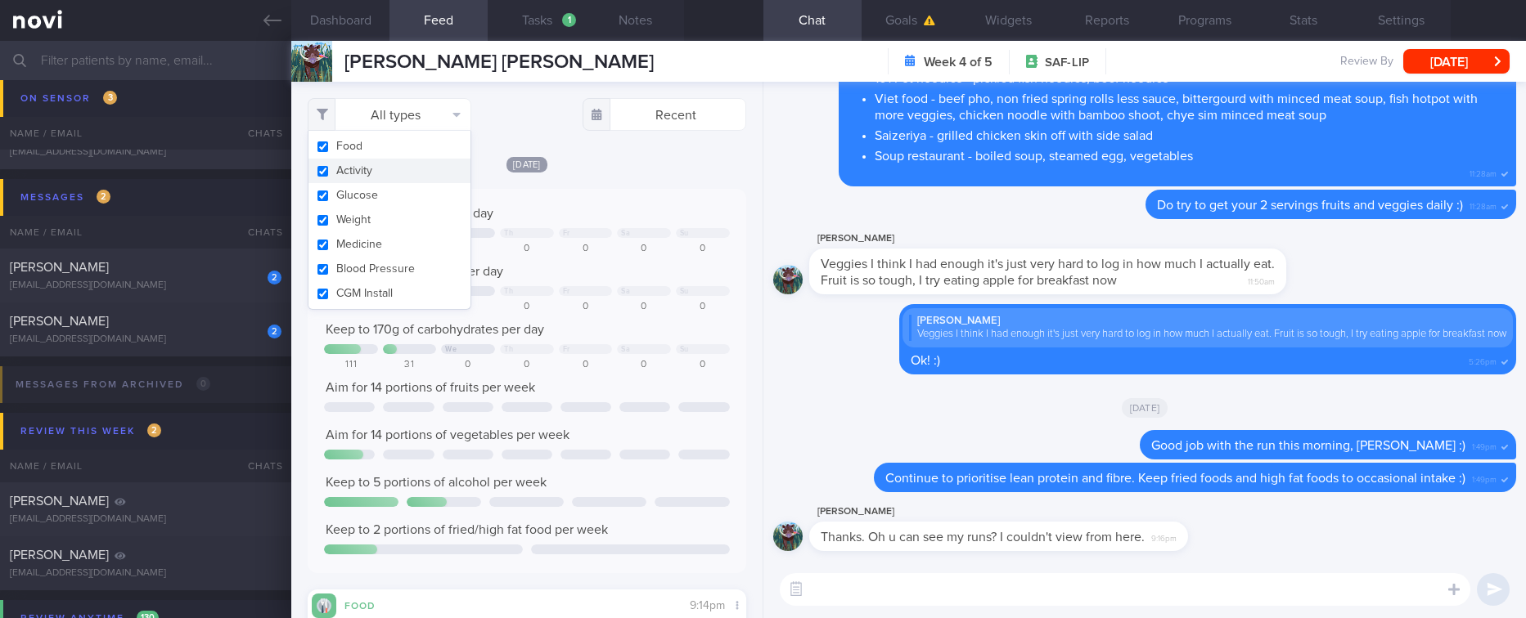
drag, startPoint x: 412, startPoint y: 164, endPoint x: 606, endPoint y: 223, distance: 203.7
click at [410, 165] on button "Activity" at bounding box center [389, 171] width 162 height 25
checkbox input "false"
click at [626, 235] on div at bounding box center [644, 233] width 54 height 10
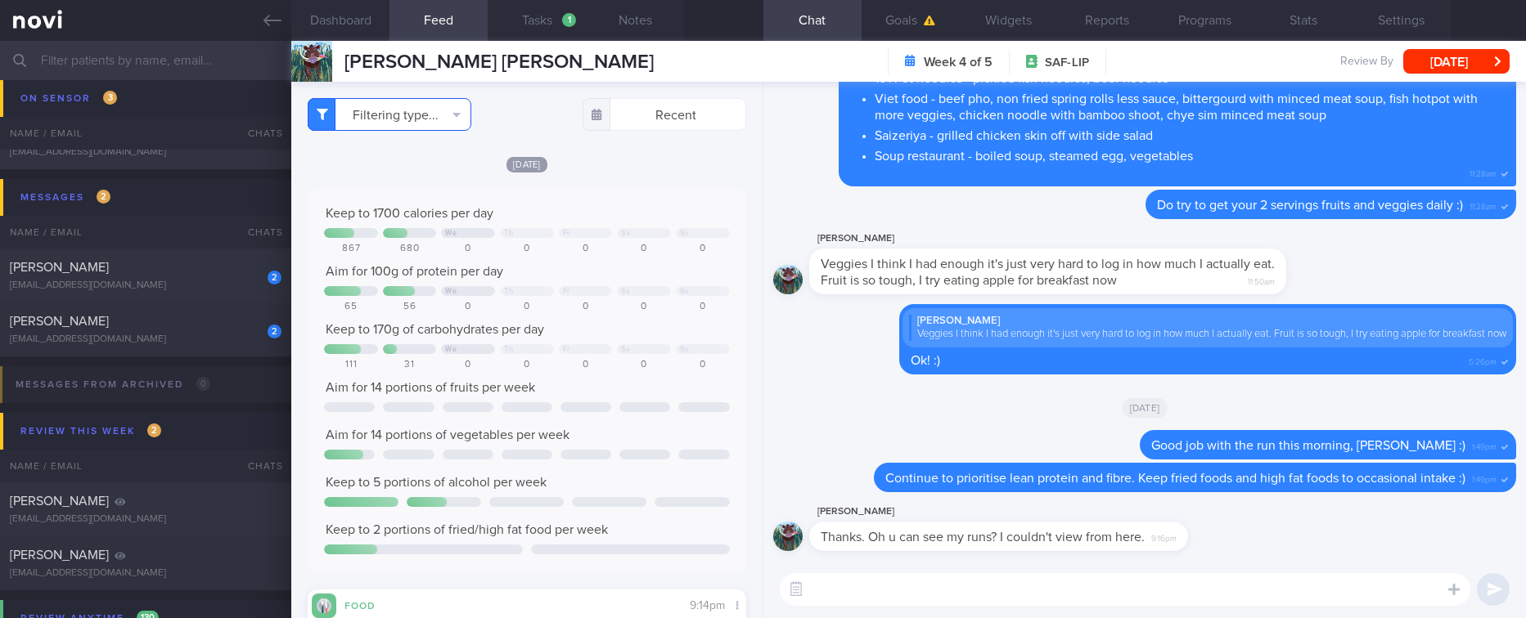
click at [425, 116] on button "Filtering type..." at bounding box center [390, 114] width 164 height 33
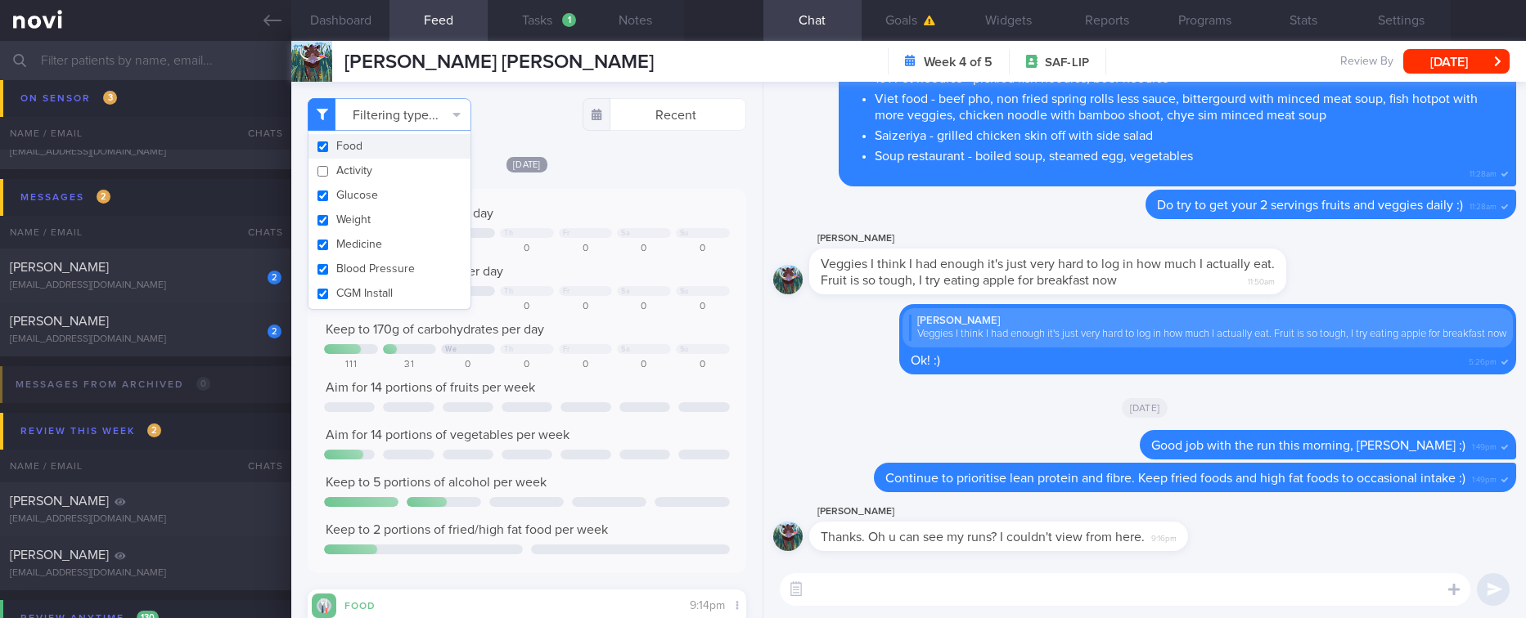
click at [588, 187] on div "Yesterday Keep to 1700 calories per day We Th Fr Sa Su 867 680 0 0 0 0 0 Aim fo…" at bounding box center [527, 552] width 438 height 794
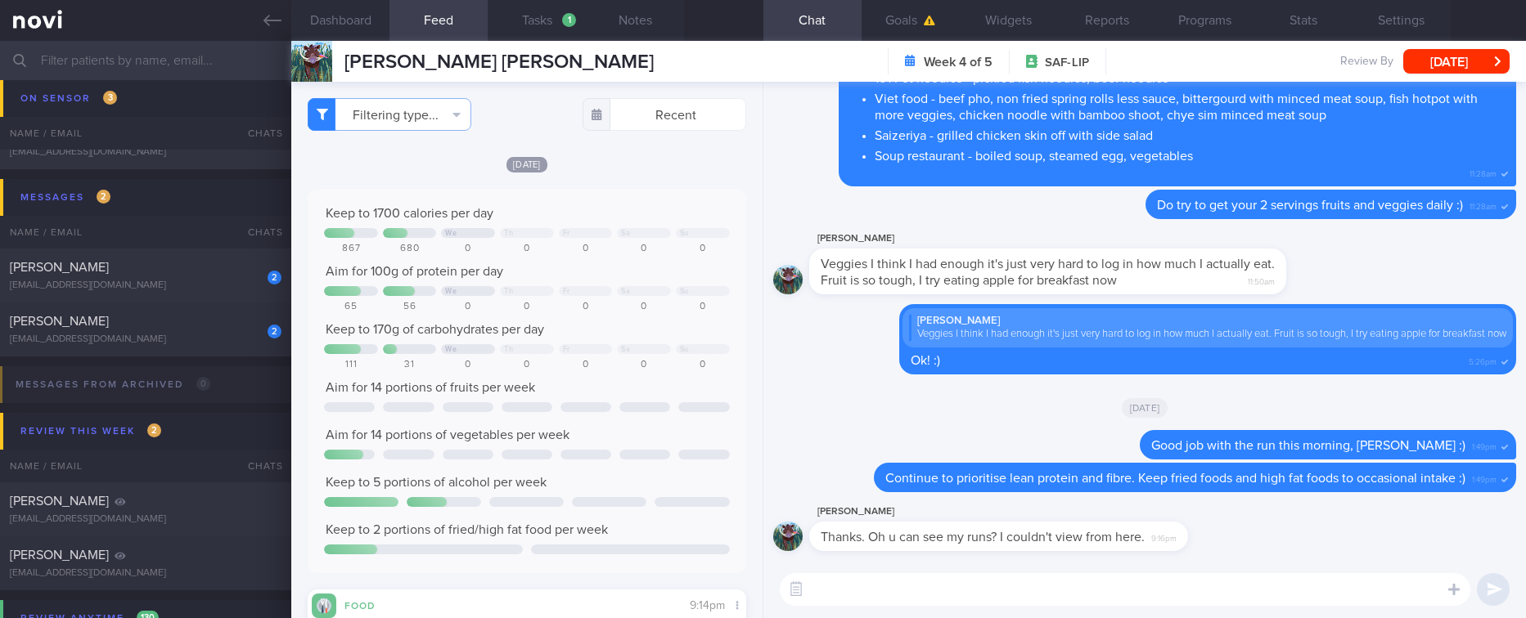
click at [839, 584] on textarea at bounding box center [1125, 589] width 690 height 33
type textarea "yes"
click at [440, 98] on button "Filtering type..." at bounding box center [390, 114] width 164 height 33
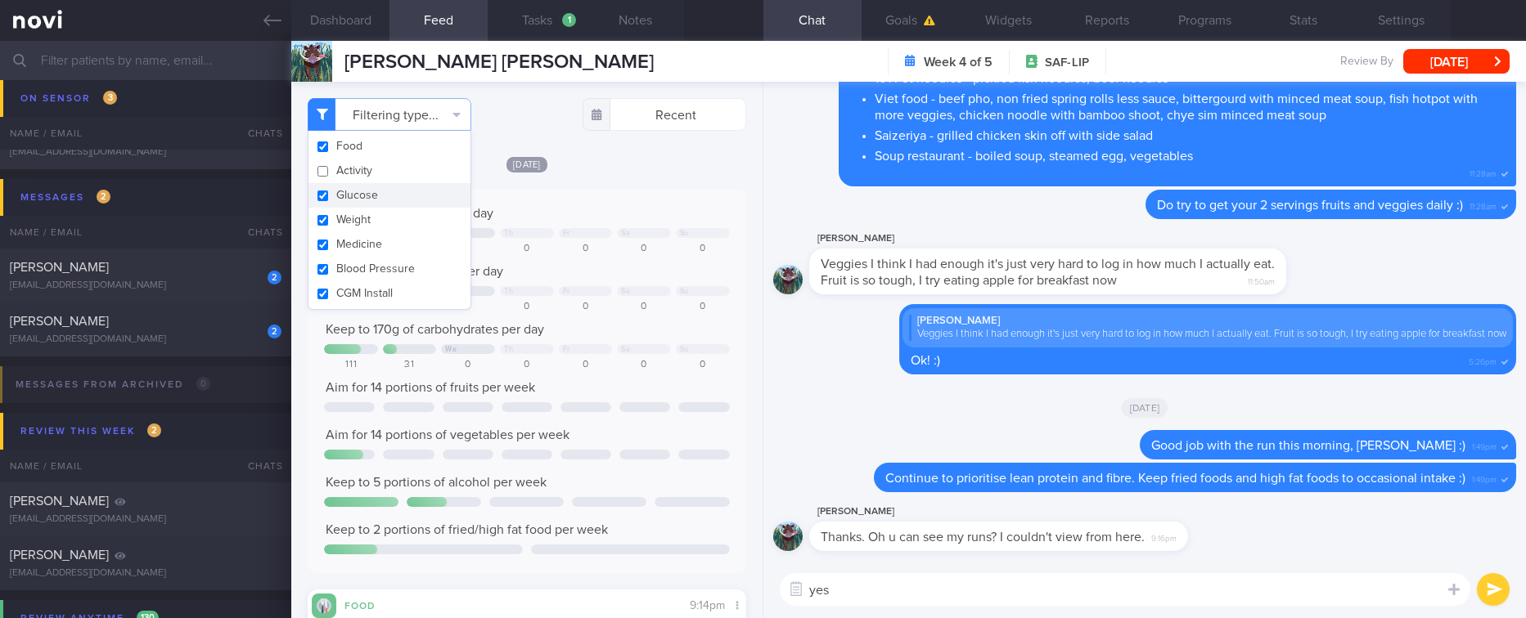
click at [394, 170] on button "Activity" at bounding box center [389, 171] width 162 height 25
checkbox input "true"
click at [618, 366] on div "0" at bounding box center [644, 365] width 54 height 12
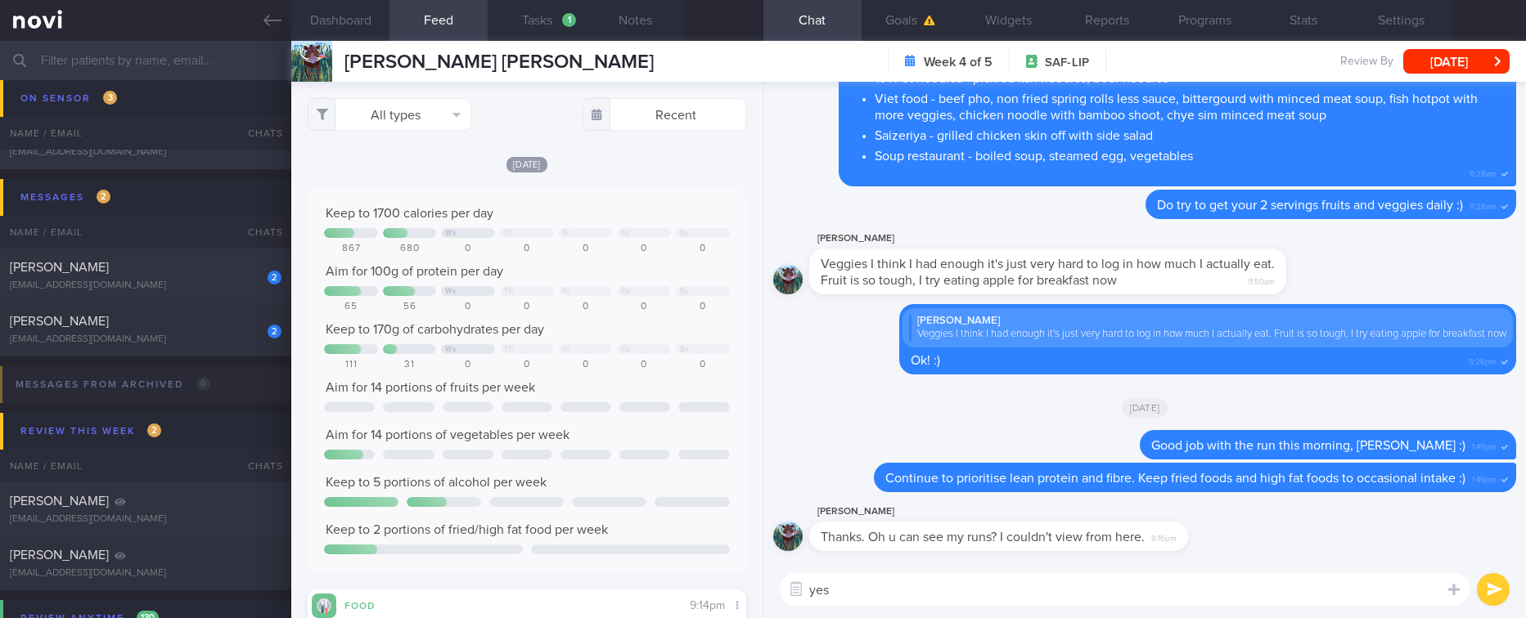
click at [895, 608] on div "yes yes ​ yes ​" at bounding box center [1144, 589] width 762 height 57
drag, startPoint x: 875, startPoint y: 587, endPoint x: 667, endPoint y: 603, distance: 209.3
click at [677, 604] on div "Dashboard Feed 4 Tasks 1 Notes Chat Goals Widgets Reports Programs Stats Settin…" at bounding box center [908, 330] width 1235 height 578
type textarea "Yes, I can see some activity logged :)"
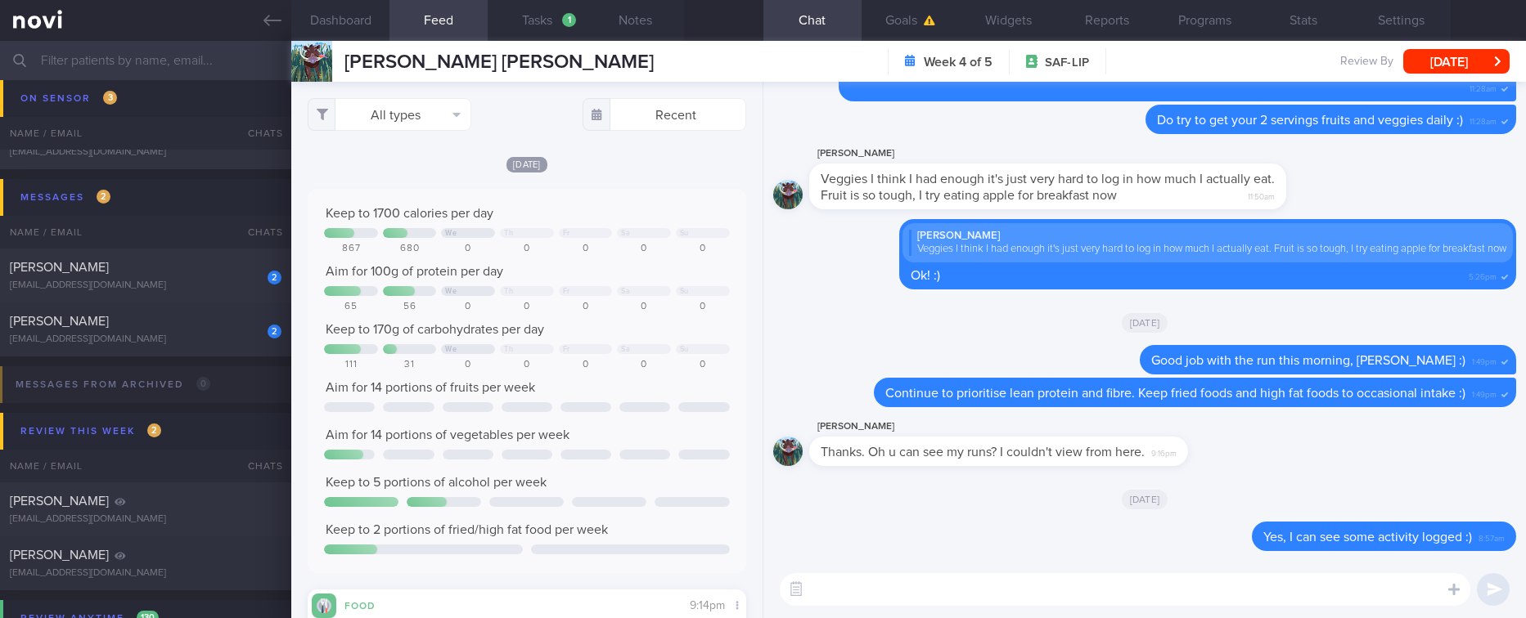
click at [1076, 593] on textarea at bounding box center [1125, 589] width 690 height 33
click at [1176, 592] on textarea "See you tomorrow in clinic" at bounding box center [1125, 589] width 690 height 33
type textarea "See you tomorrow in clinic 10:30AM! :)"
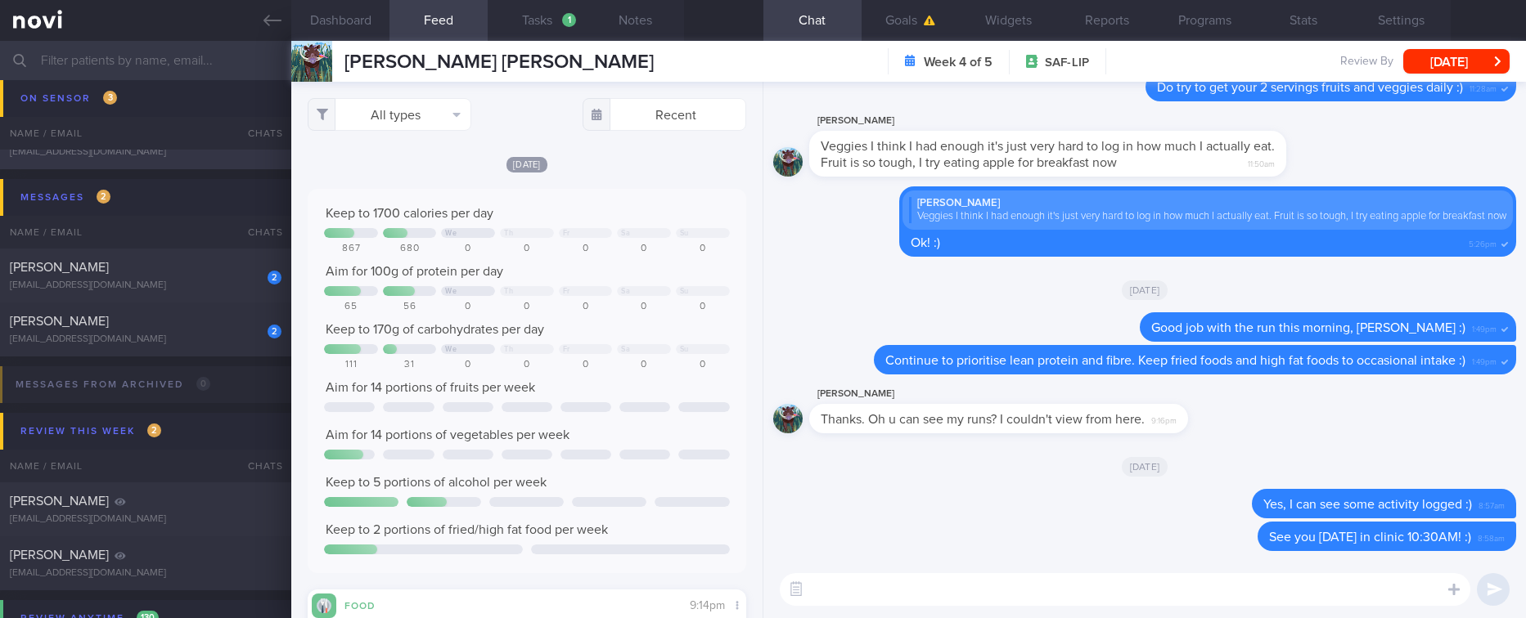
drag, startPoint x: 266, startPoint y: 20, endPoint x: 948, endPoint y: 152, distance: 695.0
click at [266, 20] on icon at bounding box center [272, 20] width 18 height 11
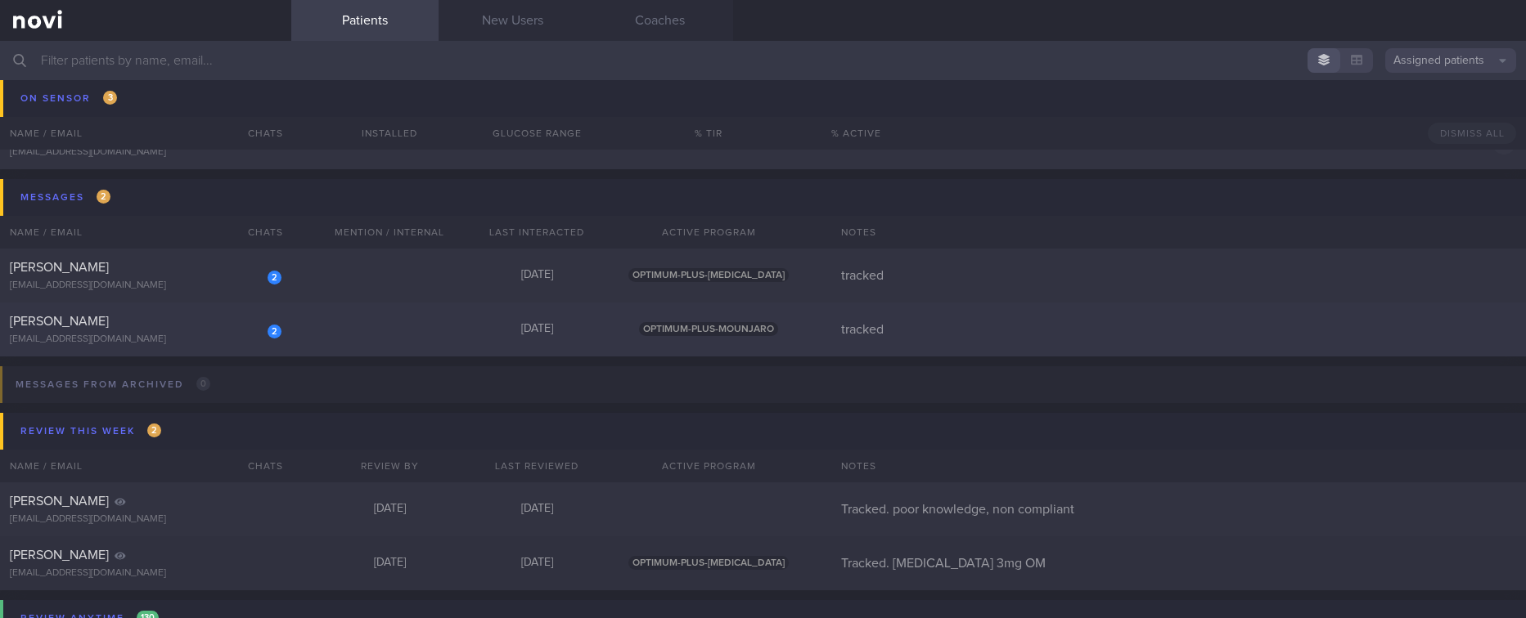
click at [487, 333] on div "[DATE]" at bounding box center [536, 329] width 147 height 15
select select "9"
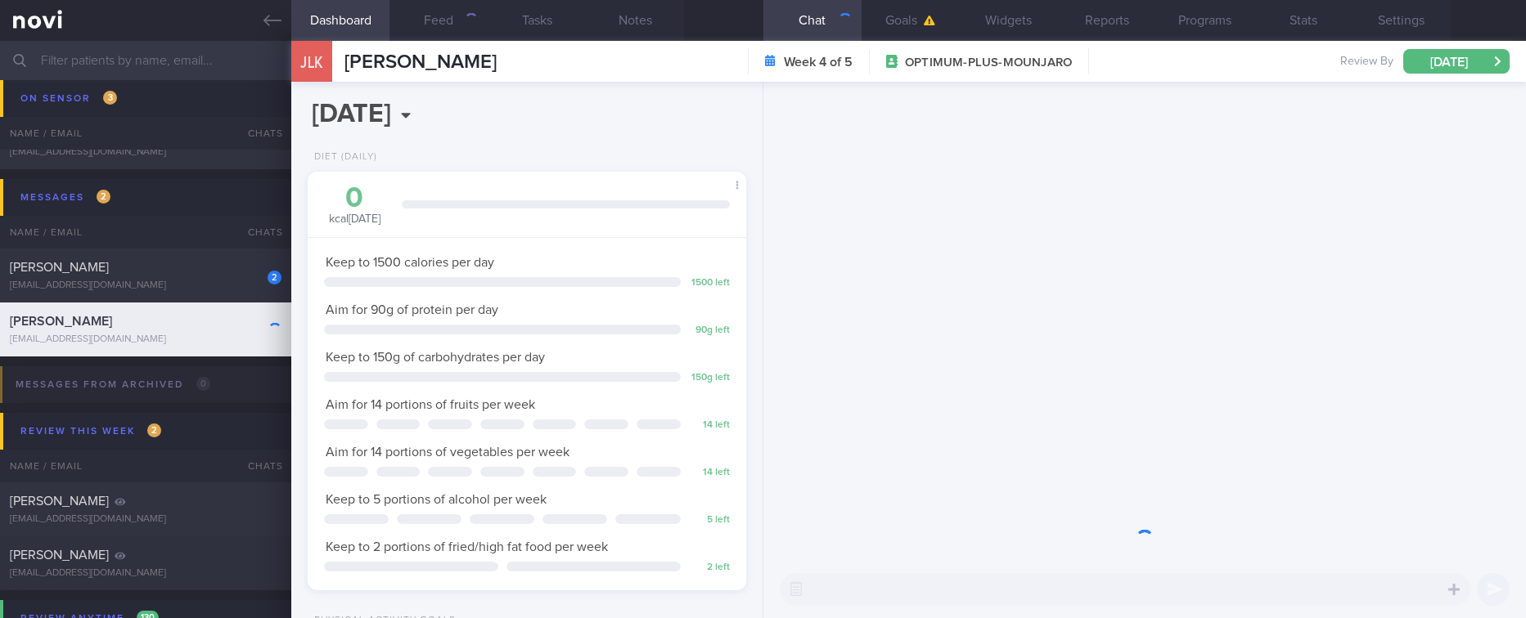
scroll to position [218, 390]
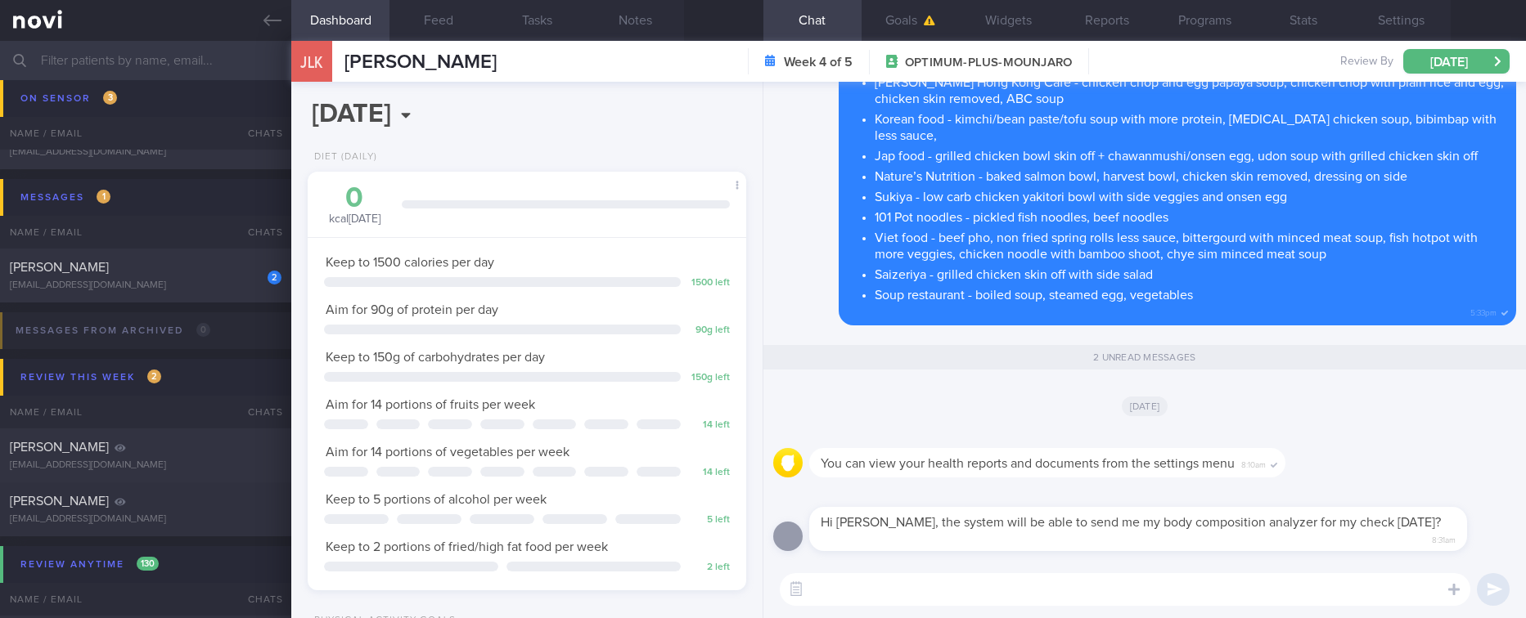
drag, startPoint x: 600, startPoint y: 58, endPoint x: 335, endPoint y: 59, distance: 264.2
click at [335, 59] on div "JLK JOSHUA LAM KAR CHURN JOSHUA LAM KAR CHURN lamkarchurn@yahoo.com Week 4 of 5…" at bounding box center [908, 61] width 1235 height 41
click at [1186, 29] on button "Programs" at bounding box center [1205, 20] width 98 height 41
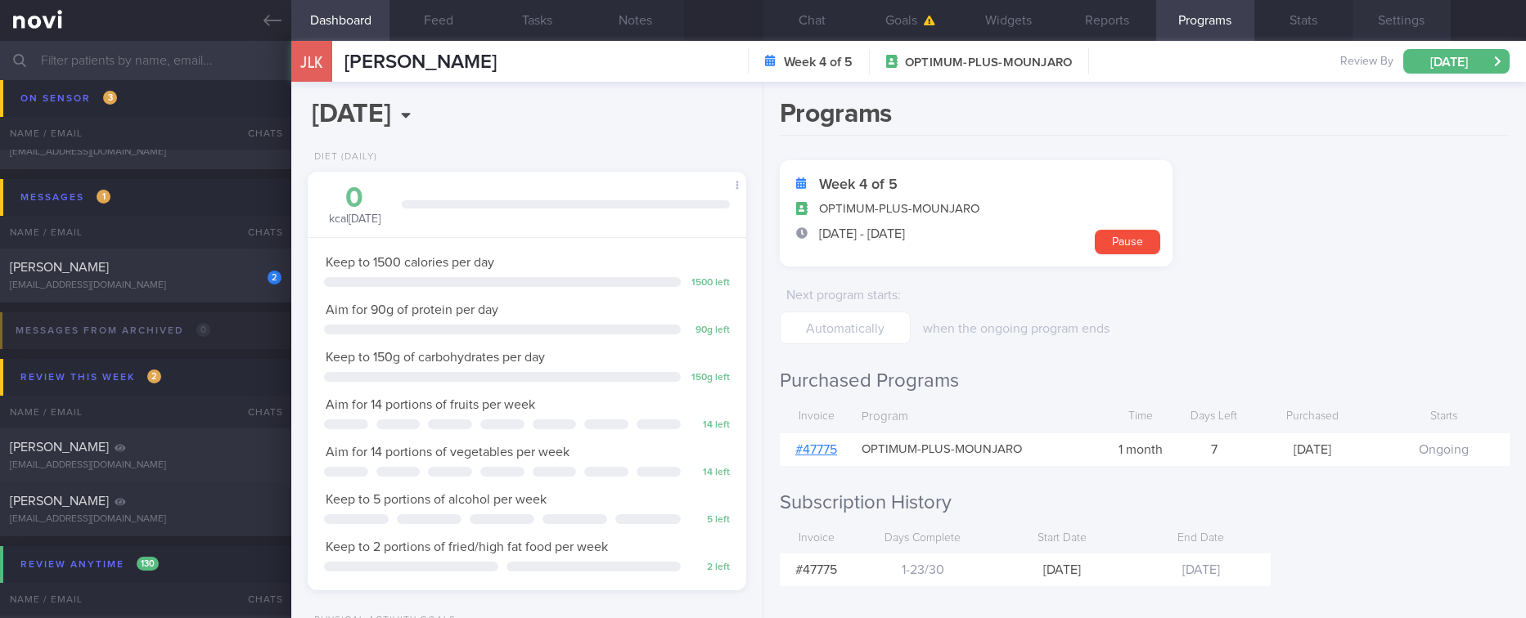
click at [1421, 21] on button "Settings" at bounding box center [1401, 20] width 98 height 41
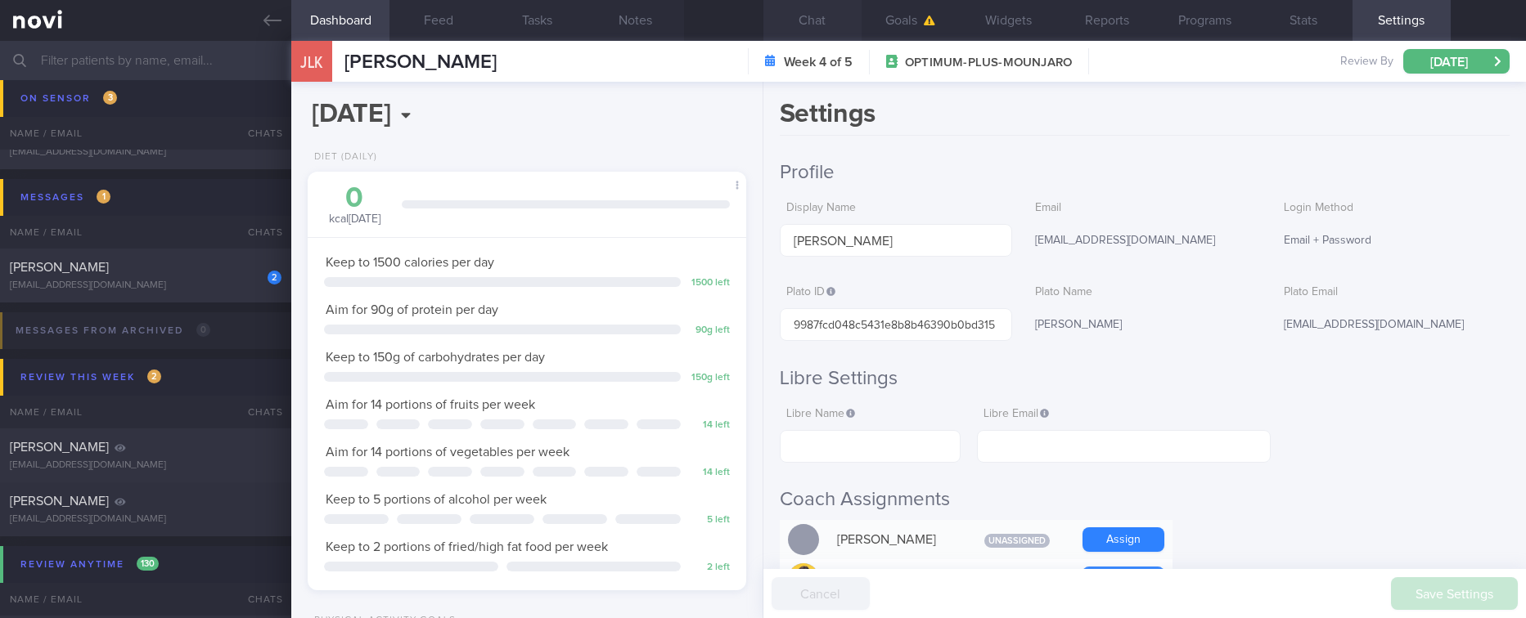
click at [842, 14] on button "Chat" at bounding box center [812, 20] width 98 height 41
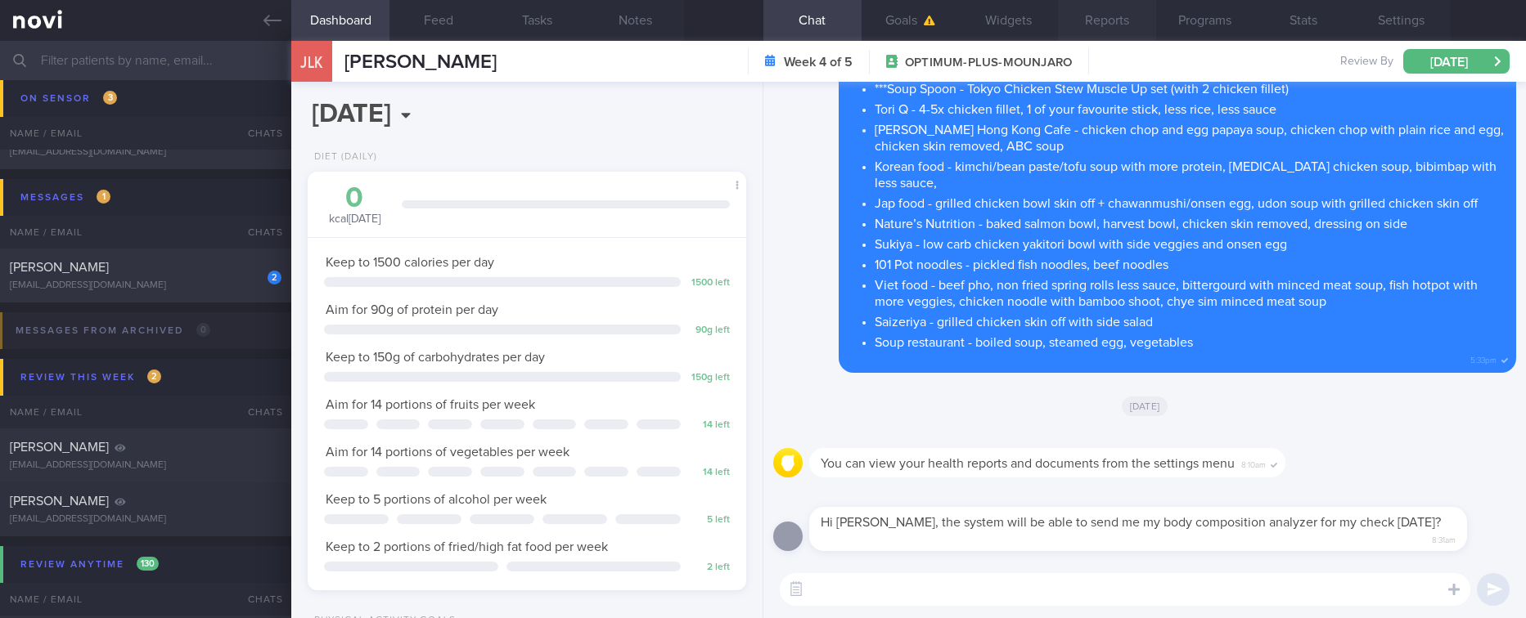
click at [1149, 22] on button "Reports" at bounding box center [1107, 20] width 98 height 41
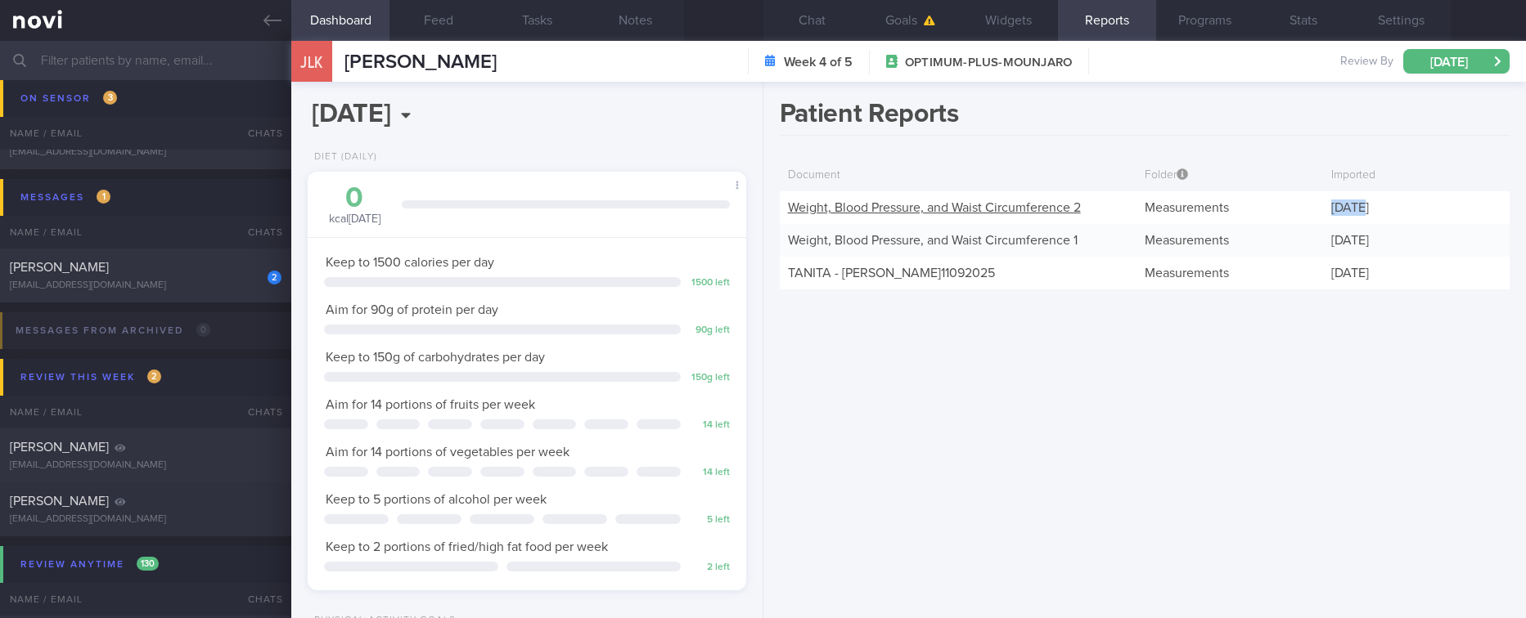
drag, startPoint x: 1396, startPoint y: 215, endPoint x: 1328, endPoint y: 211, distance: 68.0
click at [1328, 211] on div "[DATE]" at bounding box center [1416, 207] width 187 height 33
click at [1056, 201] on link "Weight, Blood Pressure, and Waist Circumference 2" at bounding box center [934, 207] width 293 height 13
click at [835, 28] on button "Chat" at bounding box center [812, 20] width 98 height 41
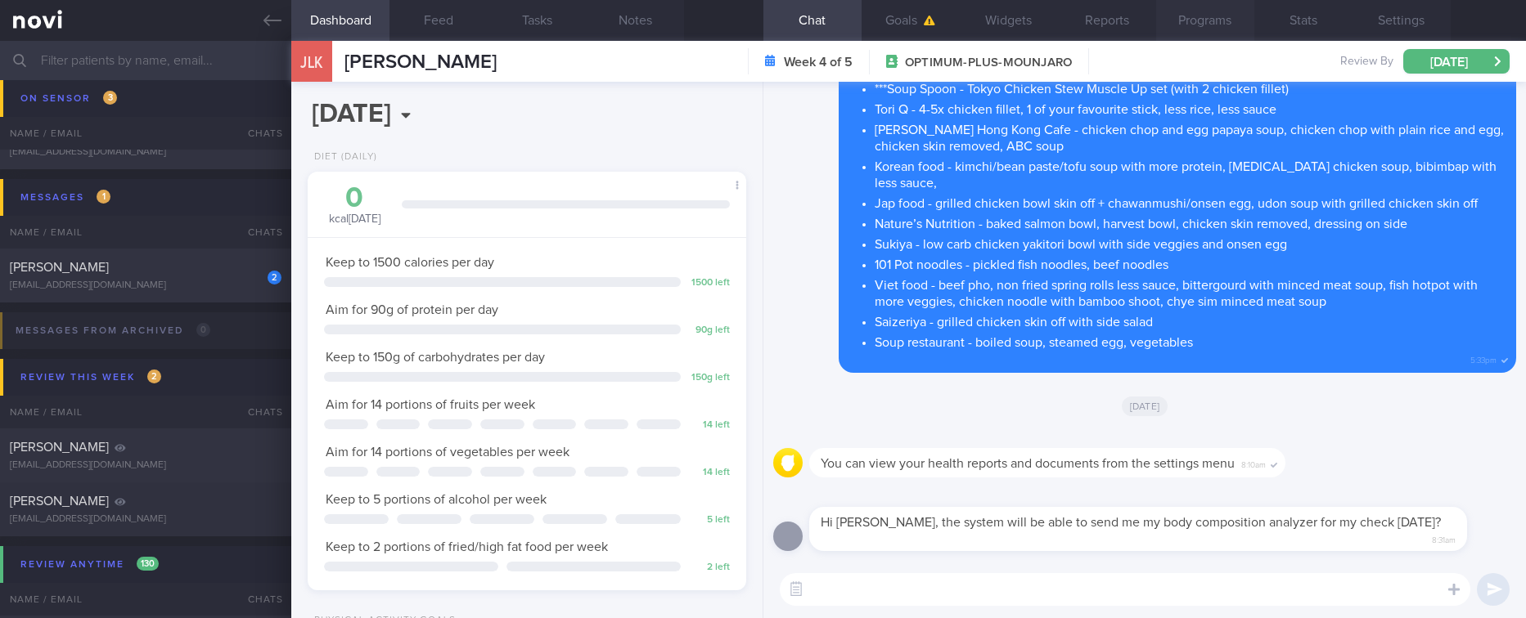
click at [1205, 20] on button "Programs" at bounding box center [1205, 20] width 98 height 41
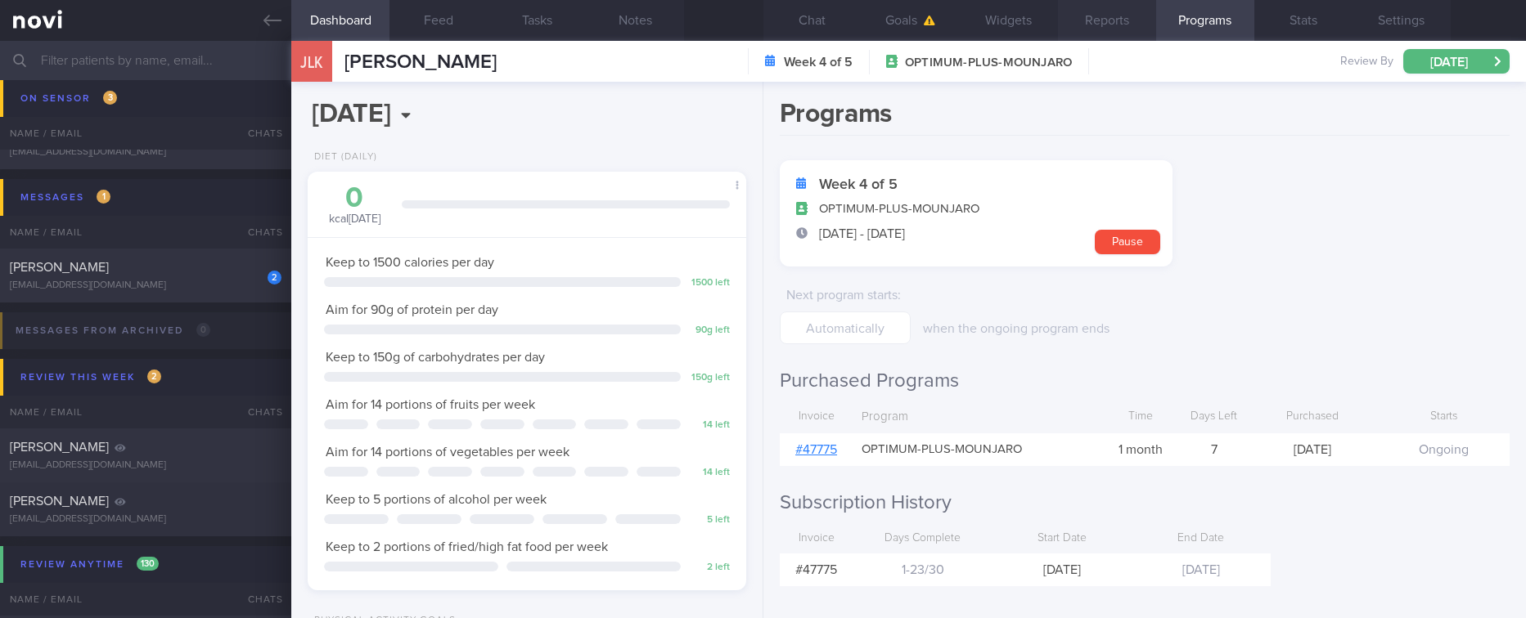
click at [1066, 32] on button "Reports" at bounding box center [1107, 20] width 98 height 41
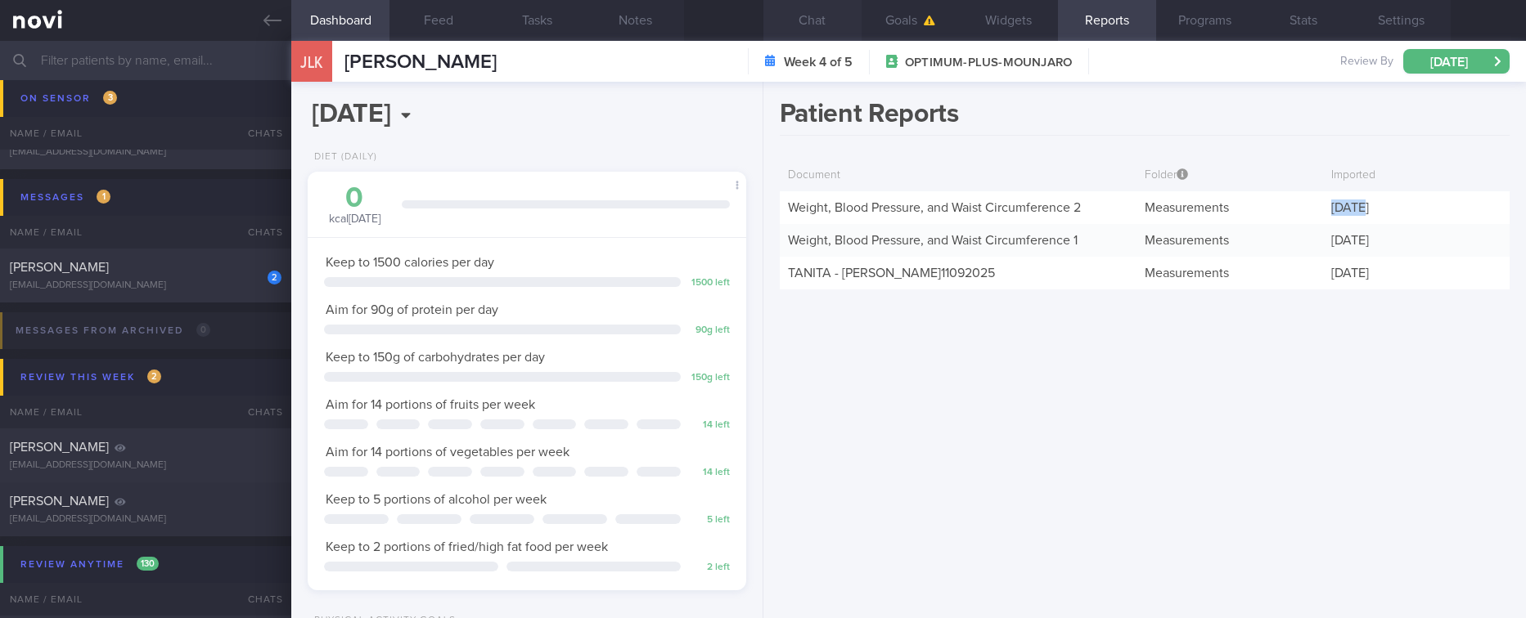
click at [832, 19] on button "Chat" at bounding box center [812, 20] width 98 height 41
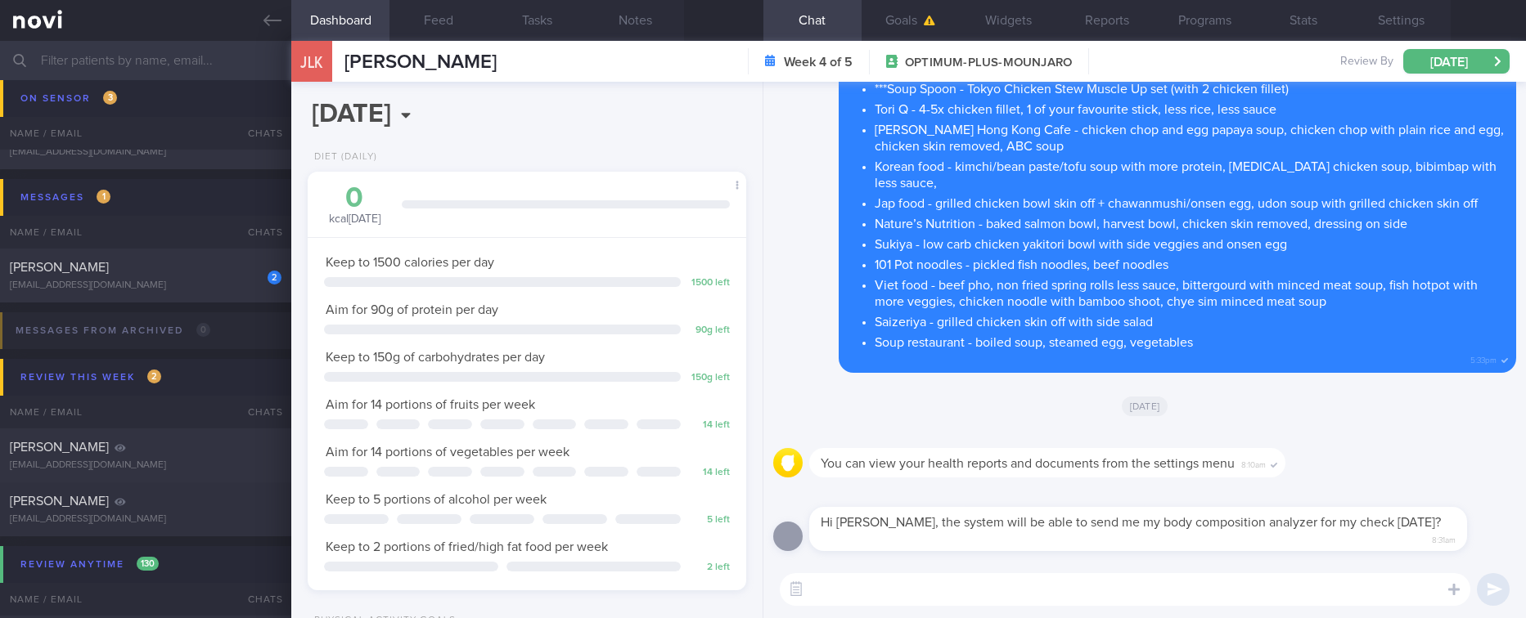
click at [886, 587] on textarea at bounding box center [1125, 589] width 690 height 33
click at [1059, 605] on textarea at bounding box center [1125, 589] width 690 height 33
click at [1045, 600] on textarea at bounding box center [1125, 589] width 690 height 33
click at [1222, 25] on button "Programs" at bounding box center [1205, 20] width 98 height 41
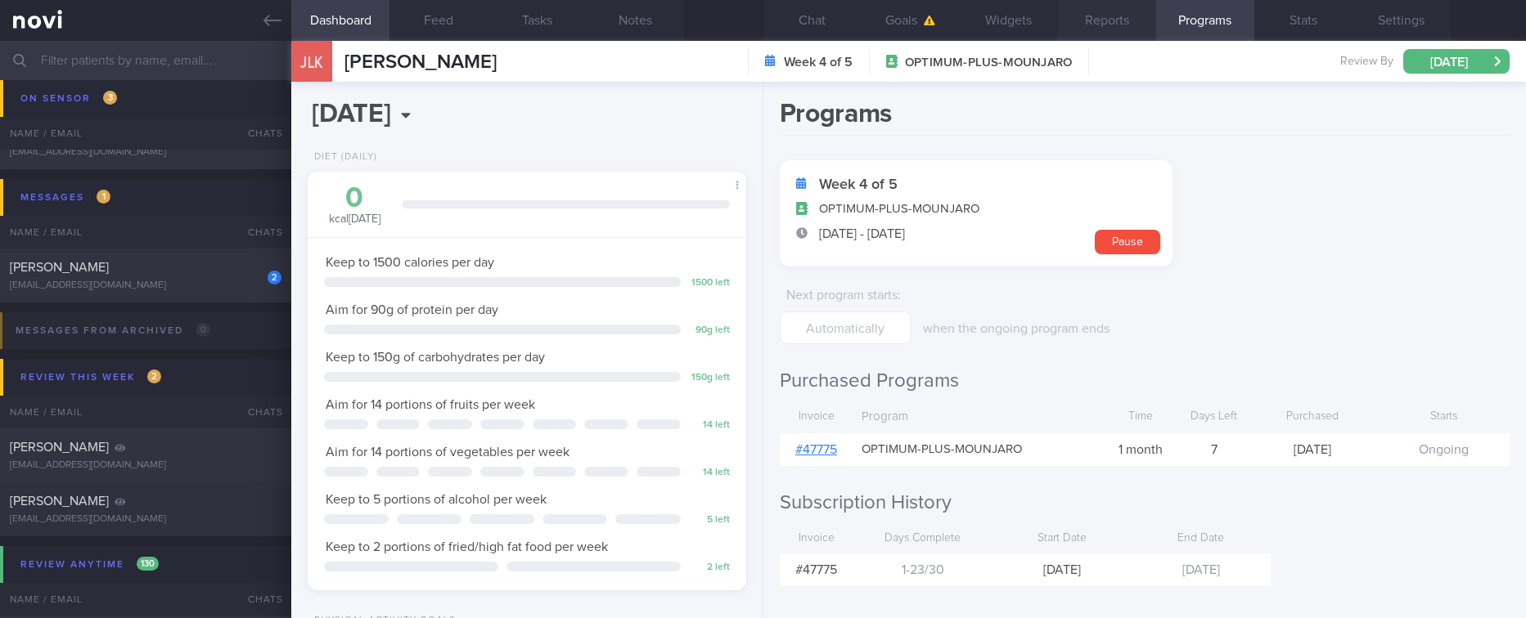
click at [1098, 28] on button "Reports" at bounding box center [1107, 20] width 98 height 41
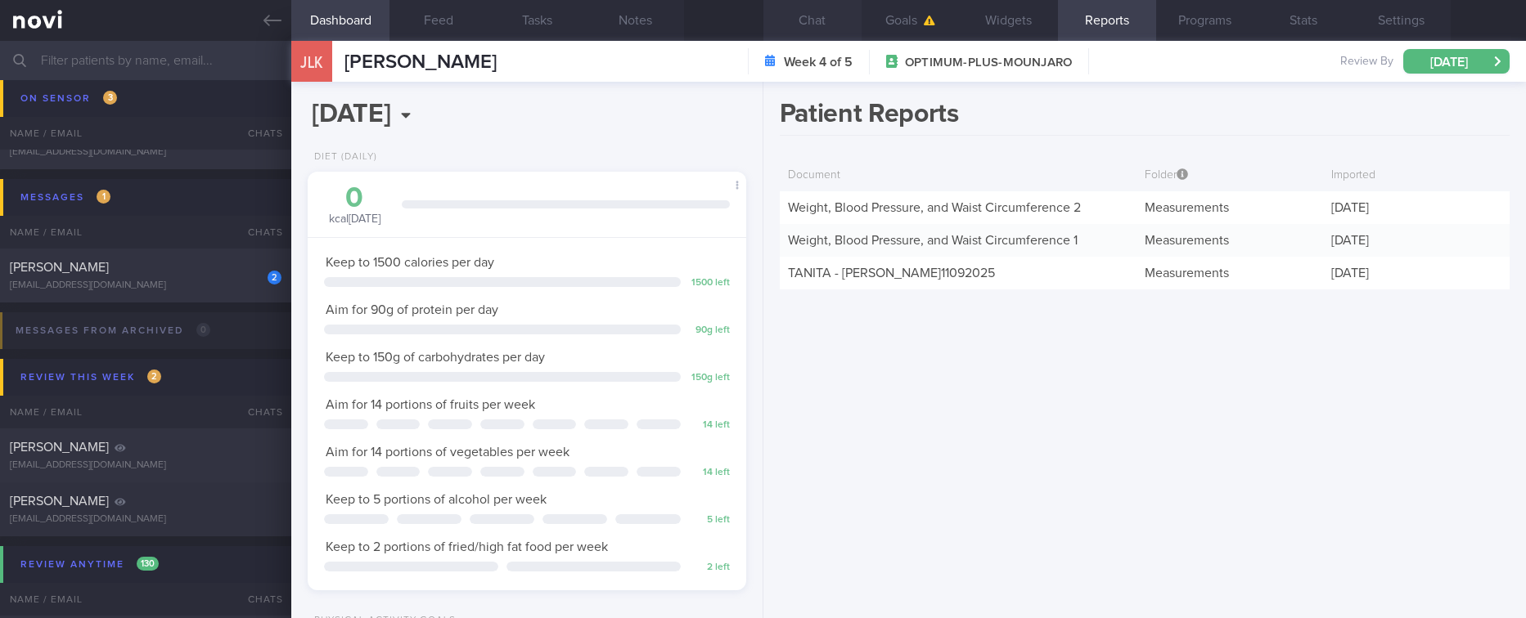
click at [821, 15] on button "Chat" at bounding box center [812, 20] width 98 height 41
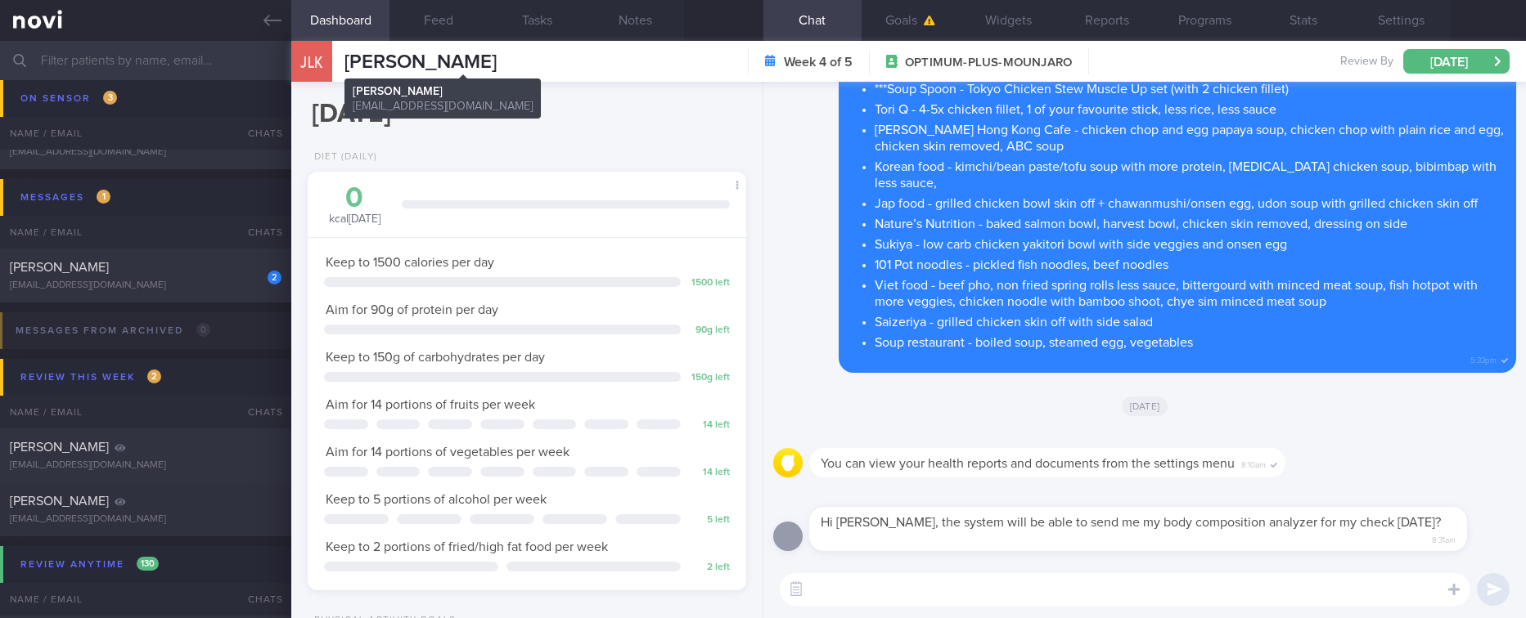
drag, startPoint x: 596, startPoint y: 64, endPoint x: 344, endPoint y: 69, distance: 252.0
click at [344, 69] on div "JLK JOSHUA LAM KAR CHURN JOSHUA LAM KAR CHURN lamkarchurn@yahoo.com Week 4 of 5…" at bounding box center [908, 61] width 1235 height 41
copy span "[PERSON_NAME]"
click at [1395, 424] on div "[DATE]" at bounding box center [1144, 406] width 743 height 46
click at [1048, 573] on textarea at bounding box center [1125, 589] width 690 height 33
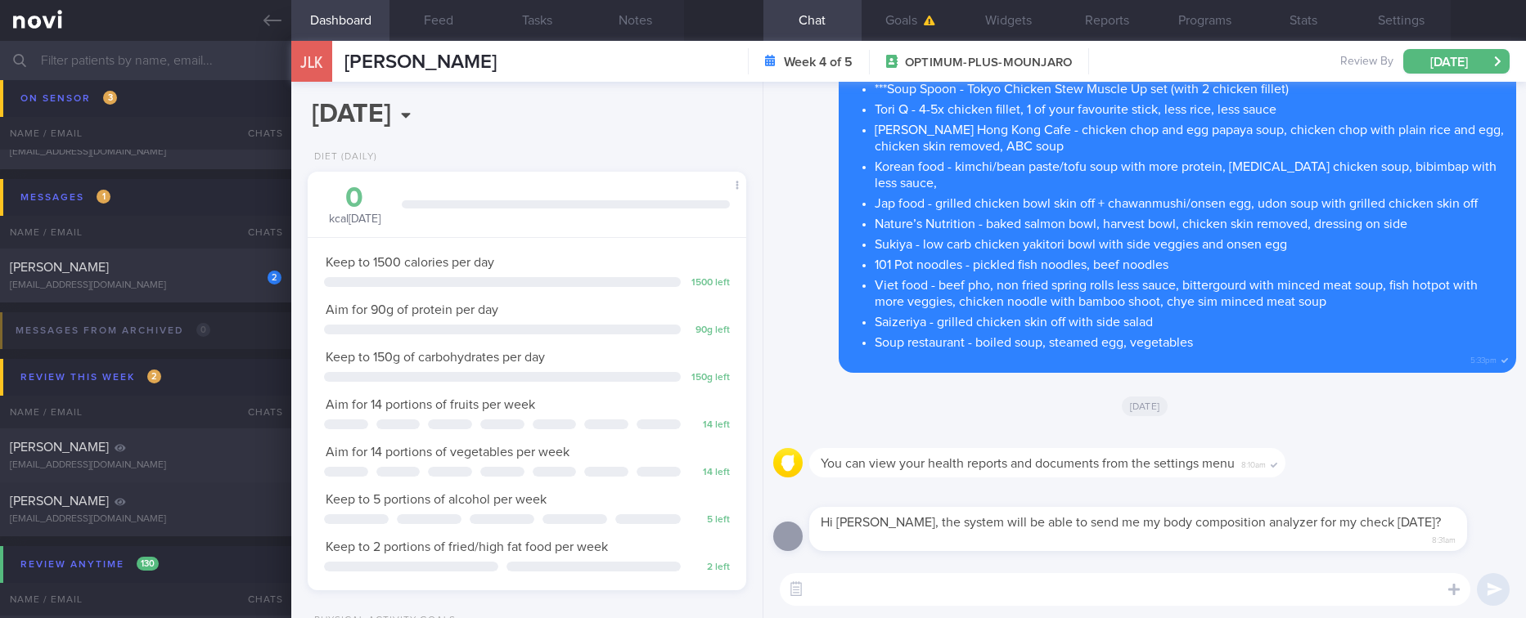
click at [1015, 591] on textarea at bounding box center [1125, 589] width 690 height 33
type textarea "yes, I will get the team to check on it"
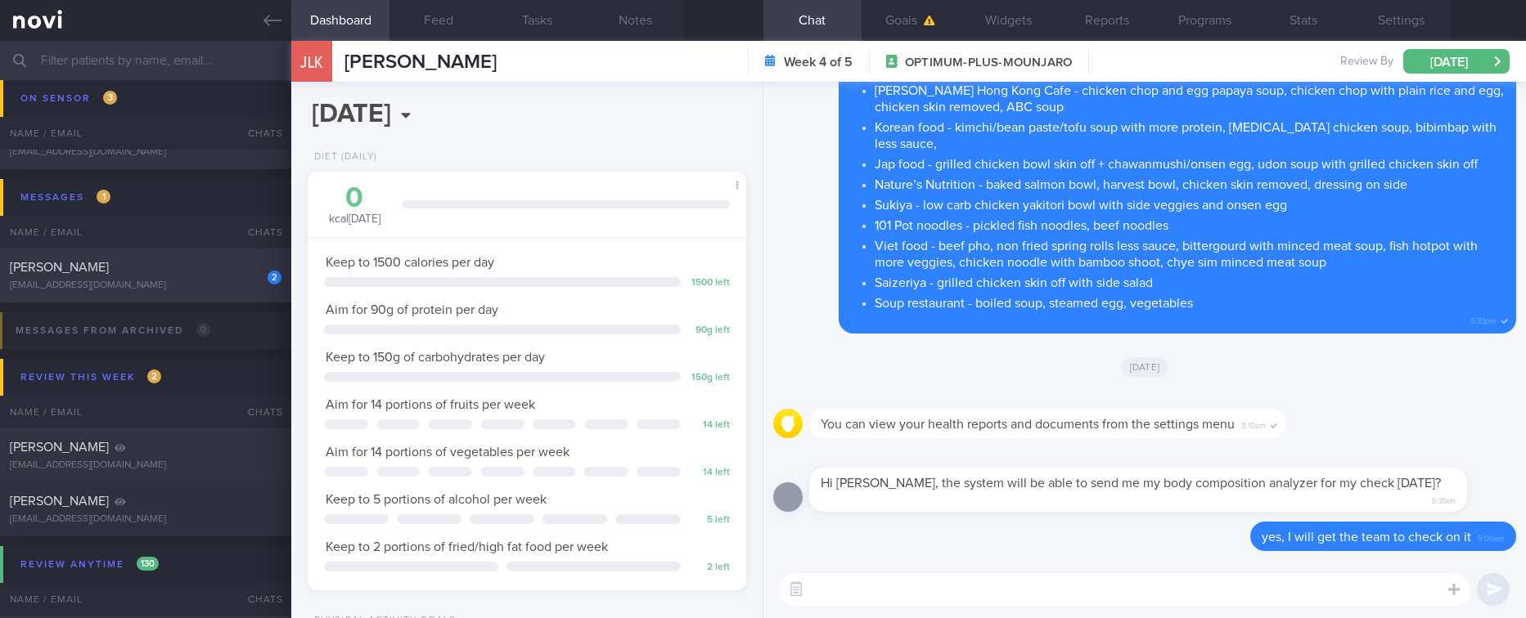
click at [236, 259] on div "[PERSON_NAME]" at bounding box center [144, 267] width 268 height 16
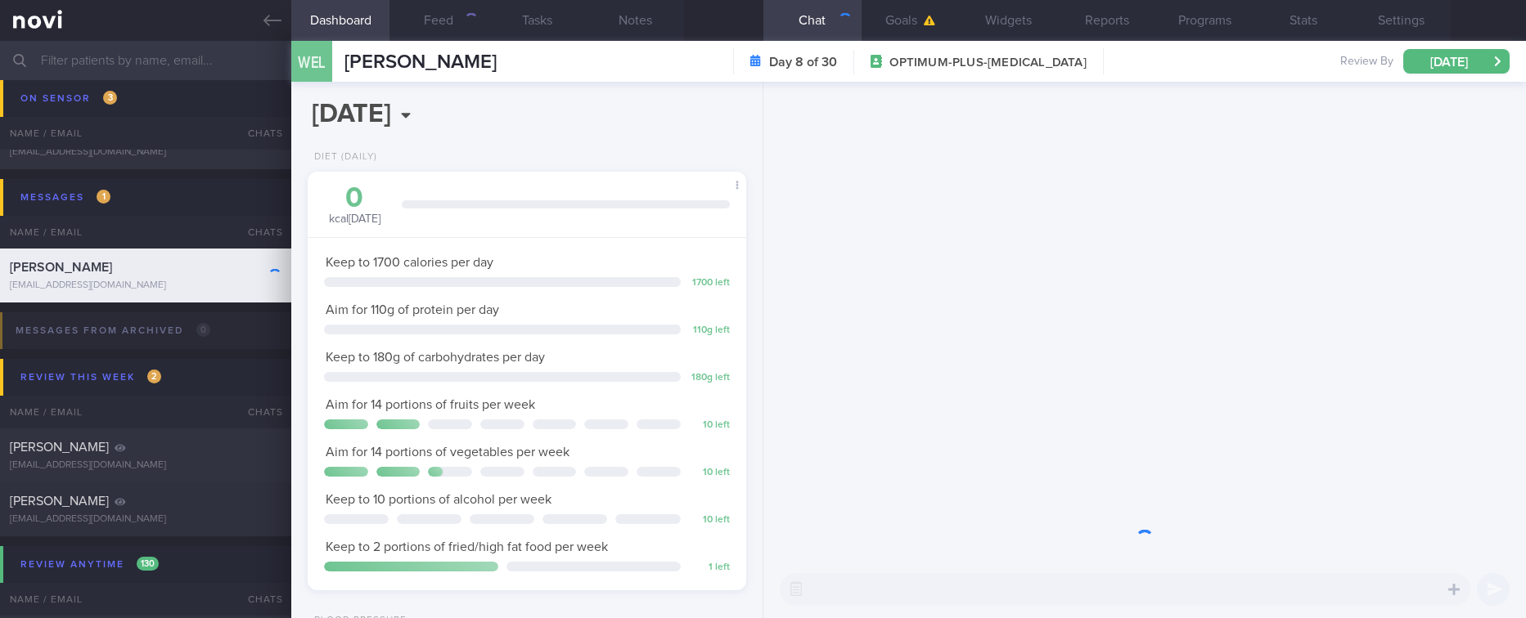
scroll to position [195, 390]
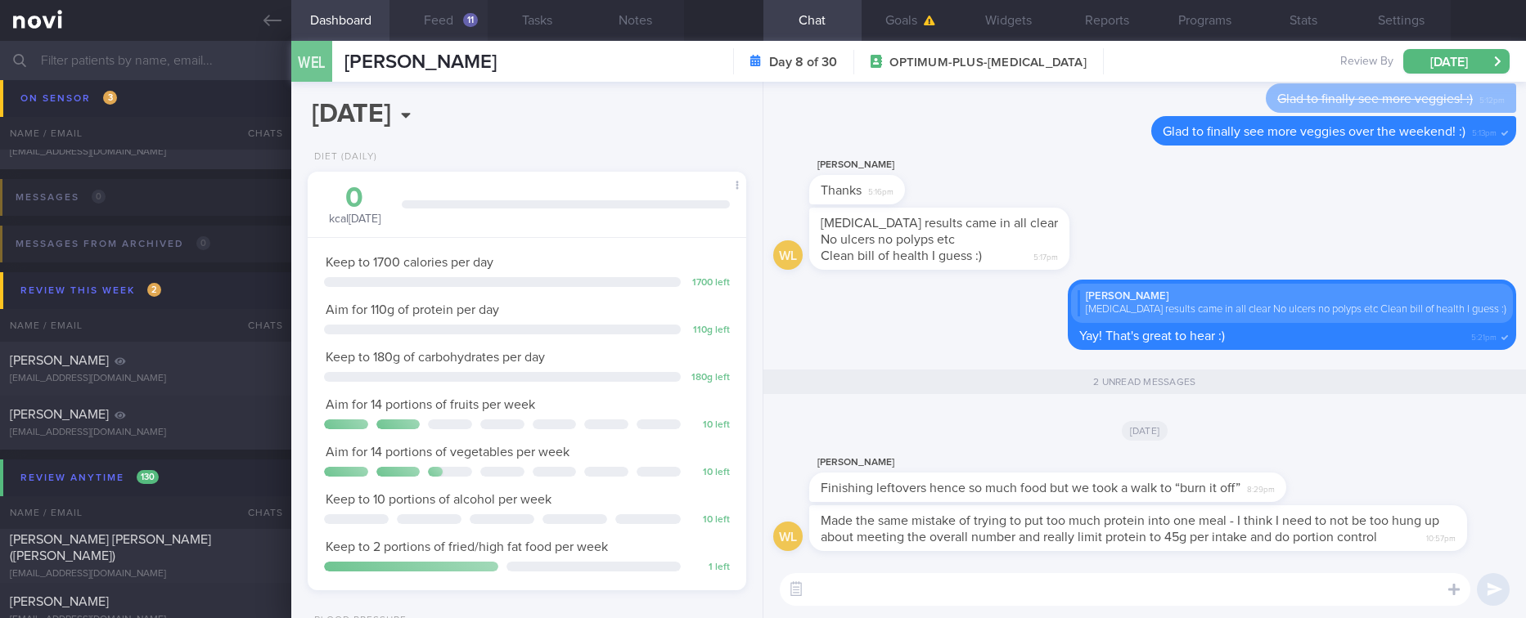
click at [449, 20] on button "Feed 11" at bounding box center [438, 20] width 98 height 41
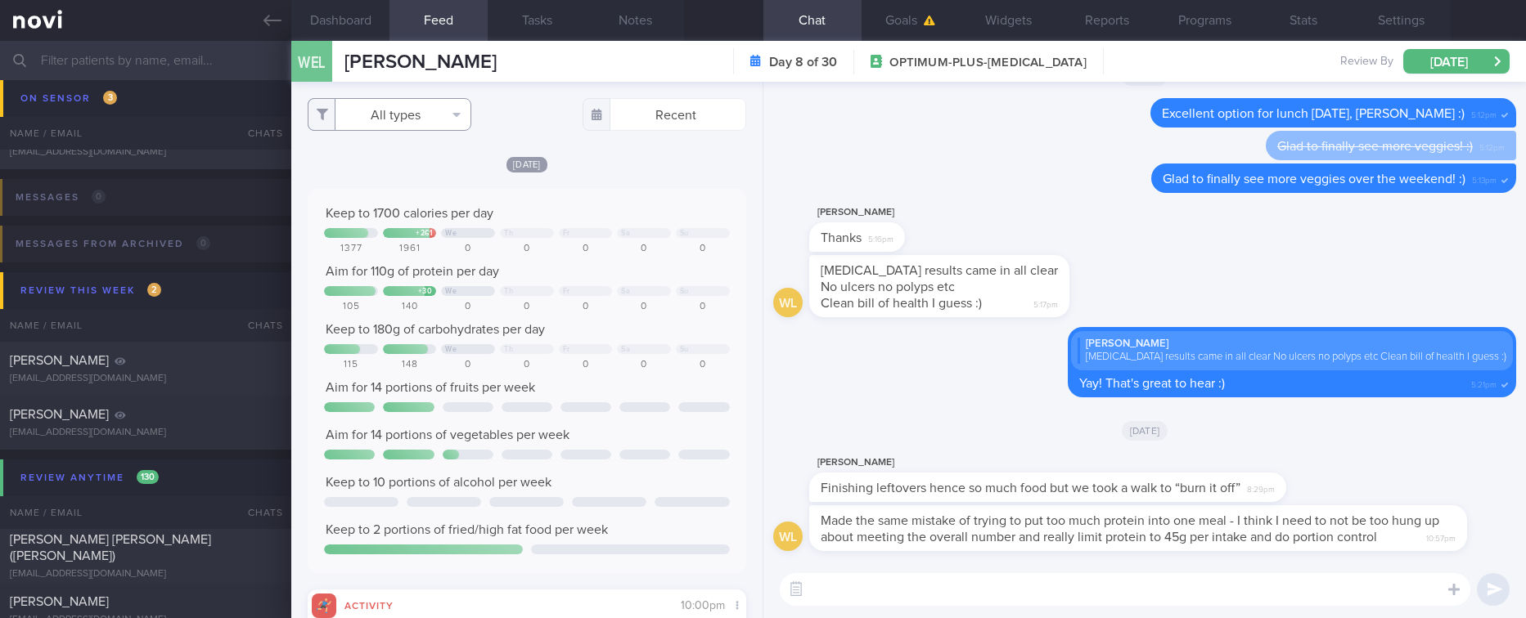
click at [394, 111] on button "All types" at bounding box center [390, 114] width 164 height 33
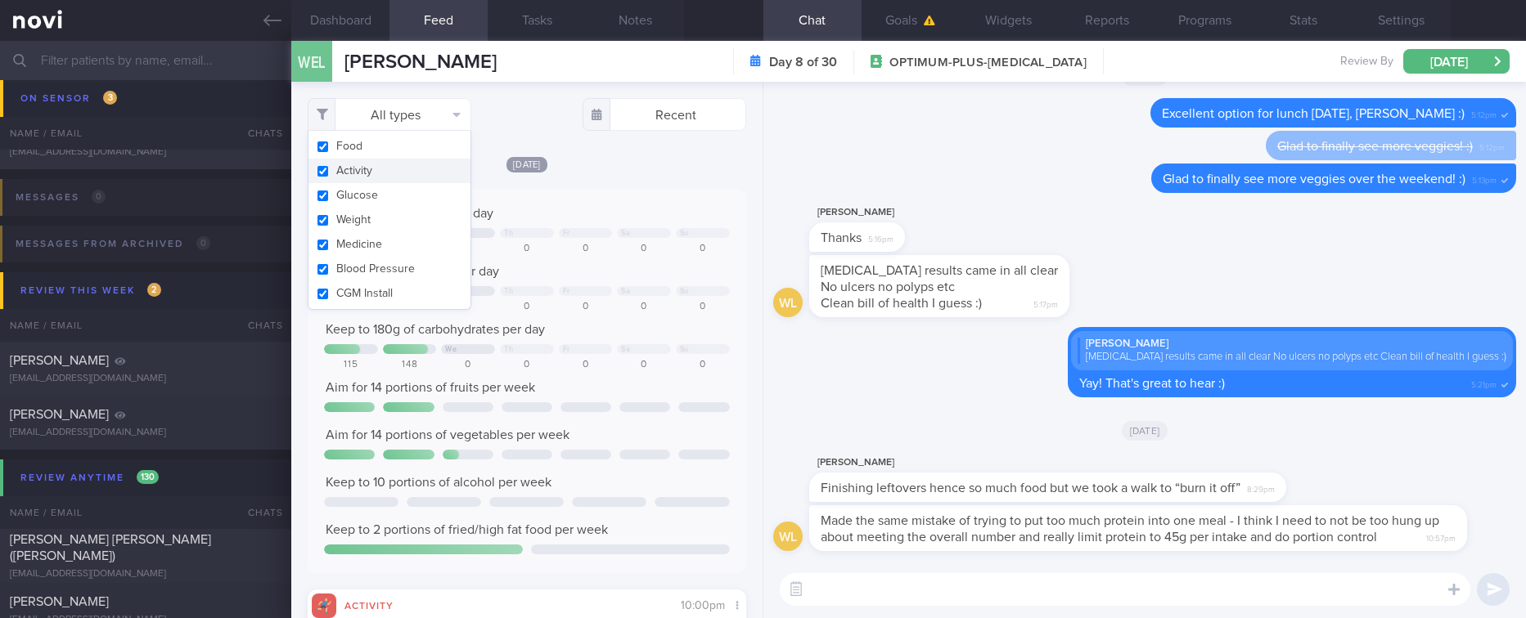
click at [385, 169] on button "Activity" at bounding box center [389, 171] width 162 height 25
checkbox input "false"
click at [548, 206] on div "Keep to 1700 calories per day" at bounding box center [526, 213] width 405 height 16
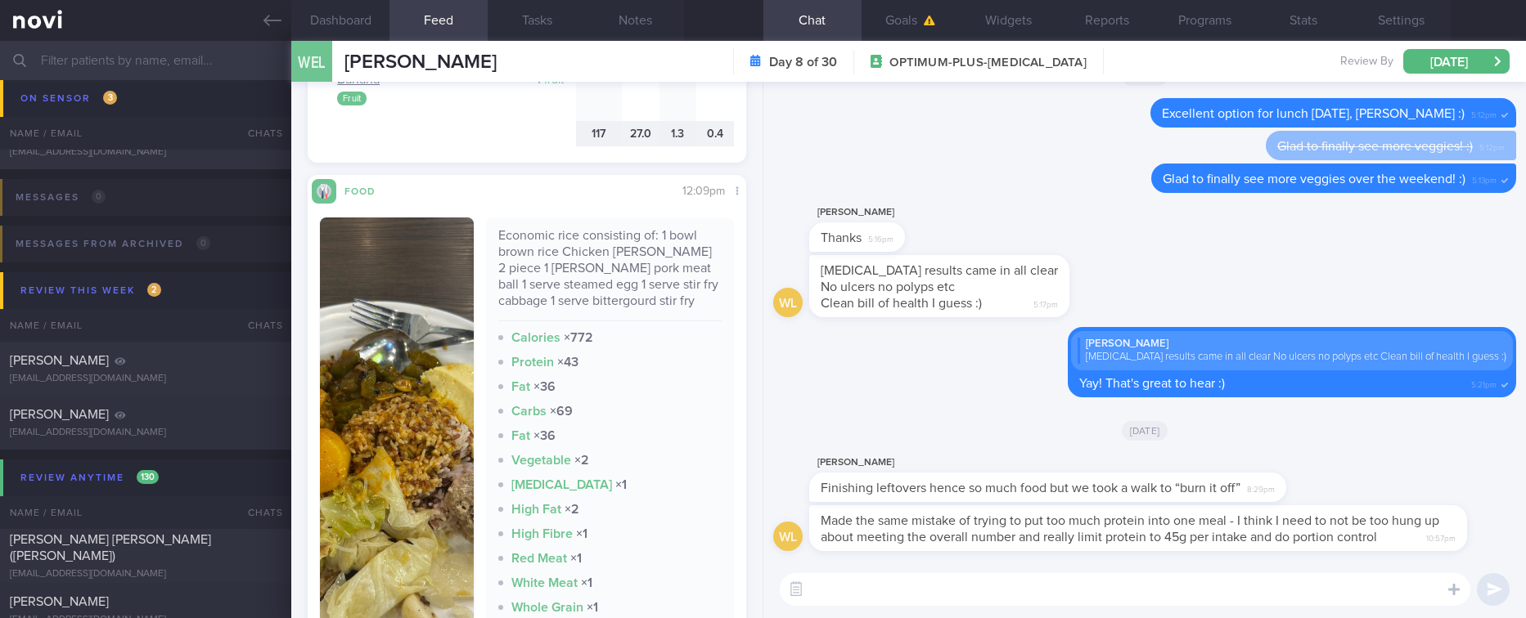
scroll to position [2209, 0]
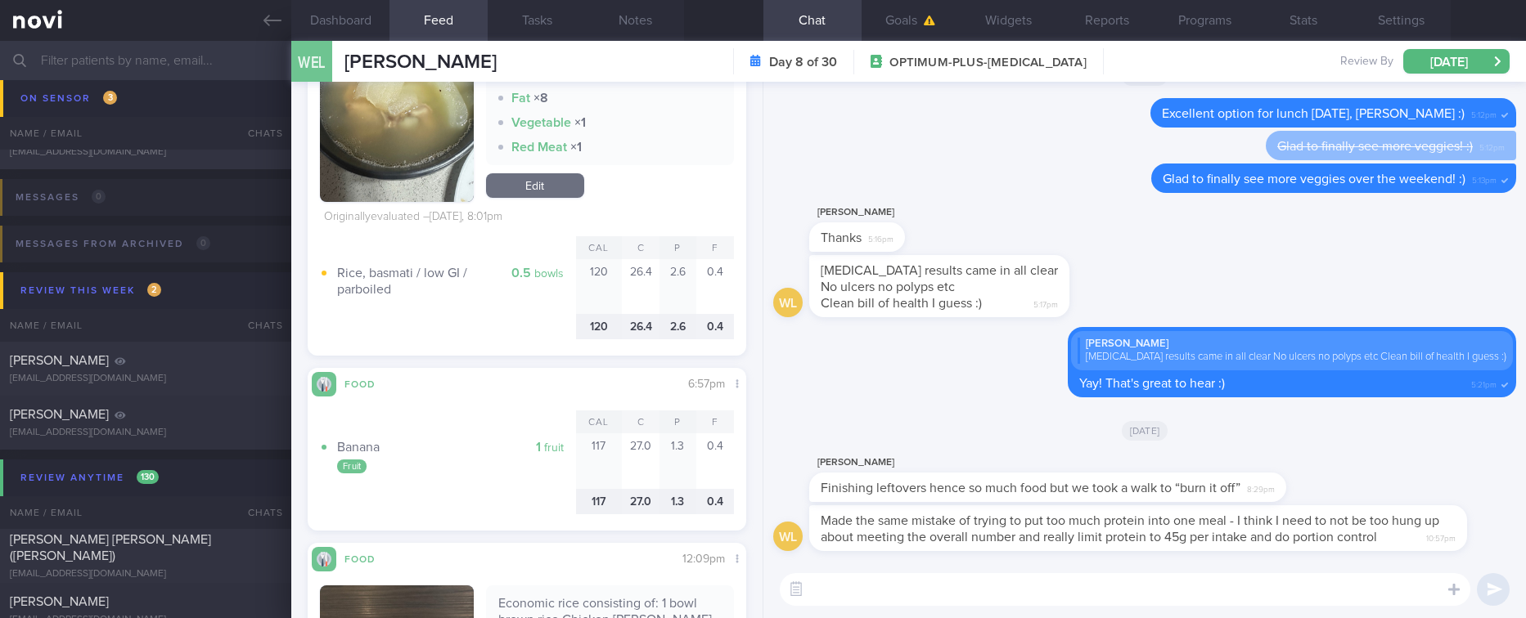
click at [895, 591] on textarea at bounding box center [1125, 589] width 690 height 33
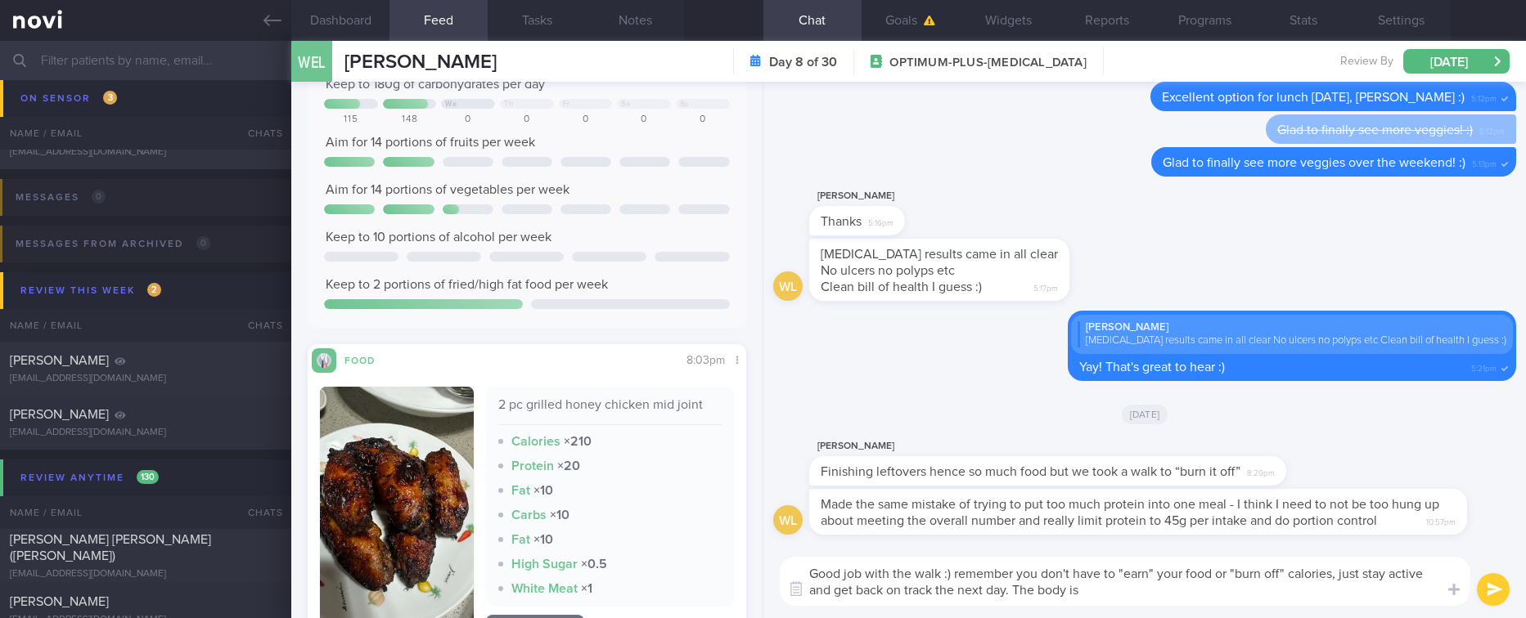
scroll to position [614, 0]
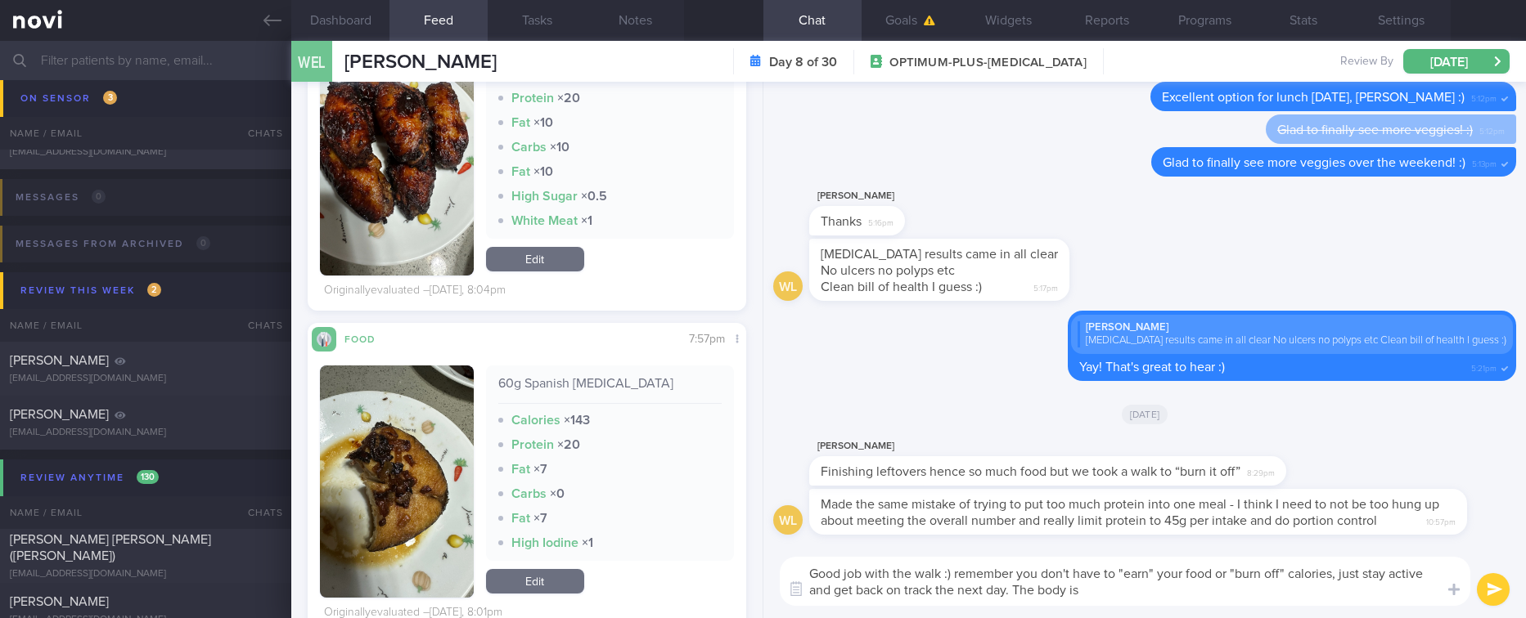
click at [1133, 594] on textarea "Good job with the walk :) remember you don't have to "earn" your food or "burn …" at bounding box center [1125, 581] width 690 height 49
click at [1142, 600] on textarea "Good job with the walk :) remember you don't have to "earn" your food or "burn …" at bounding box center [1125, 581] width 690 height 49
paste textarea "The calorie budget I’ve set for you already accounts for your physical activity…"
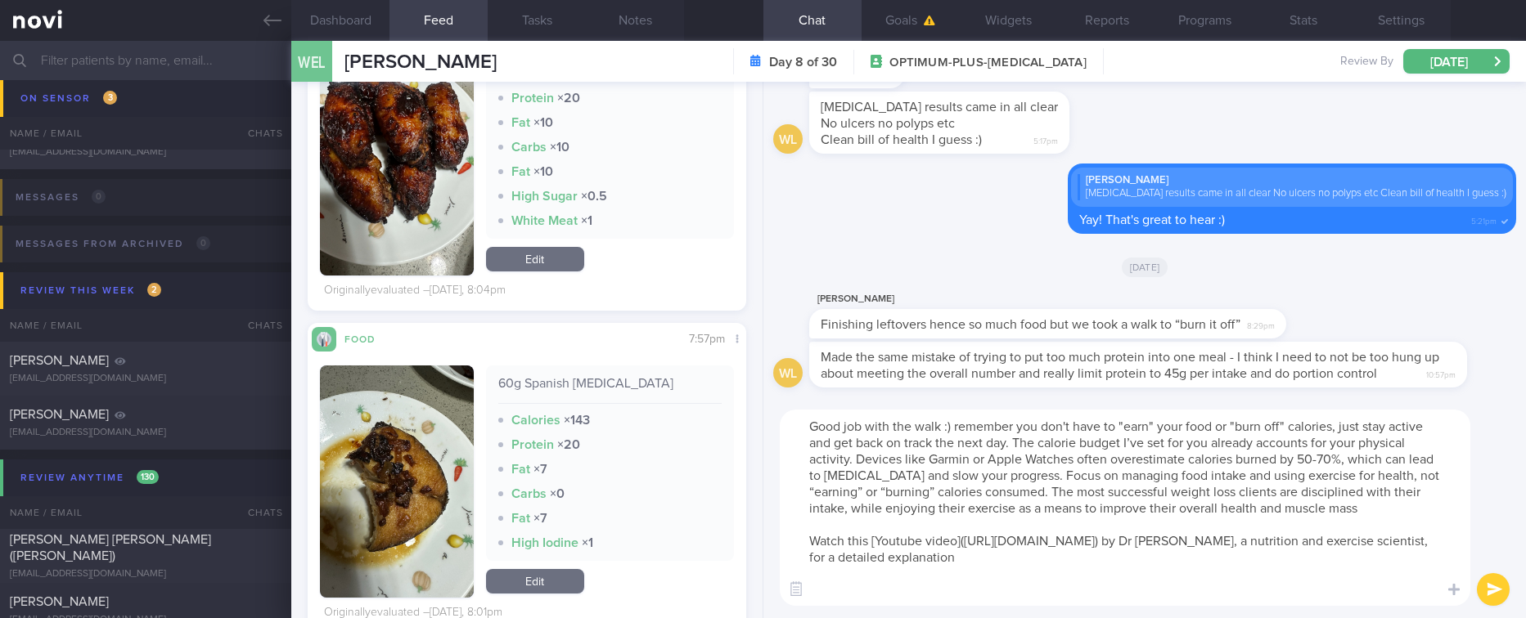
scroll to position [0, 0]
click at [905, 455] on textarea "Good job with the walk :) remember you don't have to "earn" your food or "burn …" at bounding box center [1125, 508] width 690 height 196
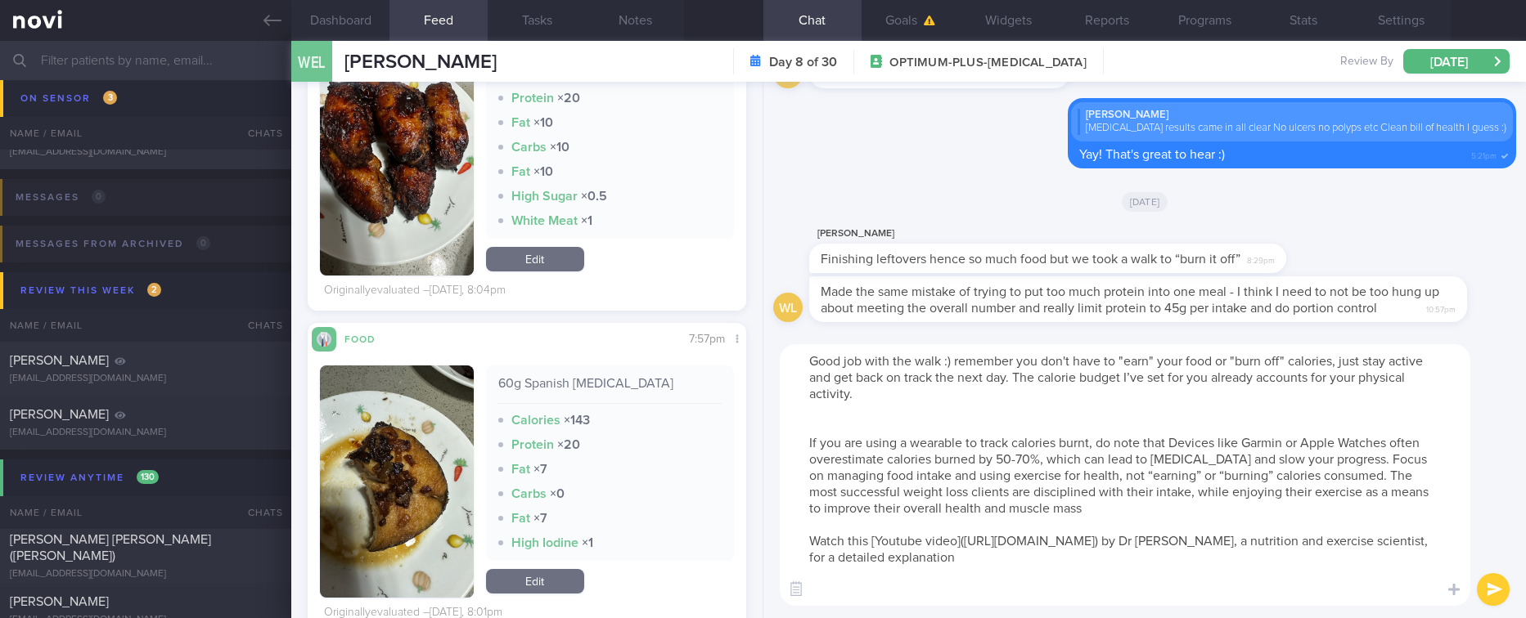
drag, startPoint x: 1050, startPoint y: 459, endPoint x: 1351, endPoint y: 467, distance: 302.0
click at [1351, 467] on textarea "Good job with the walk :) remember you don't have to "earn" your food or "burn …" at bounding box center [1125, 475] width 690 height 262
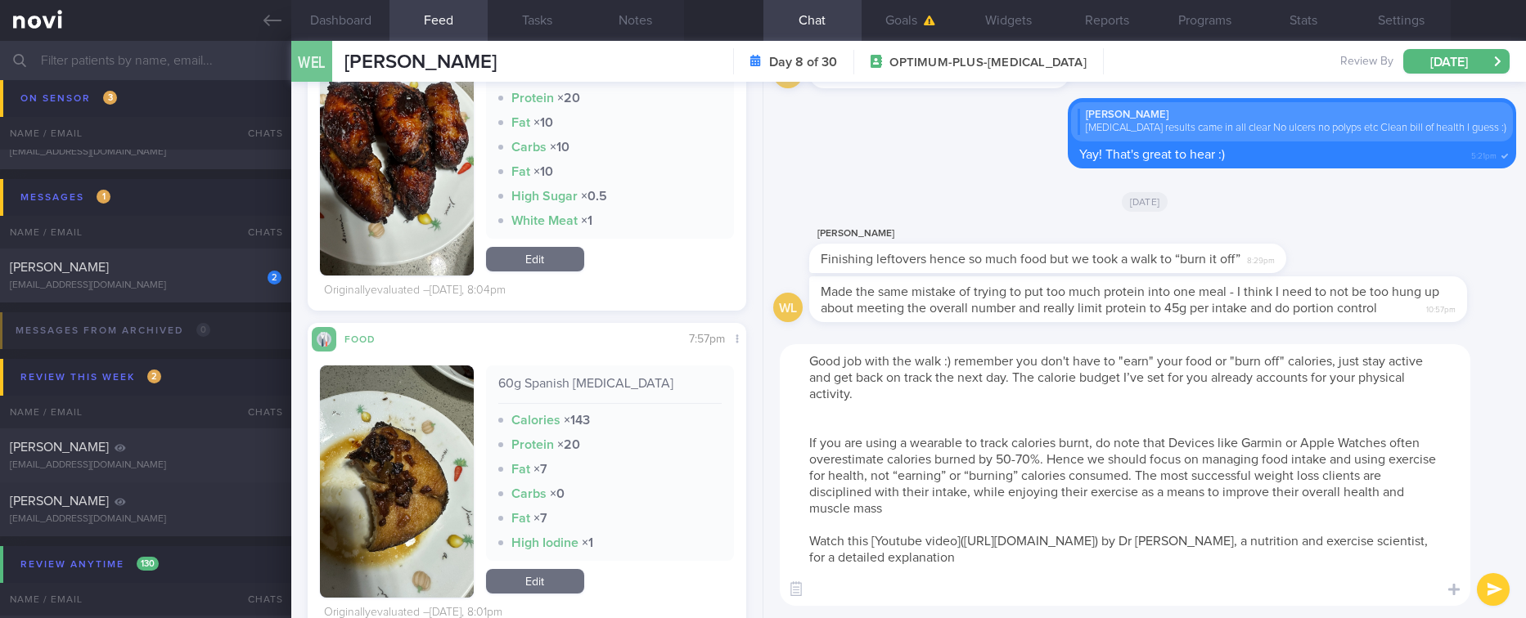
drag, startPoint x: 1142, startPoint y: 510, endPoint x: 1131, endPoint y: 478, distance: 34.4
click at [1131, 478] on textarea "Good job with the walk :) remember you don't have to "earn" your food or "burn …" at bounding box center [1125, 475] width 690 height 262
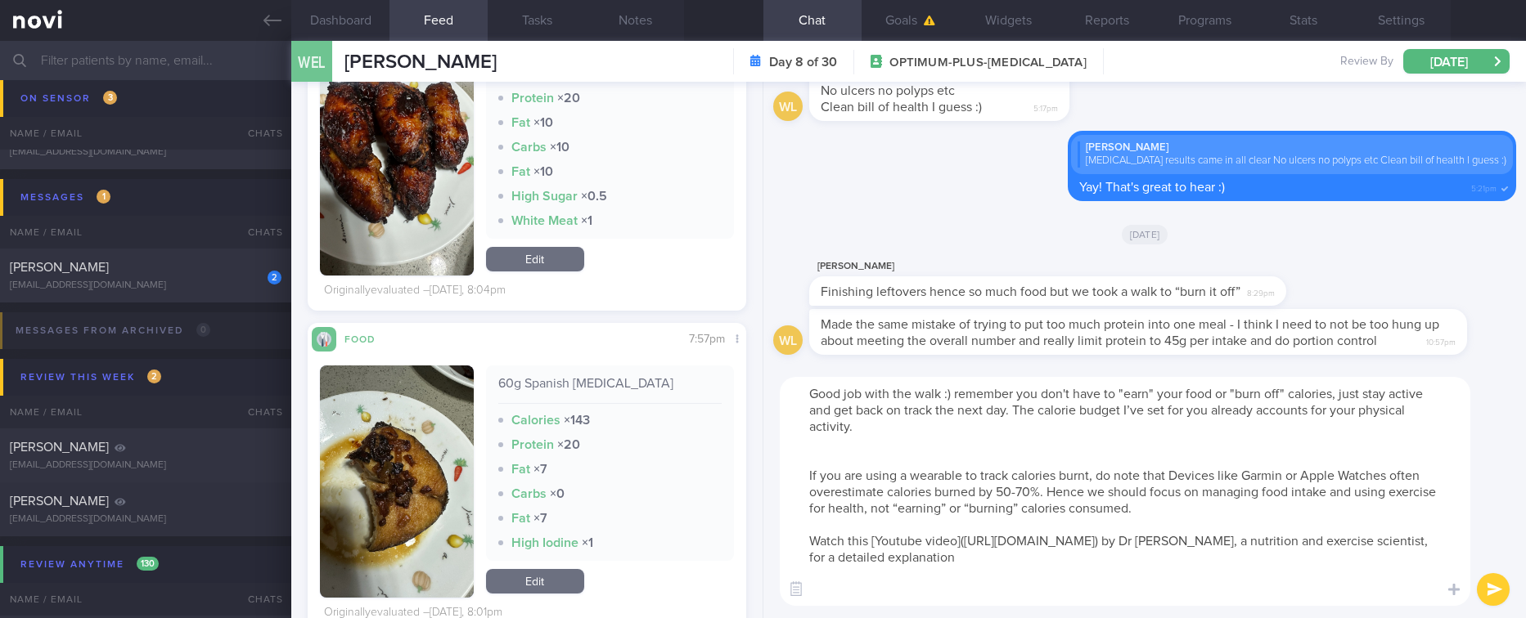
click at [1070, 552] on textarea "Good job with the walk :) remember you don't have to "earn" your food or "burn …" at bounding box center [1125, 491] width 690 height 229
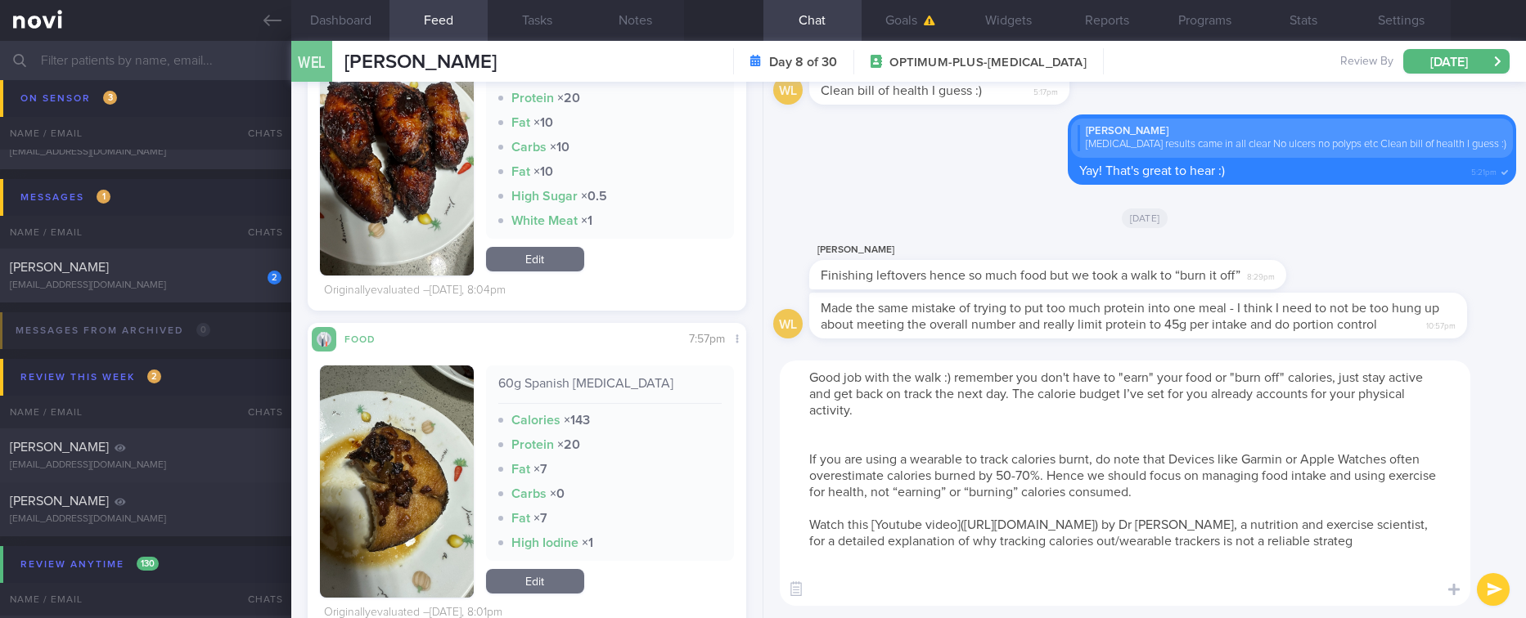
type textarea "Good job with the walk :) remember you don't have to "earn" your food or "burn …"
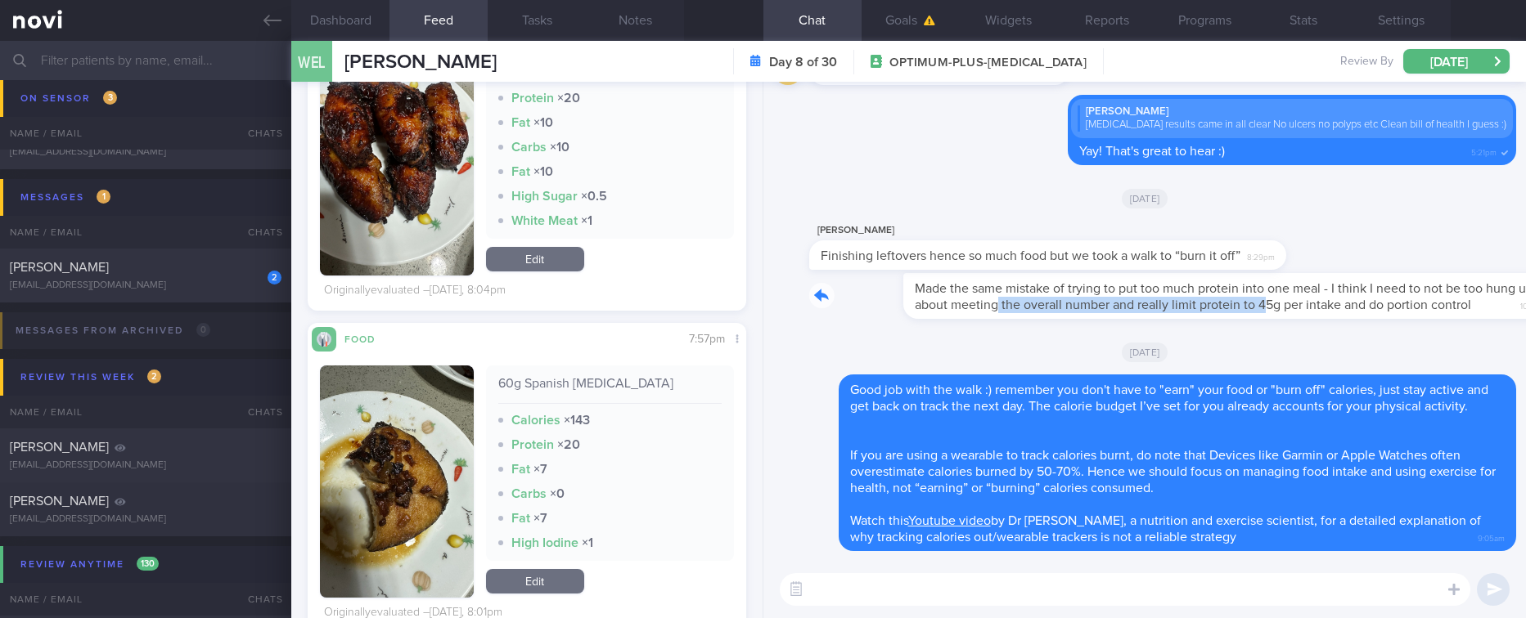
drag, startPoint x: 920, startPoint y: 300, endPoint x: 1192, endPoint y: 293, distance: 272.5
click at [1192, 293] on div "Made the same mistake of trying to put too much protein into one meal - I think…" at bounding box center [1162, 296] width 707 height 46
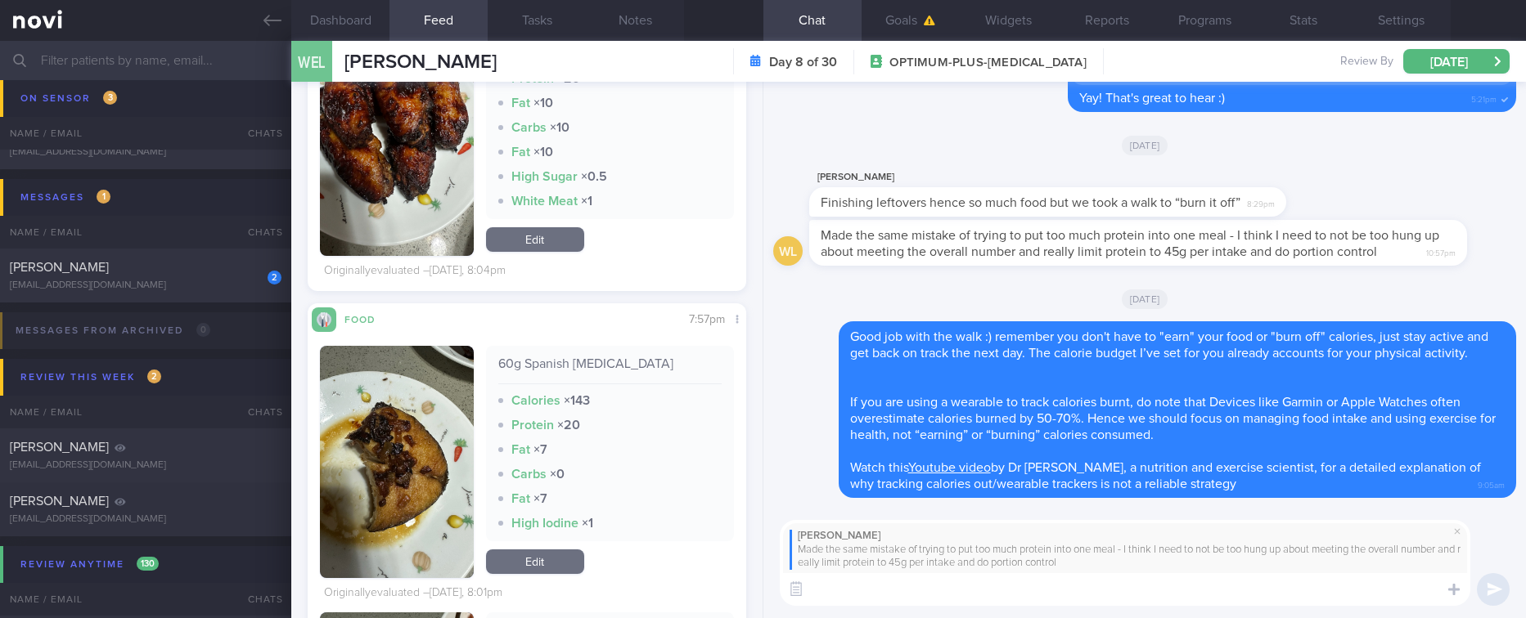
scroll to position [736, 0]
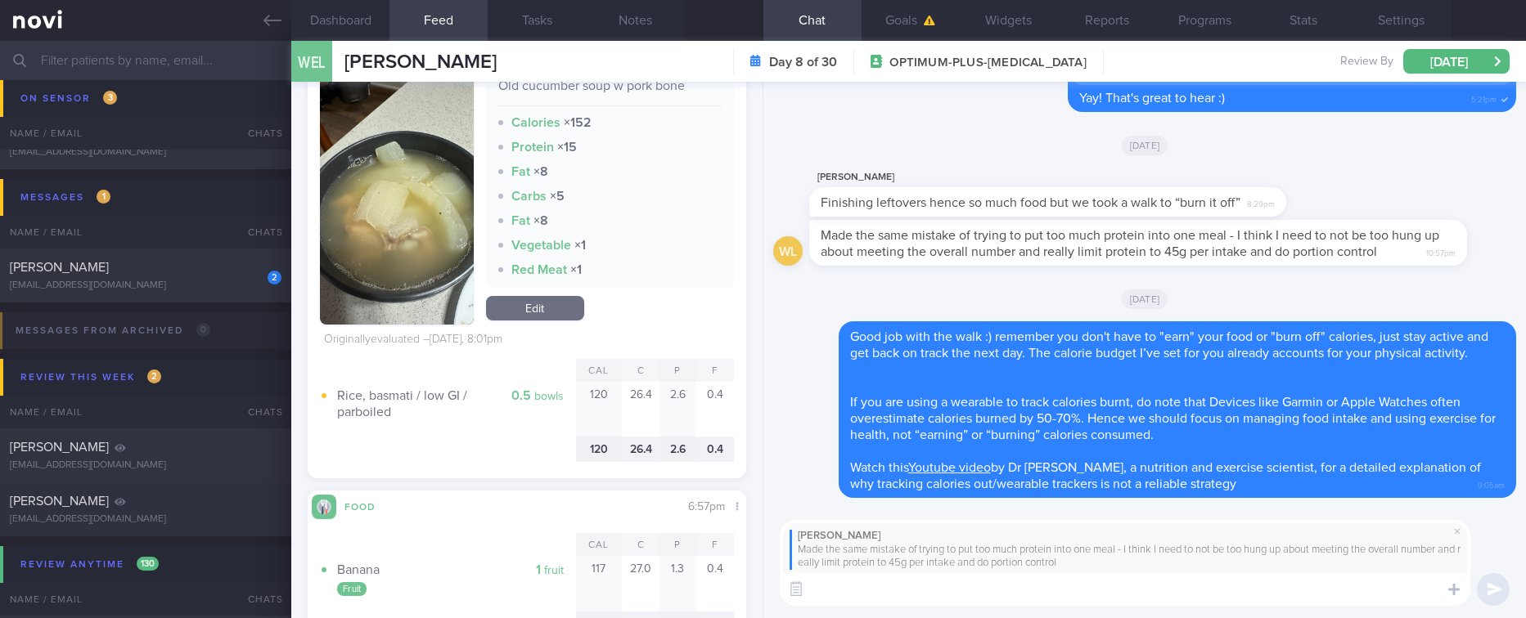
click at [887, 595] on textarea at bounding box center [1125, 589] width 690 height 33
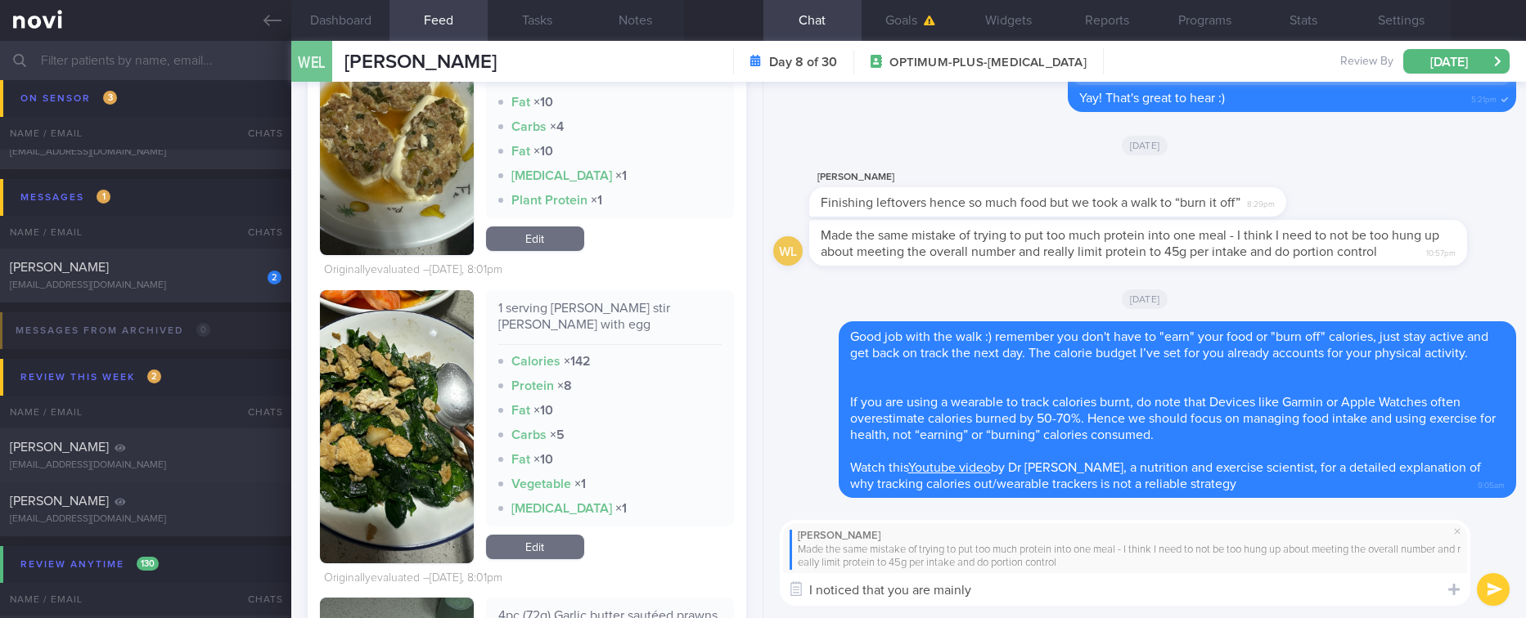
scroll to position [1141, 0]
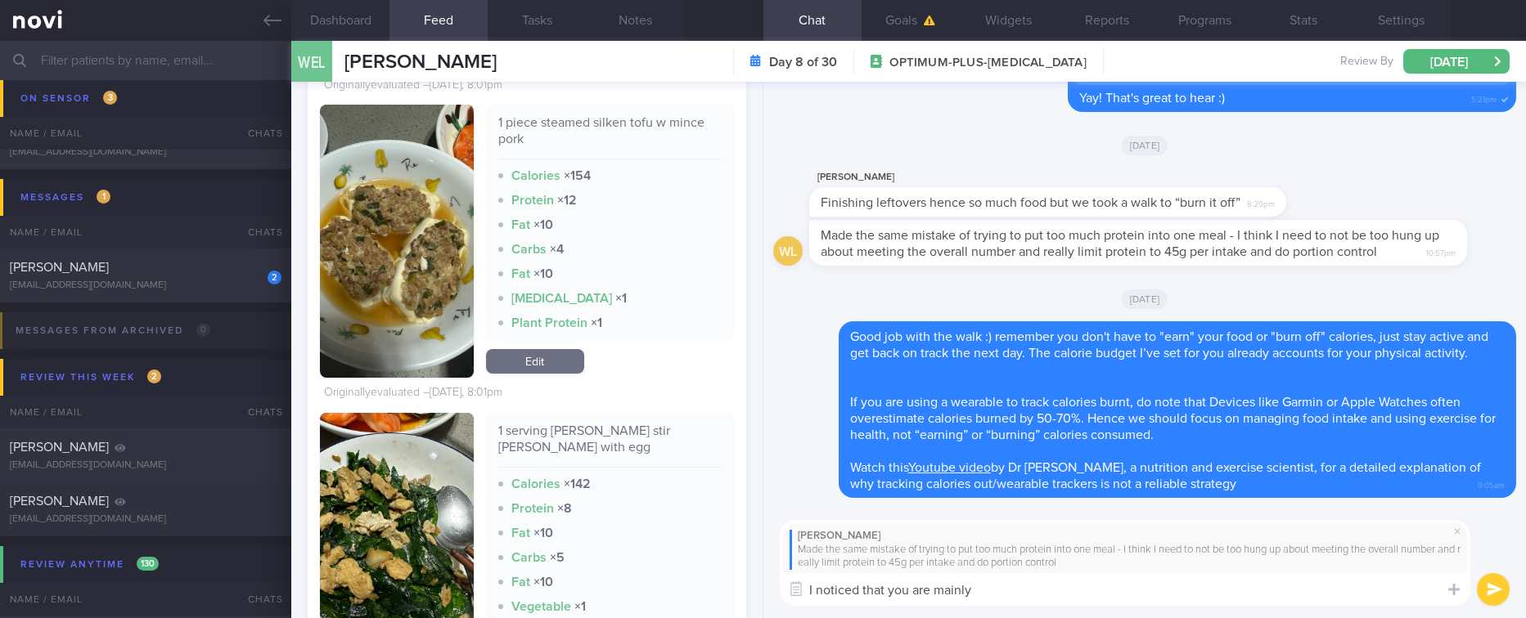
type textarea "Y"
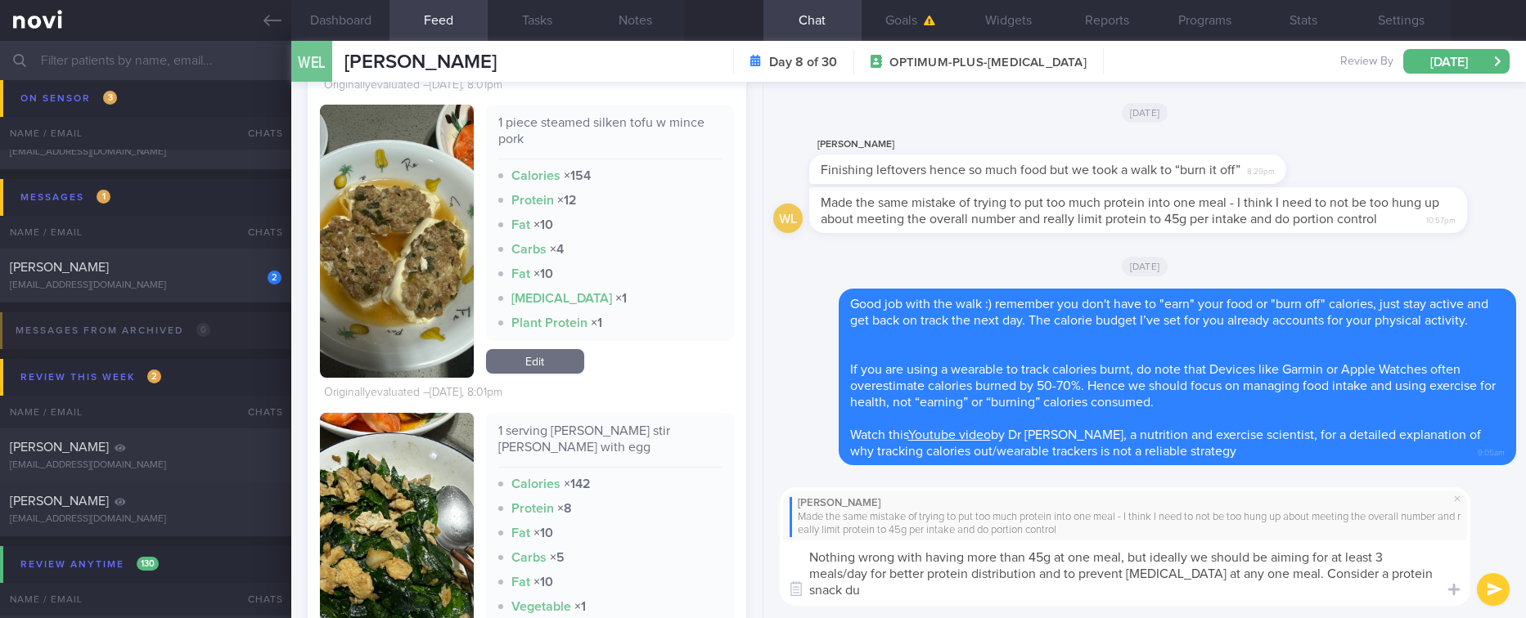
scroll to position [0, 0]
type textarea "Nothing wrong with having more than 45g at one meal, but ideally we should be a…"
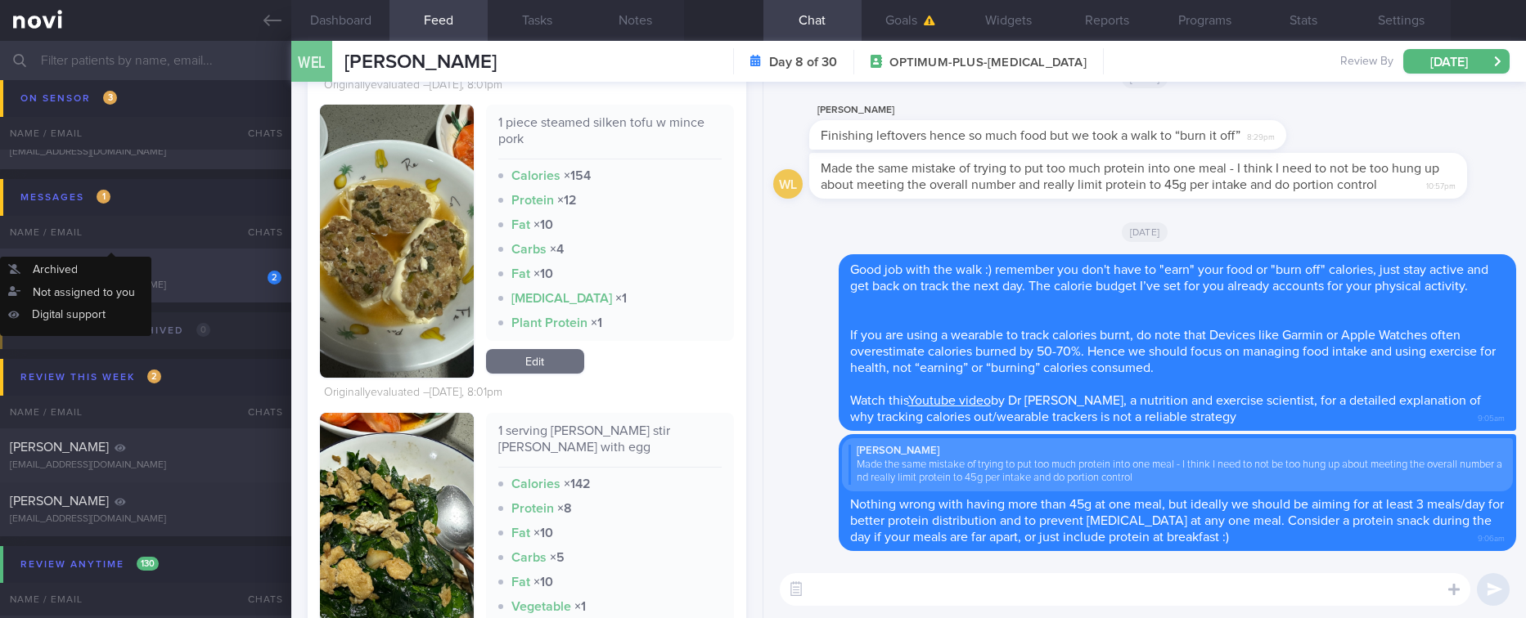
click at [181, 264] on div "[PERSON_NAME]" at bounding box center [144, 267] width 268 height 16
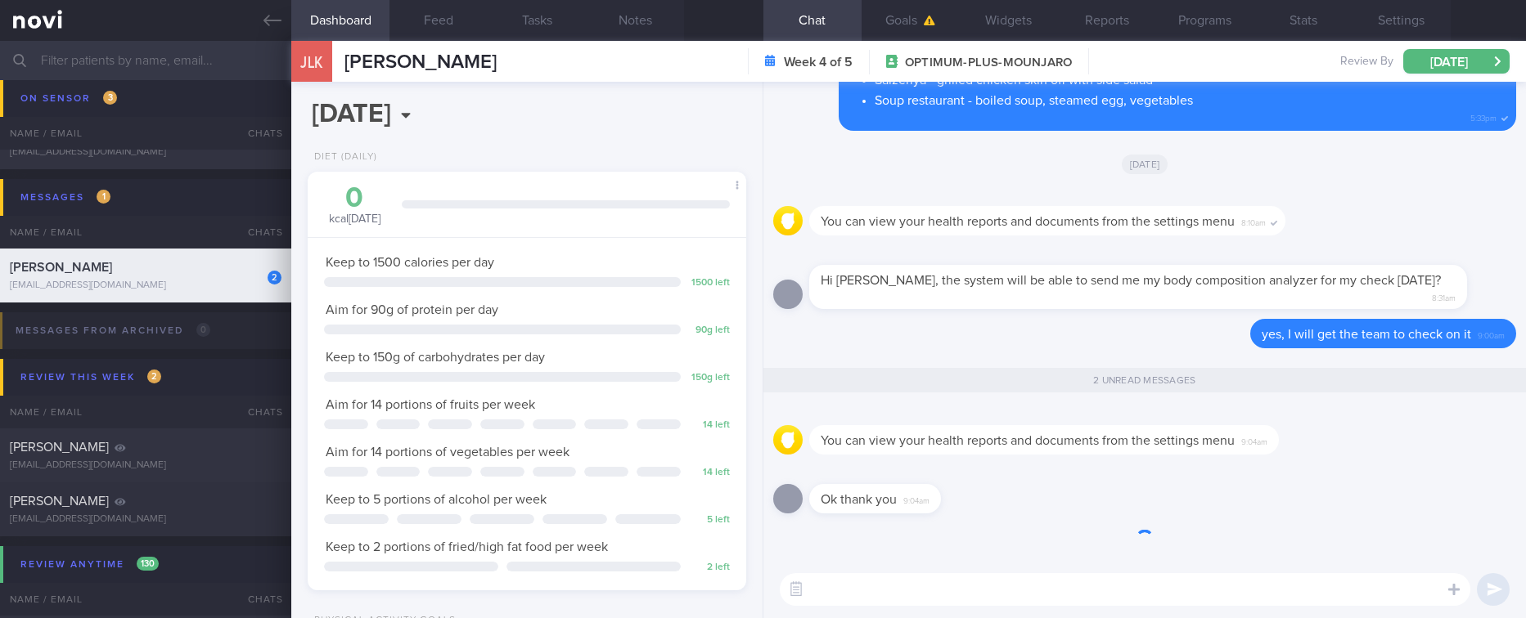
scroll to position [218, 390]
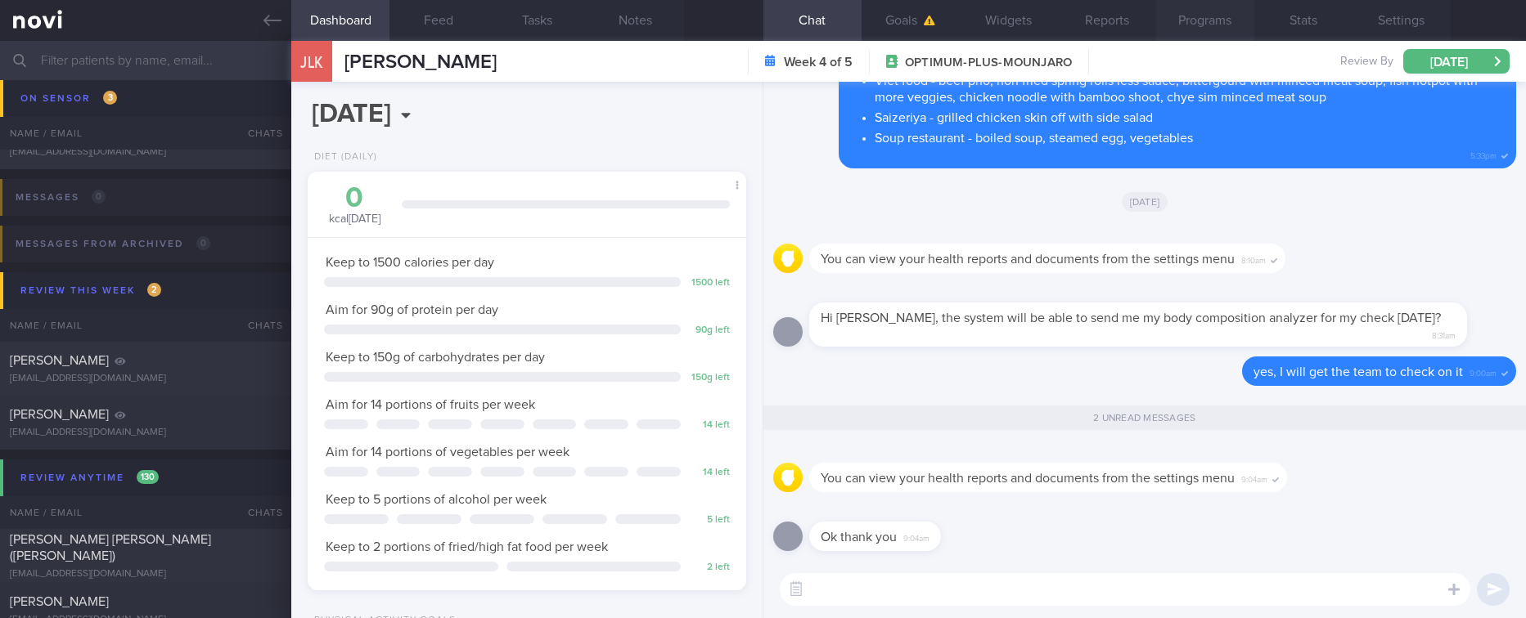
click at [1172, 29] on button "Programs" at bounding box center [1205, 20] width 98 height 41
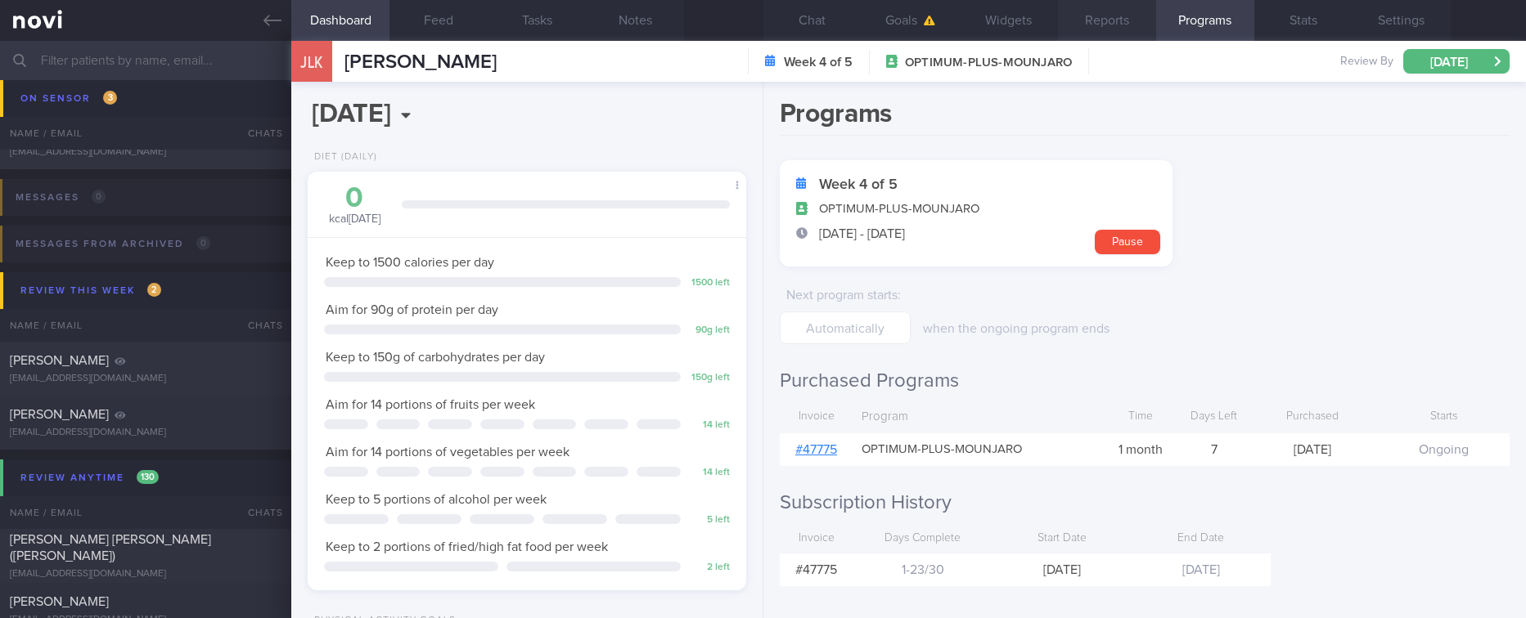
click at [1149, 25] on button "Reports" at bounding box center [1107, 20] width 98 height 41
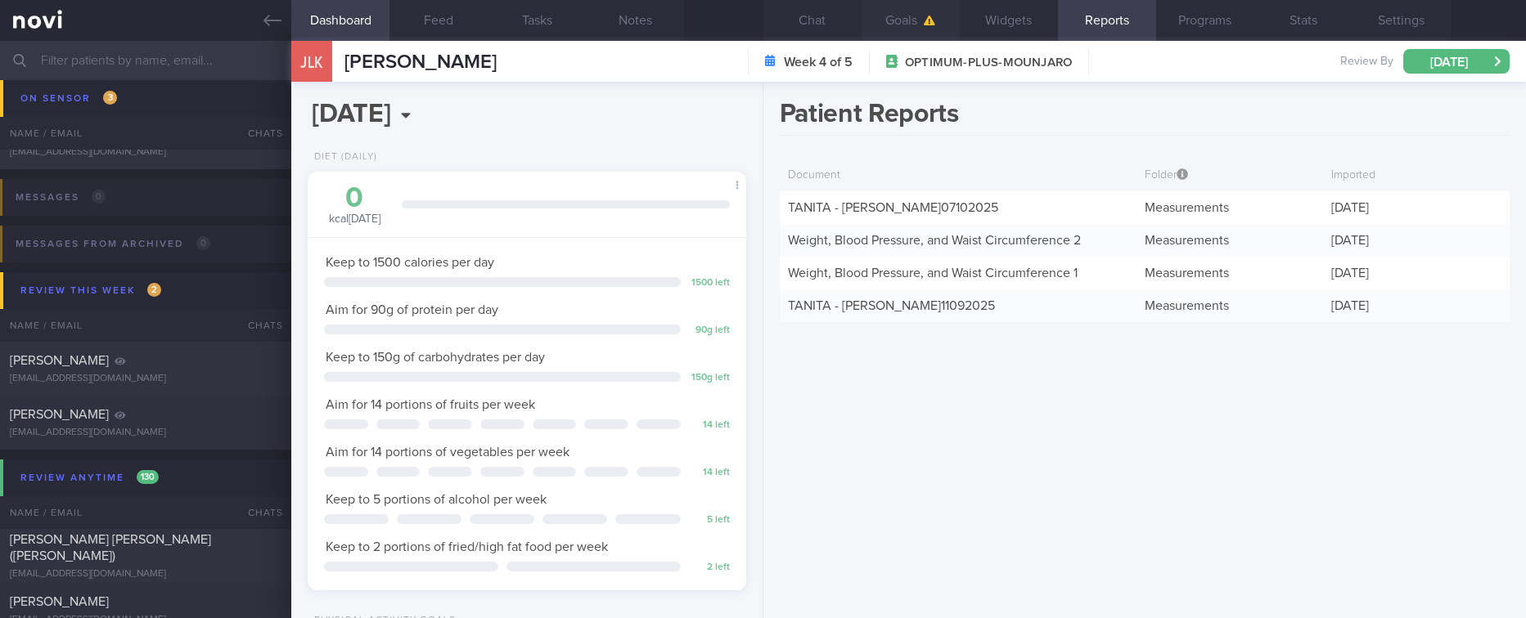
click at [896, 29] on button "Goals" at bounding box center [910, 20] width 98 height 41
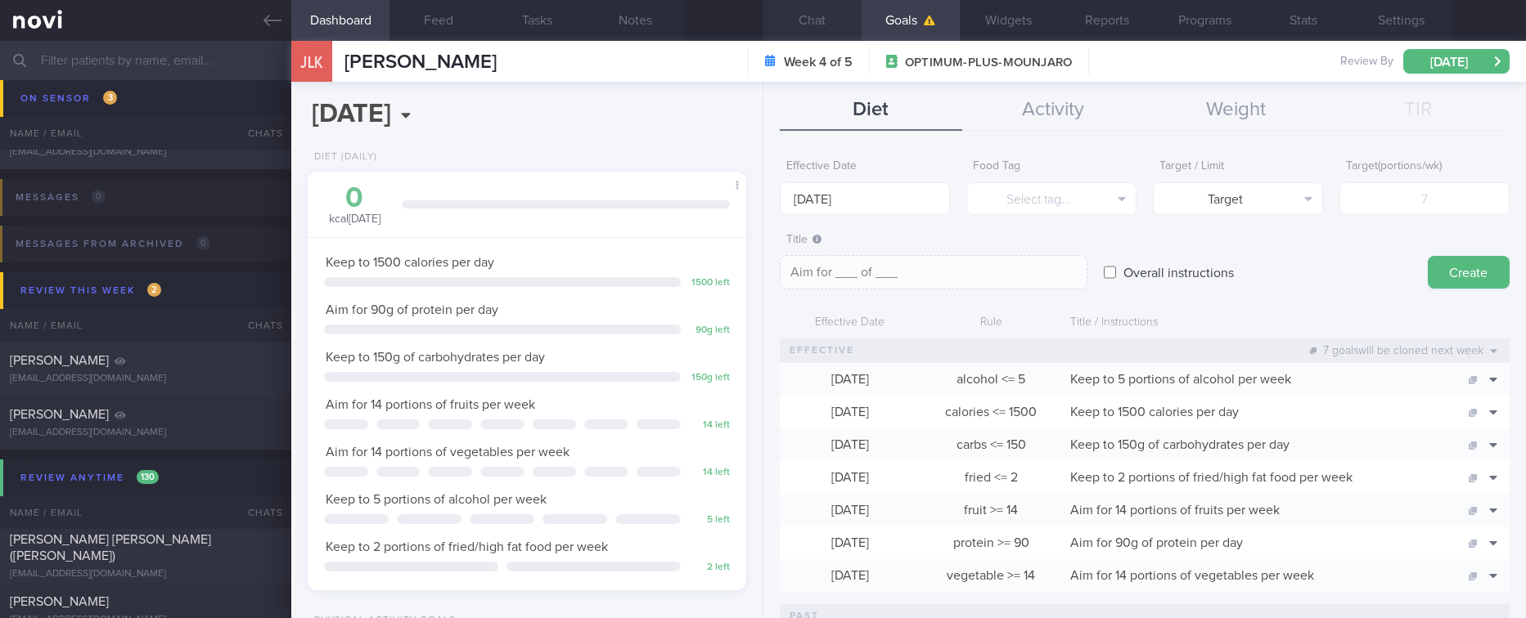
click at [807, 23] on button "Chat" at bounding box center [812, 20] width 98 height 41
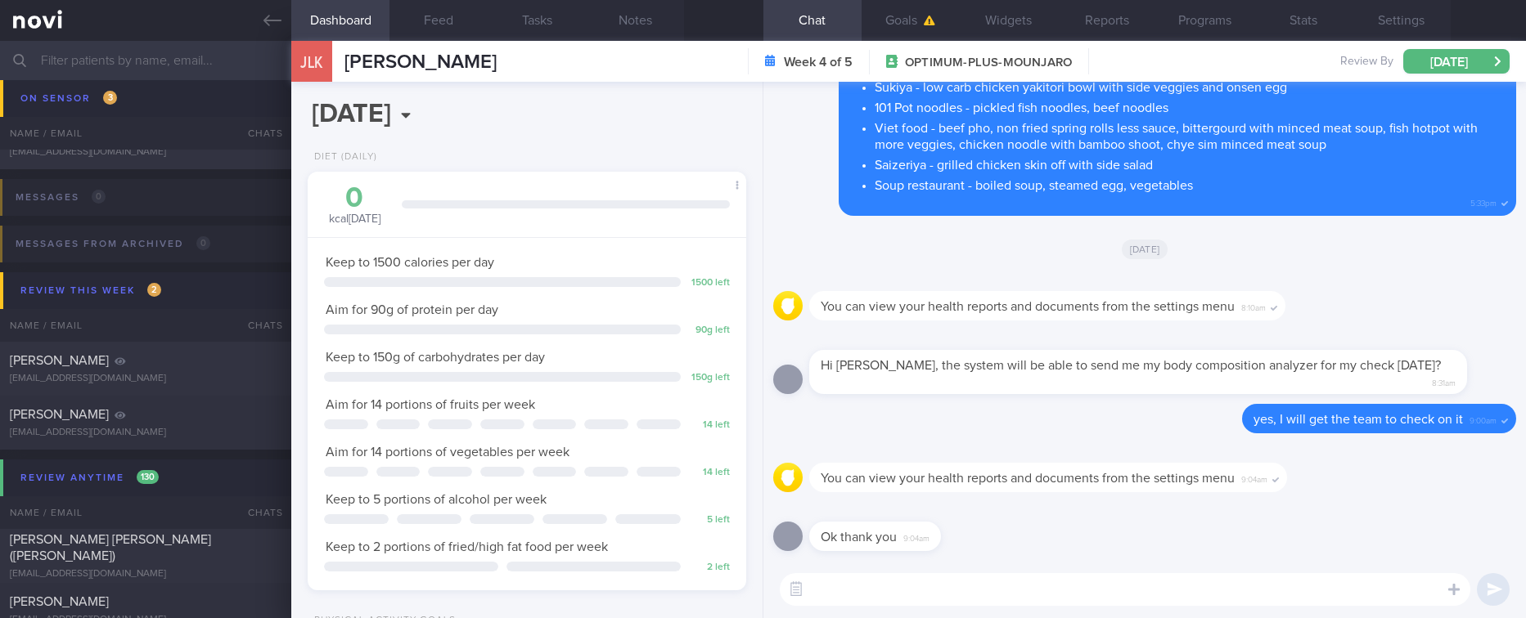
click at [938, 598] on textarea at bounding box center [1125, 589] width 690 height 33
type textarea "It should be up now"
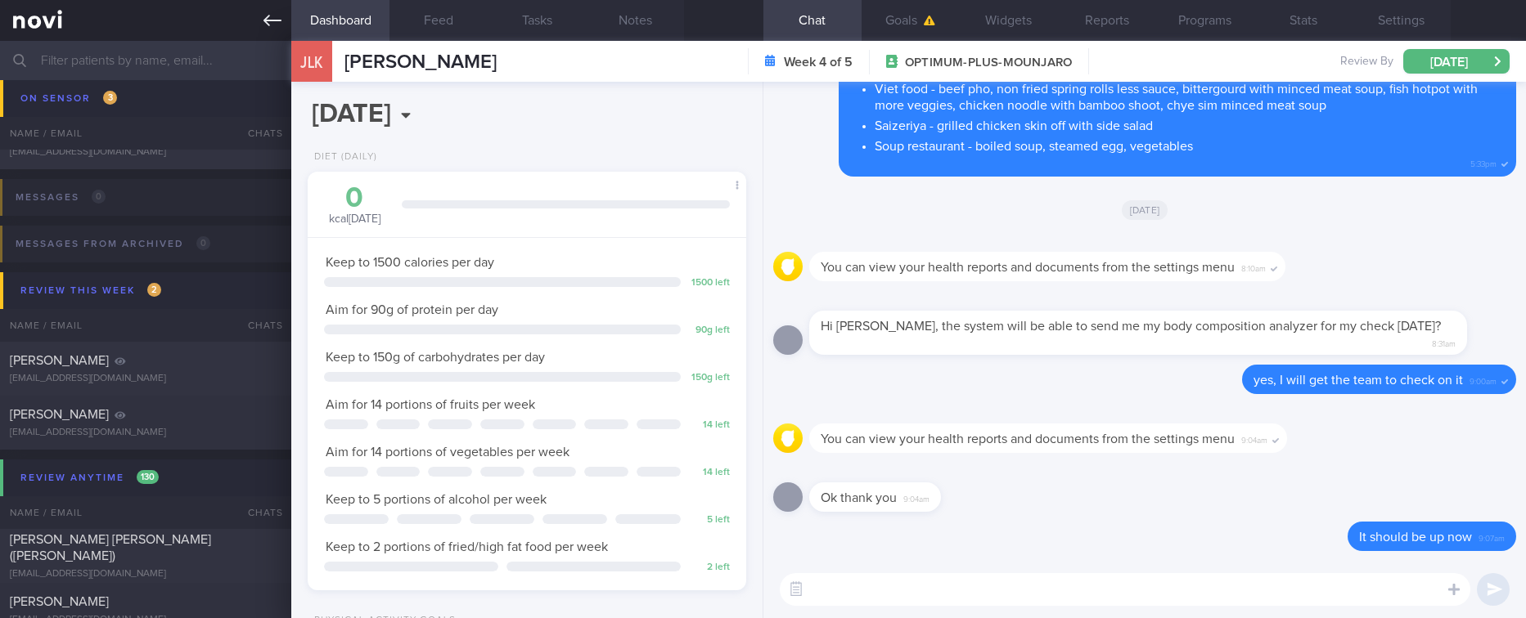
click at [243, 29] on link at bounding box center [145, 20] width 291 height 41
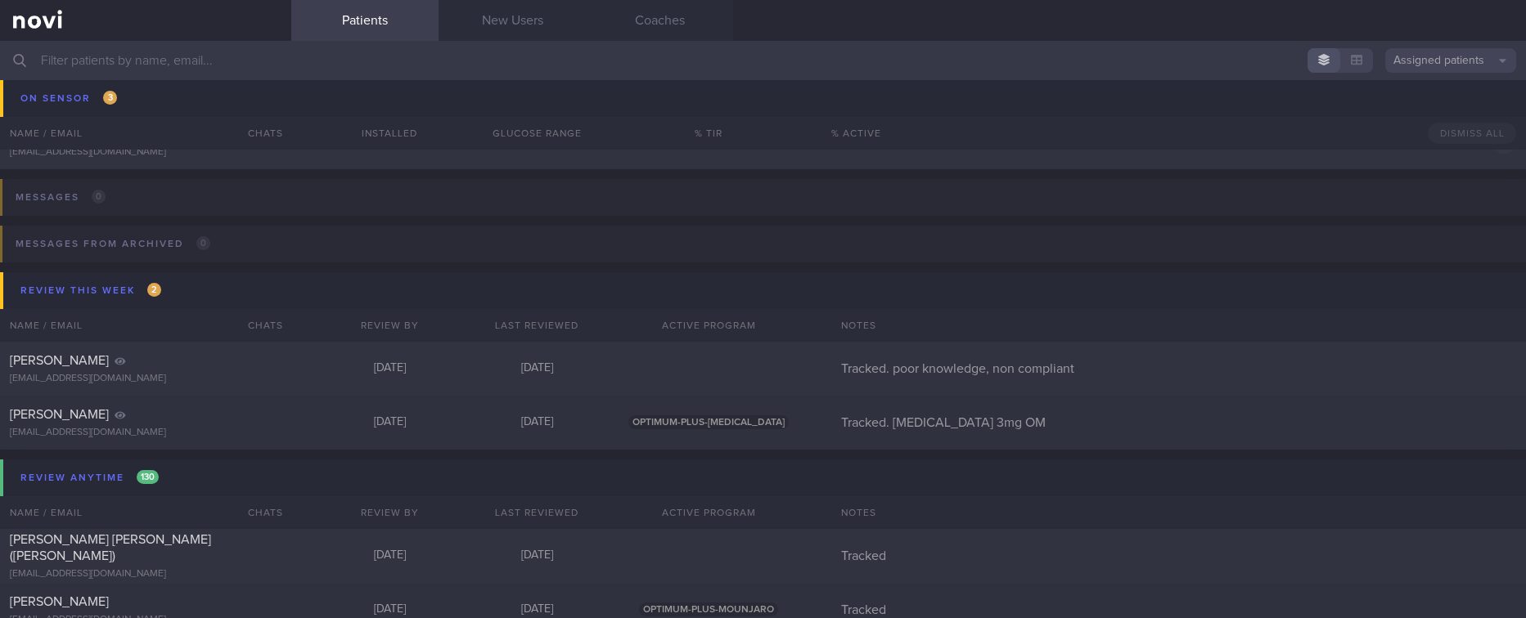
select select "9"
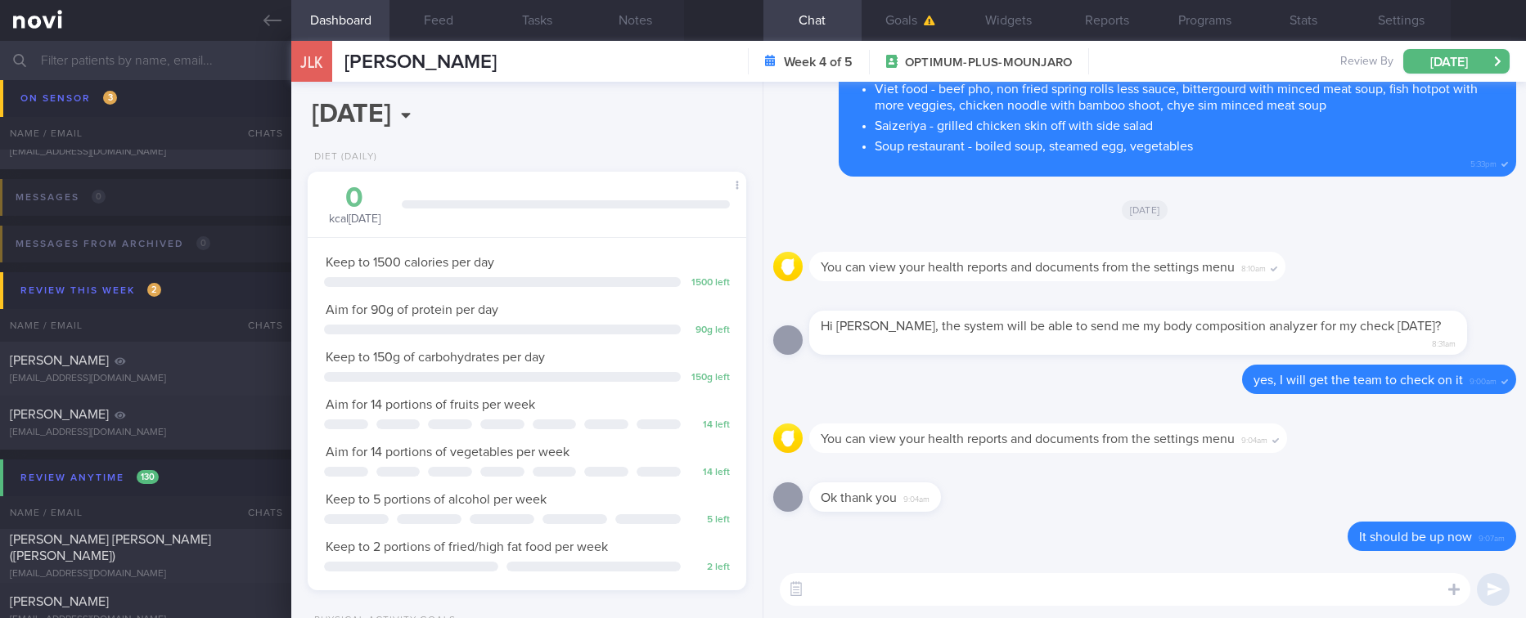
scroll to position [218, 390]
